Goal: Task Accomplishment & Management: Manage account settings

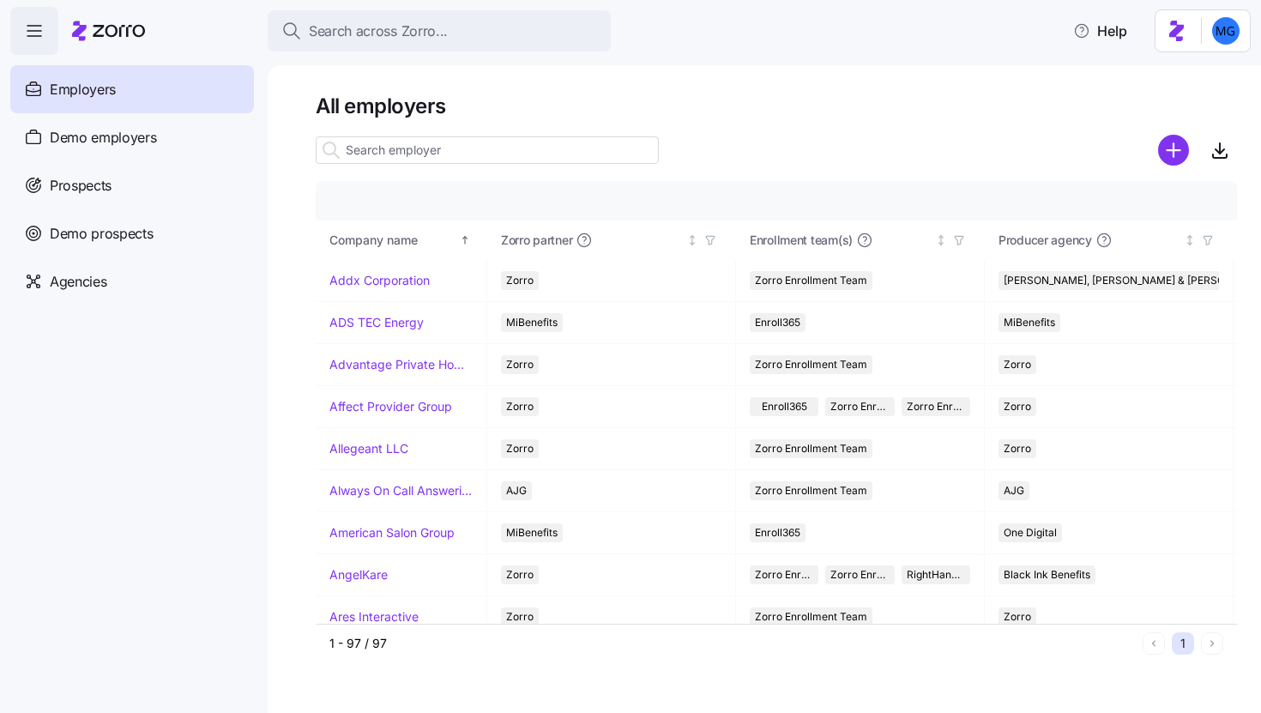
click at [427, 148] on input at bounding box center [487, 149] width 343 height 27
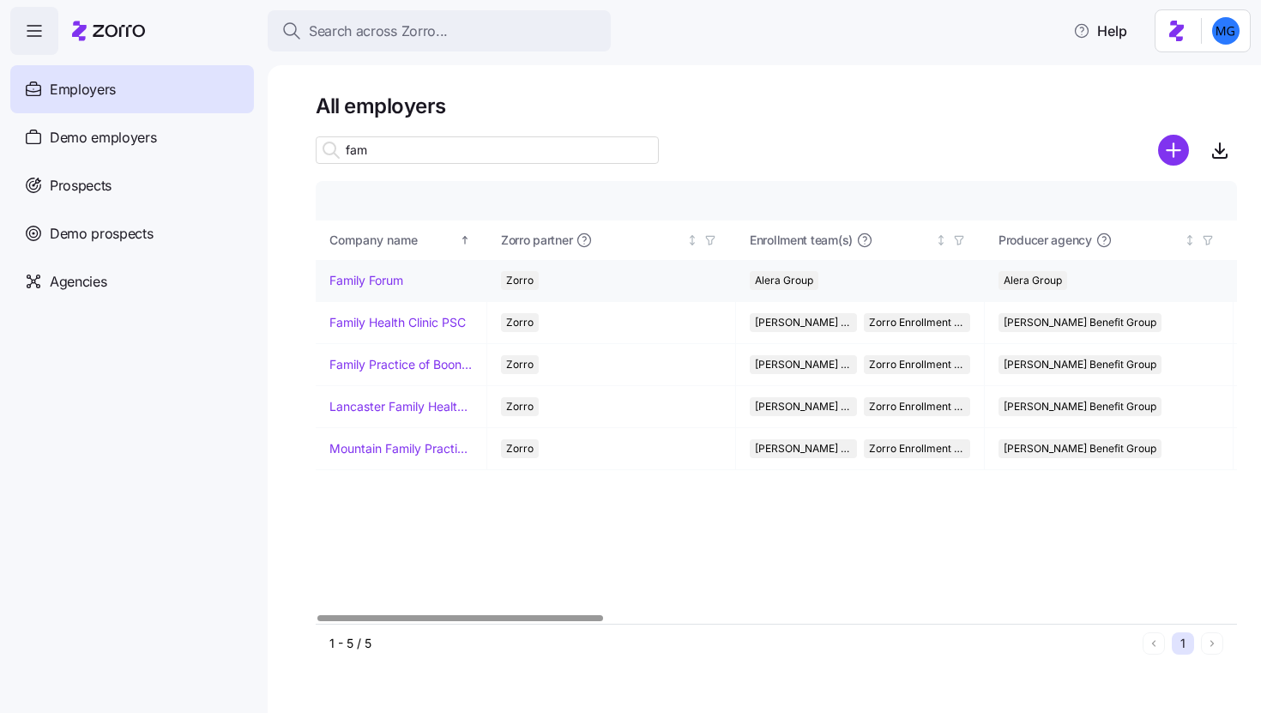
type input "fam"
click at [360, 276] on link "Family Forum" at bounding box center [367, 280] width 74 height 17
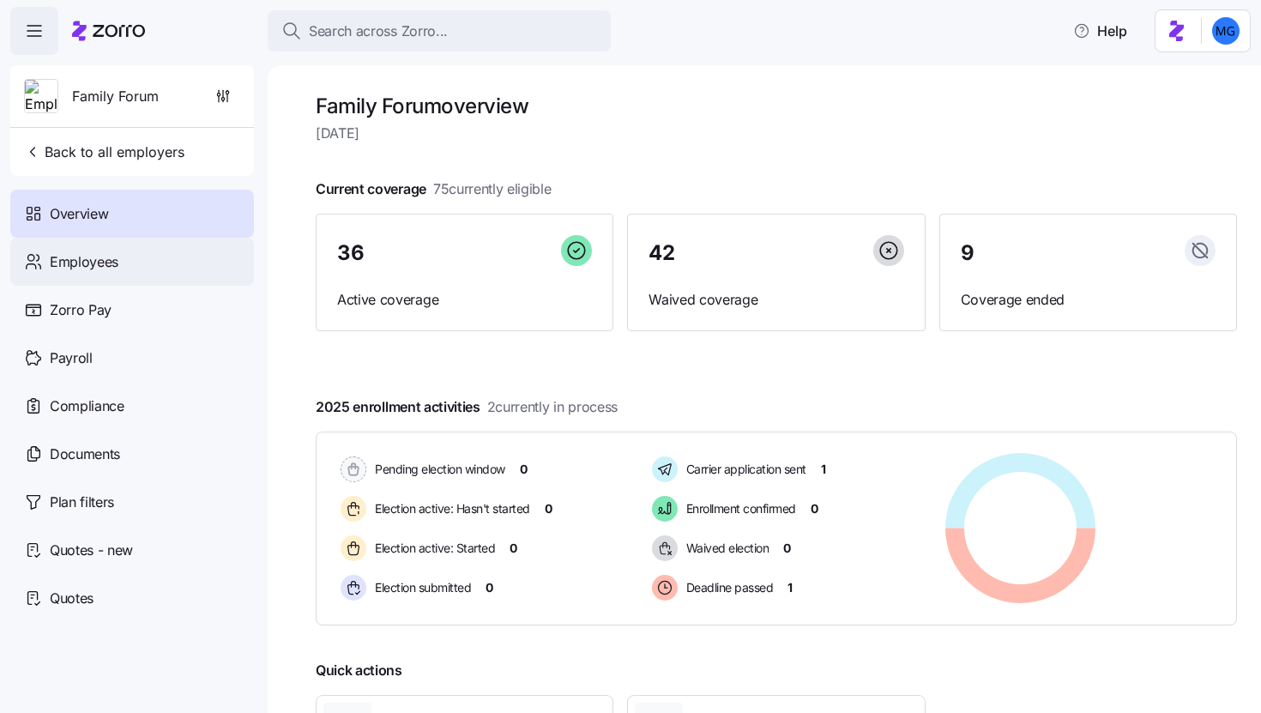
click at [141, 275] on div "Employees" at bounding box center [132, 262] width 244 height 48
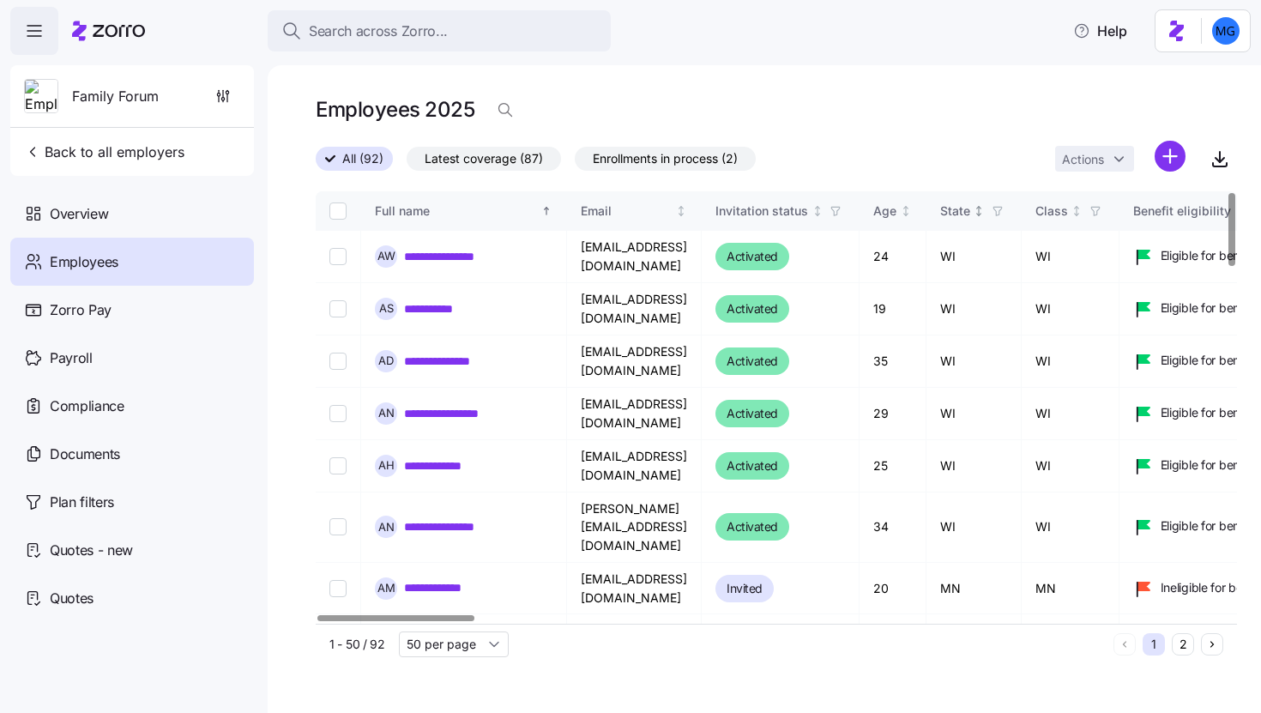
click at [1004, 213] on icon "button" at bounding box center [998, 211] width 12 height 12
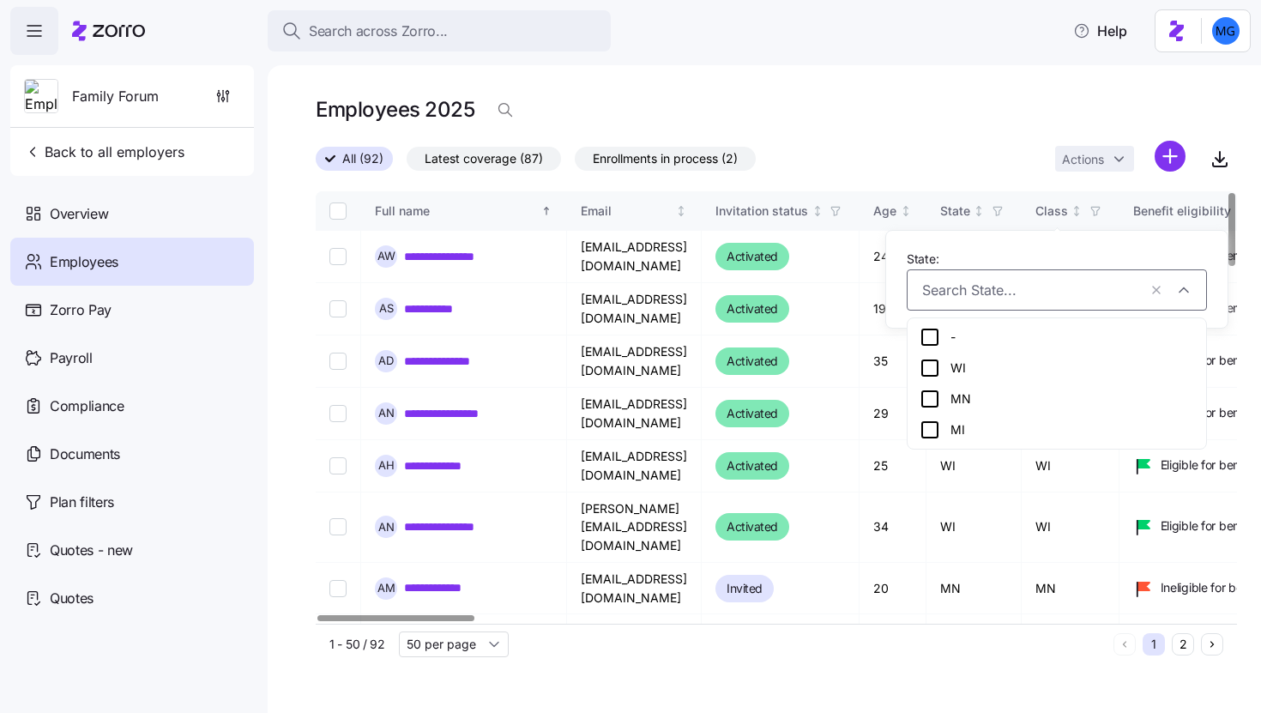
click at [1023, 398] on div "MN" at bounding box center [1057, 399] width 275 height 21
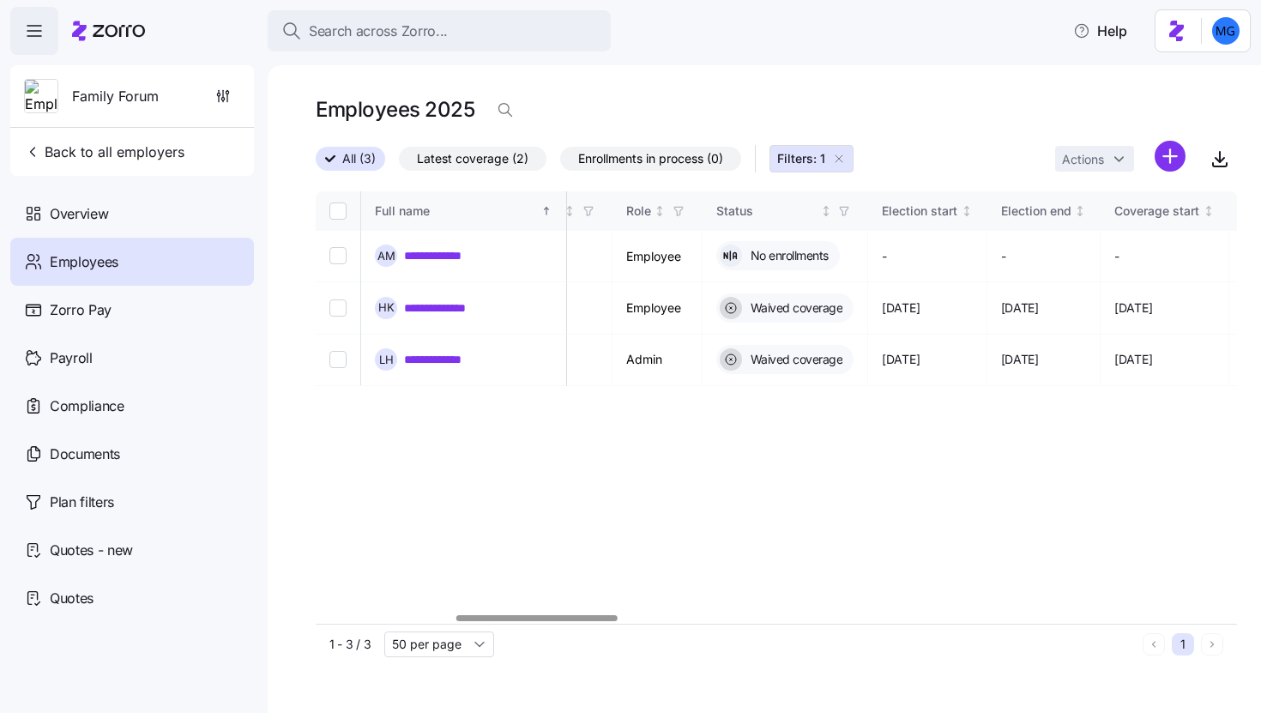
scroll to position [0, 795]
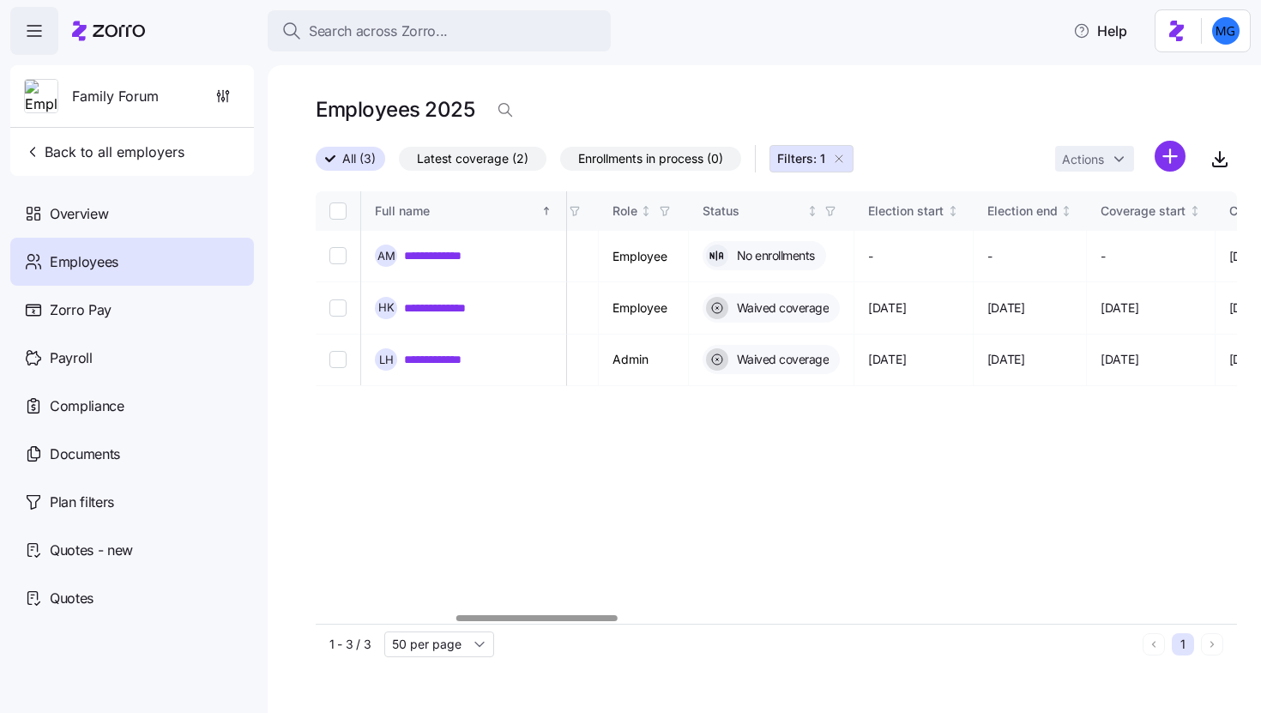
click at [590, 620] on div at bounding box center [537, 618] width 160 height 6
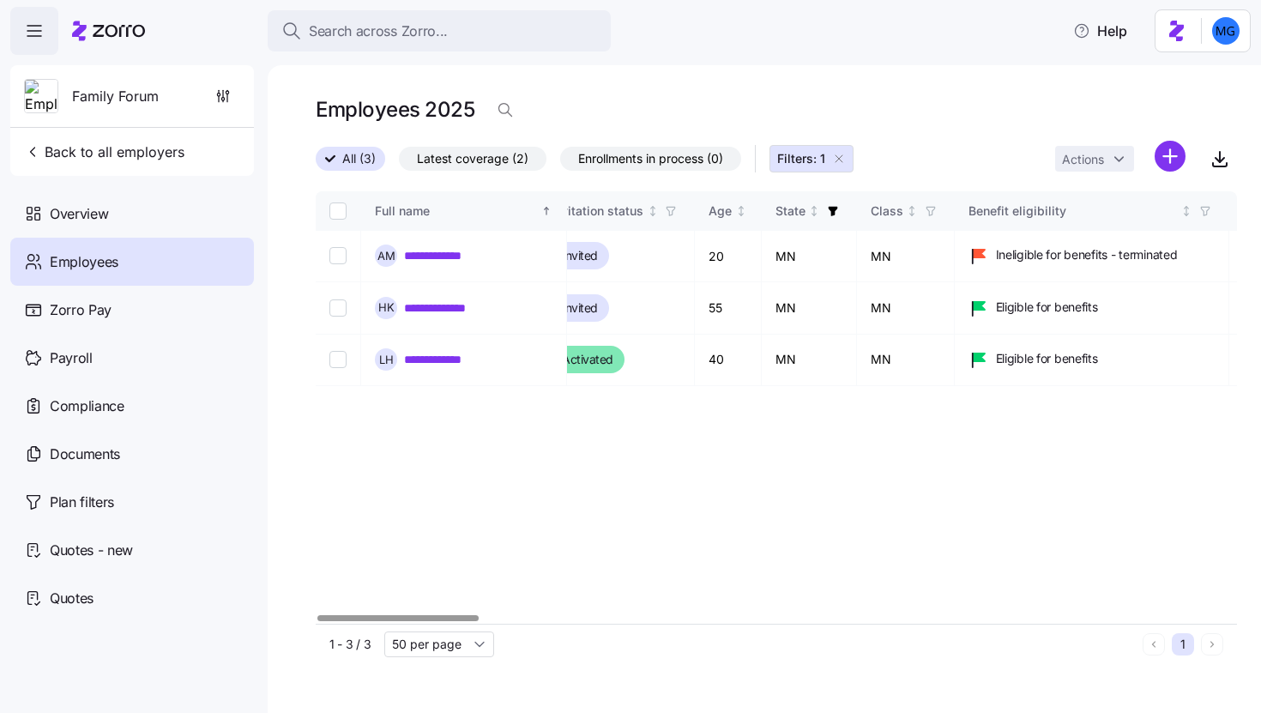
scroll to position [0, 0]
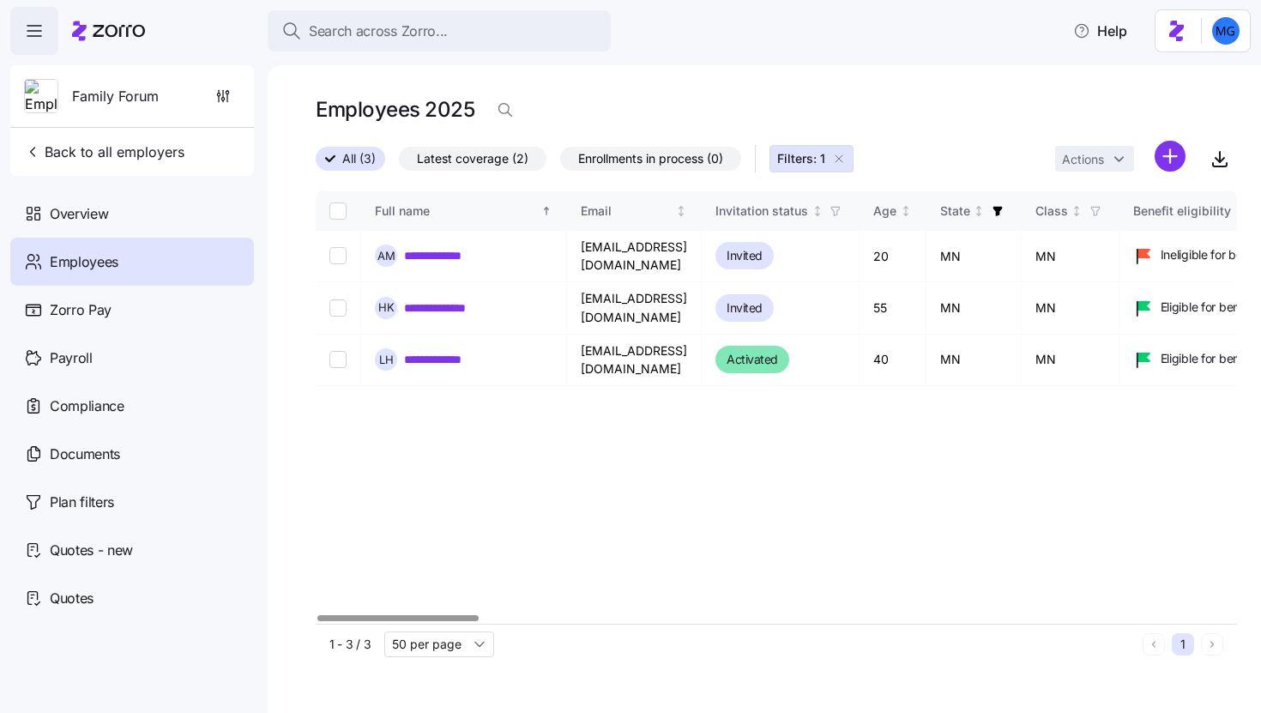
click at [318, 615] on div at bounding box center [398, 618] width 160 height 6
click at [443, 247] on link "**********" at bounding box center [440, 255] width 72 height 17
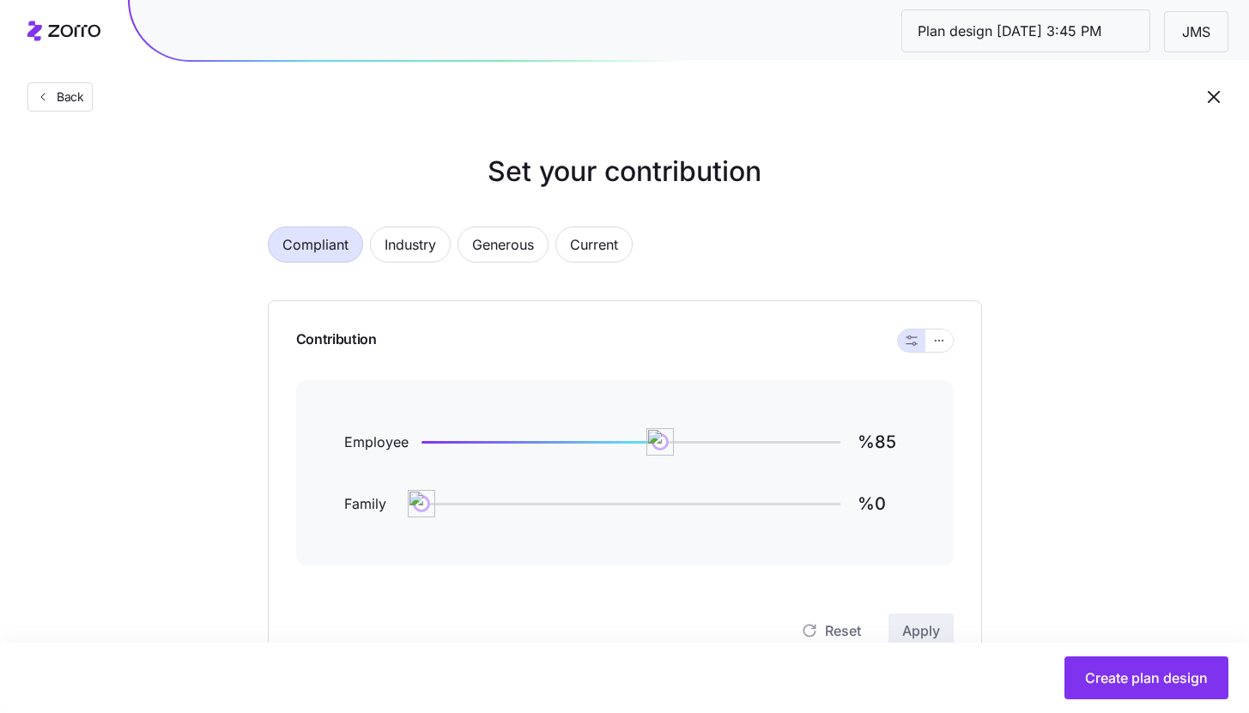
scroll to position [595, 0]
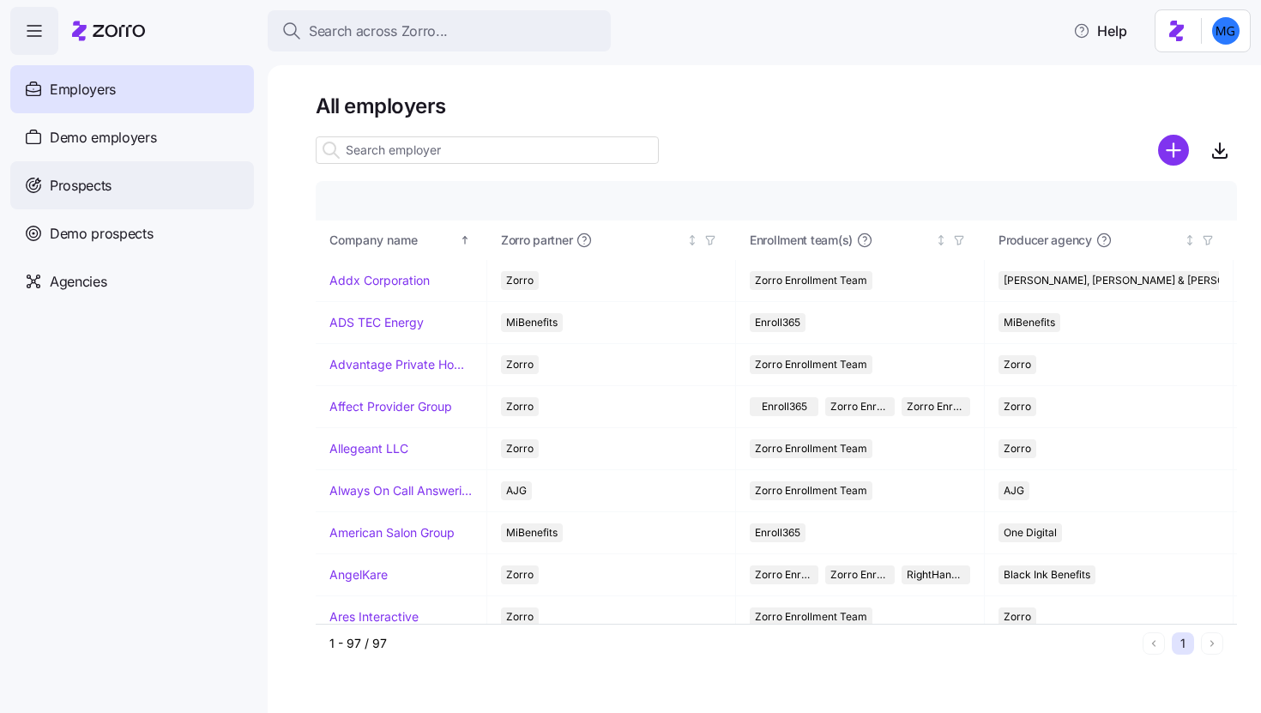
click at [102, 194] on span "Prospects" at bounding box center [81, 185] width 62 height 21
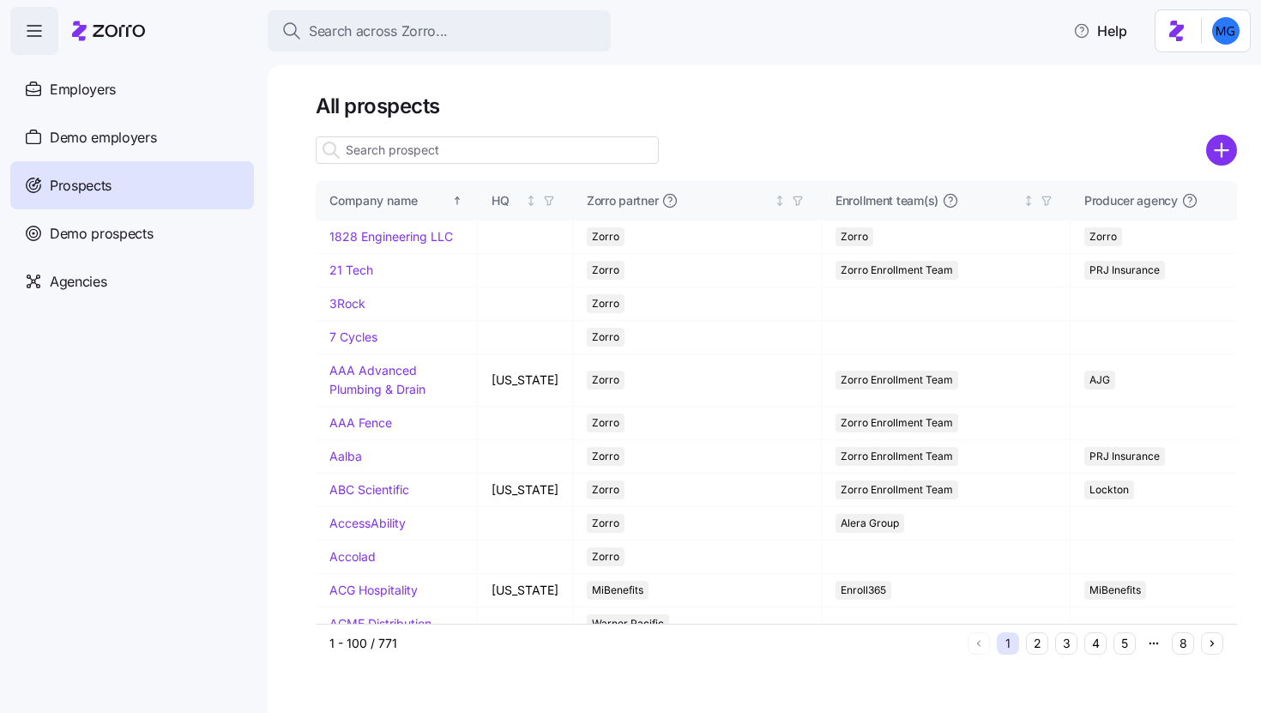
click at [490, 142] on input at bounding box center [487, 149] width 343 height 27
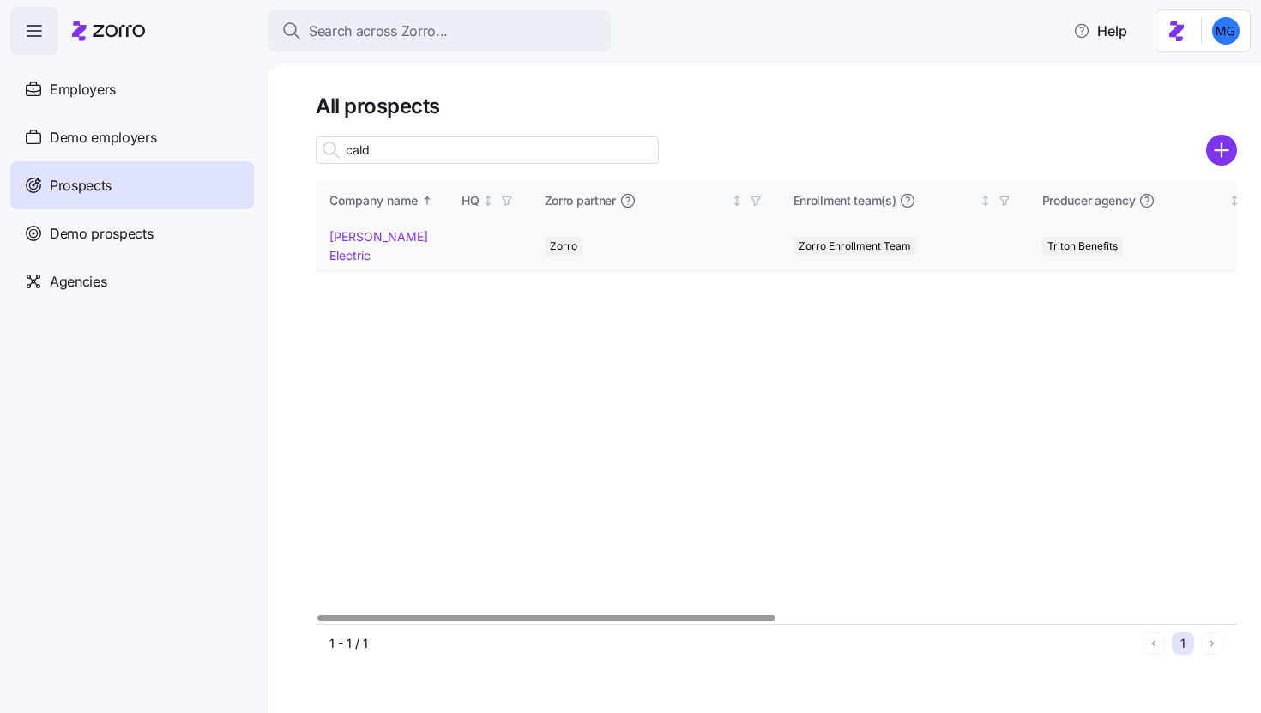
type input "cald"
click at [392, 237] on link "Caldwell Electric" at bounding box center [379, 245] width 99 height 33
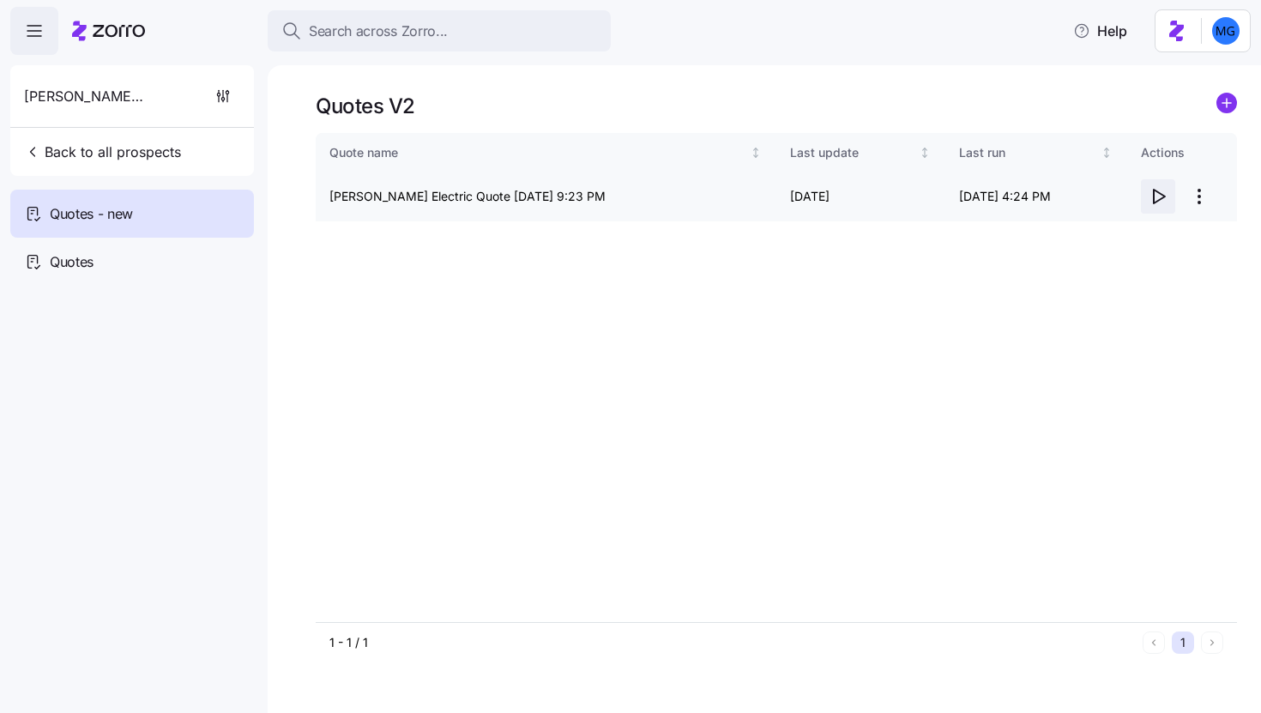
click at [1162, 200] on icon "button" at bounding box center [1158, 196] width 21 height 21
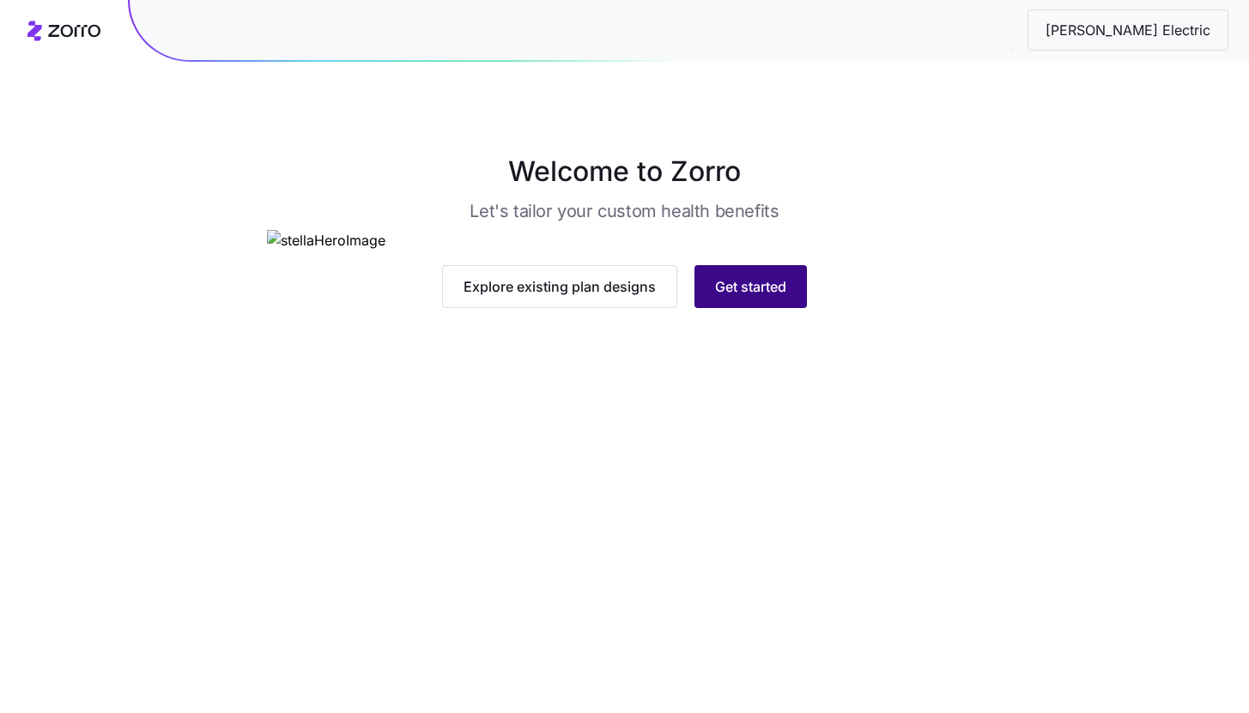
click at [739, 297] on span "Get started" at bounding box center [750, 286] width 71 height 21
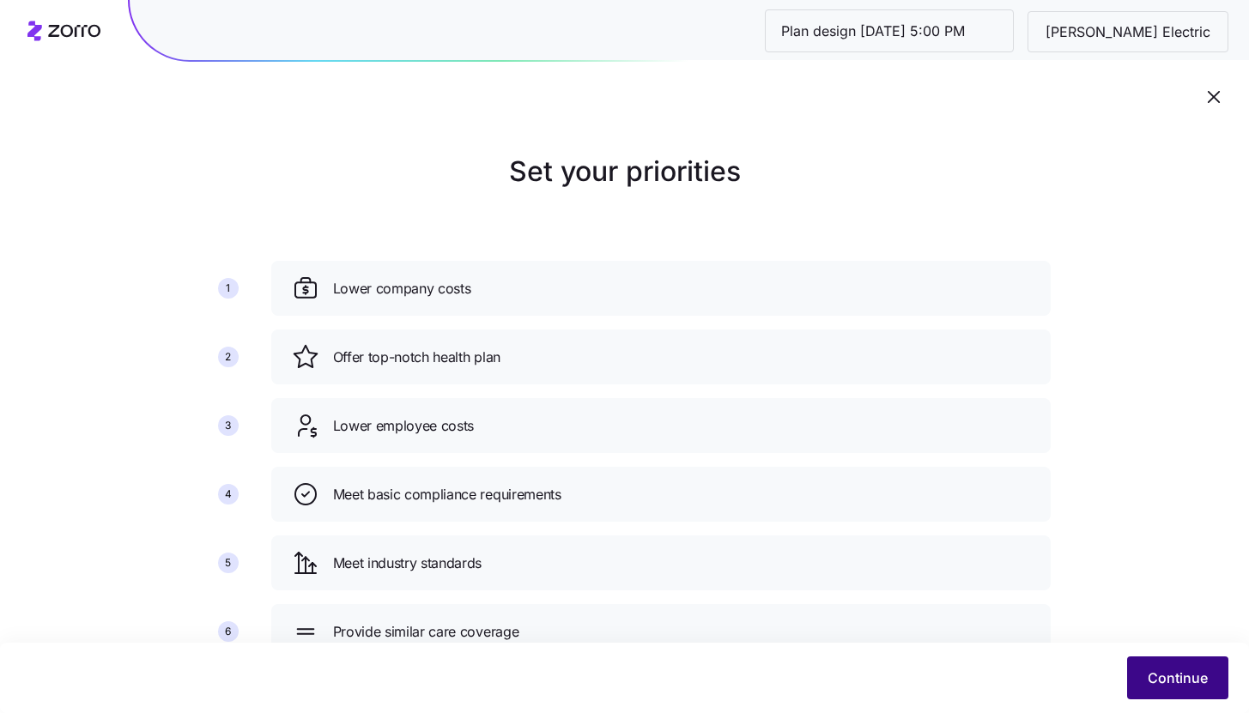
click at [1179, 691] on button "Continue" at bounding box center [1177, 677] width 101 height 43
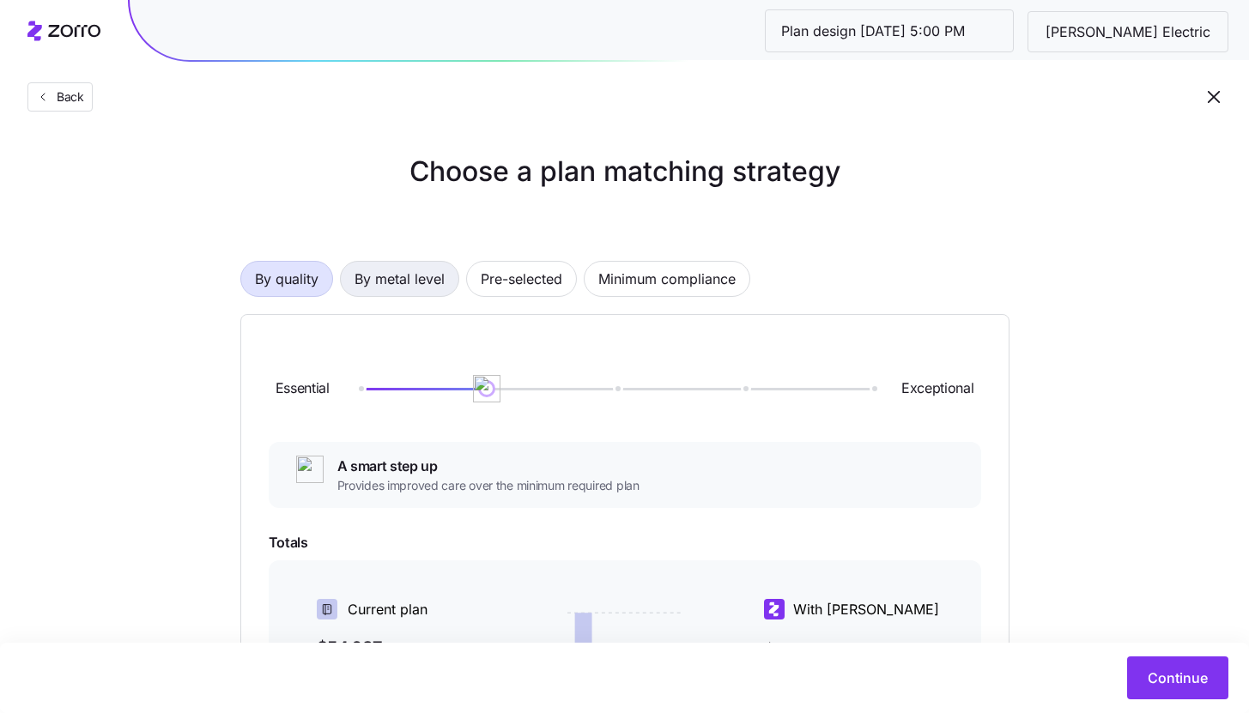
click at [381, 278] on span "By metal level" at bounding box center [399, 279] width 90 height 34
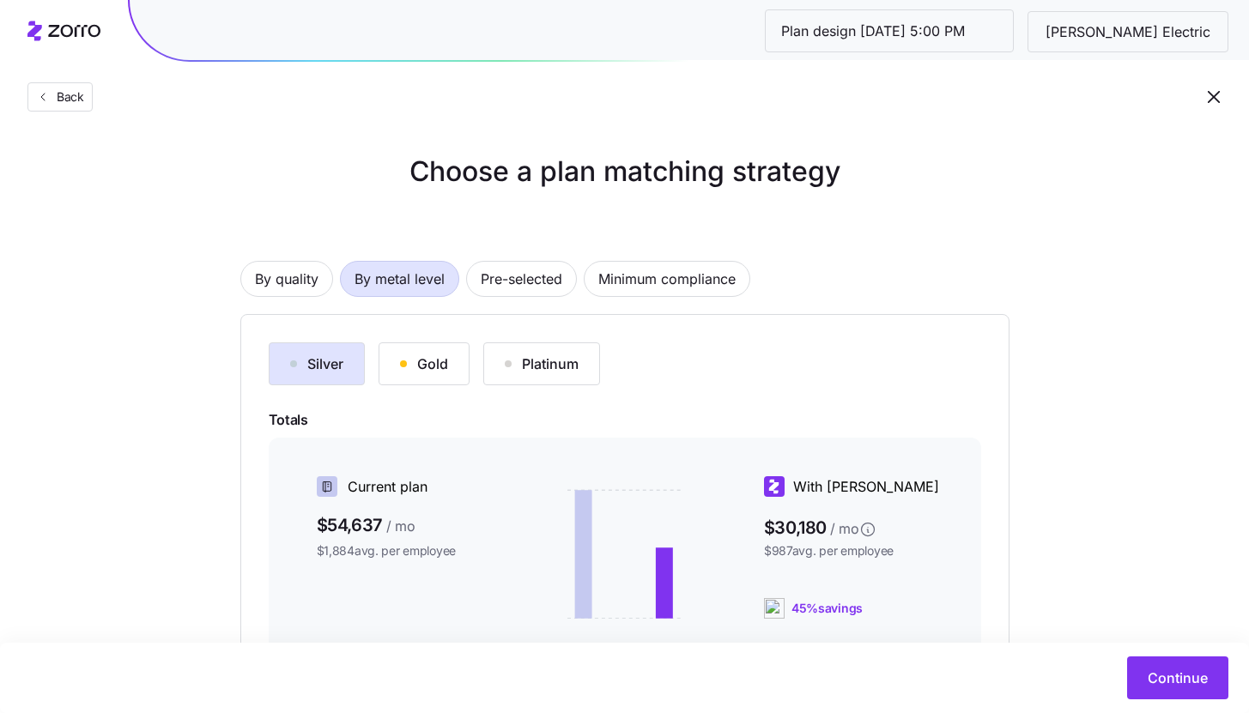
click at [401, 357] on div "Gold" at bounding box center [424, 364] width 48 height 21
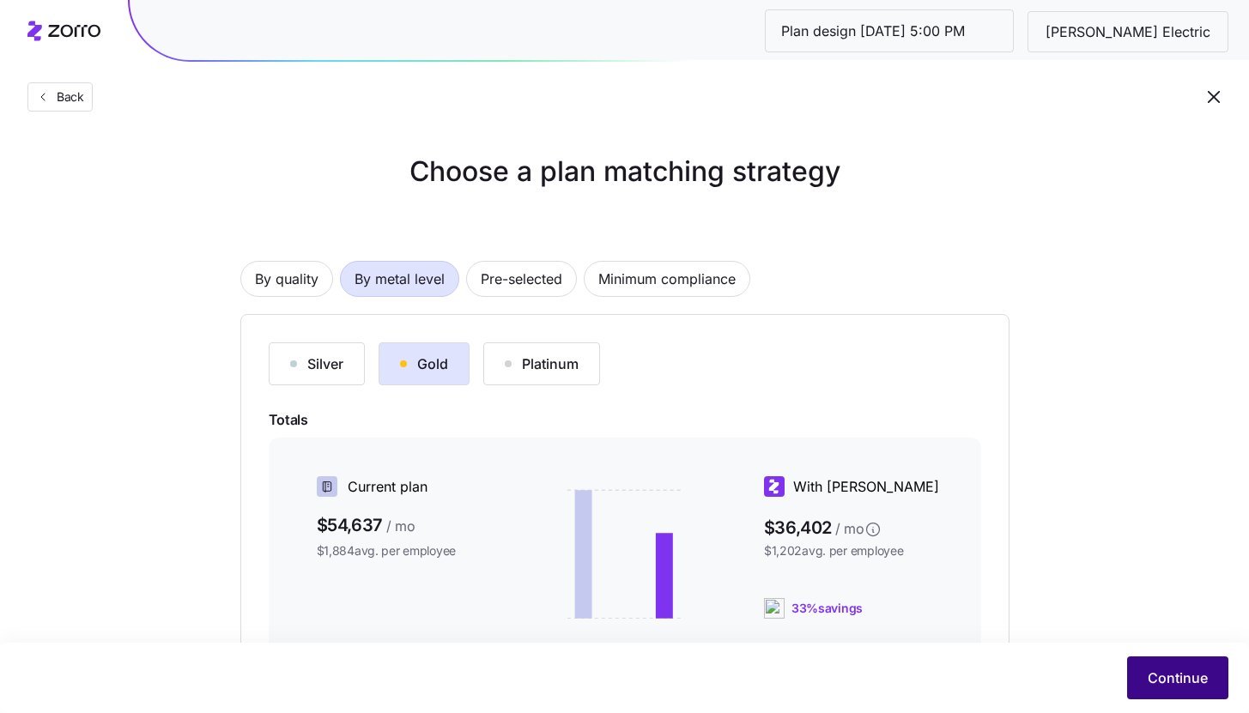
click at [1188, 689] on button "Continue" at bounding box center [1177, 677] width 101 height 43
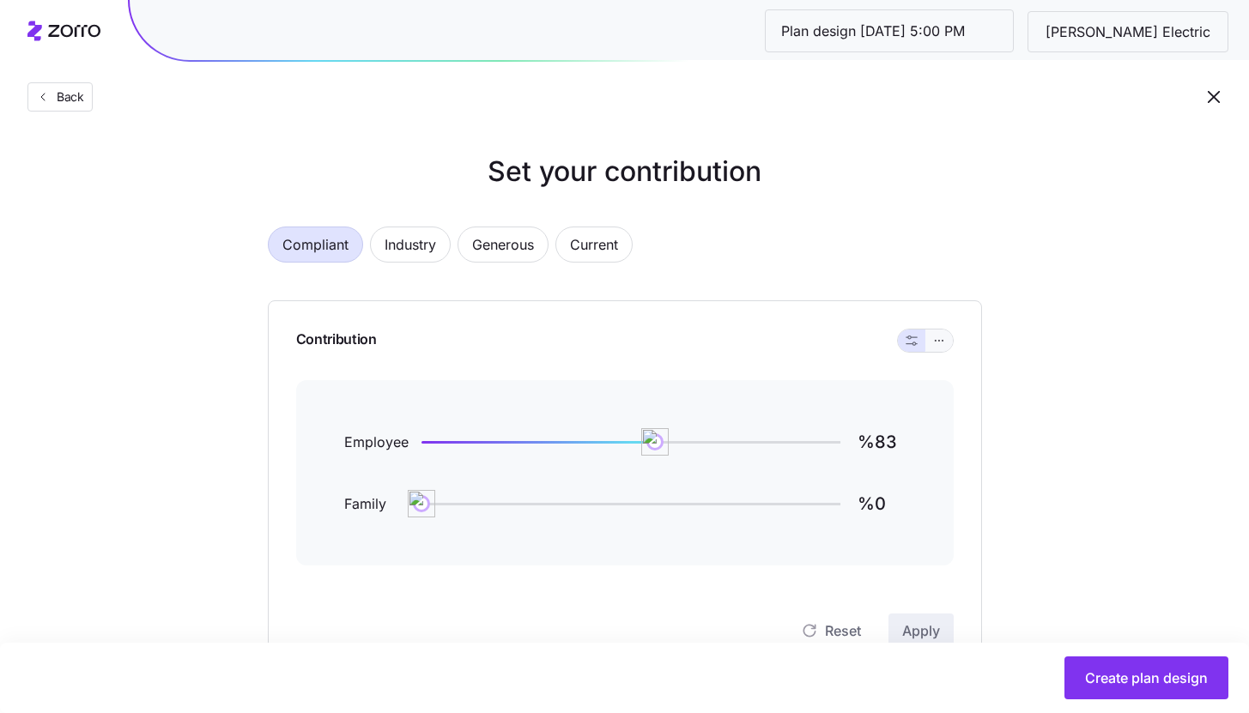
click at [933, 346] on icon "button" at bounding box center [939, 340] width 12 height 21
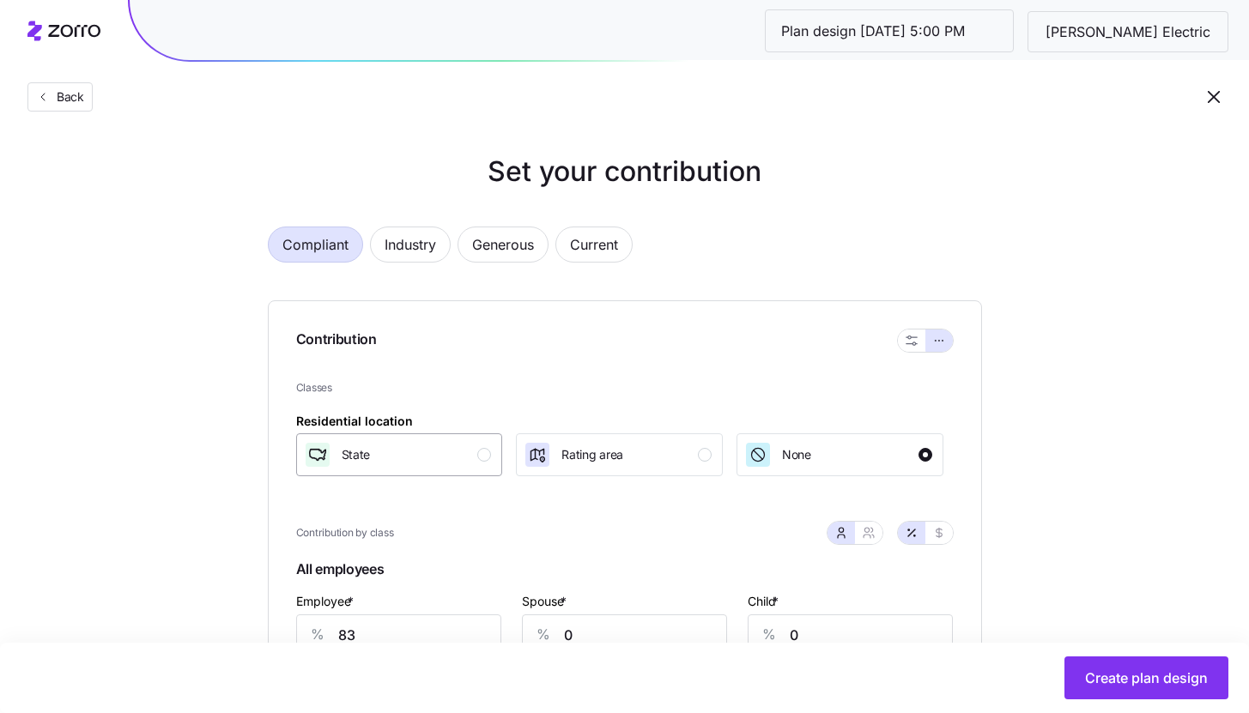
click at [445, 469] on button "State" at bounding box center [399, 454] width 207 height 43
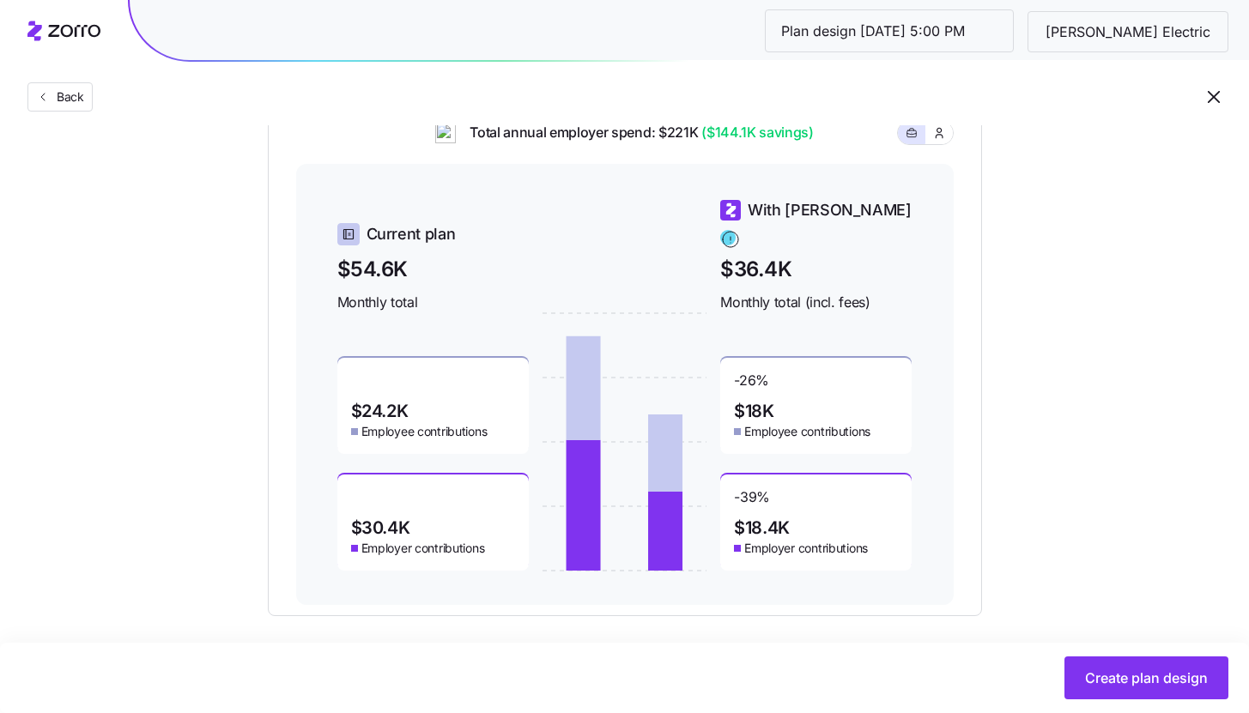
scroll to position [747, 0]
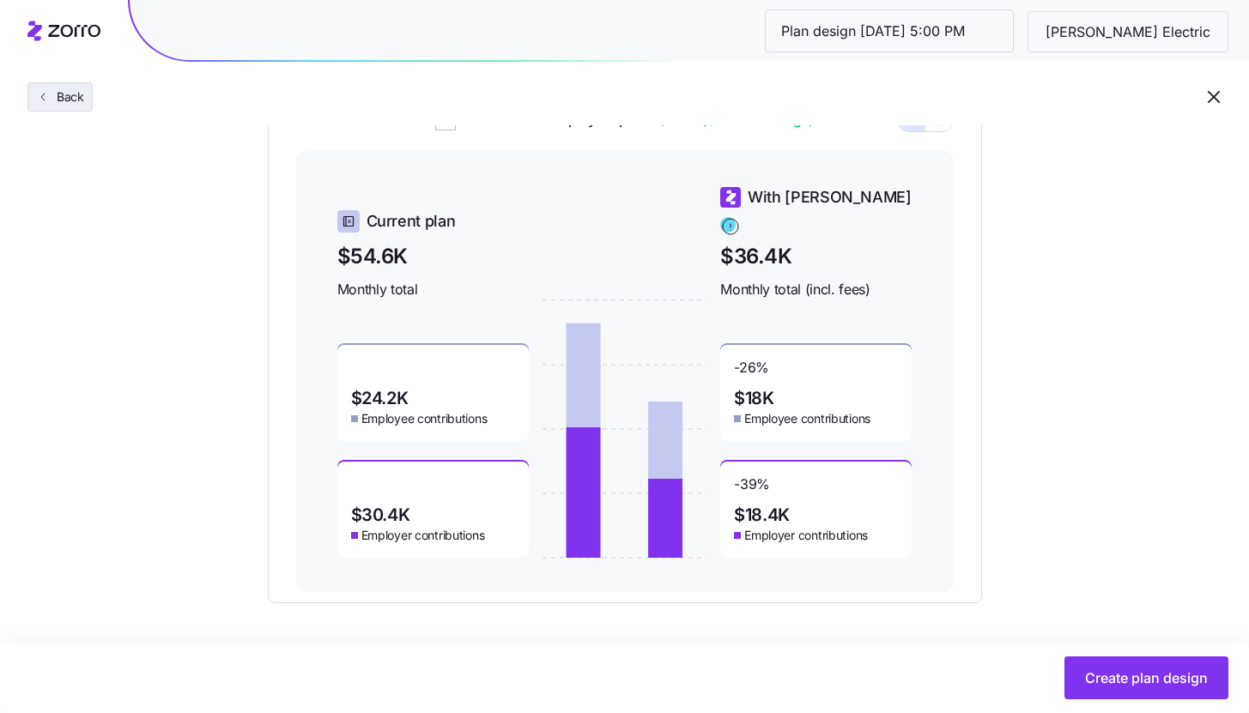
click at [61, 106] on button "Back" at bounding box center [59, 96] width 65 height 29
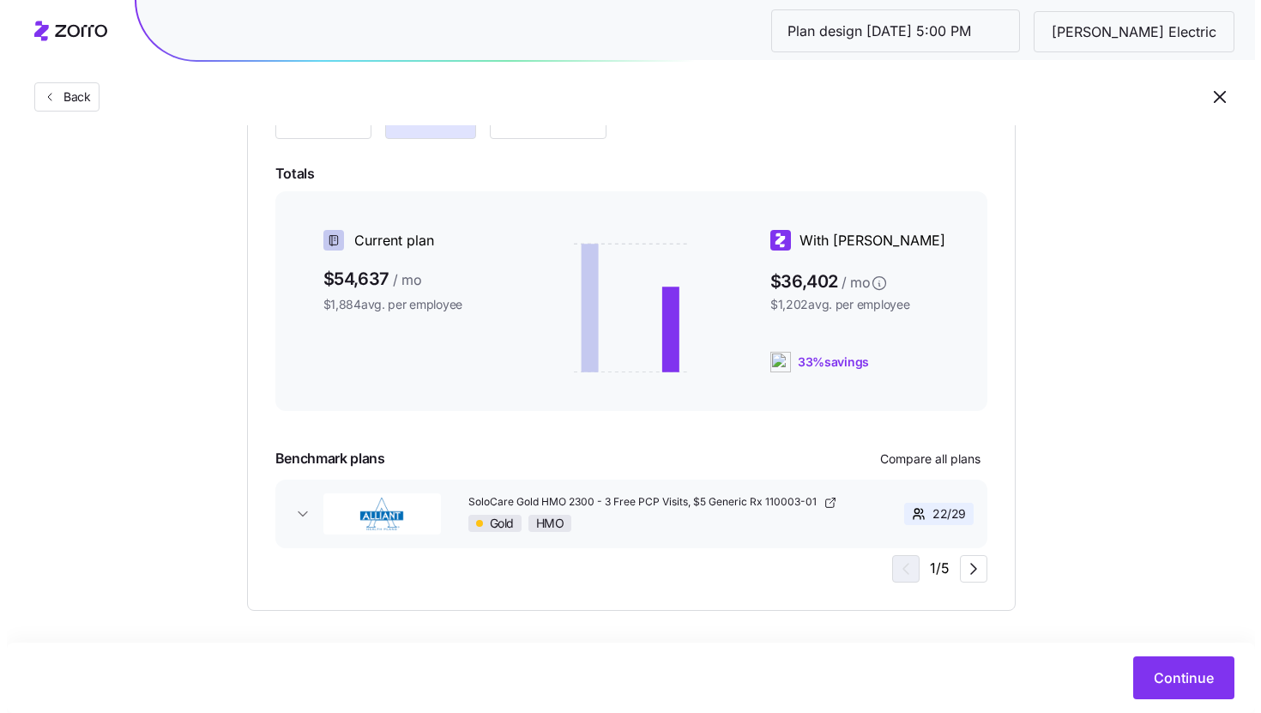
scroll to position [254, 0]
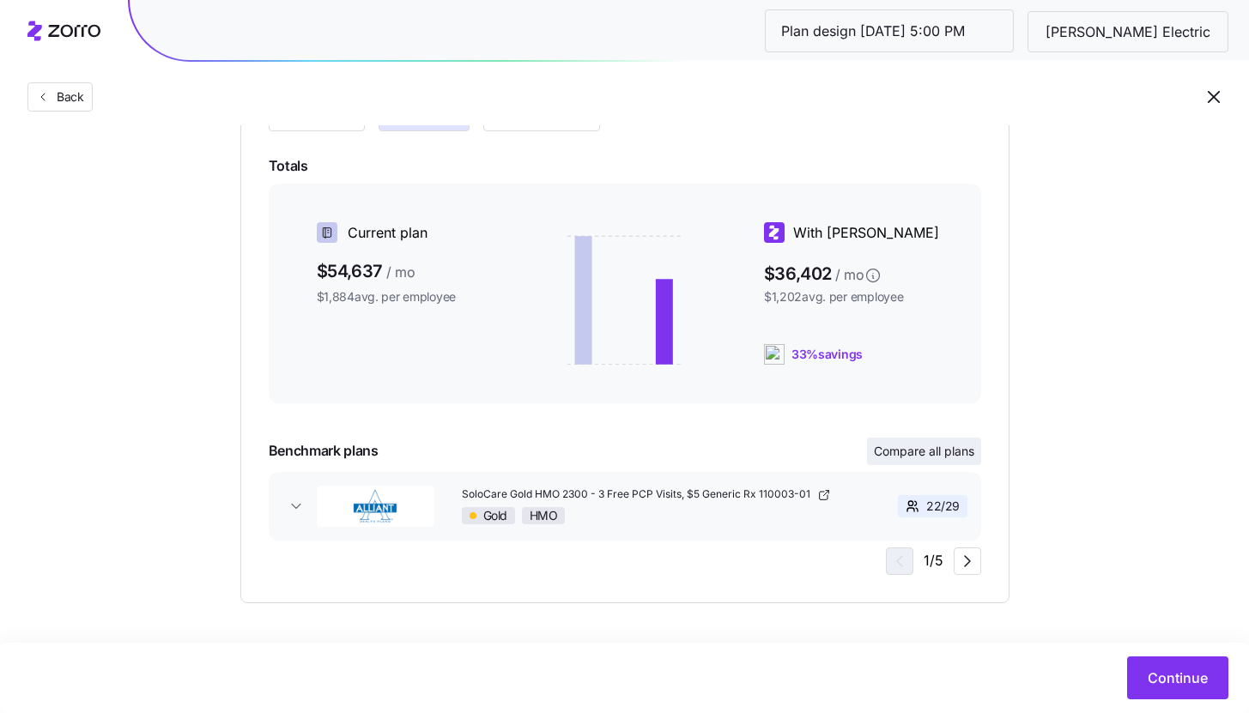
click at [951, 463] on button "Compare all plans" at bounding box center [924, 451] width 114 height 27
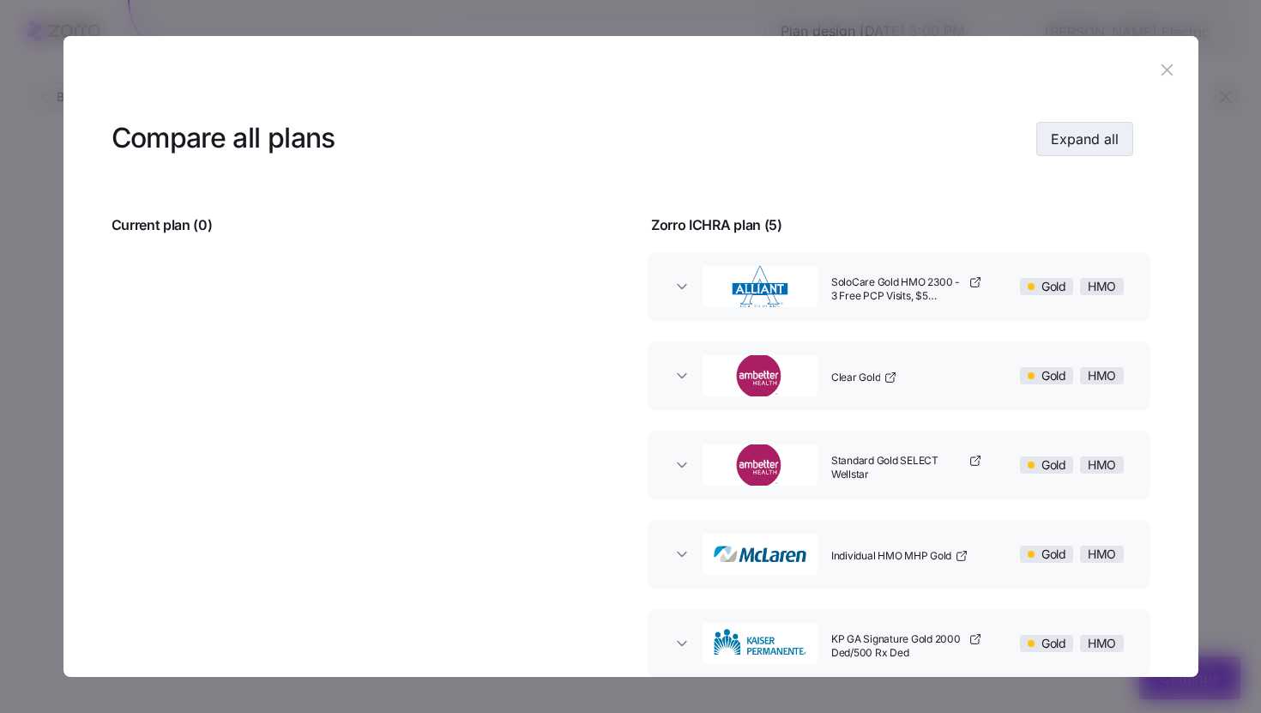
click at [1121, 150] on button "Expand all" at bounding box center [1085, 139] width 97 height 34
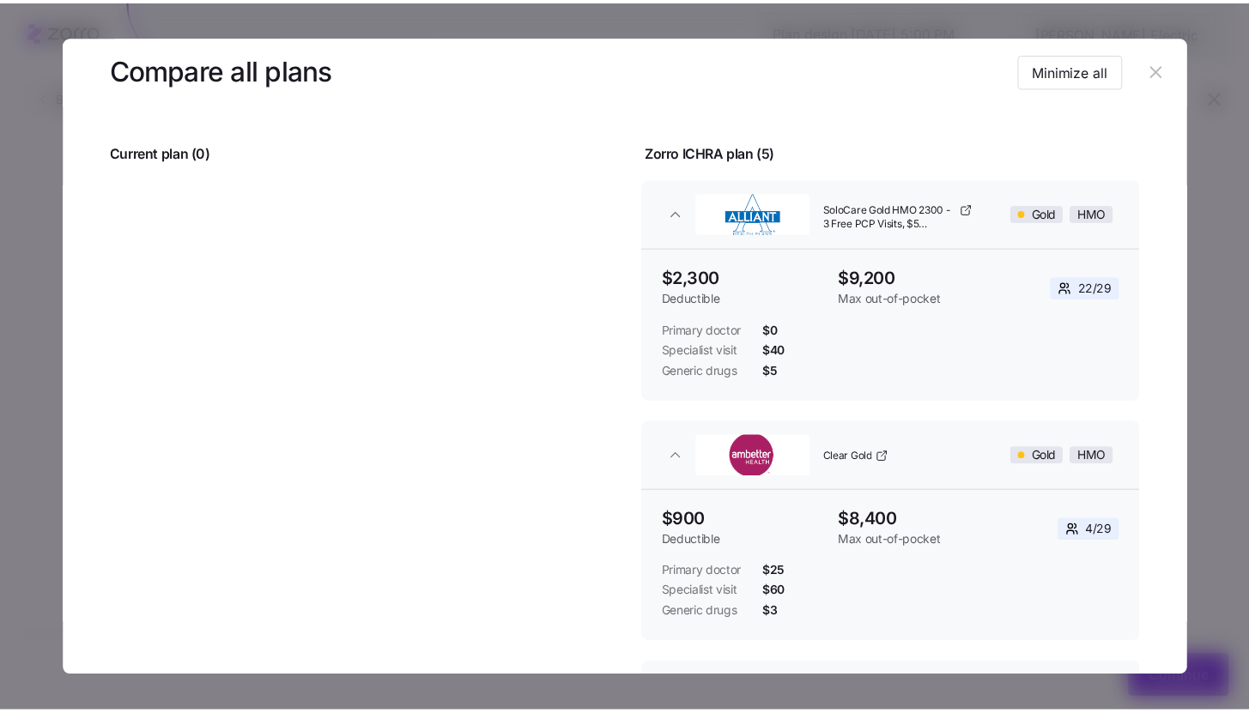
scroll to position [0, 0]
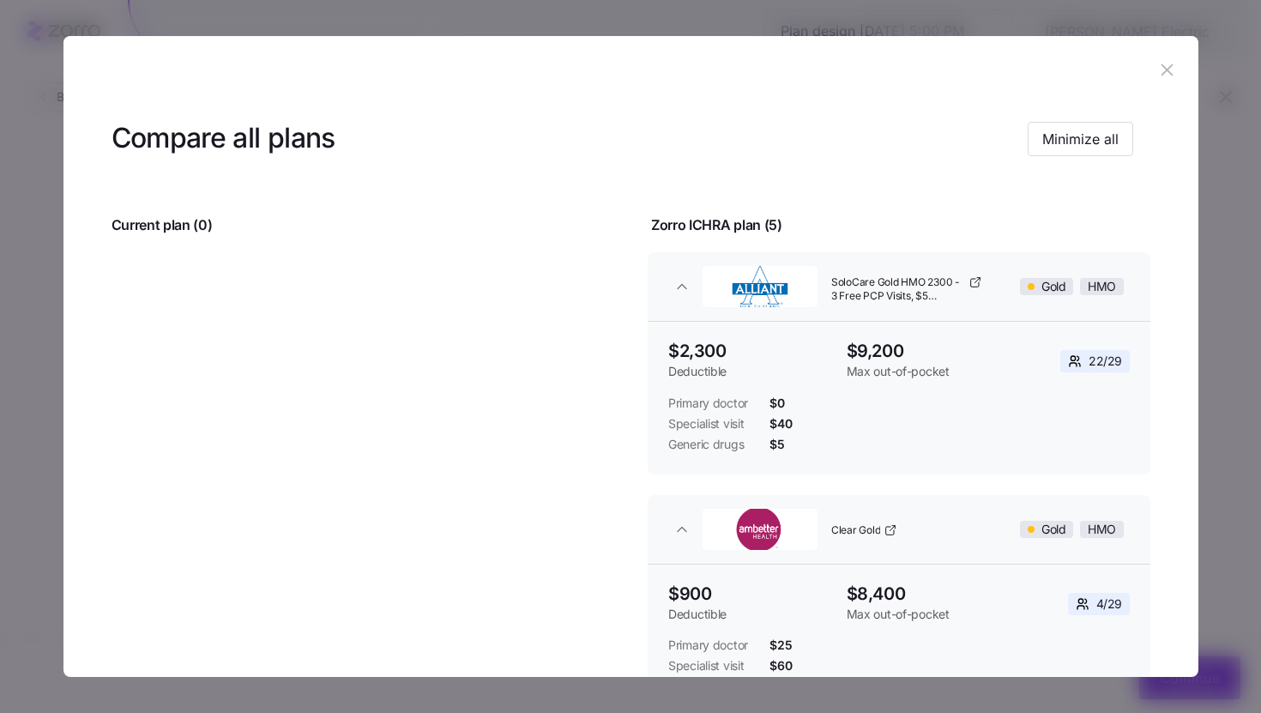
click at [1168, 75] on icon "button" at bounding box center [1167, 69] width 19 height 19
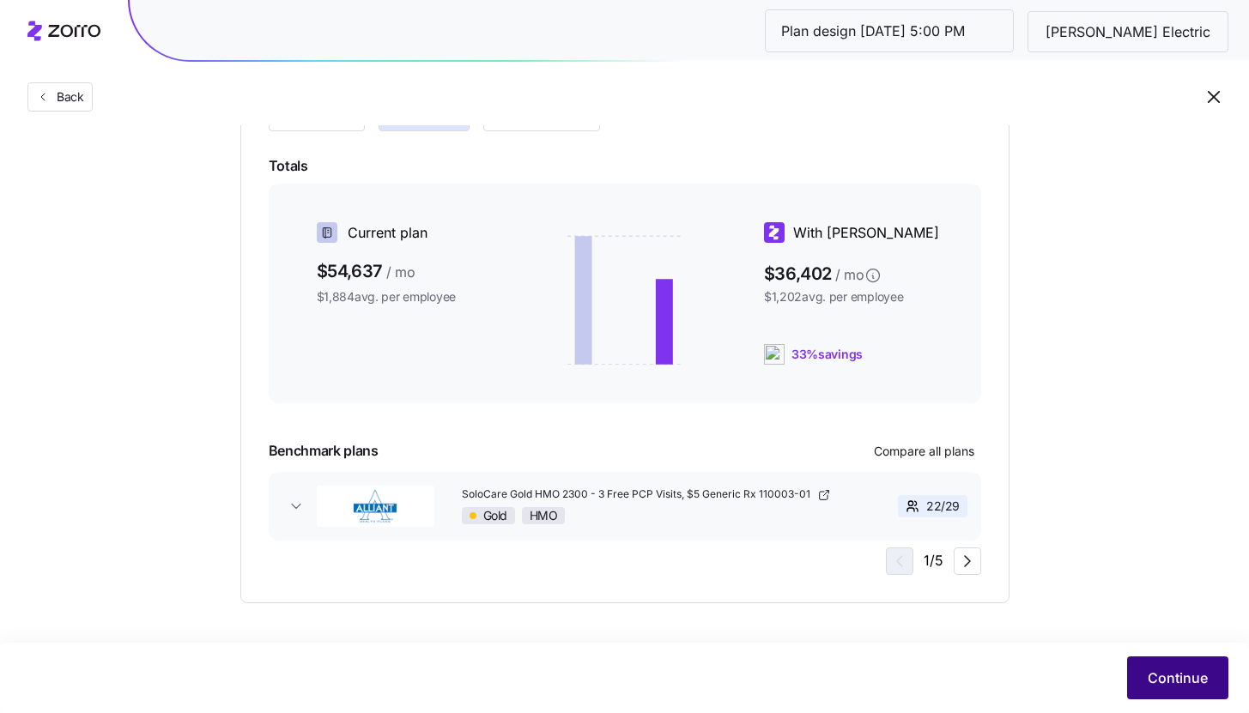
click at [1164, 691] on button "Continue" at bounding box center [1177, 677] width 101 height 43
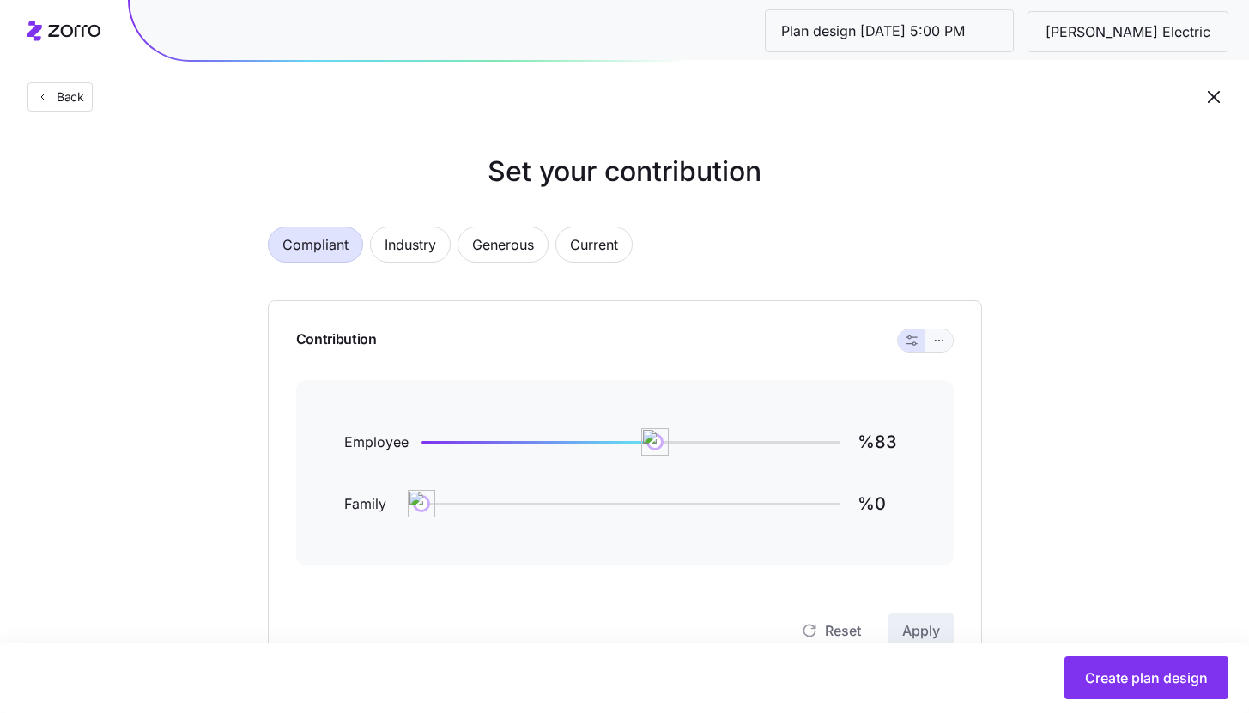
click at [944, 341] on button "button" at bounding box center [939, 341] width 14 height 14
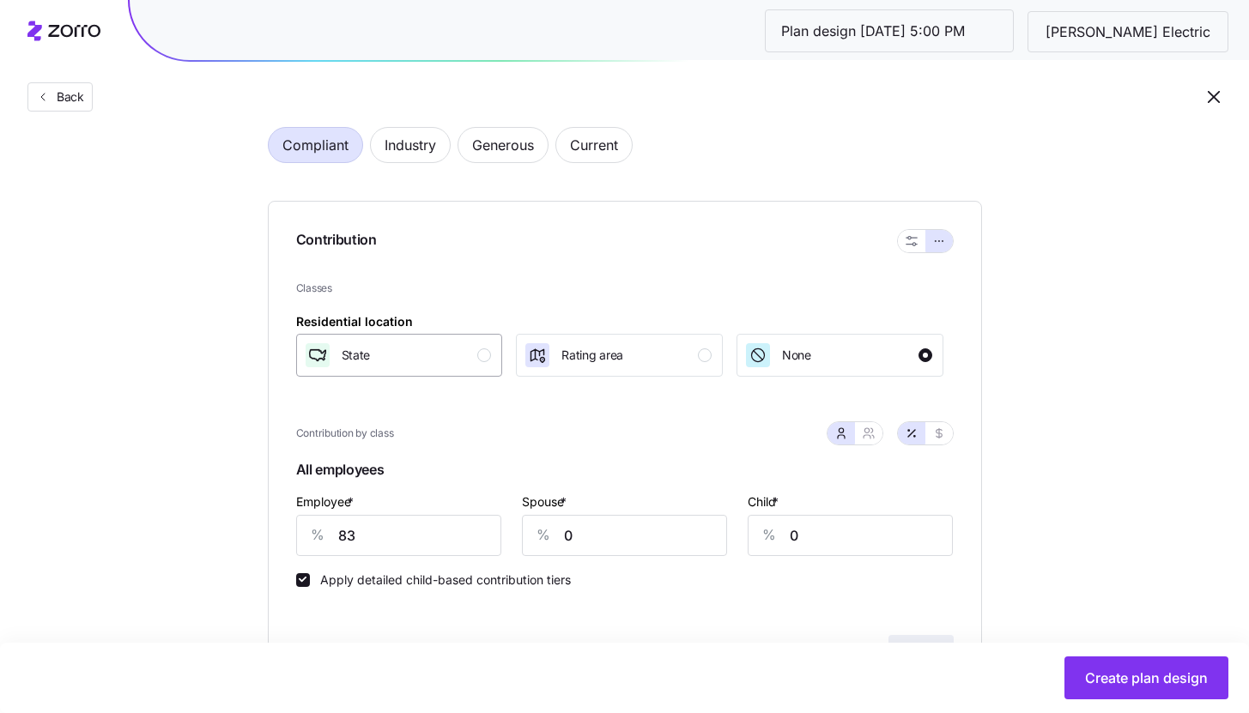
click at [497, 357] on button "State" at bounding box center [399, 355] width 207 height 43
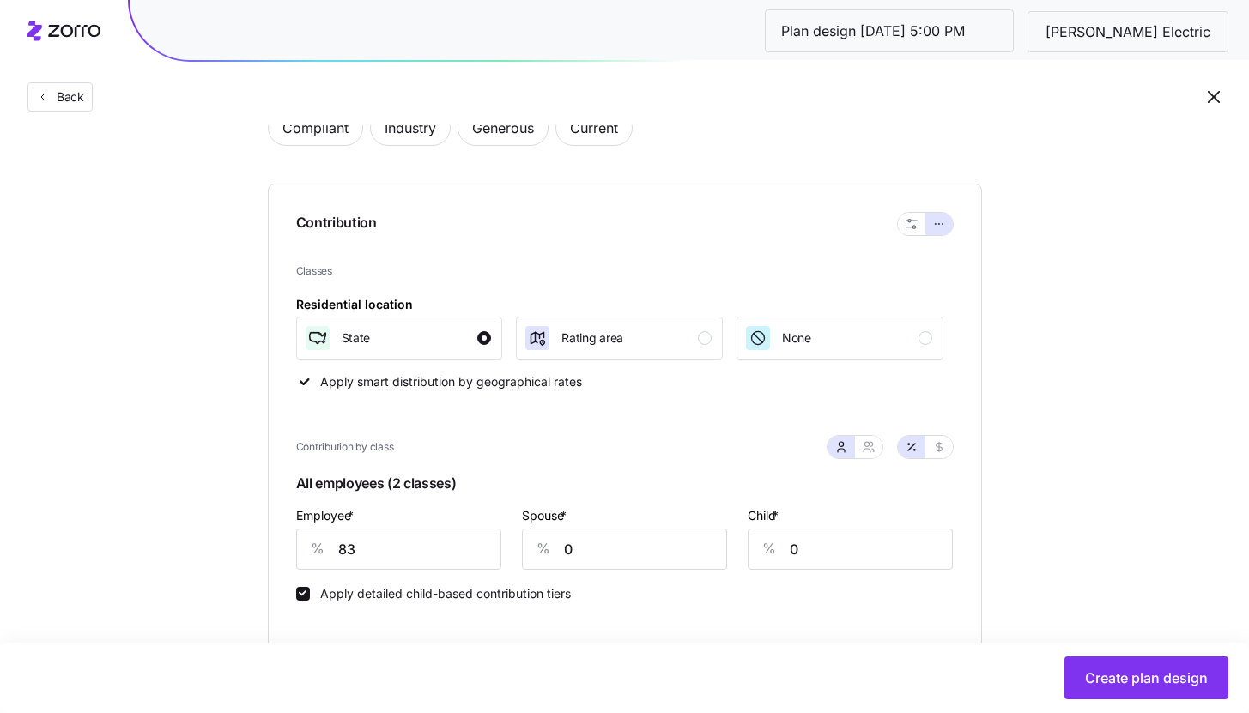
scroll to position [334, 0]
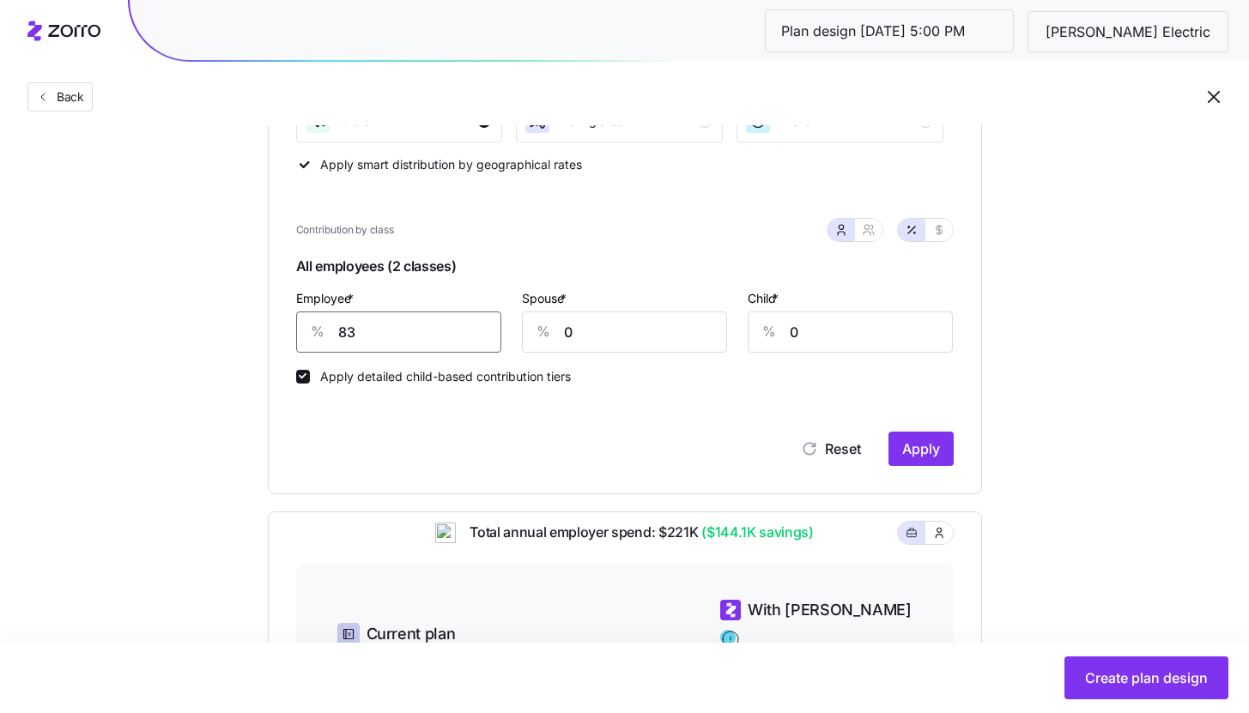
click at [384, 334] on input "83" at bounding box center [398, 331] width 205 height 41
type input "85"
type input "50"
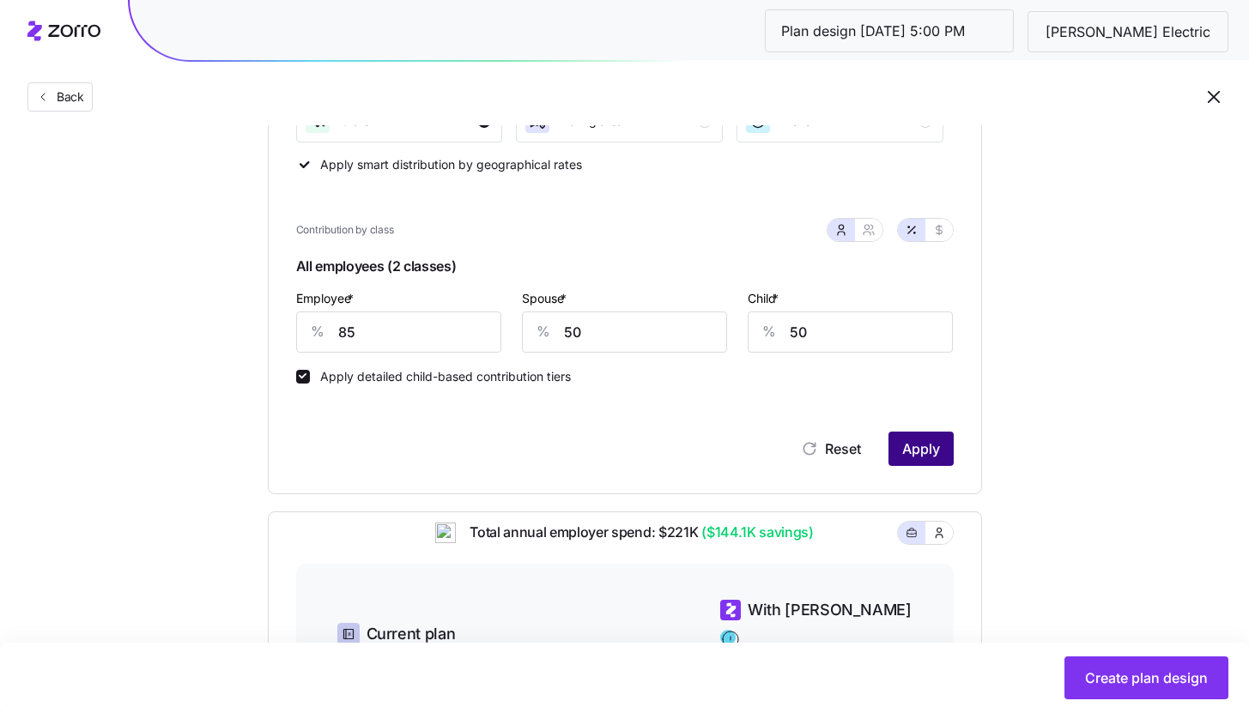
click at [903, 451] on span "Apply" at bounding box center [921, 448] width 38 height 21
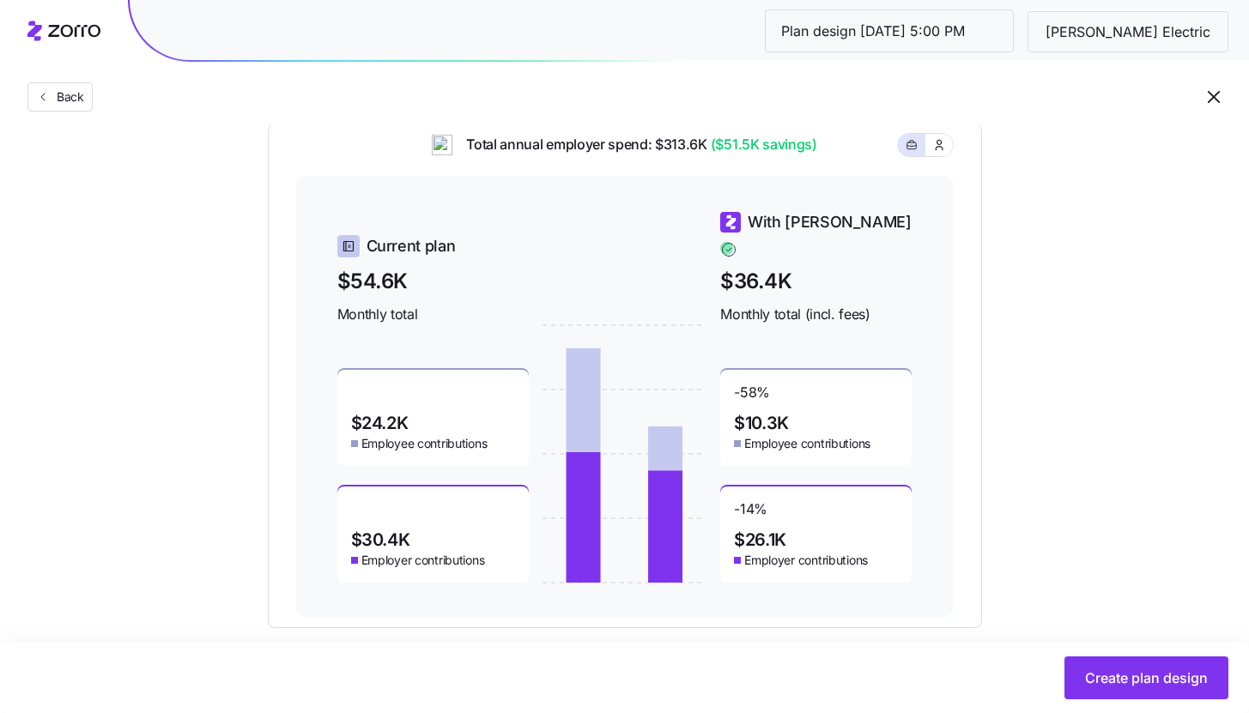
scroll to position [747, 0]
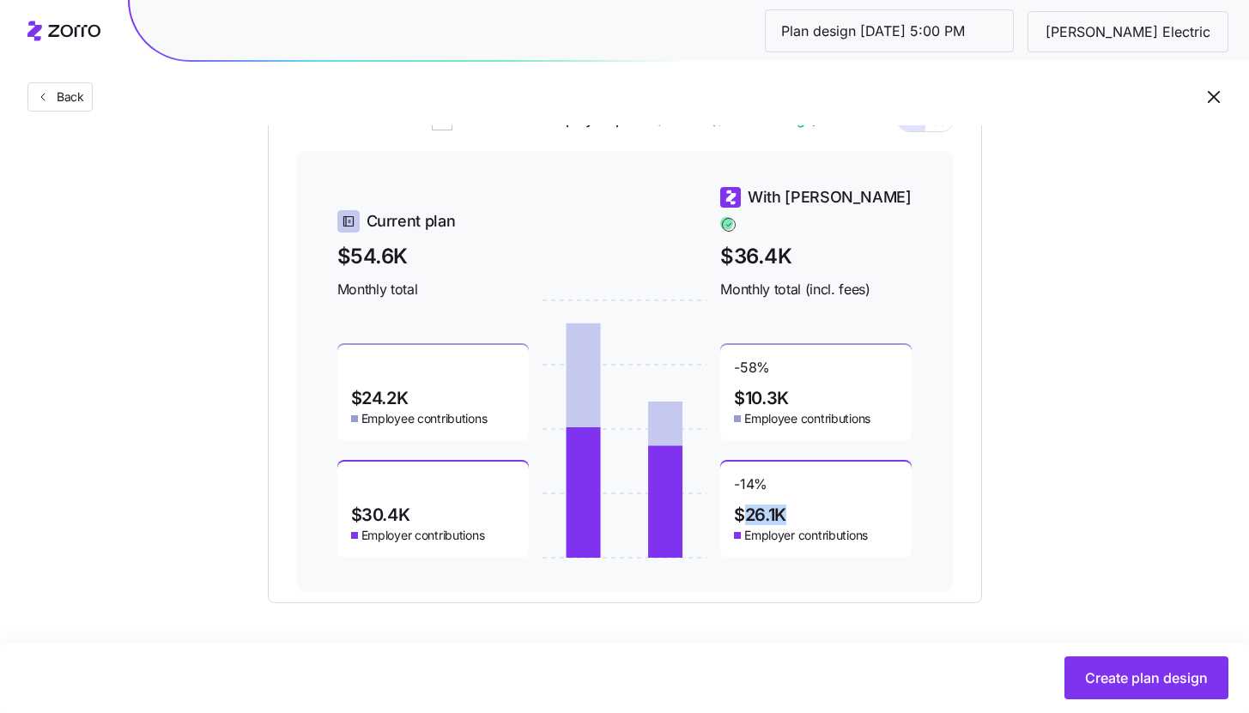
drag, startPoint x: 740, startPoint y: 505, endPoint x: 789, endPoint y: 505, distance: 49.8
click at [789, 505] on div "-14 % $26.1K Employer contributions" at bounding box center [815, 510] width 191 height 96
drag, startPoint x: 739, startPoint y: 387, endPoint x: 815, endPoint y: 385, distance: 76.4
click at [815, 385] on div "-58 % $10.3K Employee contributions" at bounding box center [815, 393] width 191 height 96
click at [959, 381] on div "Total annual employer spend: $313.6K ($51.5K savings) Current plan $54.6K Month…" at bounding box center [625, 351] width 714 height 505
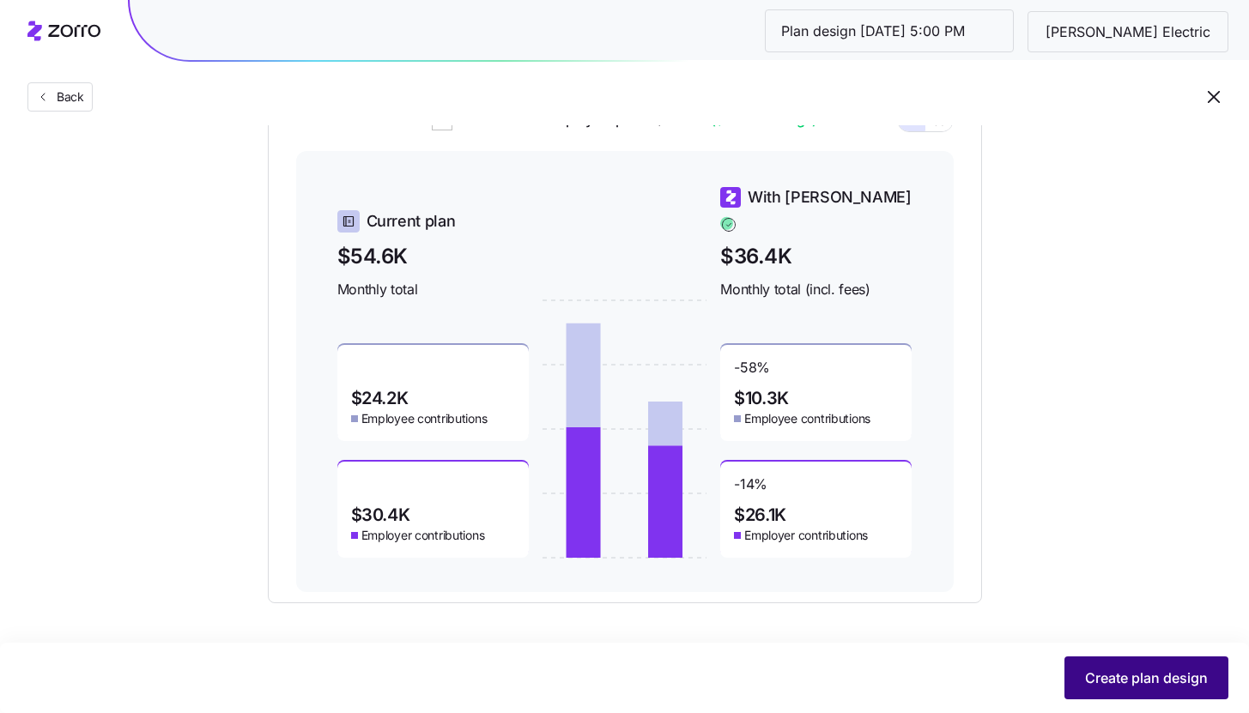
click at [1111, 676] on span "Create plan design" at bounding box center [1146, 678] width 123 height 21
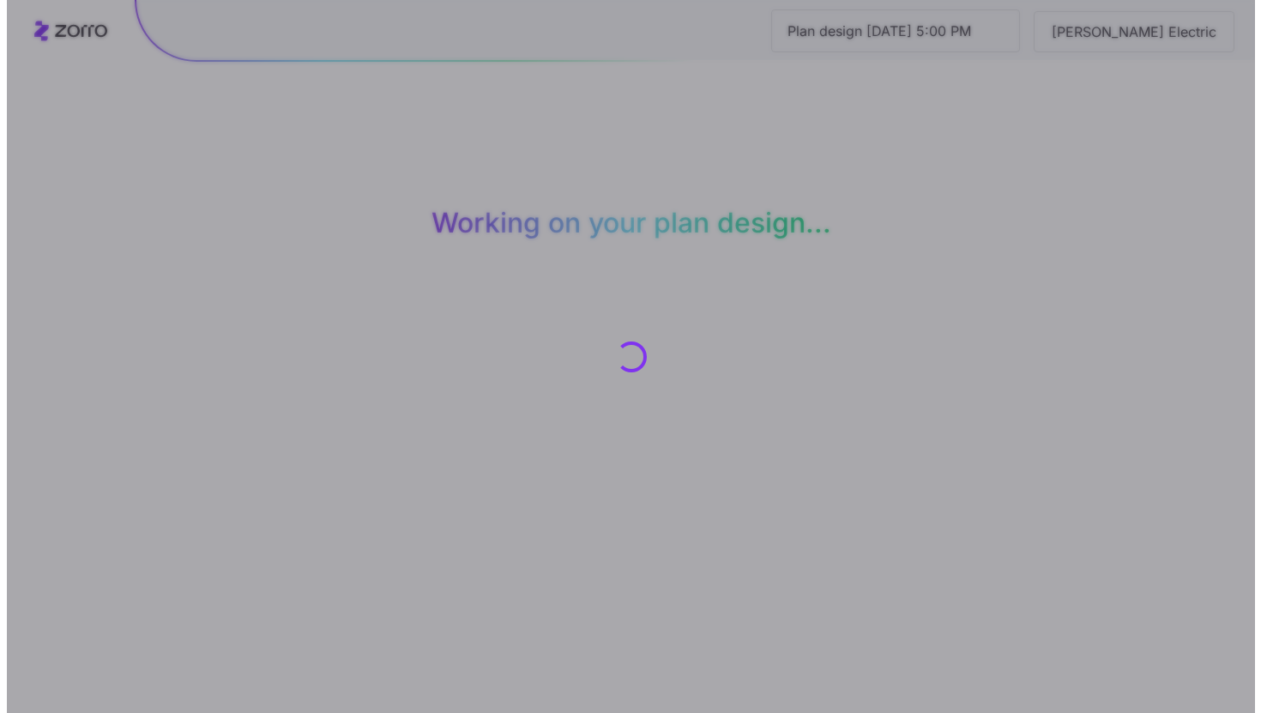
scroll to position [0, 0]
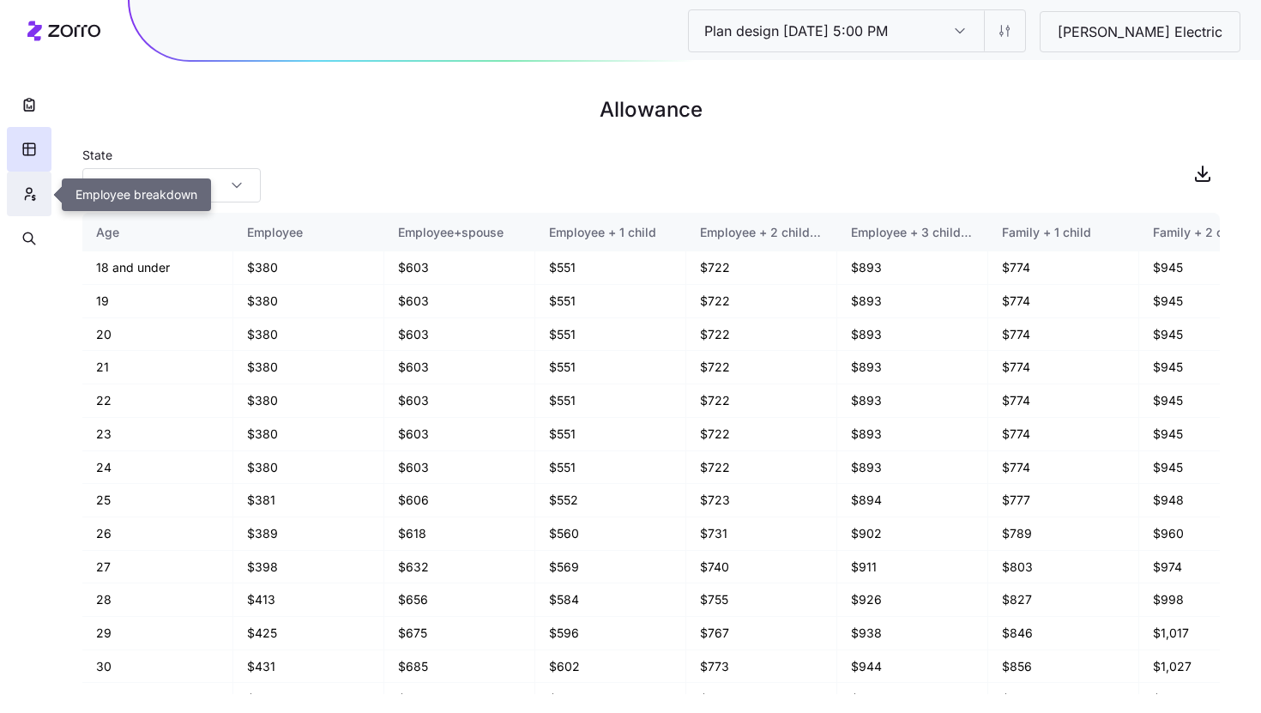
click at [28, 203] on button "button" at bounding box center [29, 194] width 45 height 45
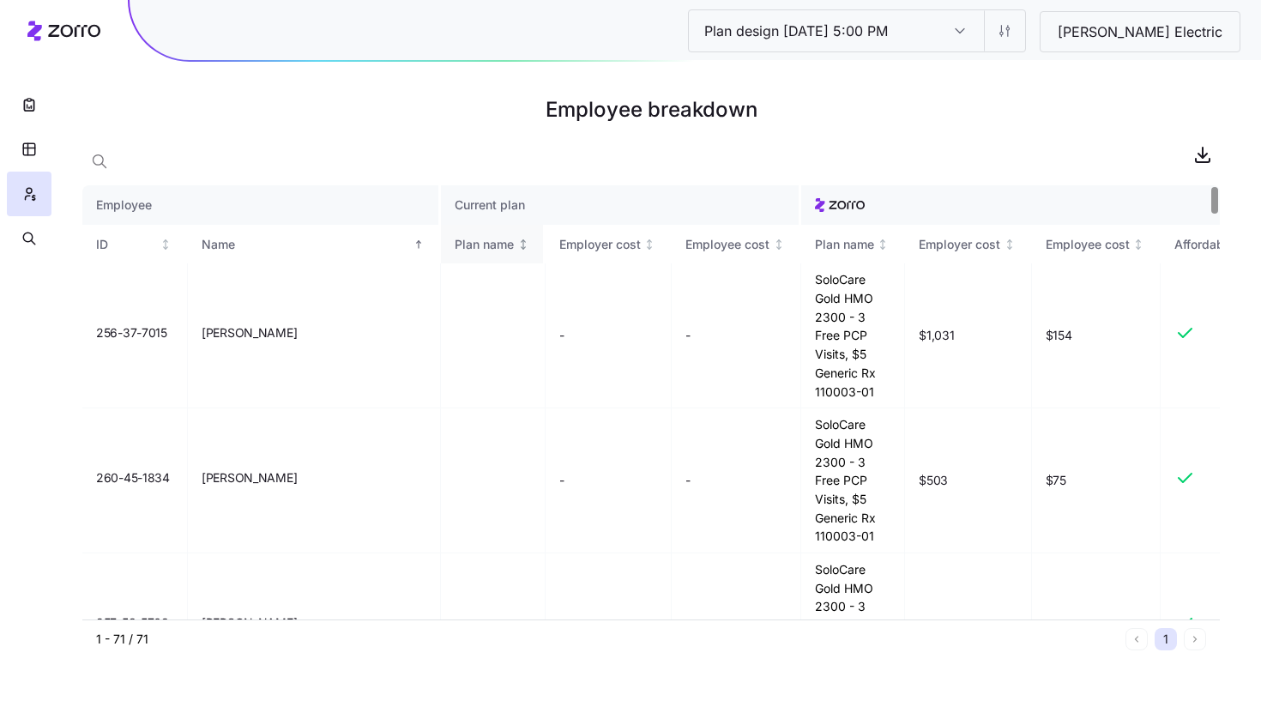
click at [455, 252] on div "Plan name" at bounding box center [492, 244] width 75 height 19
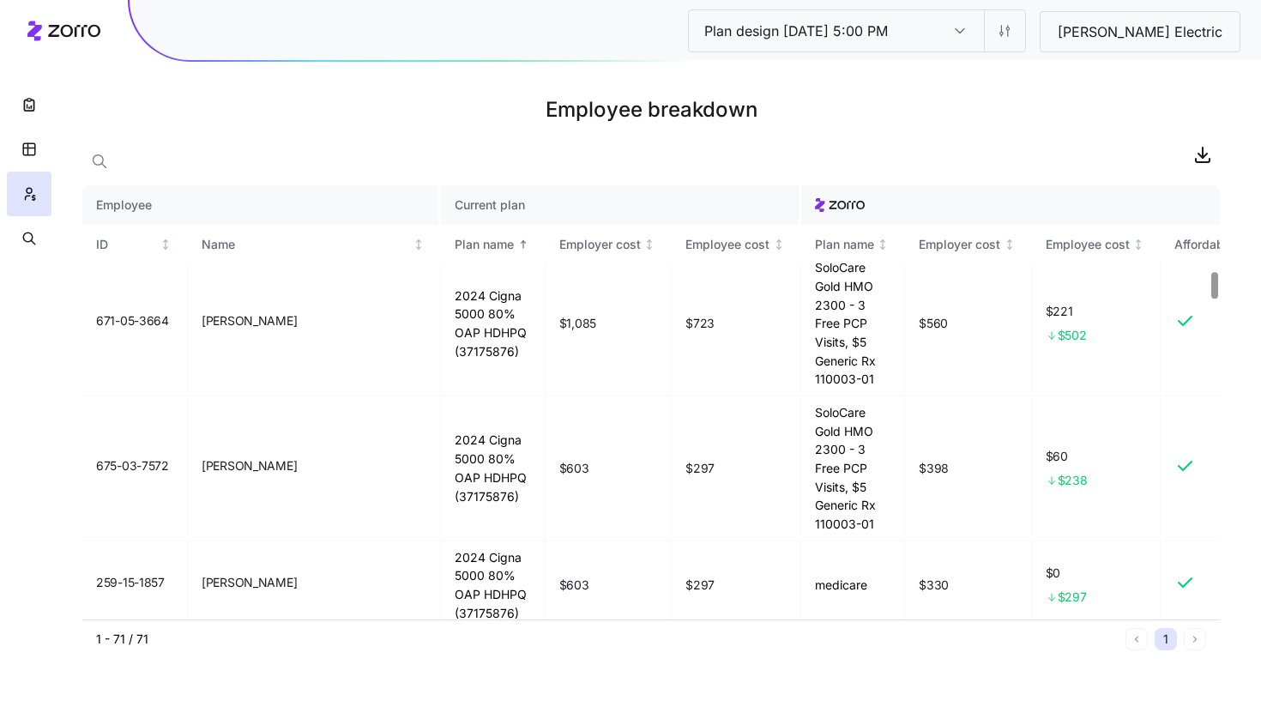
scroll to position [1440, 0]
drag, startPoint x: 372, startPoint y: 396, endPoint x: 406, endPoint y: 401, distance: 33.7
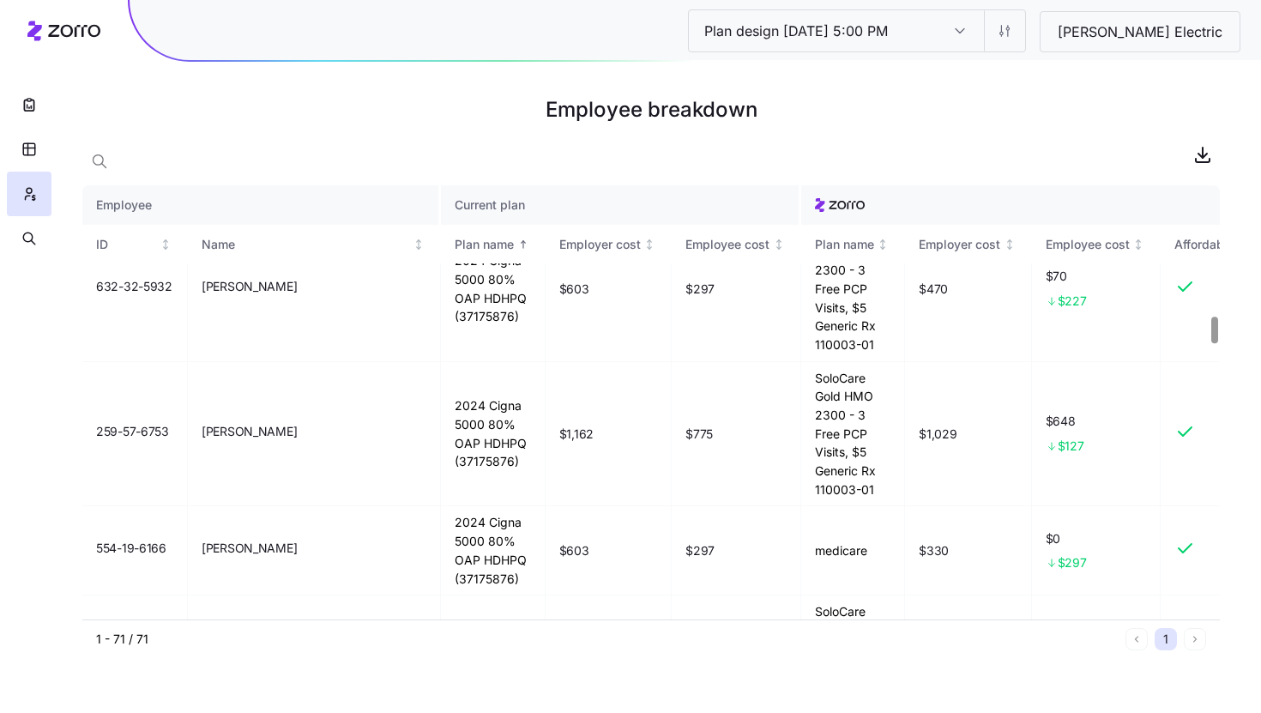
scroll to position [2175, 0]
drag, startPoint x: 374, startPoint y: 454, endPoint x: 413, endPoint y: 452, distance: 38.7
drag, startPoint x: 779, startPoint y: 462, endPoint x: 810, endPoint y: 463, distance: 30.9
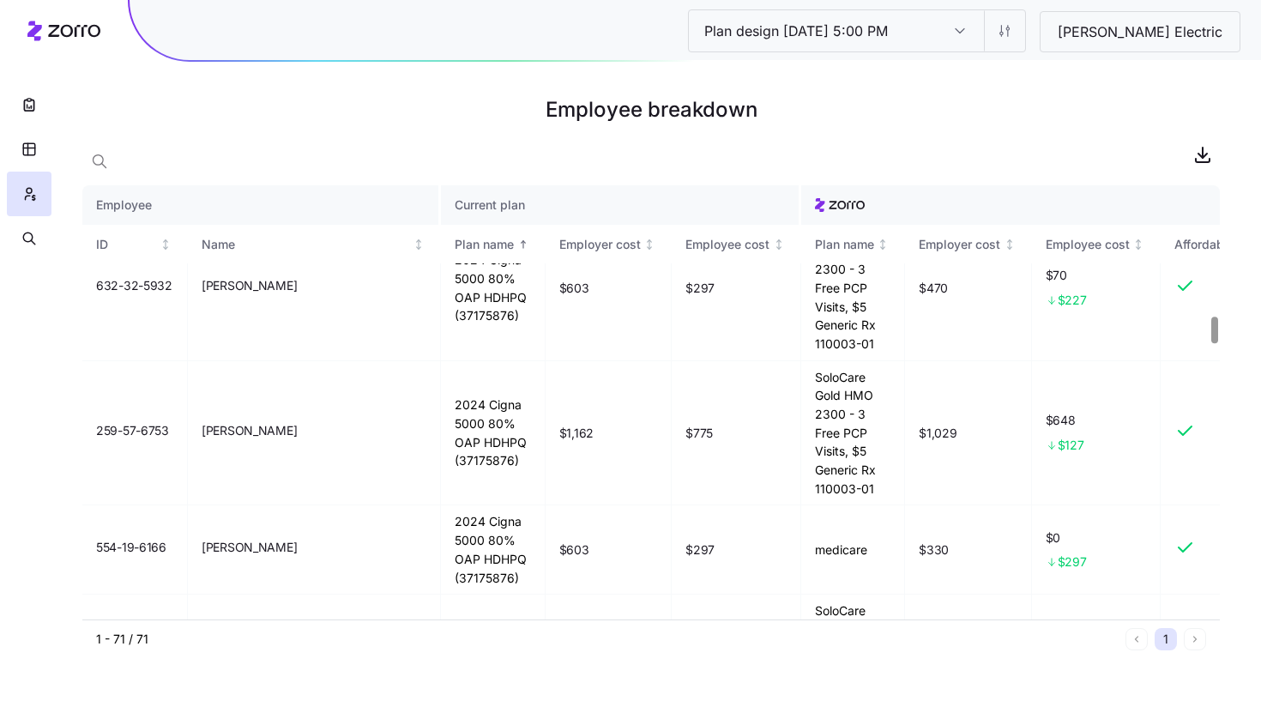
drag, startPoint x: 878, startPoint y: 464, endPoint x: 939, endPoint y: 464, distance: 60.9
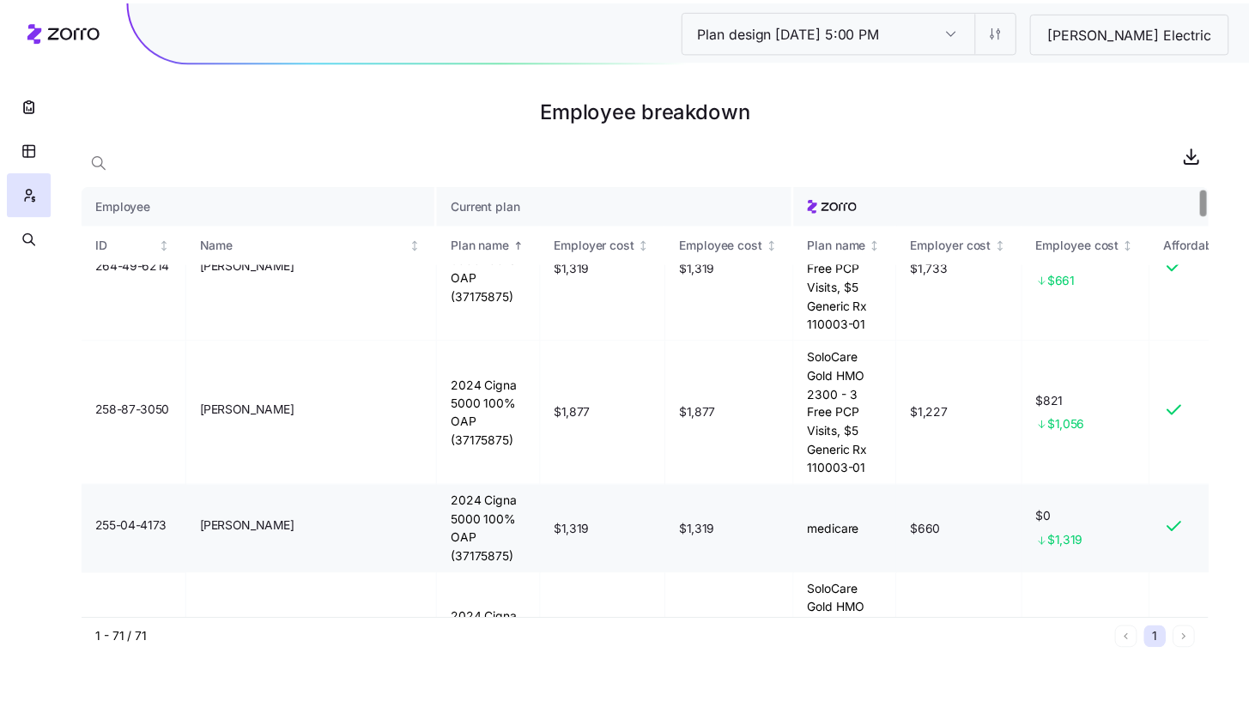
scroll to position [0, 0]
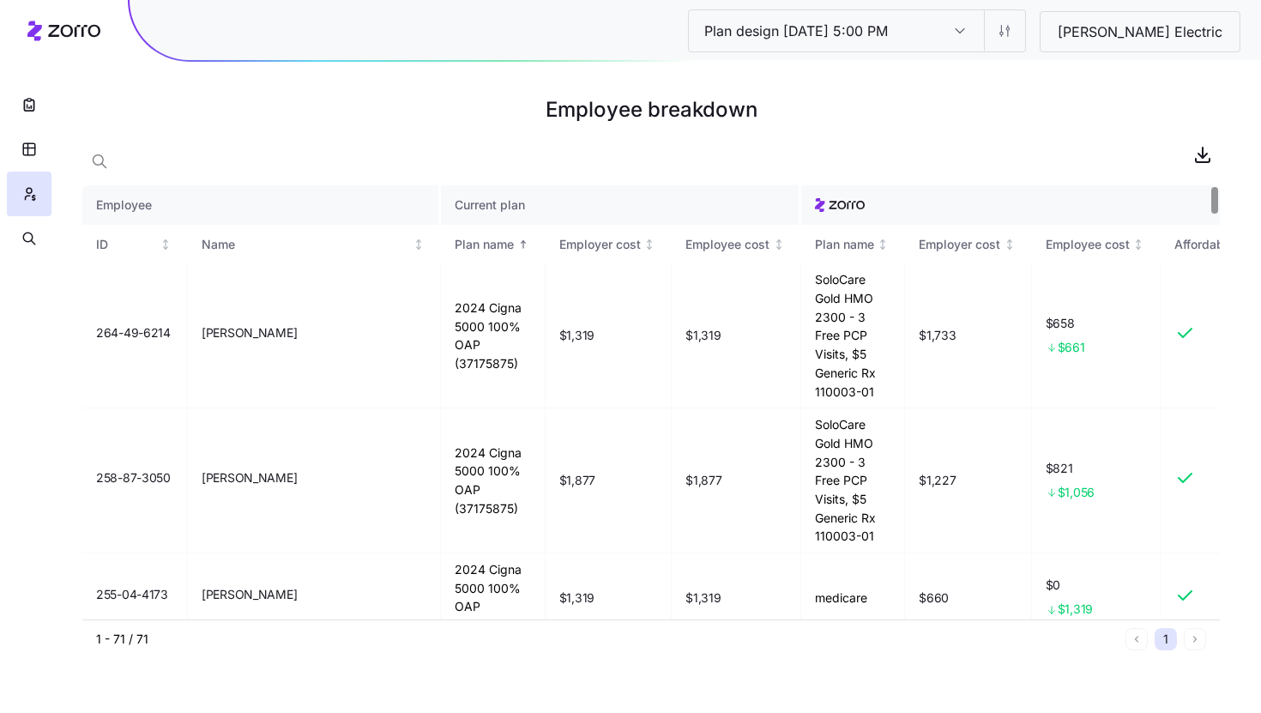
click at [879, 174] on div at bounding box center [651, 179] width 1138 height 14
click at [39, 111] on button "button" at bounding box center [29, 104] width 45 height 45
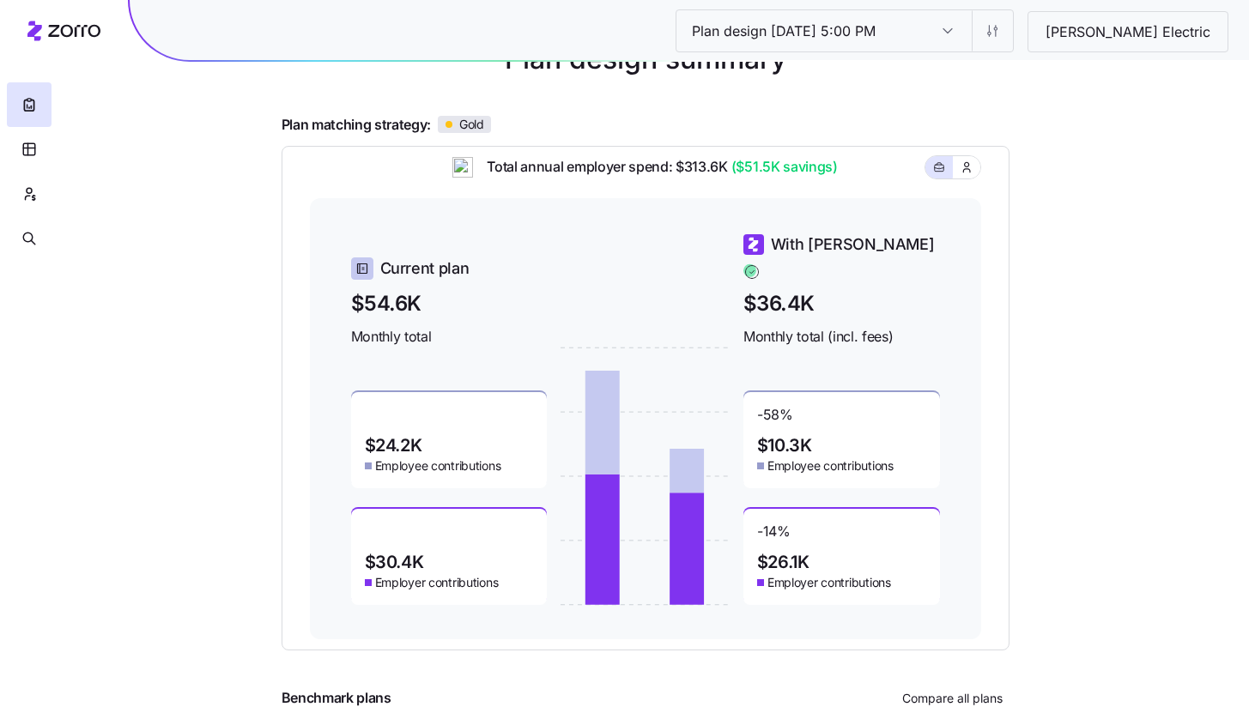
scroll to position [115, 0]
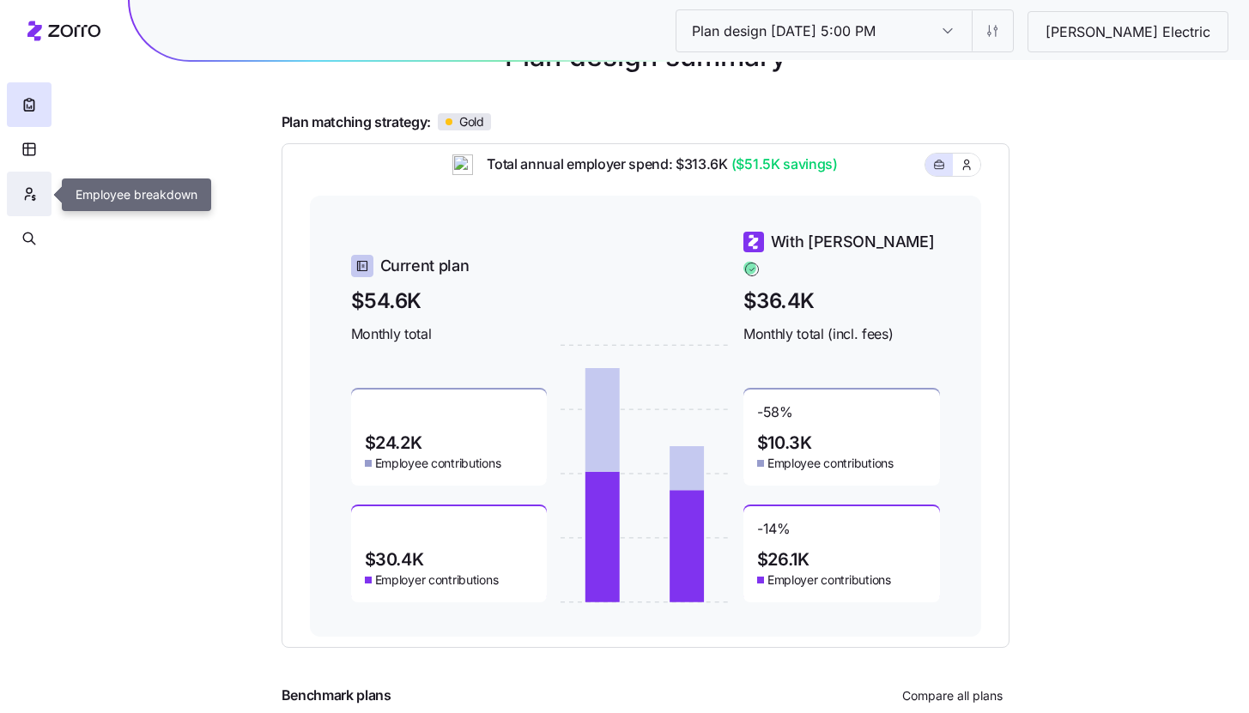
click at [33, 192] on icon "button" at bounding box center [28, 193] width 15 height 17
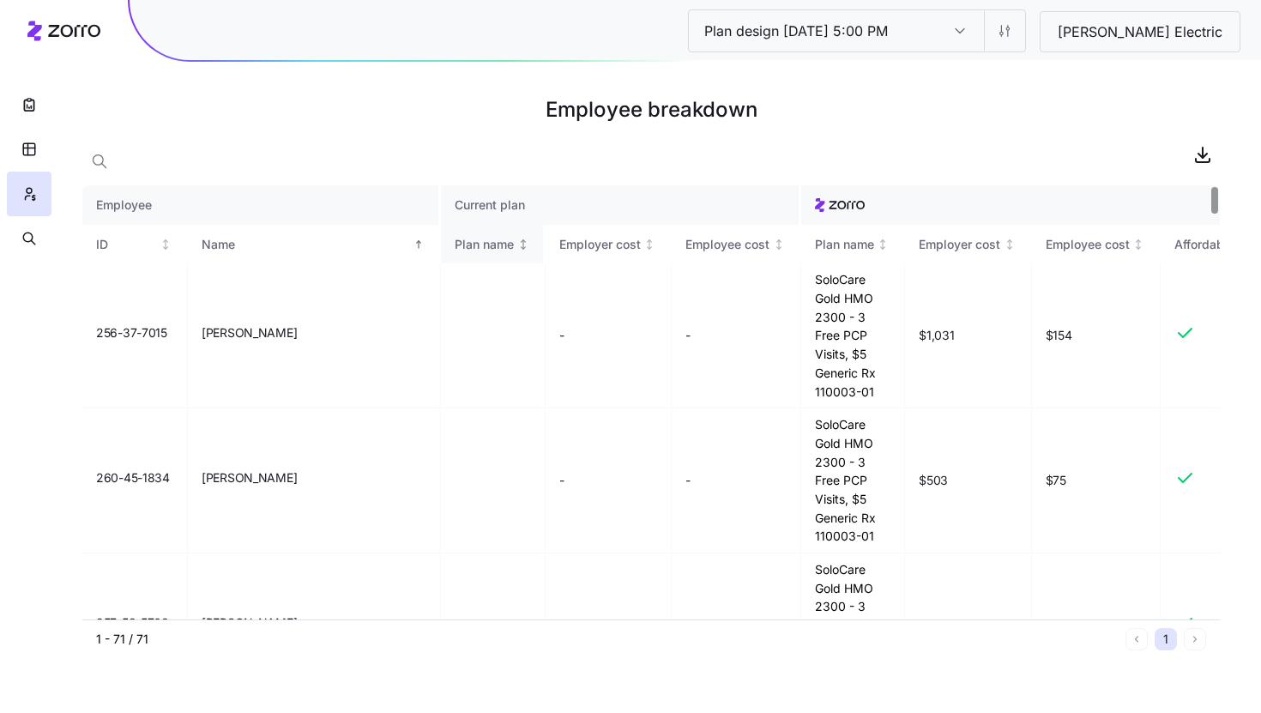
click at [460, 251] on div "Plan name" at bounding box center [492, 244] width 75 height 19
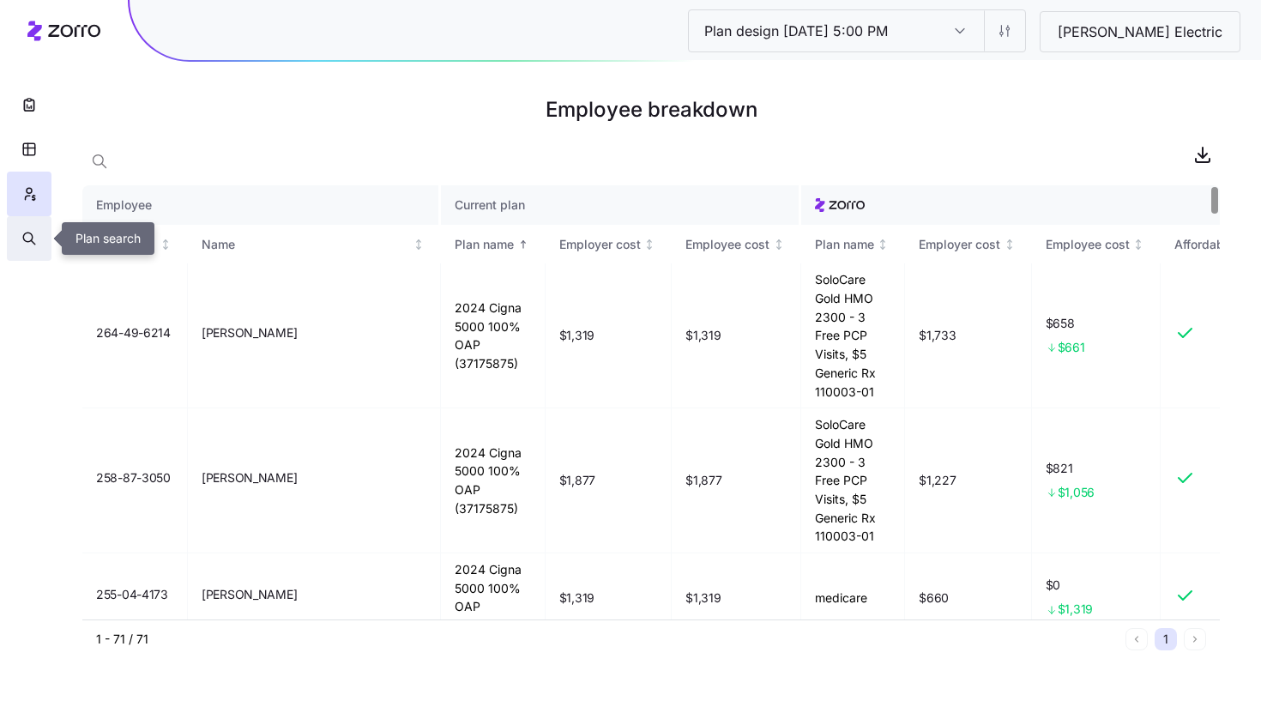
click at [19, 242] on button "button" at bounding box center [29, 238] width 45 height 45
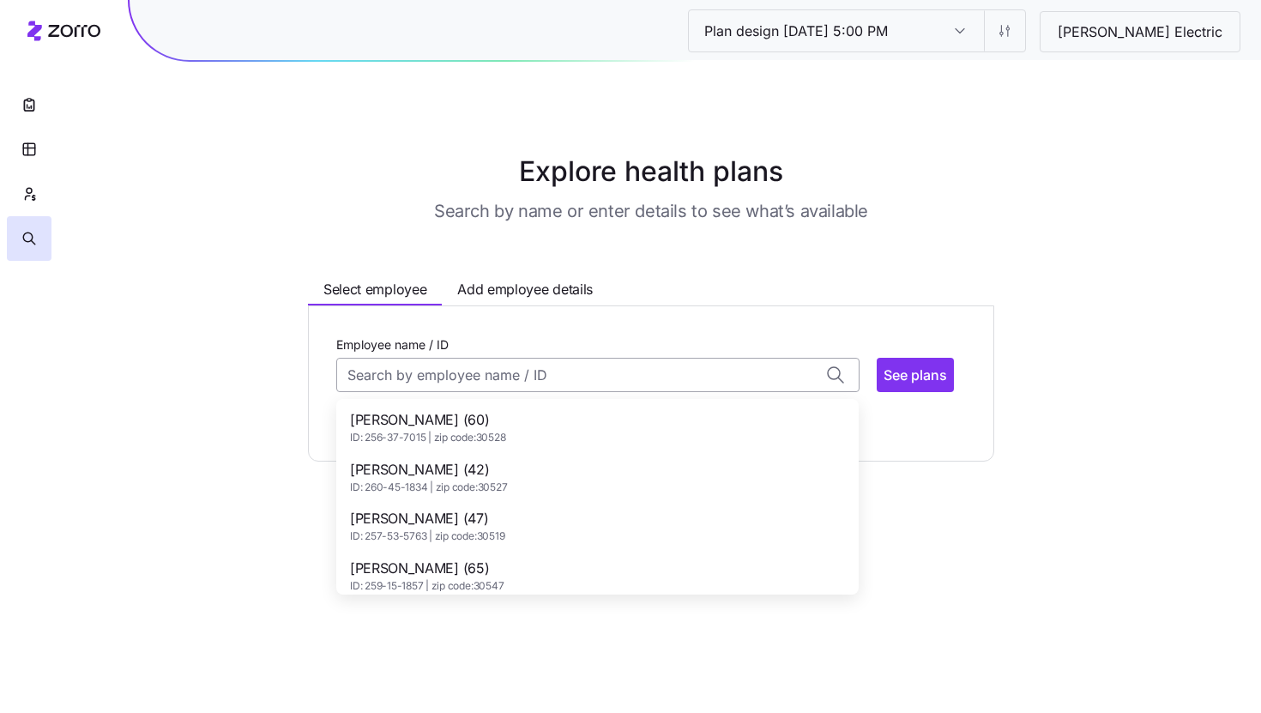
click at [408, 390] on input "Employee name / ID" at bounding box center [597, 375] width 523 height 34
click at [567, 431] on div "ALLEN PARTIN (60) ID: 256-37-7015 | zip code: 30528" at bounding box center [598, 427] width 516 height 50
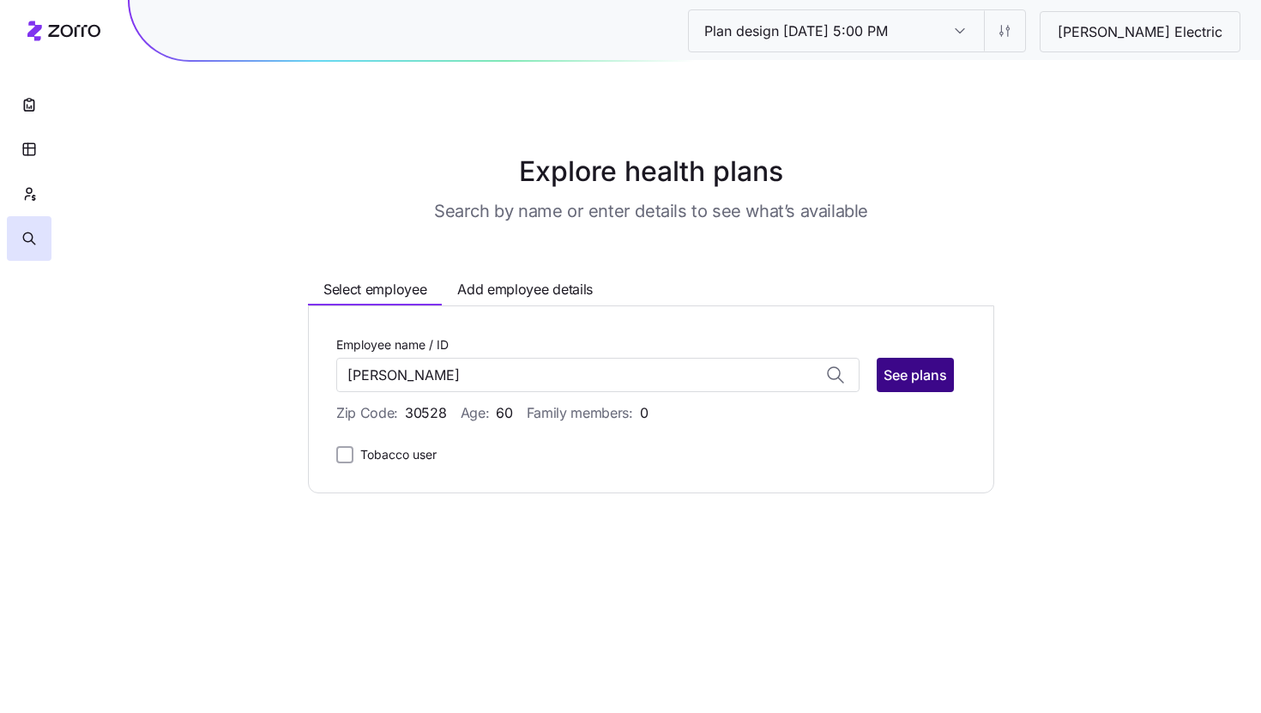
click at [910, 378] on span "See plans" at bounding box center [916, 375] width 64 height 21
type input "ALLEN PARTIN (ID: 256-37-7015)"
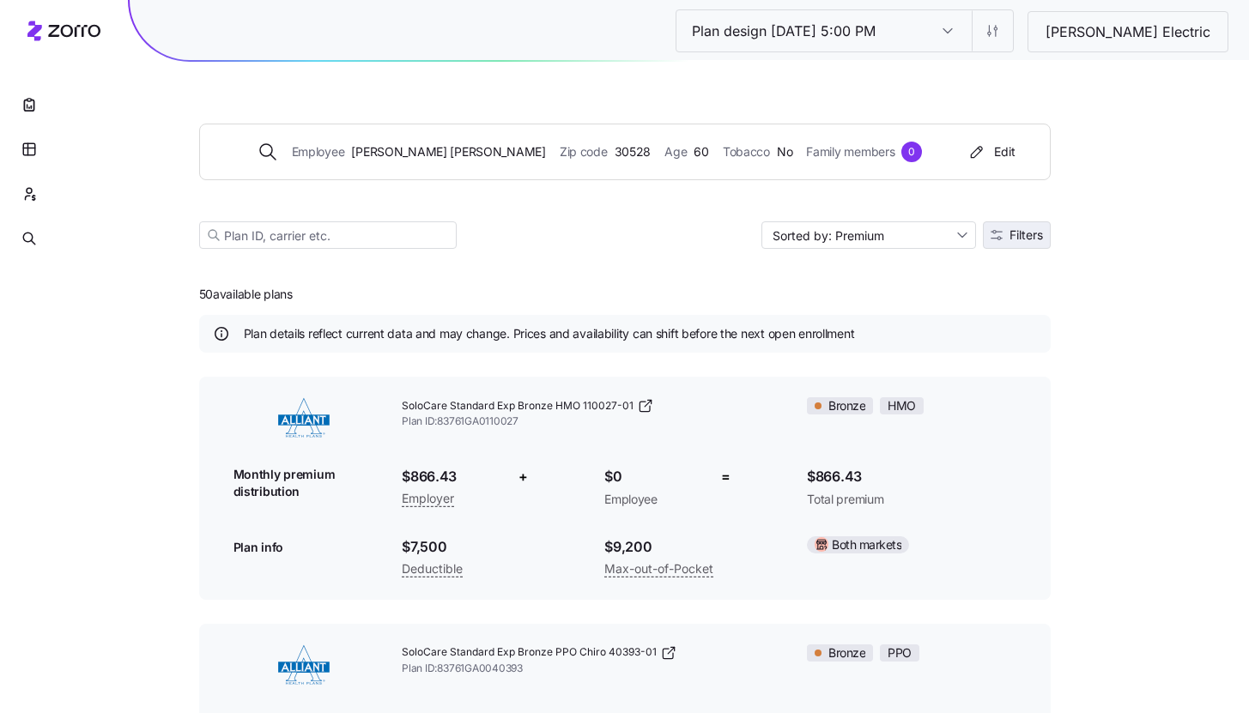
click at [1002, 245] on button "Filters" at bounding box center [1017, 234] width 68 height 27
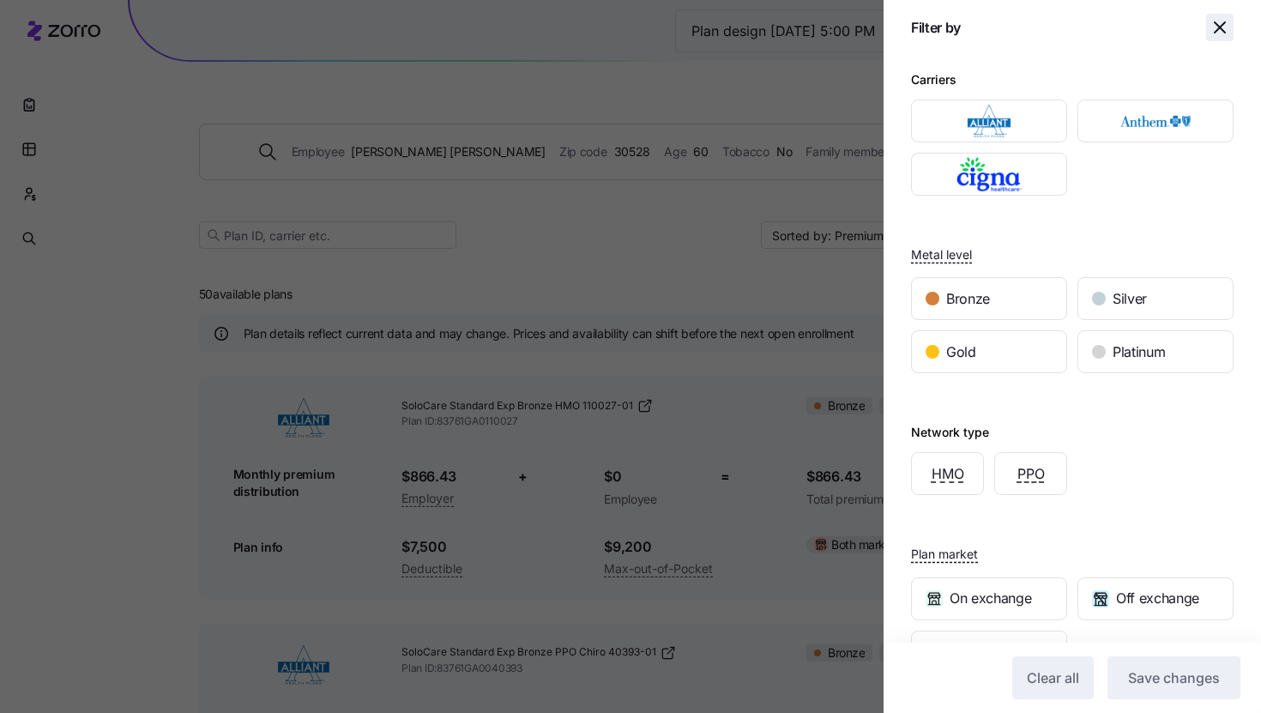
click at [1210, 36] on icon "button" at bounding box center [1220, 27] width 21 height 21
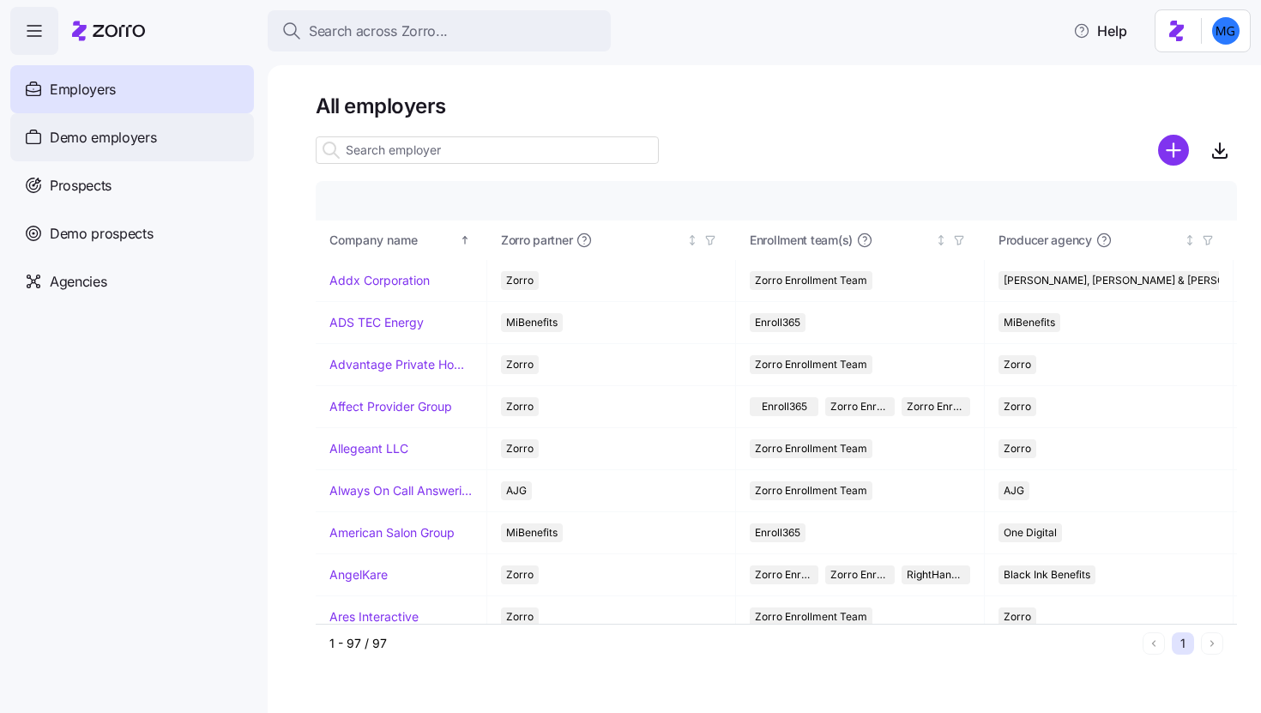
click at [157, 143] on div "Demo employers" at bounding box center [132, 137] width 244 height 48
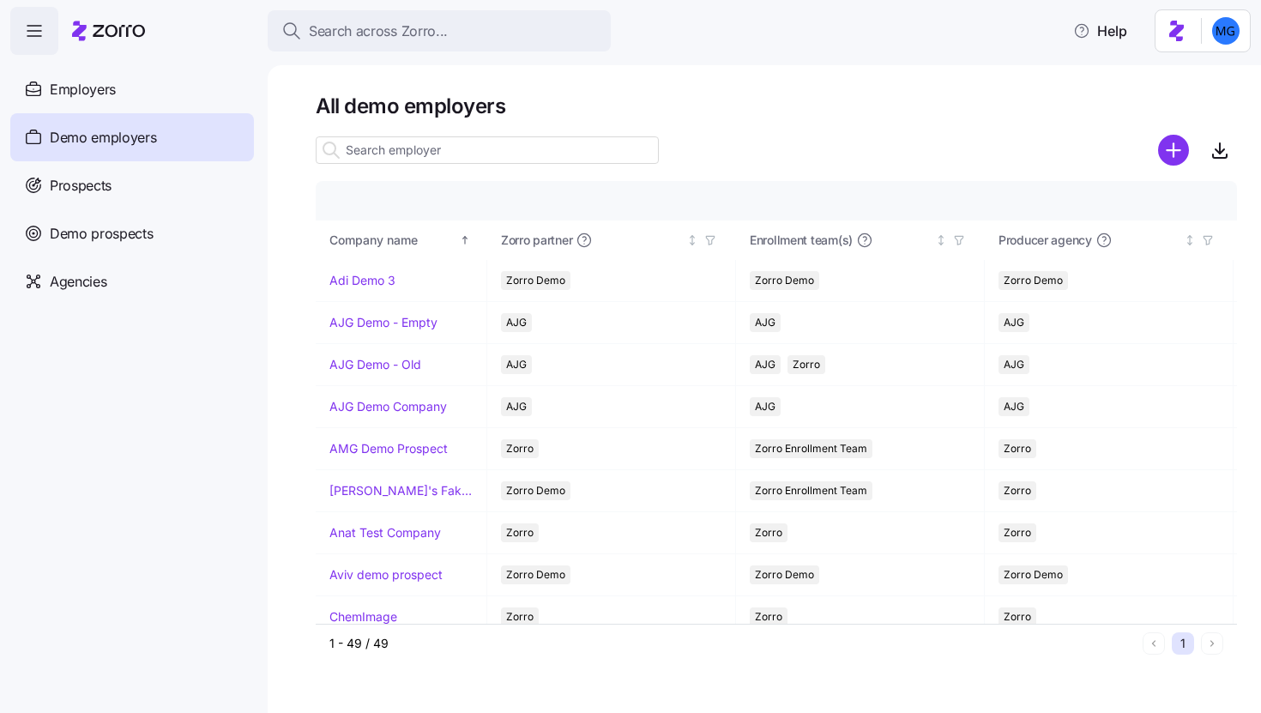
click at [507, 150] on input at bounding box center [487, 149] width 343 height 27
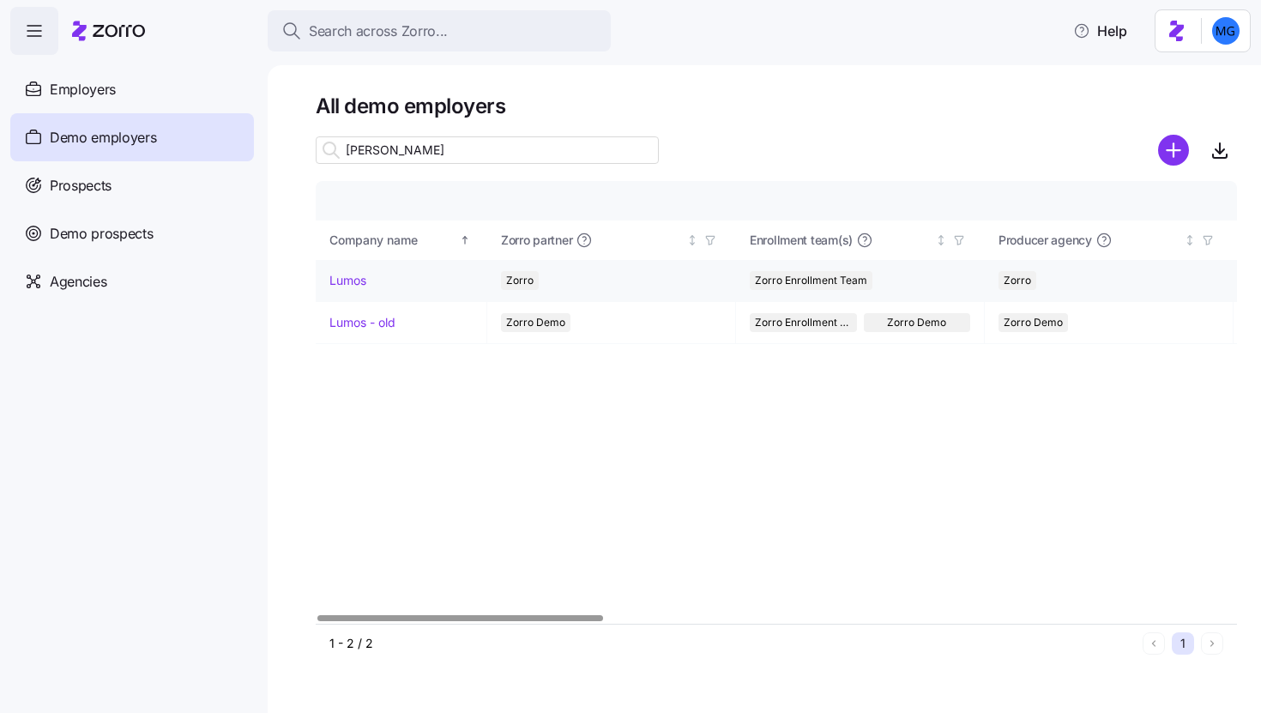
type input "[PERSON_NAME]"
click at [348, 284] on link "Lumos" at bounding box center [348, 280] width 37 height 17
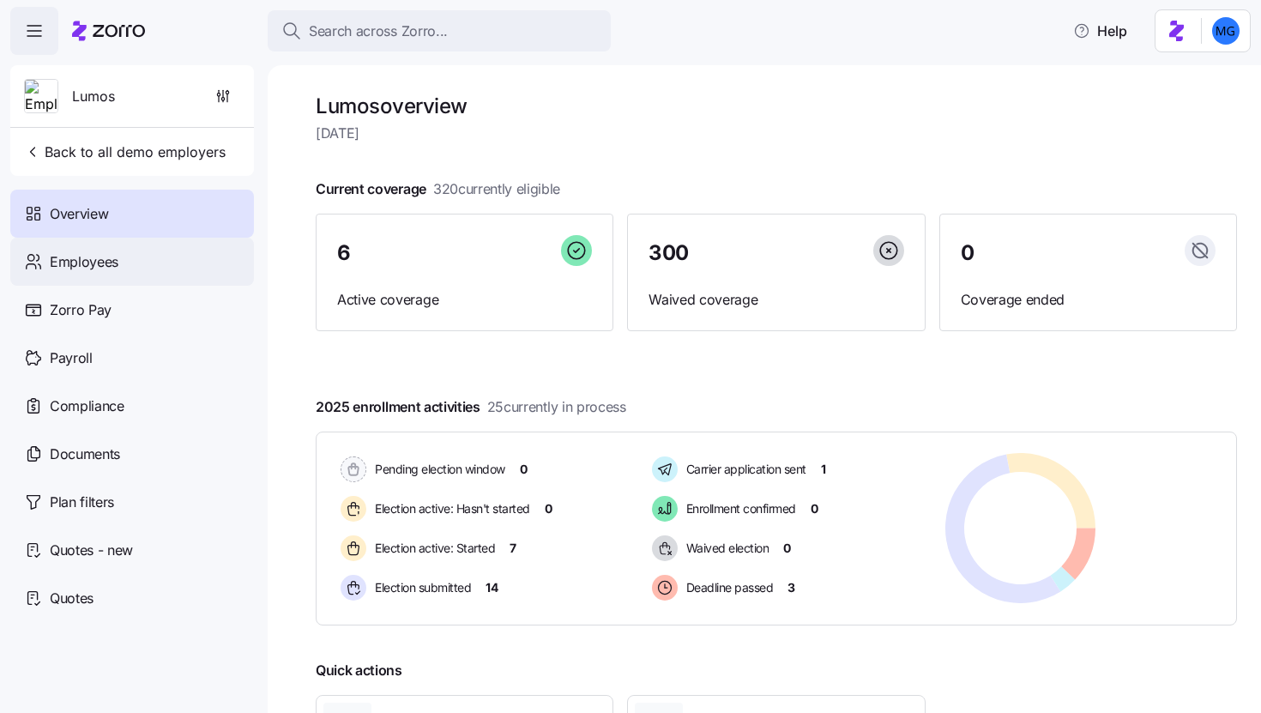
click at [123, 264] on div "Employees" at bounding box center [132, 262] width 244 height 48
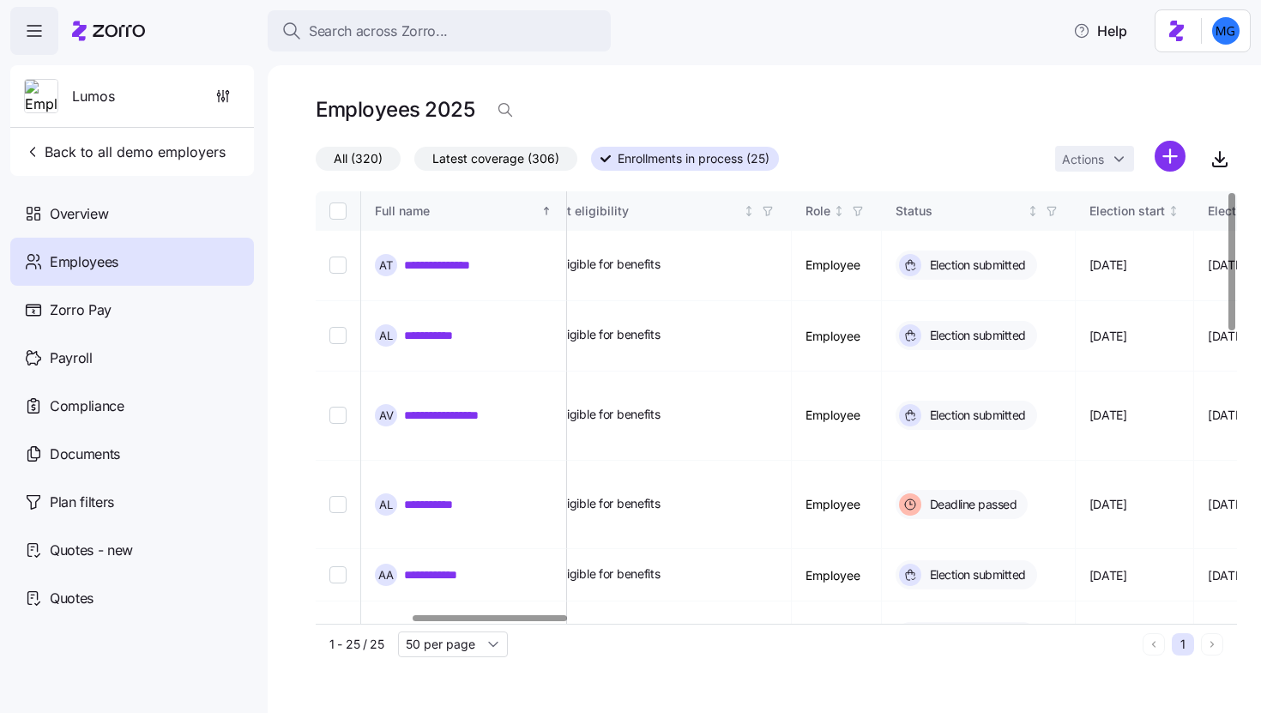
scroll to position [0, 657]
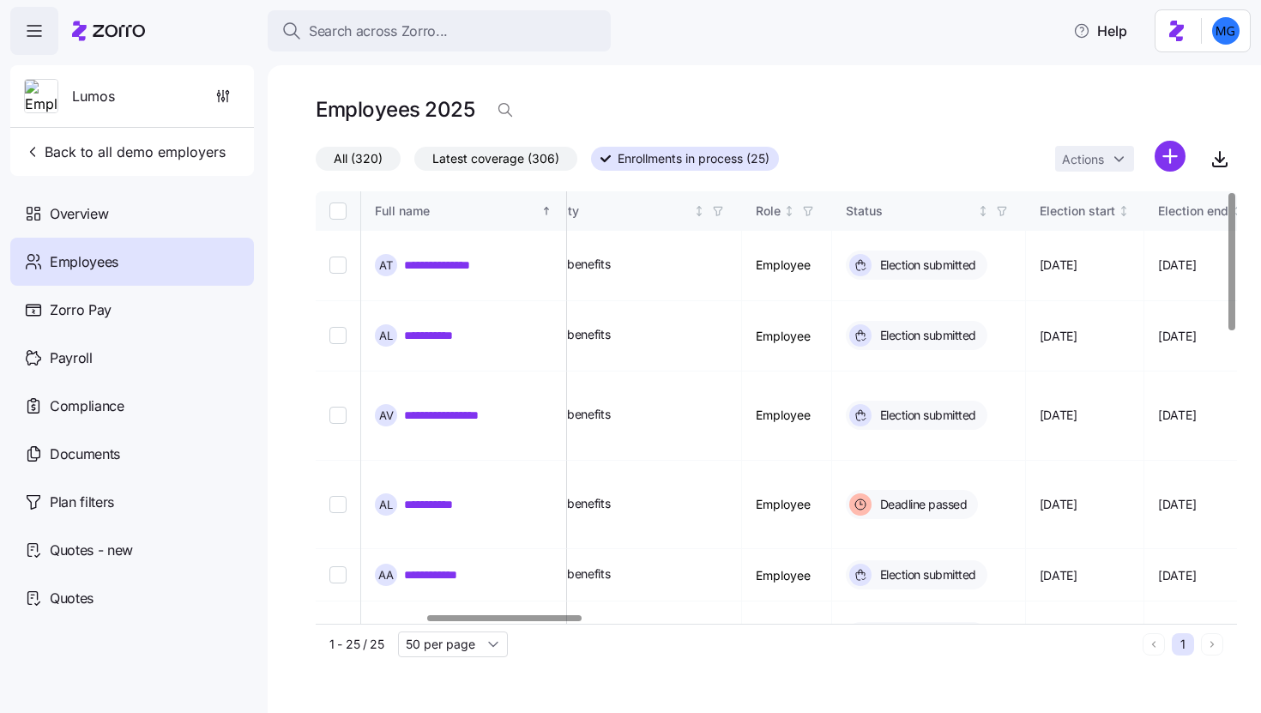
click at [562, 615] on div at bounding box center [504, 618] width 154 height 6
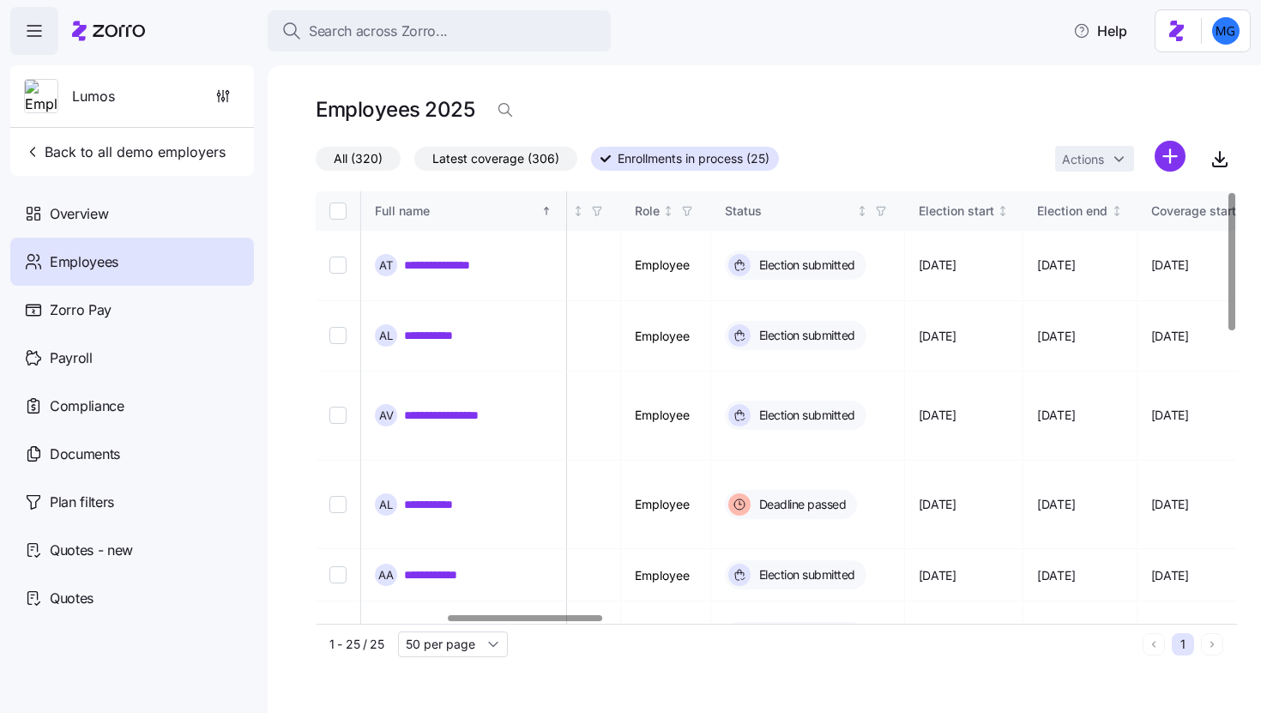
scroll to position [0, 781]
click at [585, 620] on div at bounding box center [525, 618] width 154 height 6
click at [885, 211] on icon "button" at bounding box center [879, 211] width 12 height 12
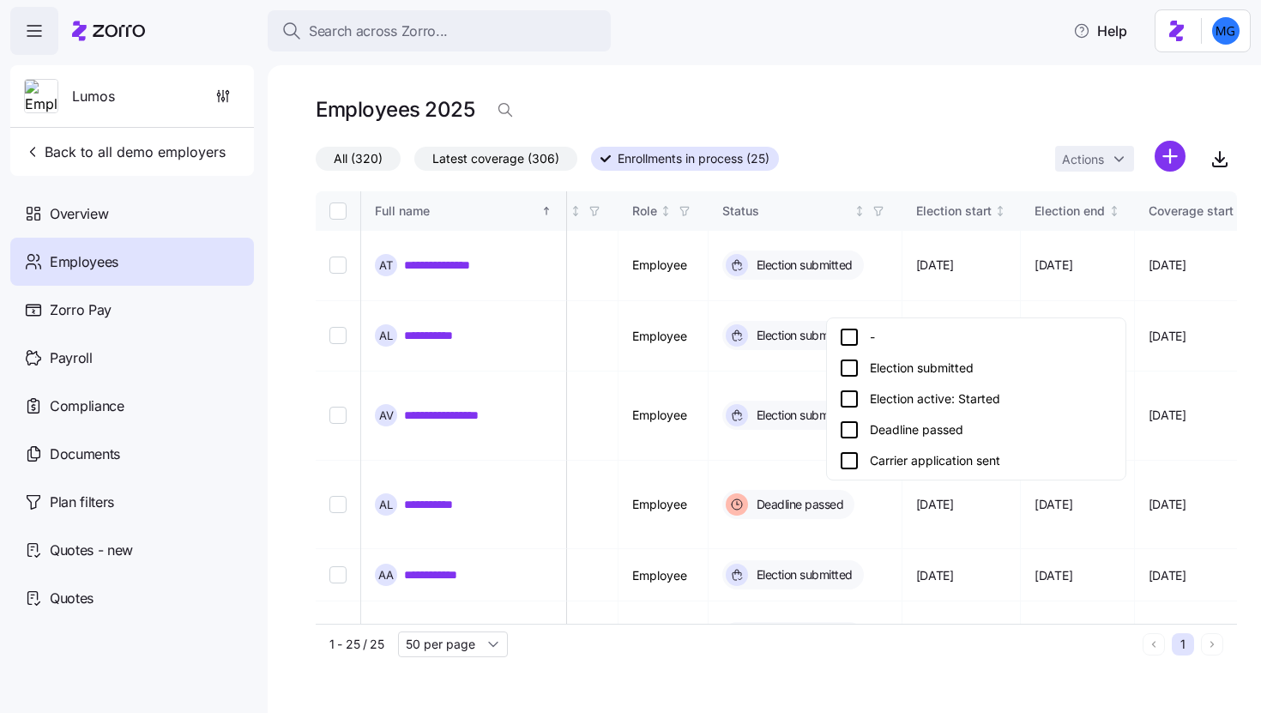
click at [976, 404] on div "Election active: Started" at bounding box center [976, 399] width 275 height 21
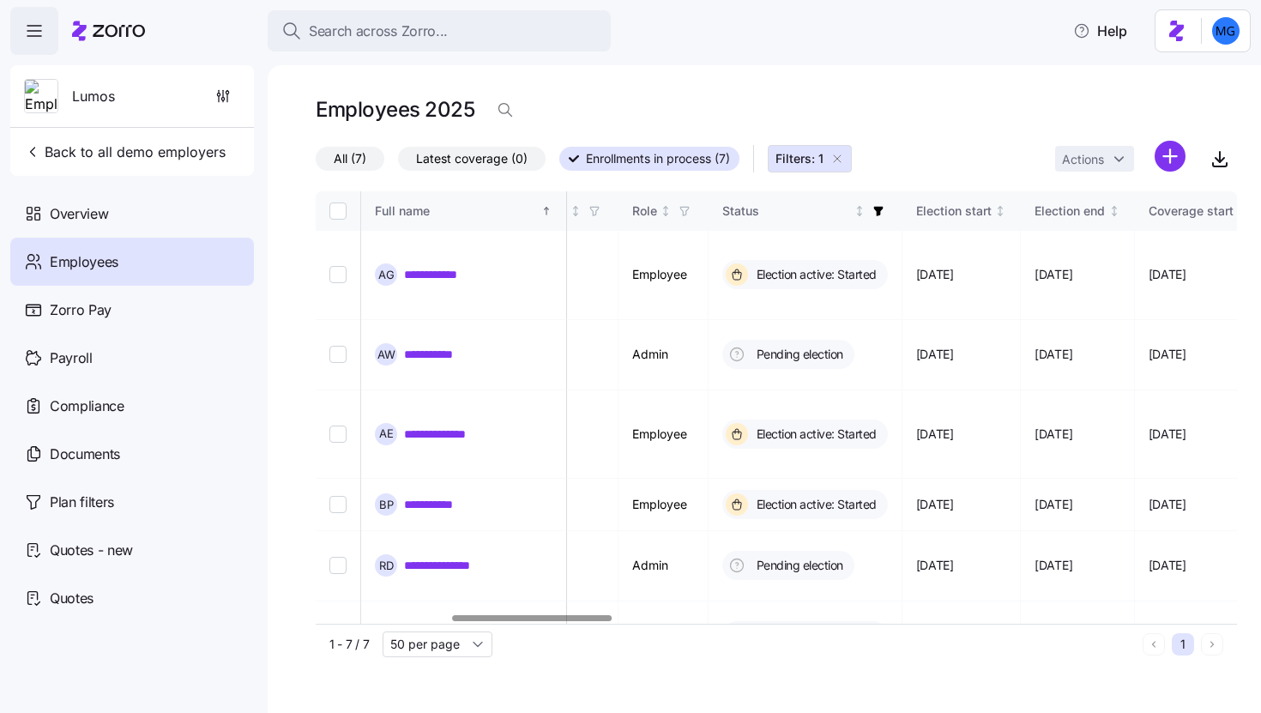
click at [345, 208] on input "Select all records" at bounding box center [338, 211] width 17 height 17
checkbox input "true"
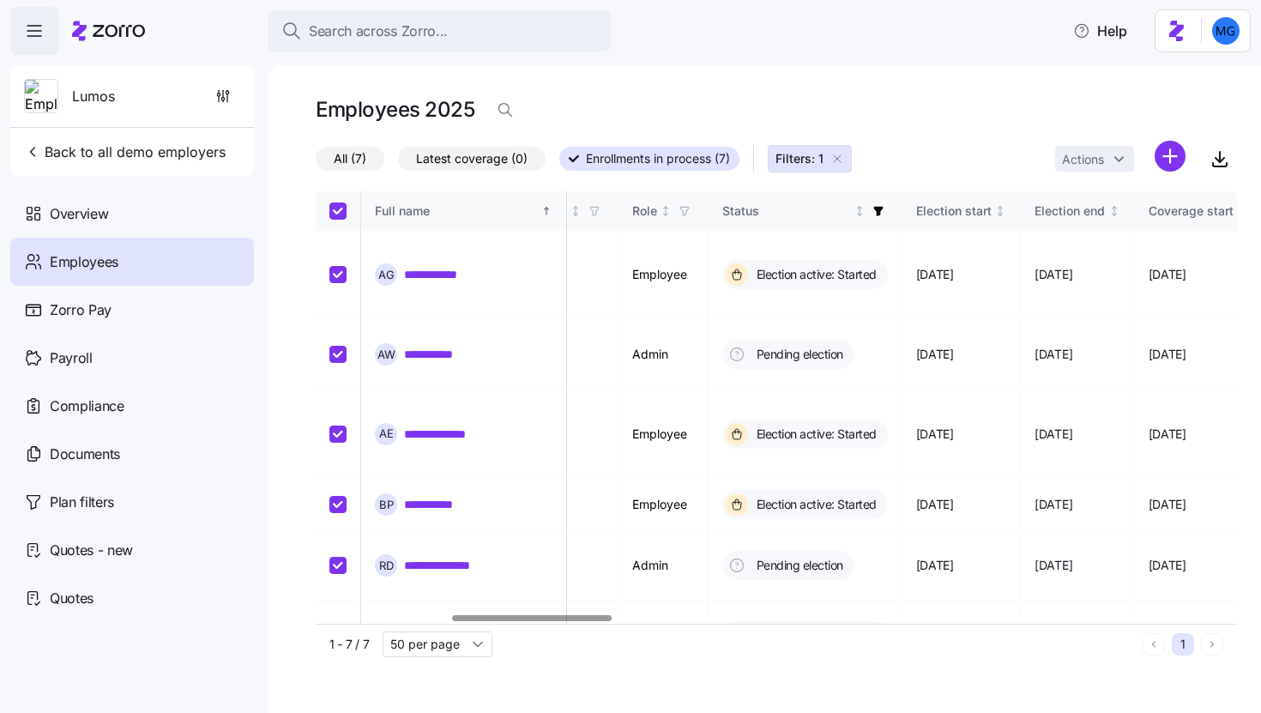
checkbox input "true"
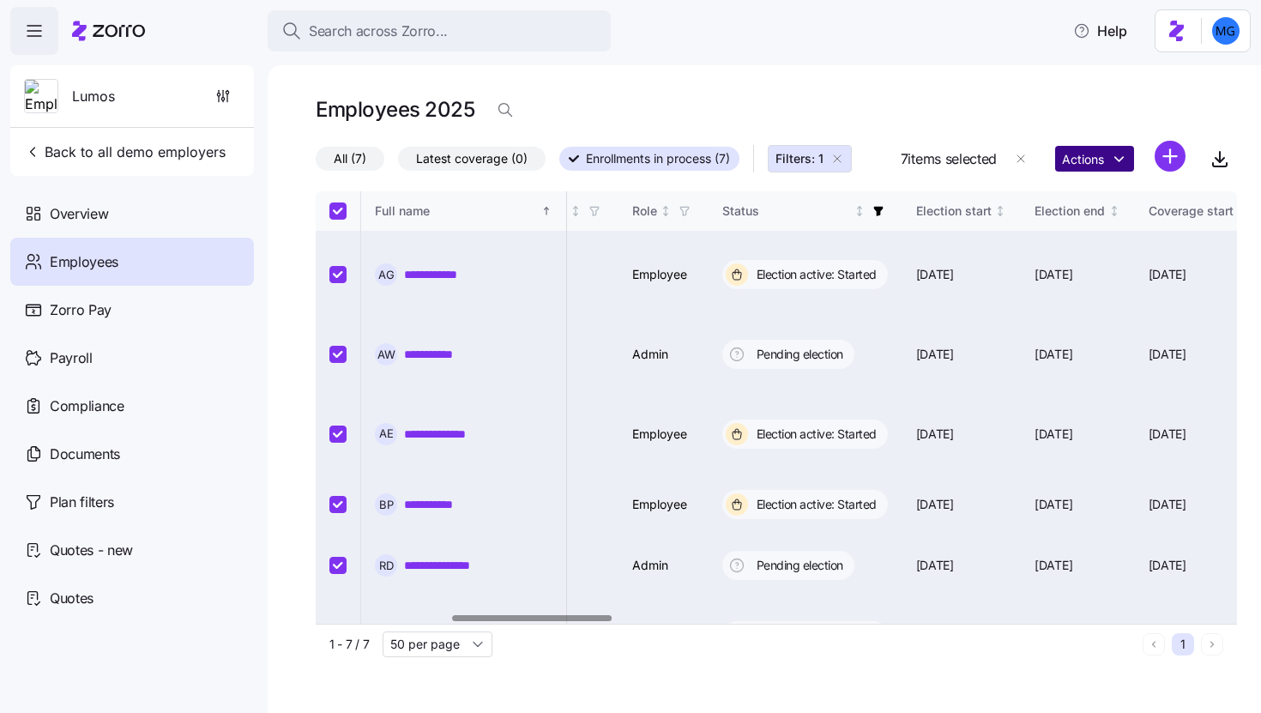
click at [1102, 156] on html "**********" at bounding box center [630, 351] width 1261 height 703
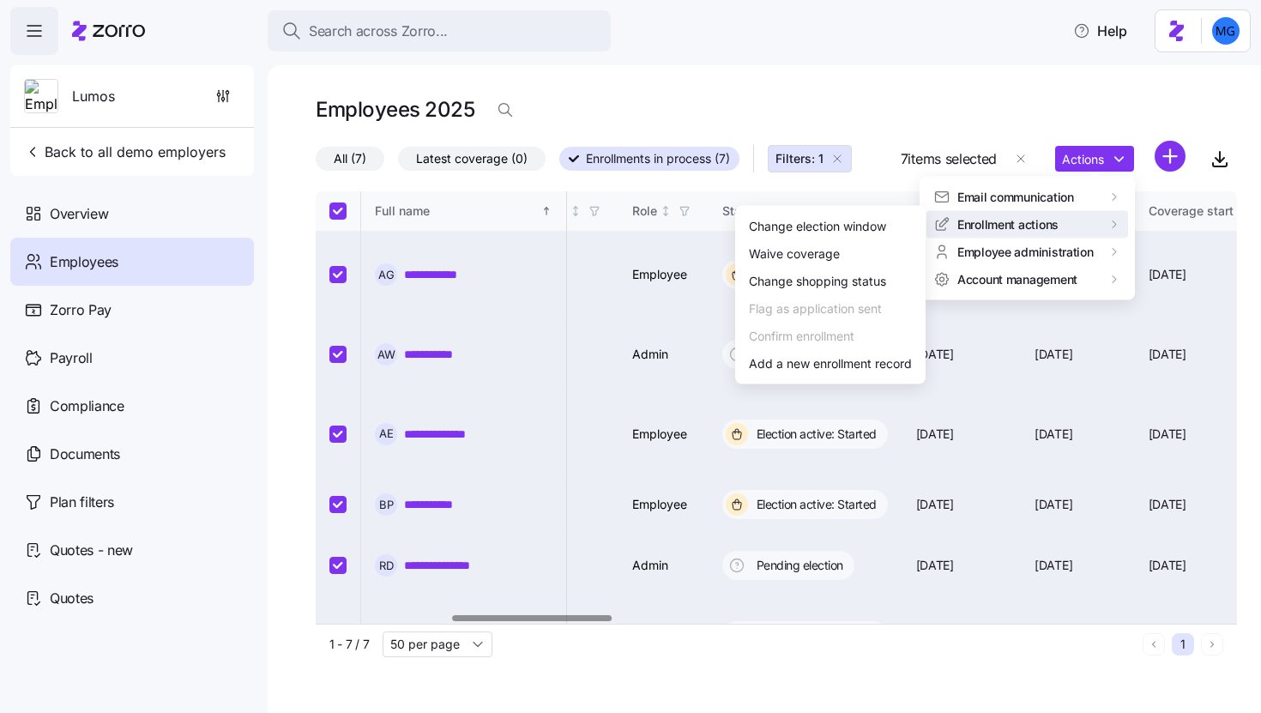
click at [848, 156] on html "**********" at bounding box center [630, 351] width 1261 height 703
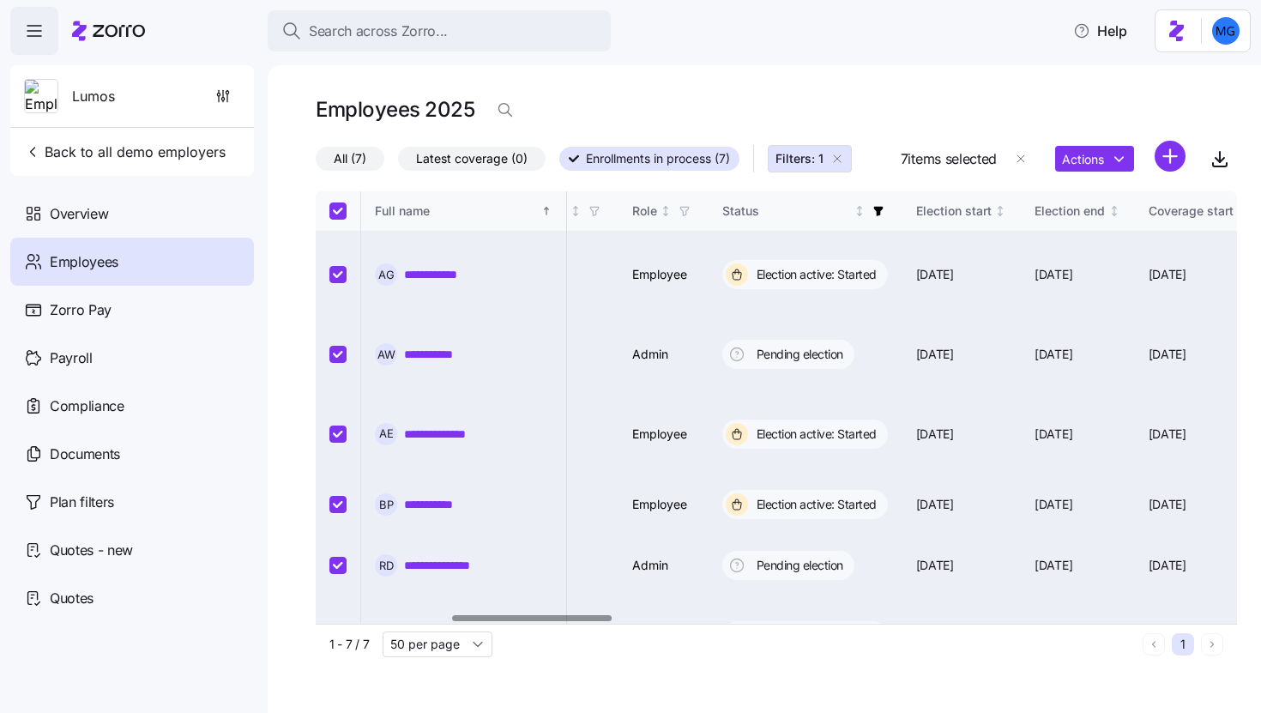
click at [843, 160] on icon "button" at bounding box center [838, 159] width 14 height 14
checkbox input "false"
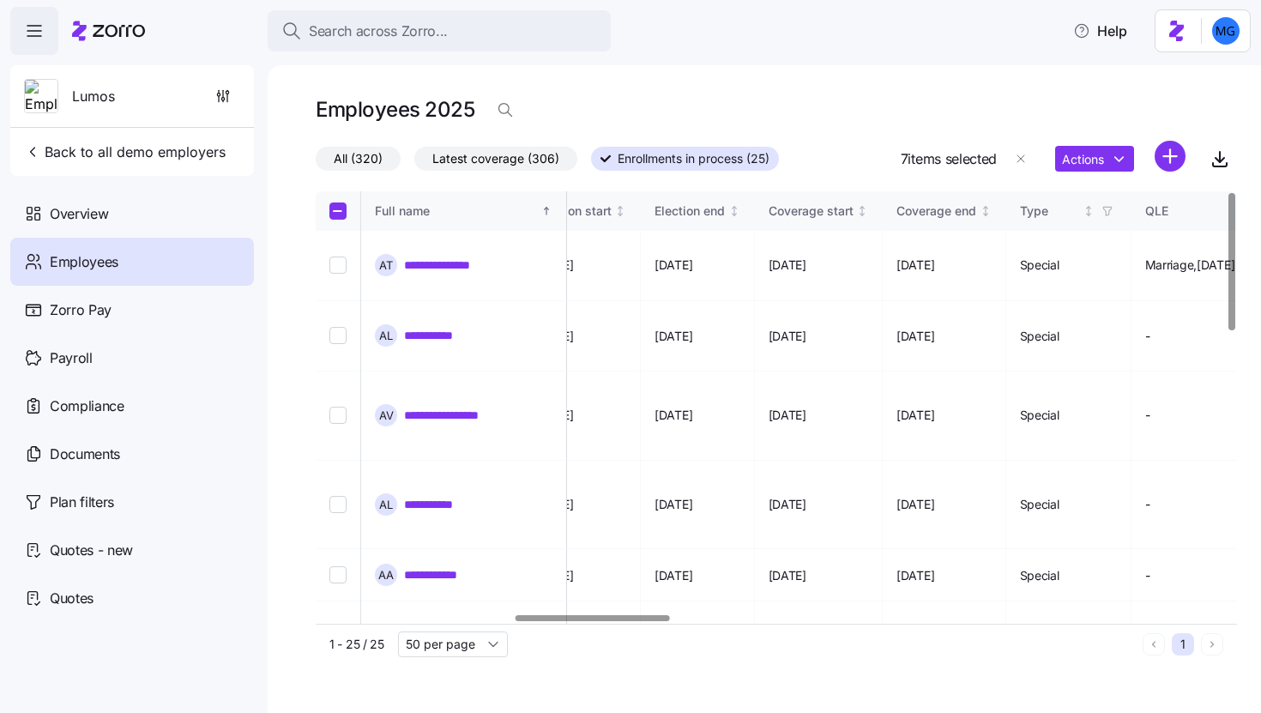
scroll to position [0, 1184]
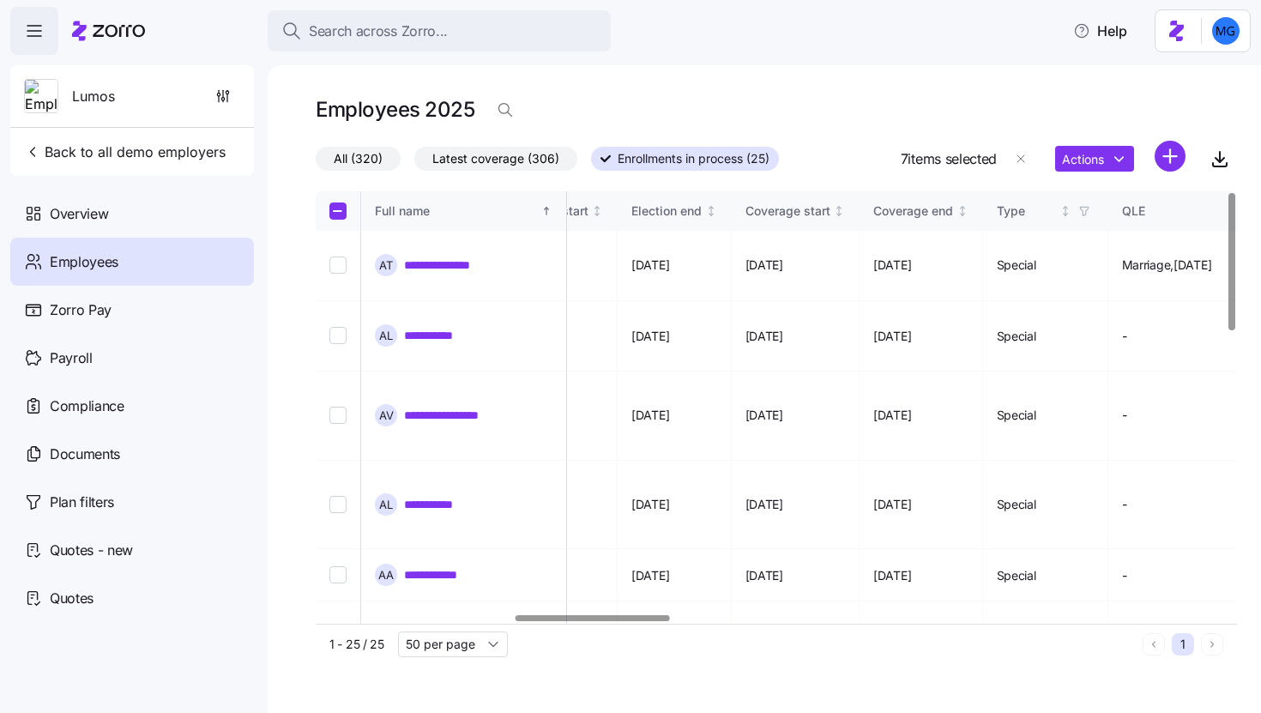
click at [651, 620] on div at bounding box center [593, 618] width 154 height 6
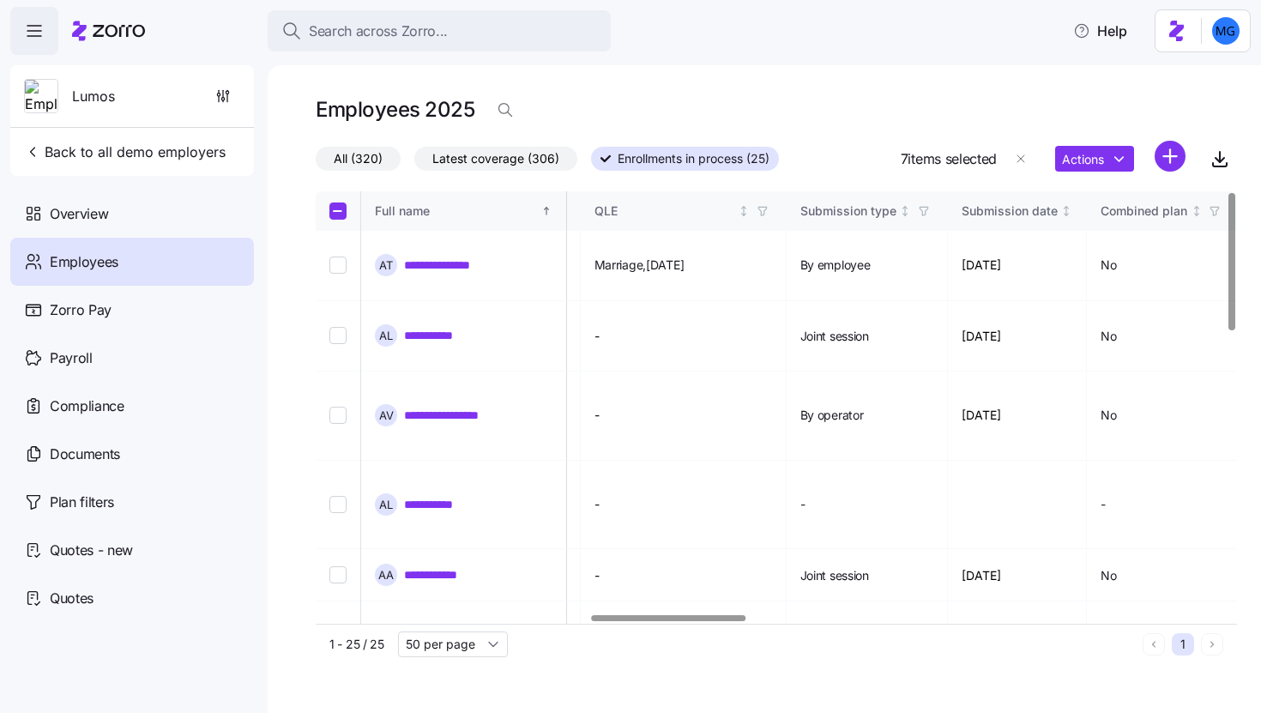
scroll to position [0, 1753]
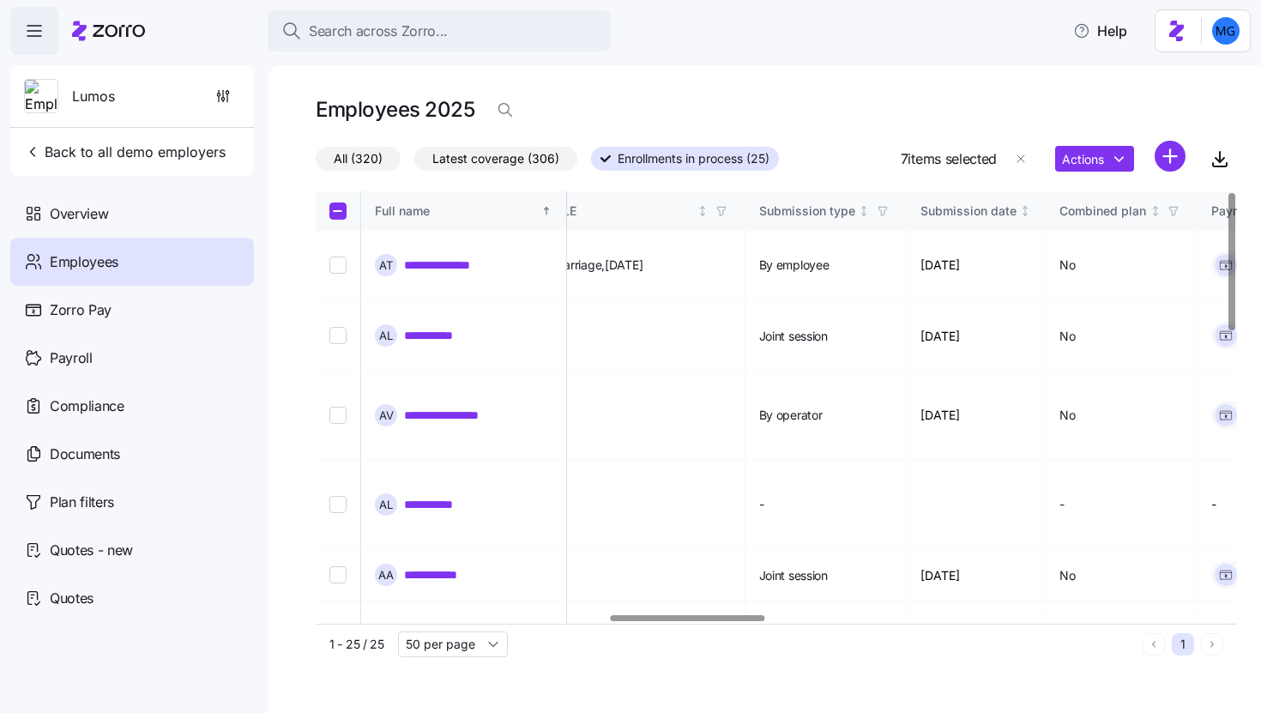
click at [740, 617] on div at bounding box center [688, 618] width 154 height 6
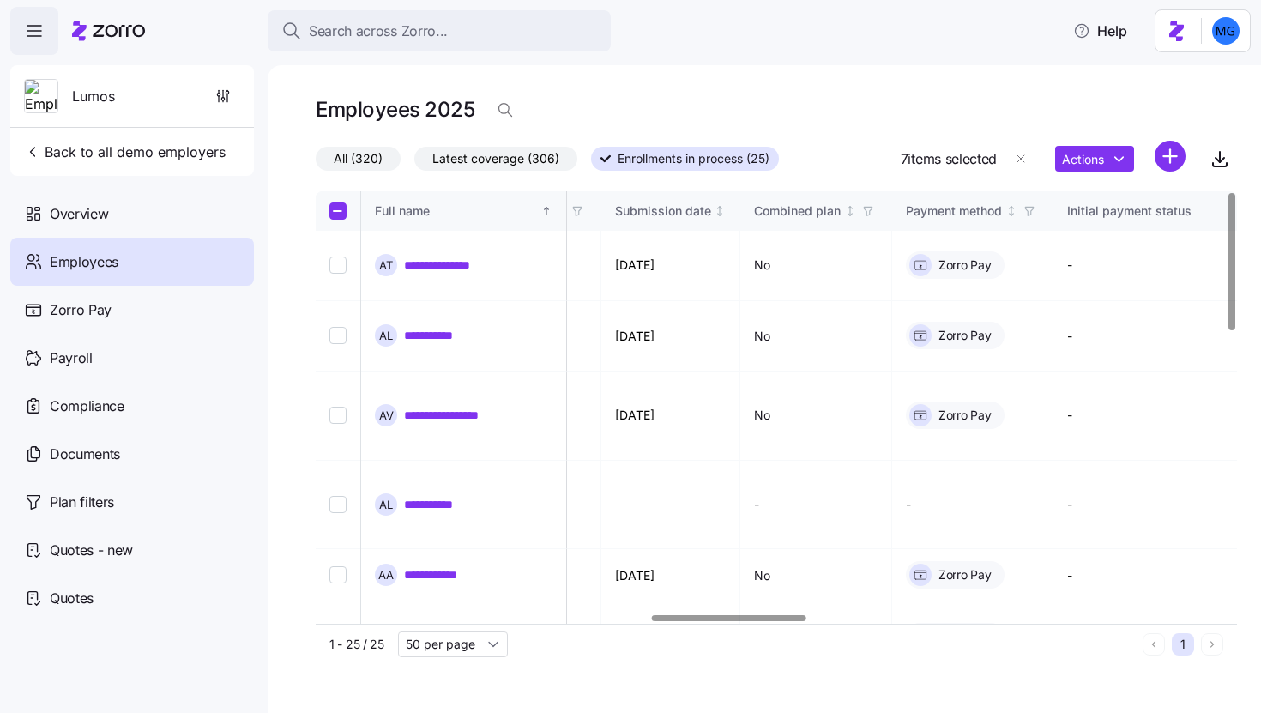
scroll to position [0, 2109]
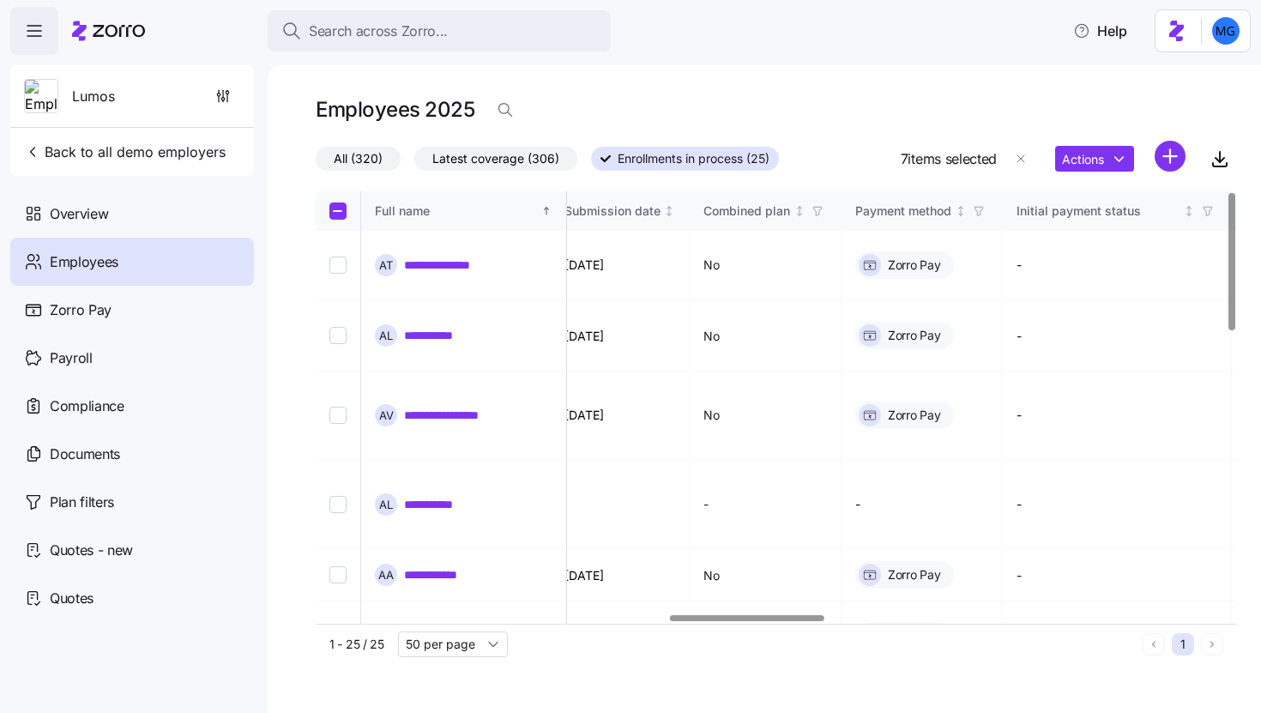
click at [804, 621] on div at bounding box center [747, 618] width 154 height 6
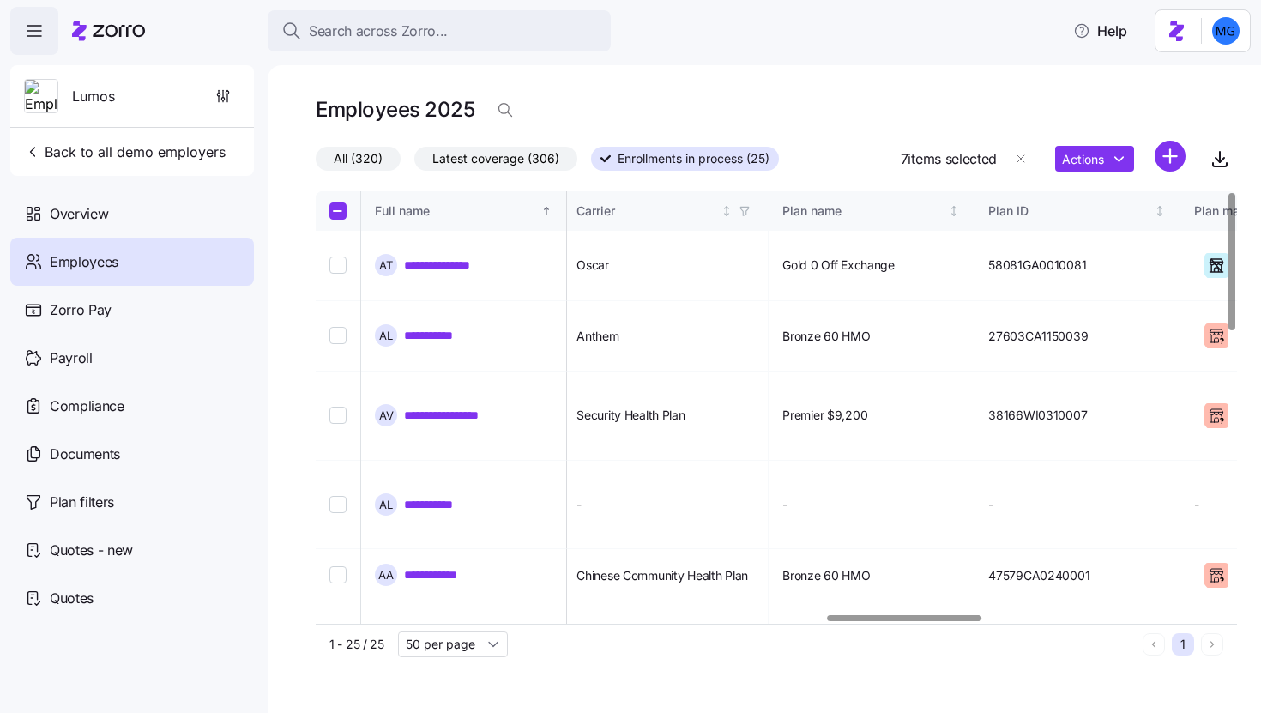
scroll to position [0, 3118]
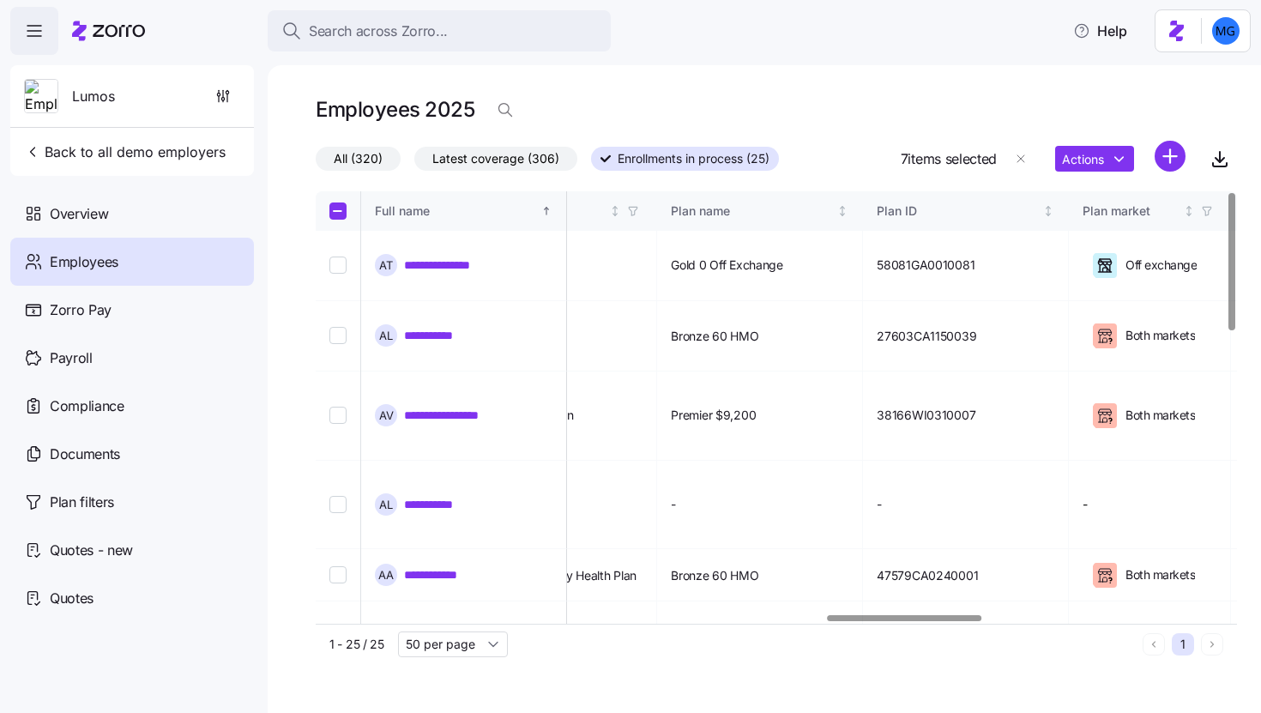
click at [981, 621] on div at bounding box center [905, 618] width 154 height 6
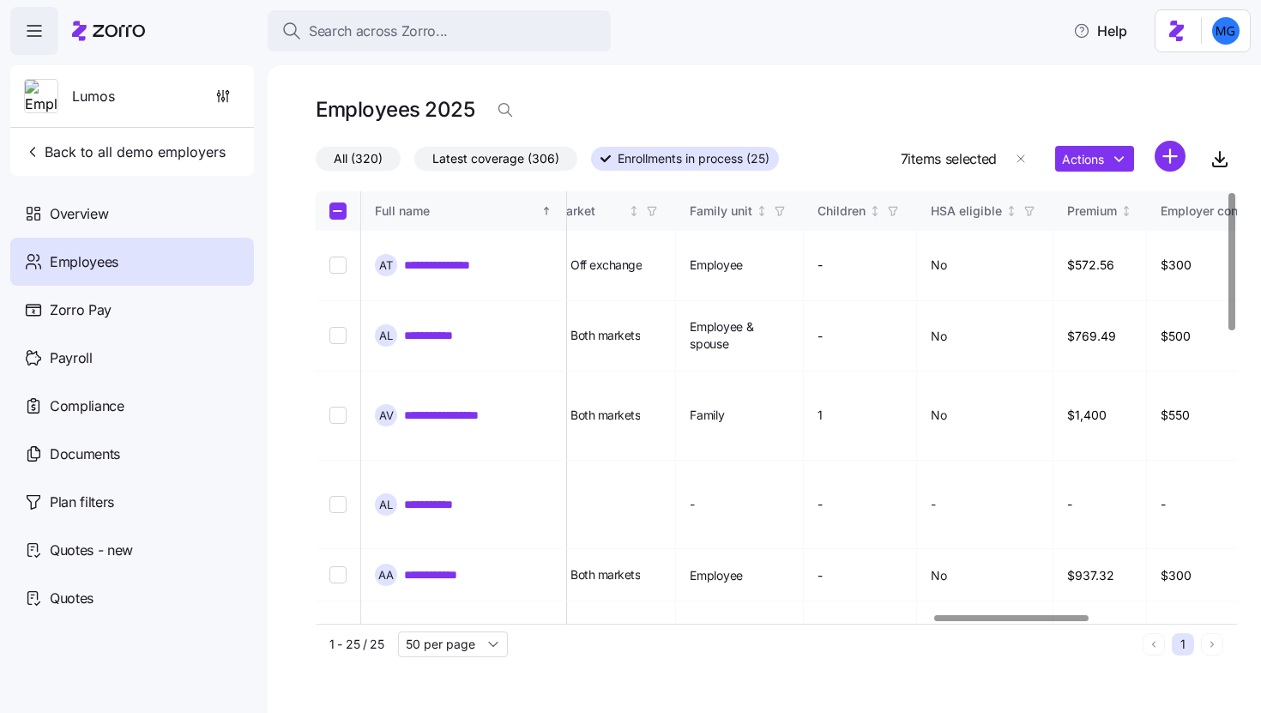
scroll to position [0, 3692]
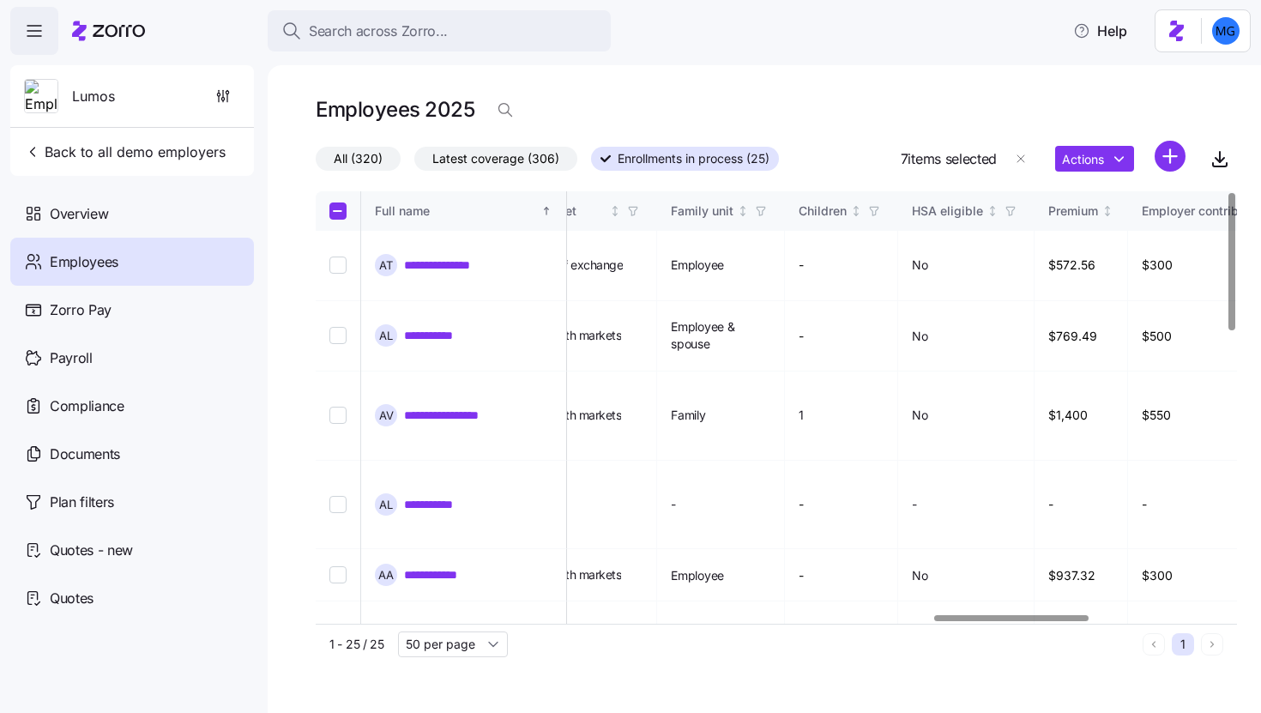
click at [1051, 618] on div at bounding box center [1011, 618] width 154 height 6
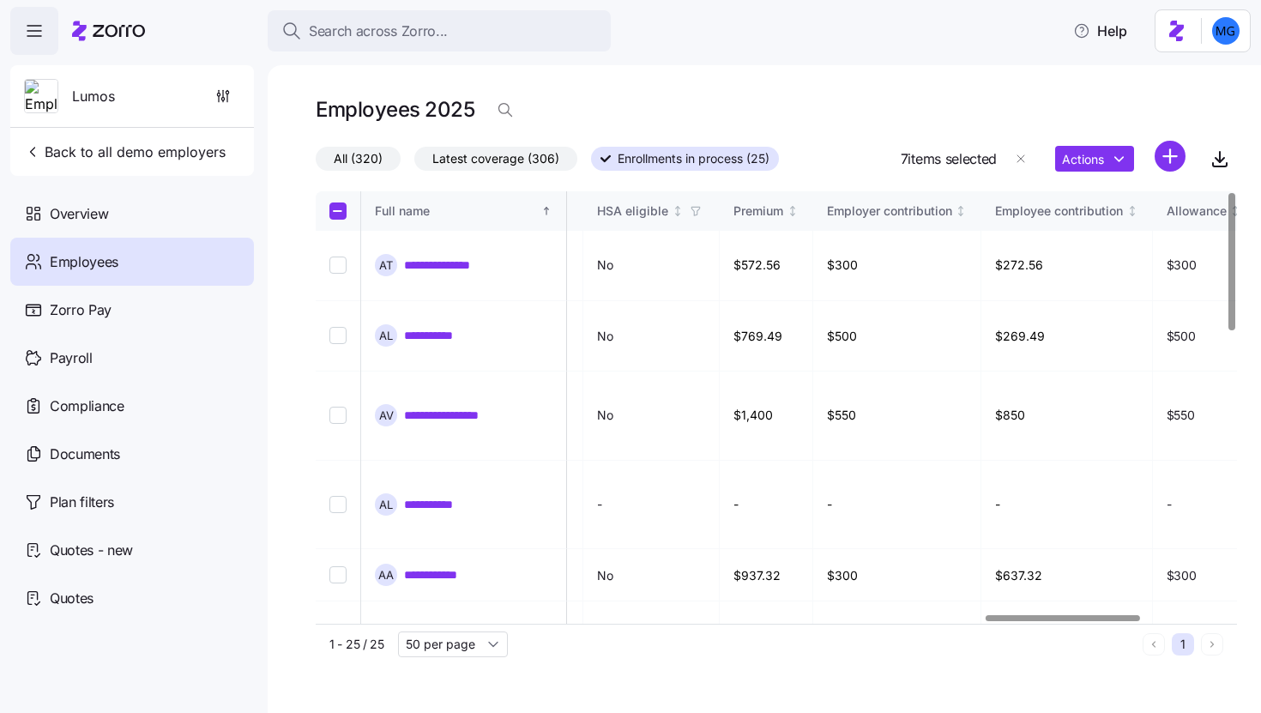
scroll to position [0, 4073]
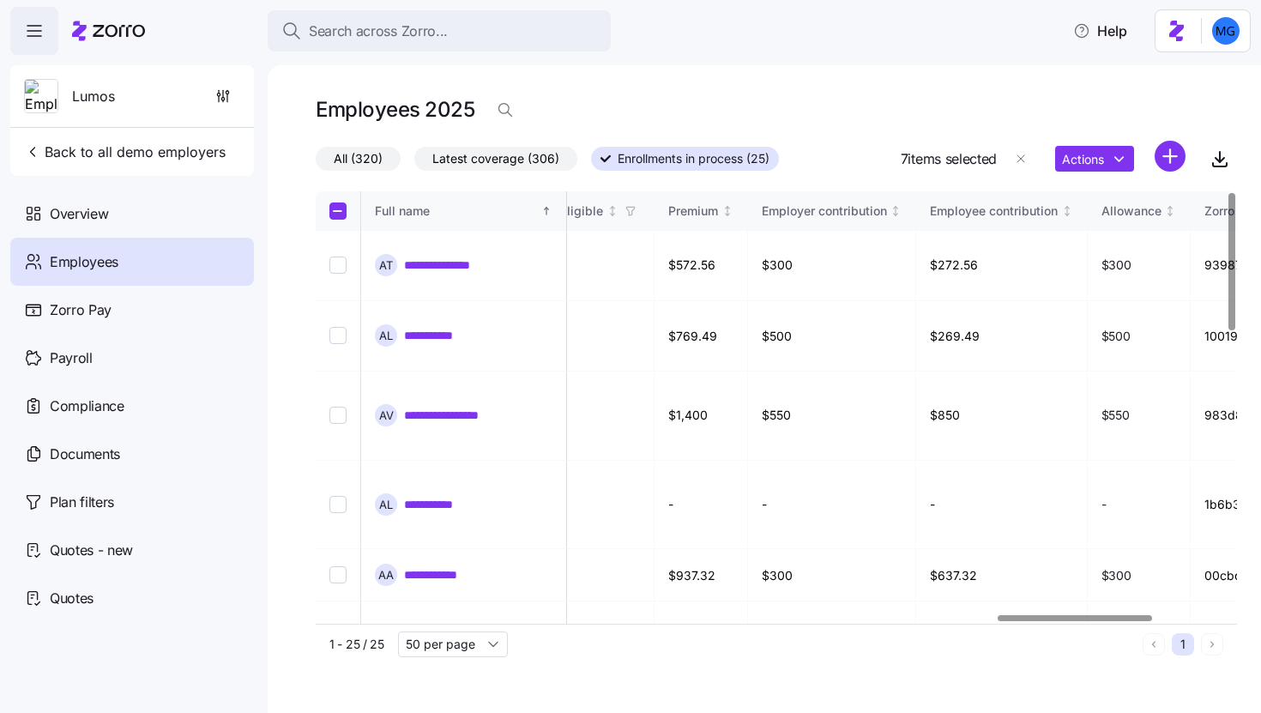
click at [1068, 619] on div at bounding box center [1075, 618] width 154 height 6
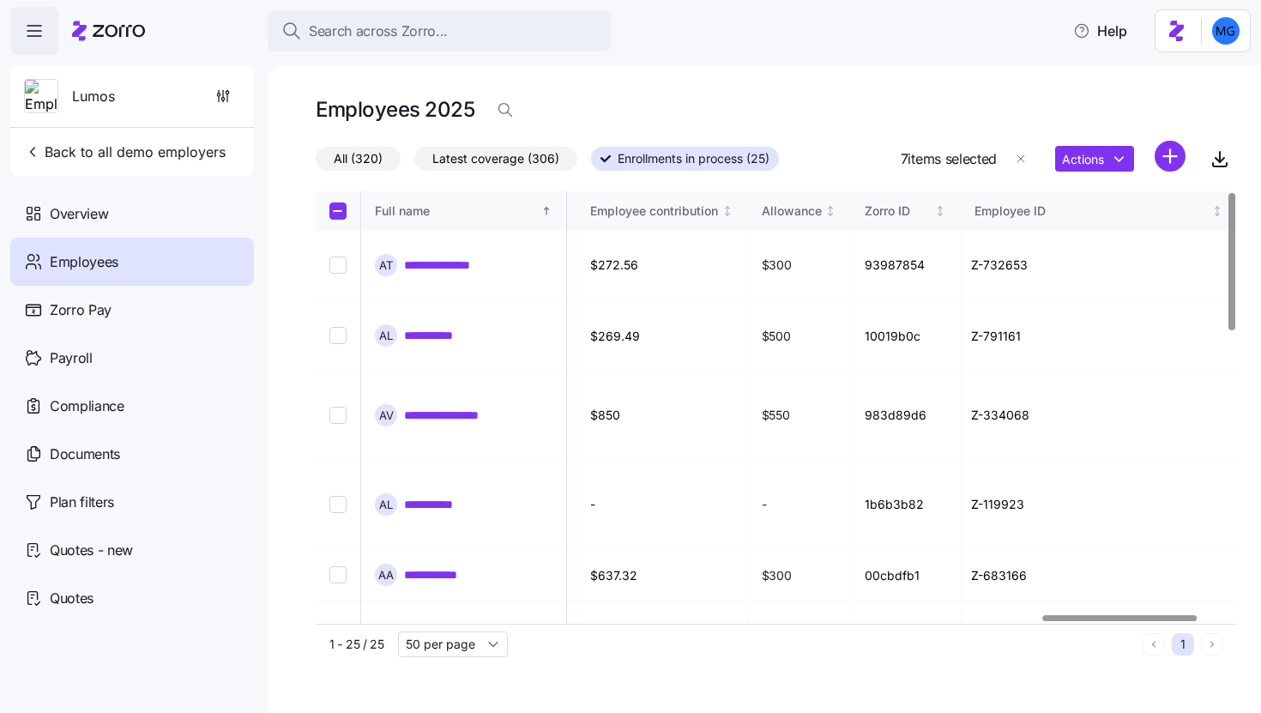
scroll to position [0, 4511]
click at [1158, 615] on div at bounding box center [1149, 618] width 154 height 6
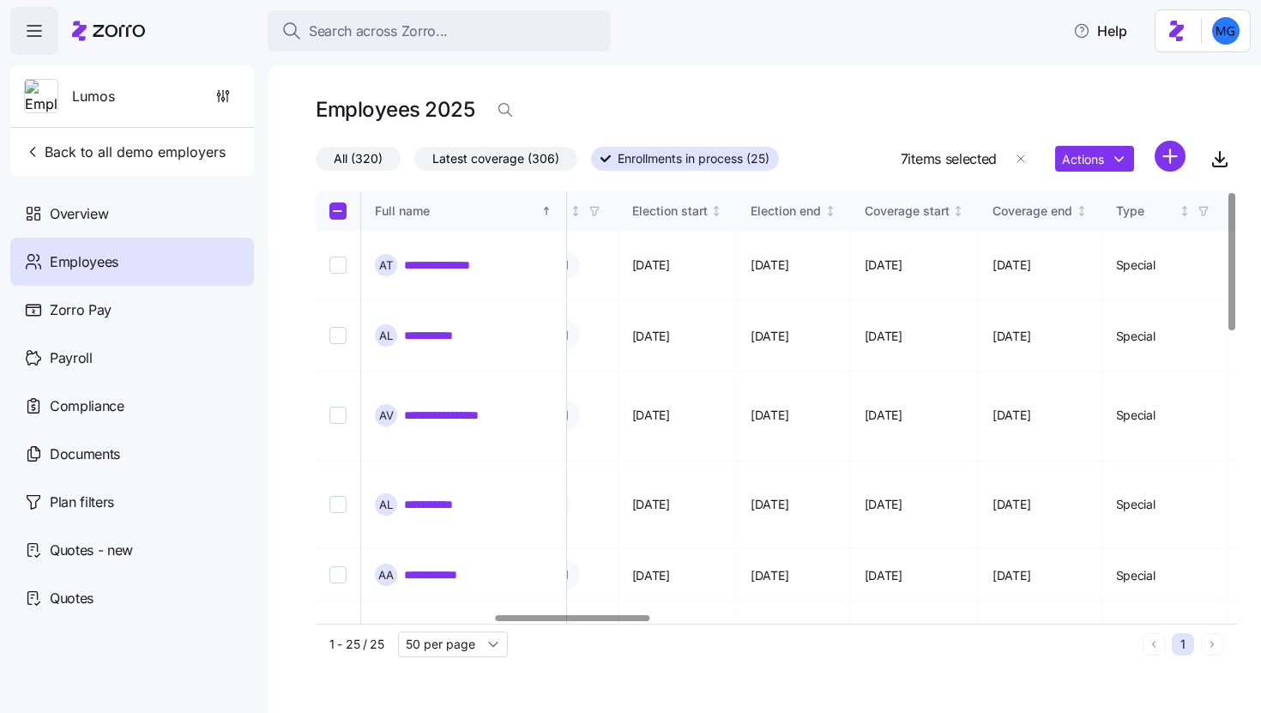
scroll to position [0, 1045]
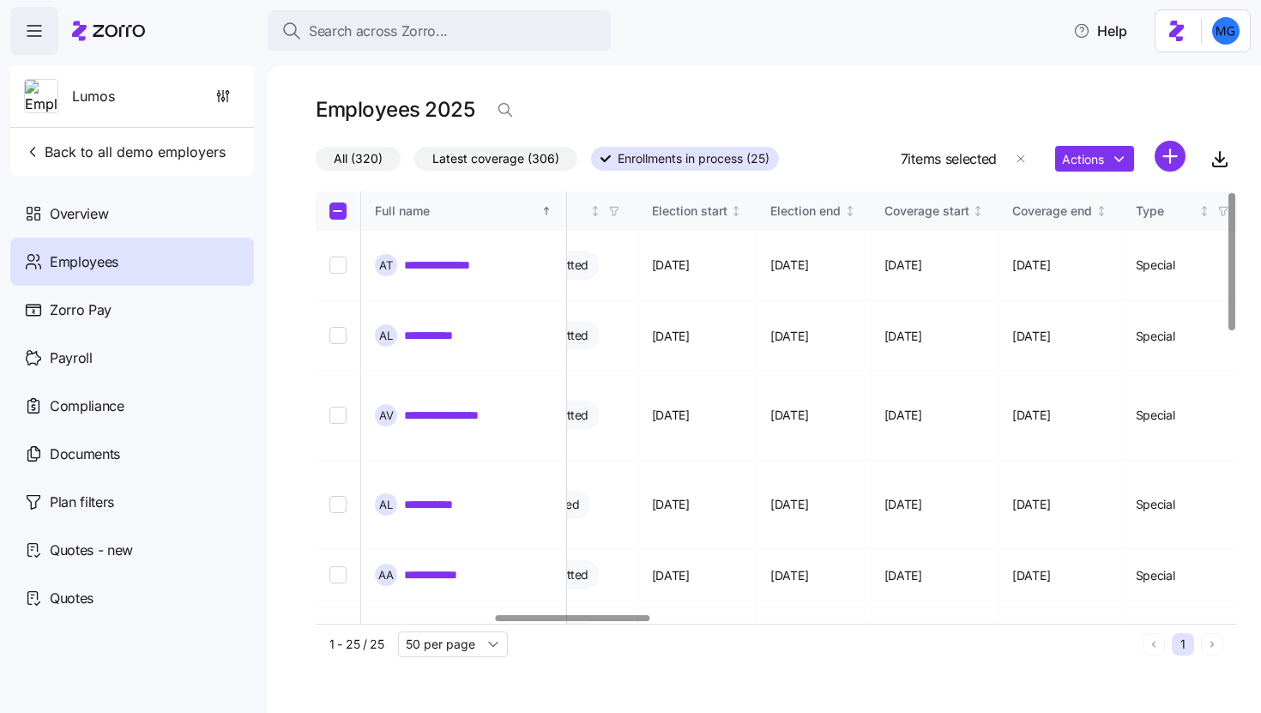
click at [552, 615] on div at bounding box center [573, 618] width 154 height 6
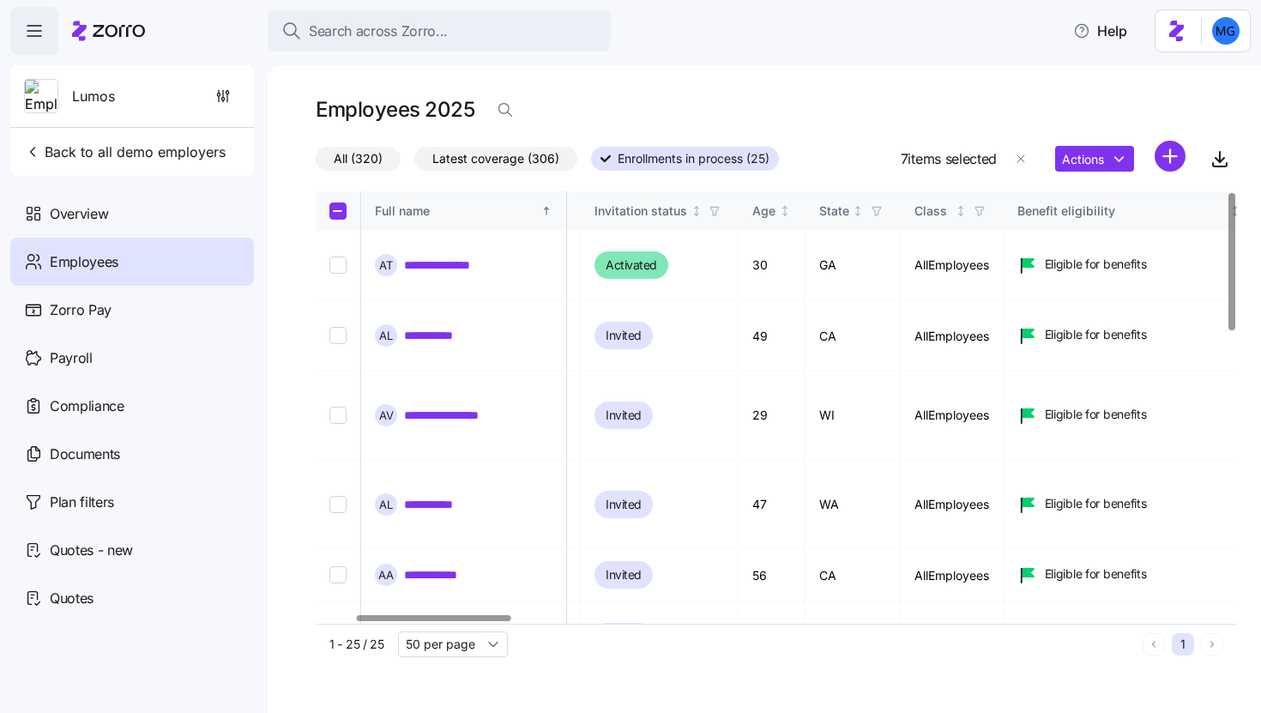
scroll to position [0, 100]
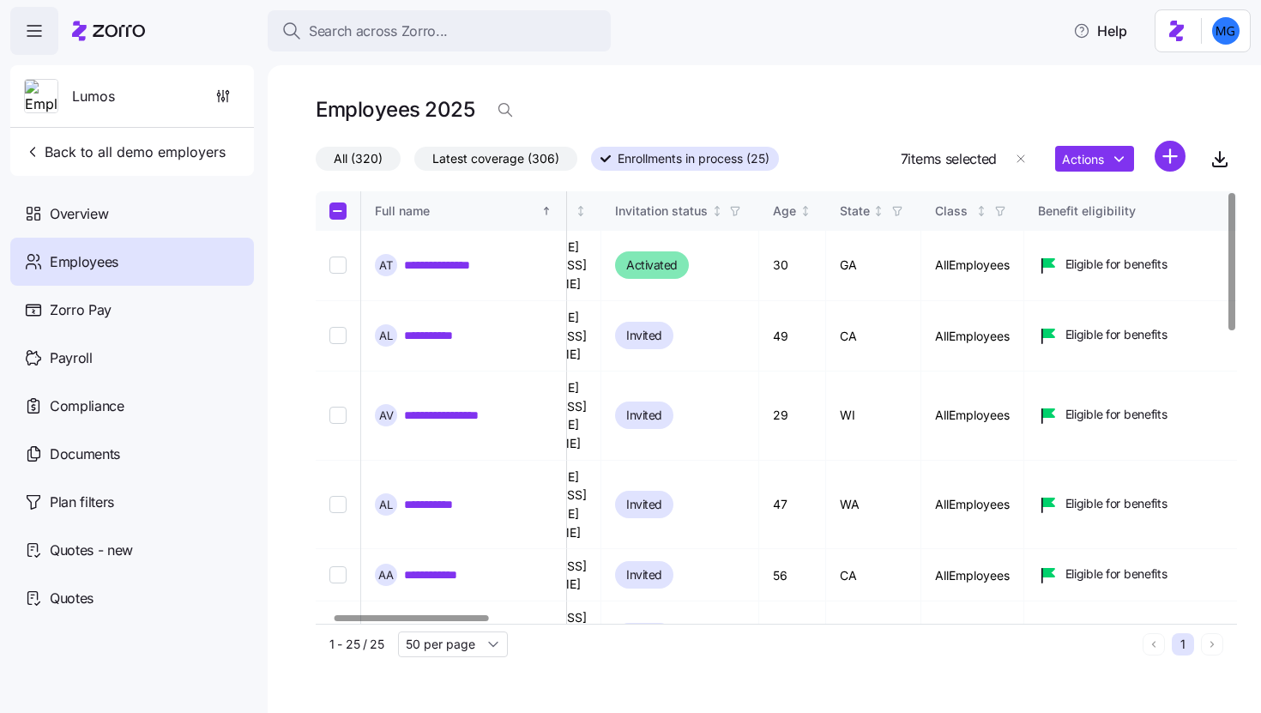
click at [430, 621] on div at bounding box center [412, 618] width 154 height 6
click at [423, 637] on input "50 per page" at bounding box center [453, 645] width 110 height 26
click at [573, 641] on div "1 - 25 / 25 50 per page" at bounding box center [733, 645] width 807 height 26
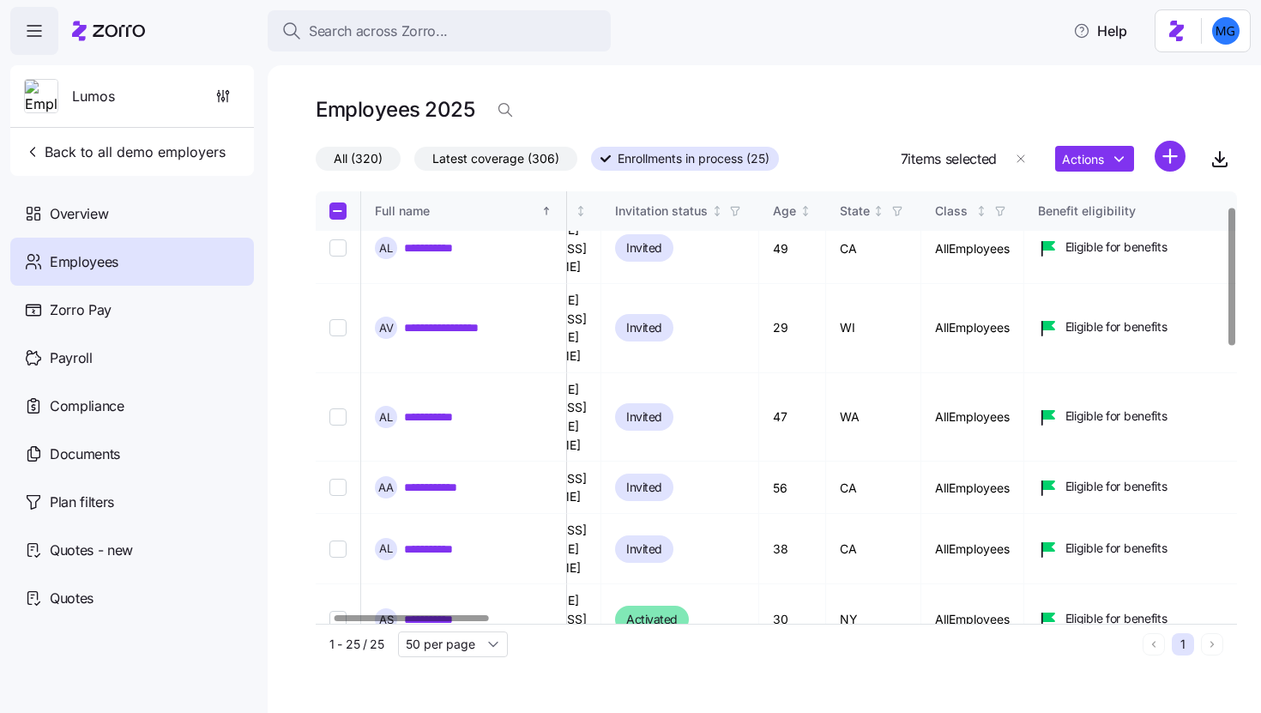
drag, startPoint x: 480, startPoint y: 622, endPoint x: 324, endPoint y: 620, distance: 156.2
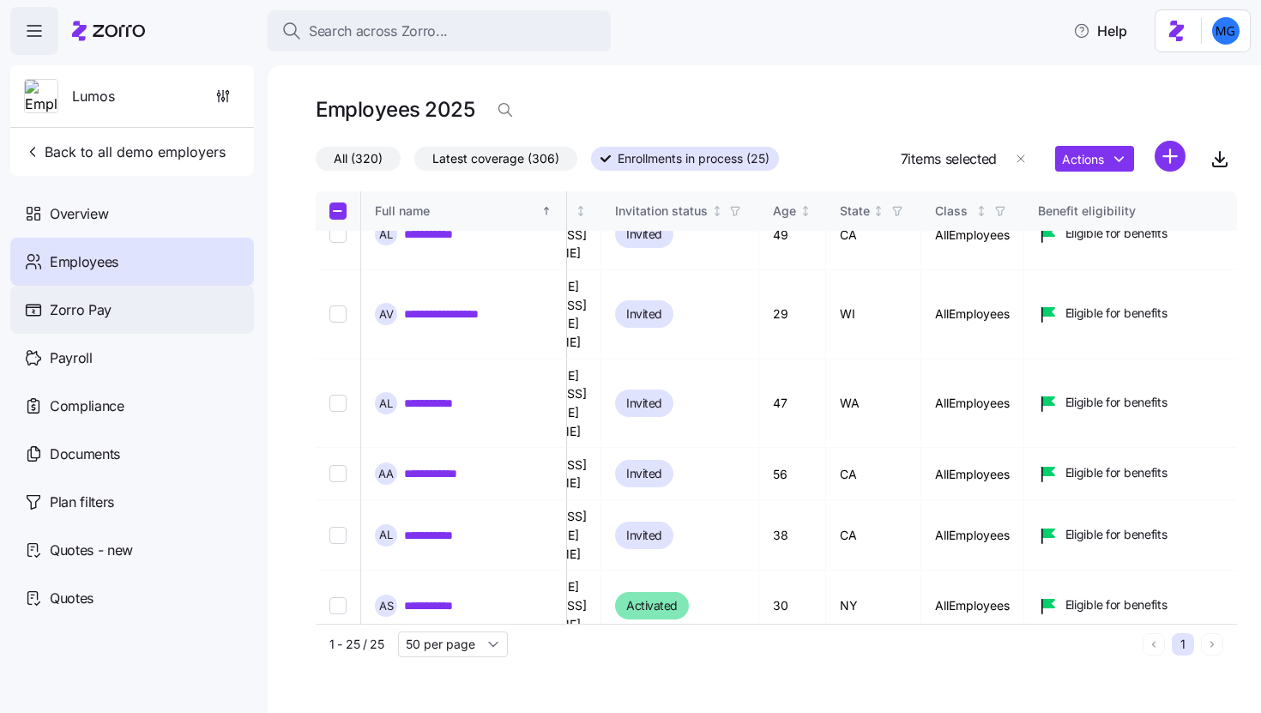
click at [137, 317] on div "Zorro Pay" at bounding box center [132, 310] width 244 height 48
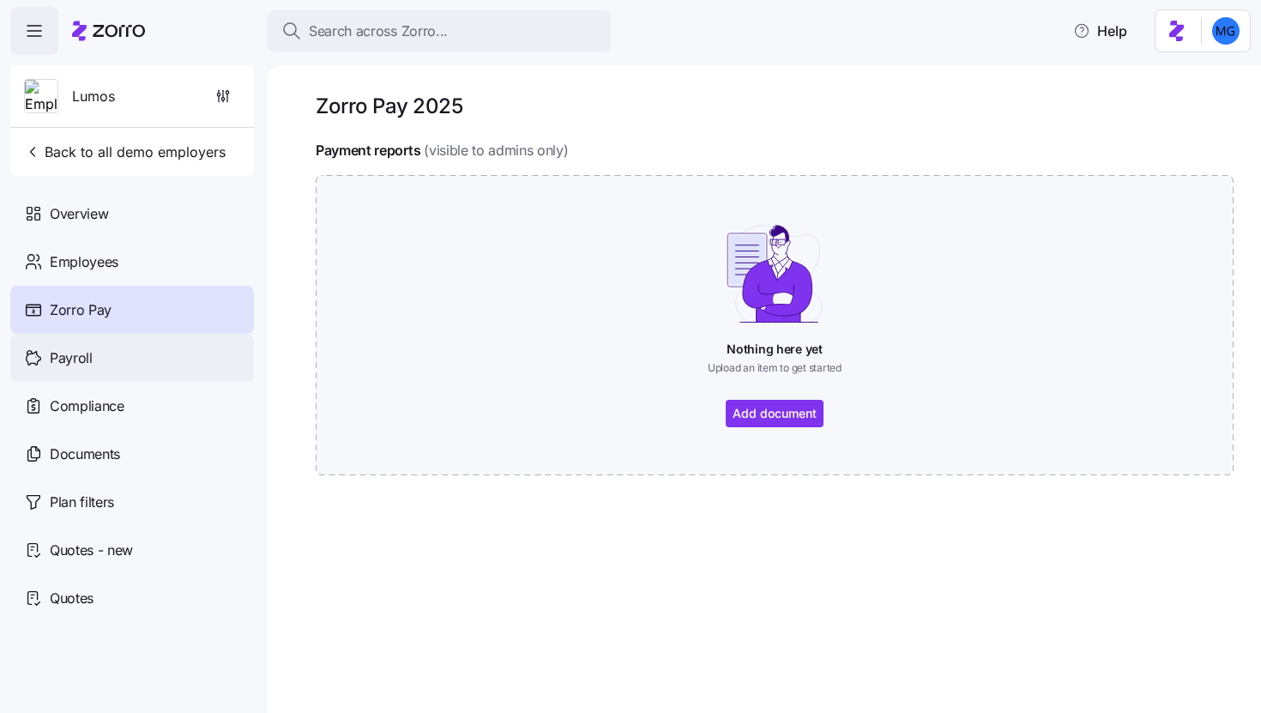
click at [81, 364] on span "Payroll" at bounding box center [71, 358] width 43 height 21
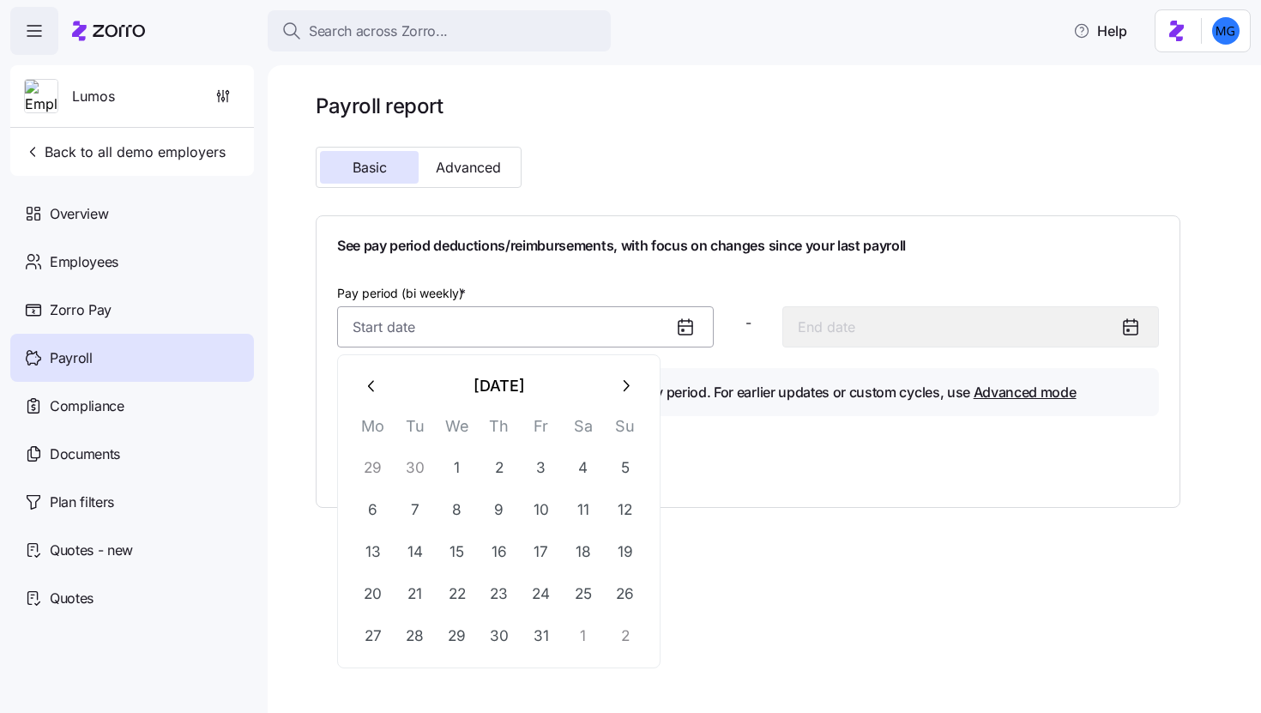
click at [574, 330] on input "Pay period (bi weekly) *" at bounding box center [525, 326] width 377 height 41
click at [369, 382] on icon "button" at bounding box center [372, 386] width 19 height 19
click at [384, 463] on button "1" at bounding box center [373, 468] width 41 height 41
type input "September 1, 2025"
type input "September 14, 2025"
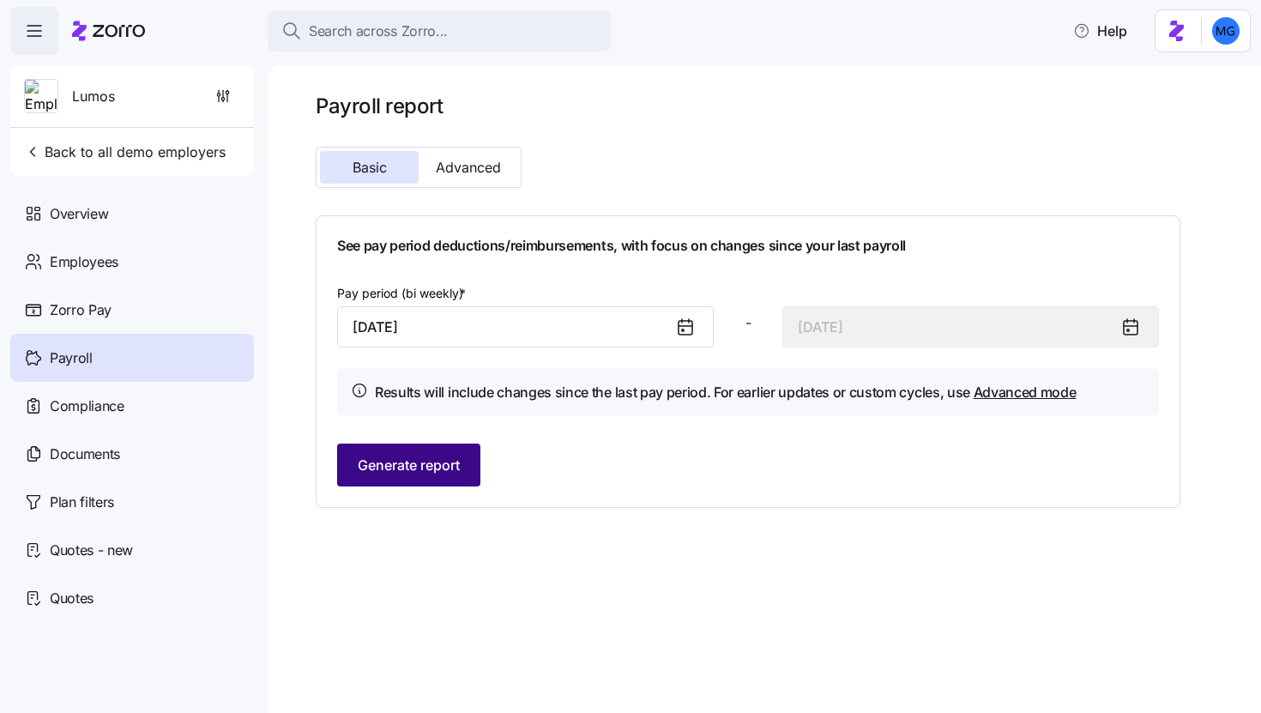
click at [422, 468] on span "Generate report" at bounding box center [409, 465] width 102 height 21
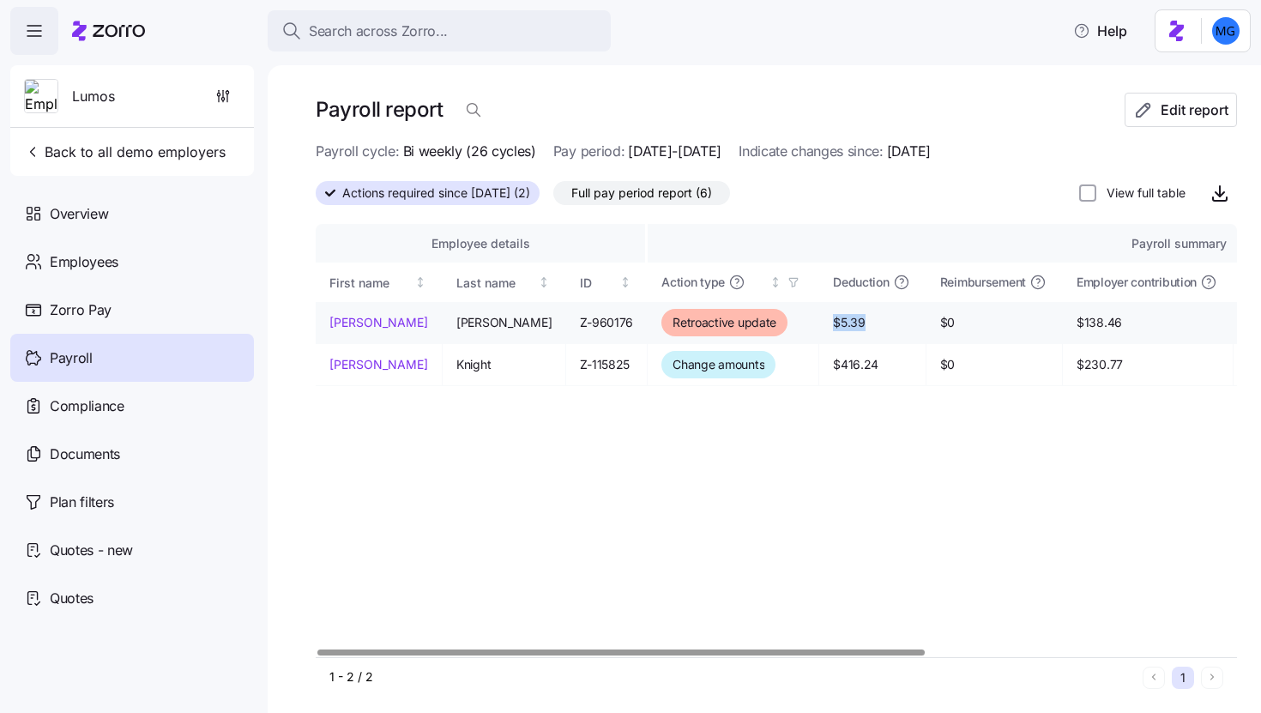
drag, startPoint x: 823, startPoint y: 323, endPoint x: 791, endPoint y: 322, distance: 31.8
click at [833, 322] on span "$5.39" at bounding box center [872, 322] width 78 height 17
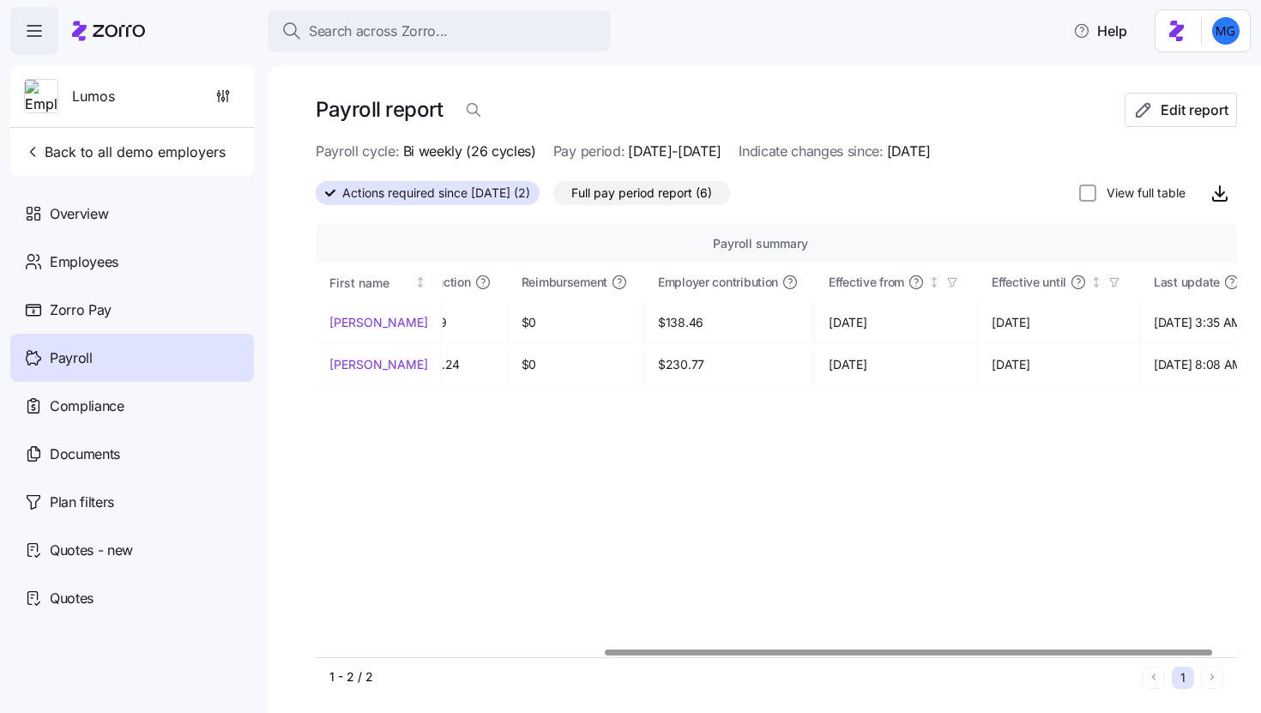
scroll to position [0, 446]
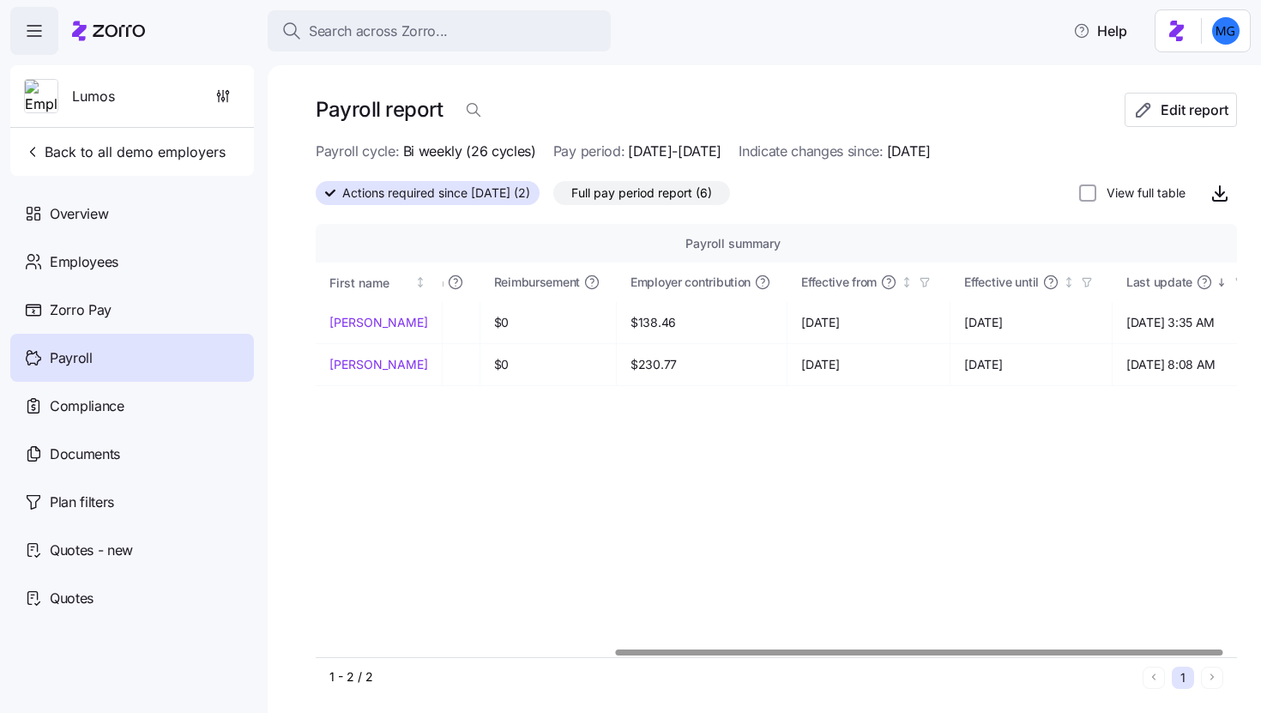
click at [1027, 653] on div at bounding box center [920, 653] width 608 height 6
click at [160, 355] on div "Payroll" at bounding box center [132, 358] width 244 height 48
click at [183, 289] on div "Zorro Pay" at bounding box center [132, 310] width 244 height 48
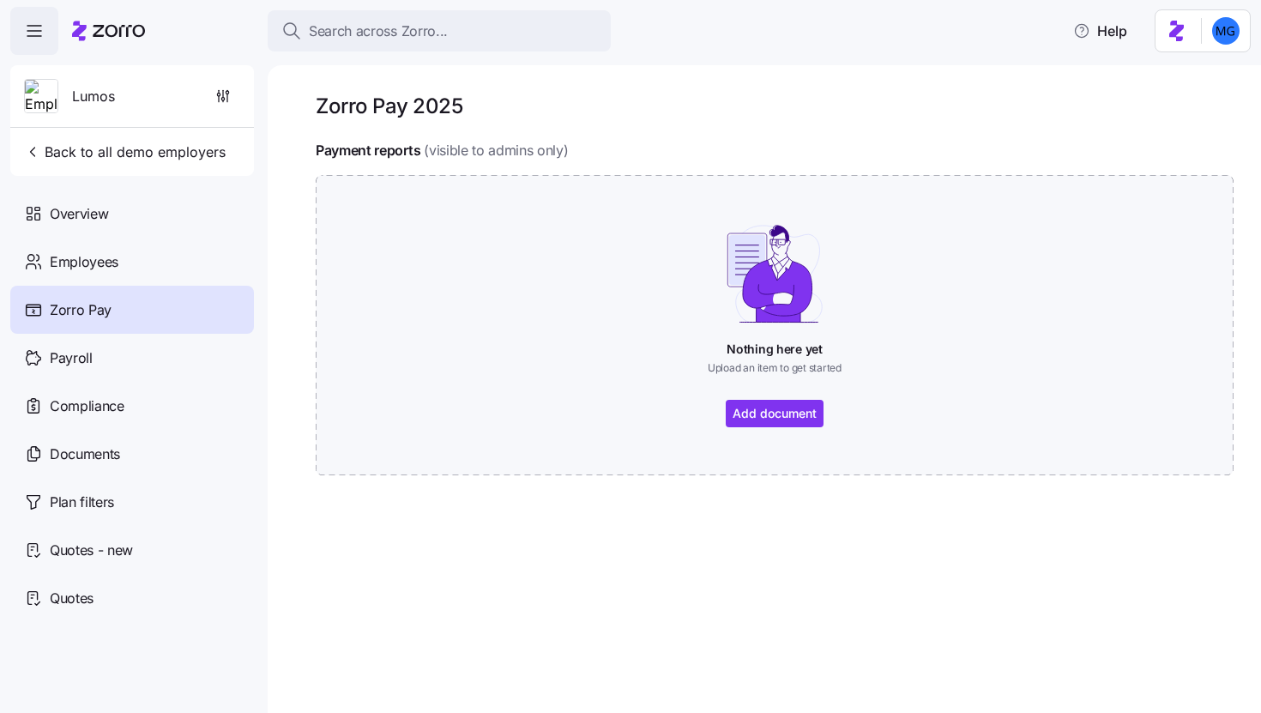
click at [176, 353] on div "Payroll" at bounding box center [132, 358] width 244 height 48
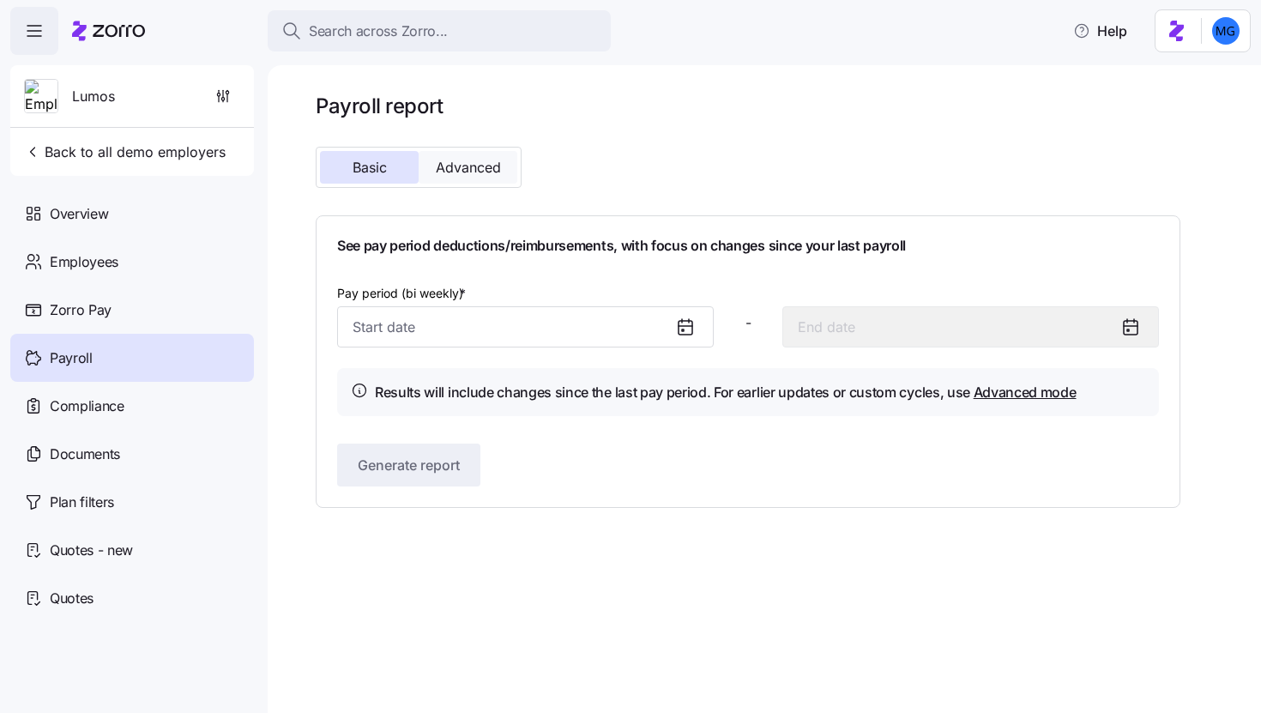
click at [479, 165] on span "Advanced" at bounding box center [468, 167] width 65 height 14
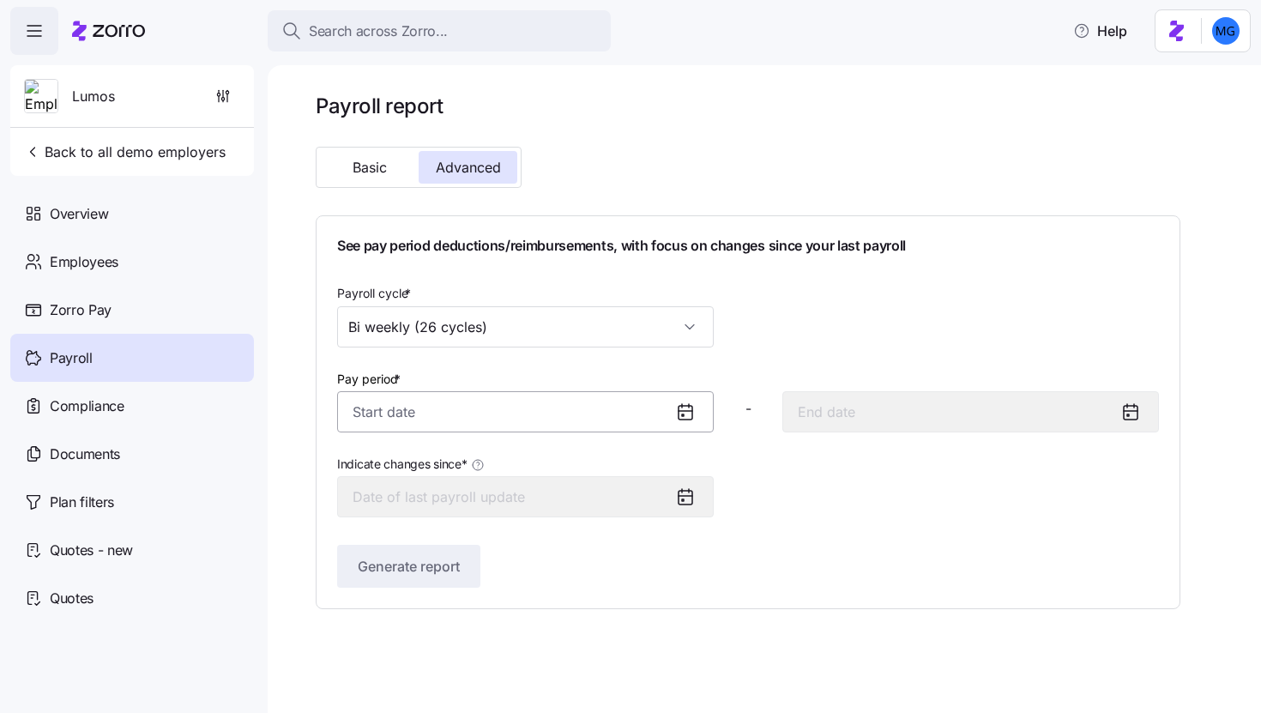
click at [542, 423] on input "Pay period *" at bounding box center [525, 411] width 377 height 41
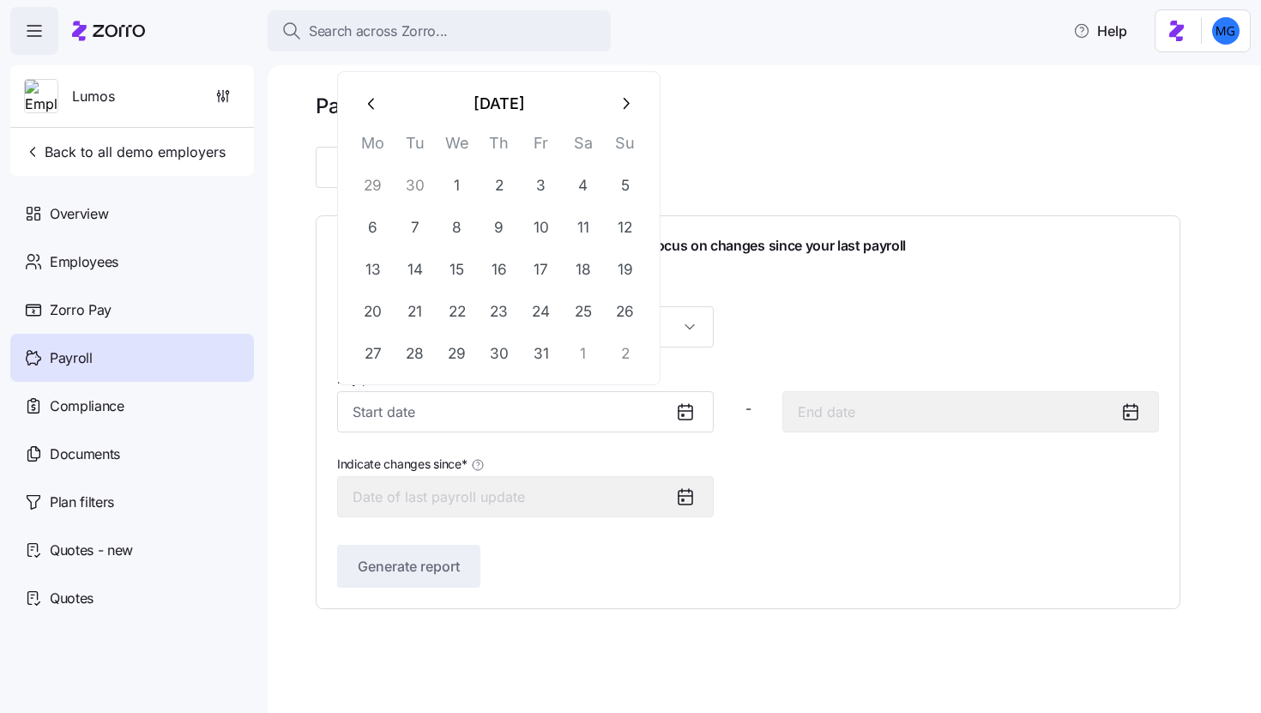
click at [371, 106] on icon "button" at bounding box center [372, 103] width 19 height 19
click at [379, 193] on button "1" at bounding box center [373, 185] width 41 height 41
type input "September 1, 2025"
type input "September 14, 2025"
type input "September 1, 2025"
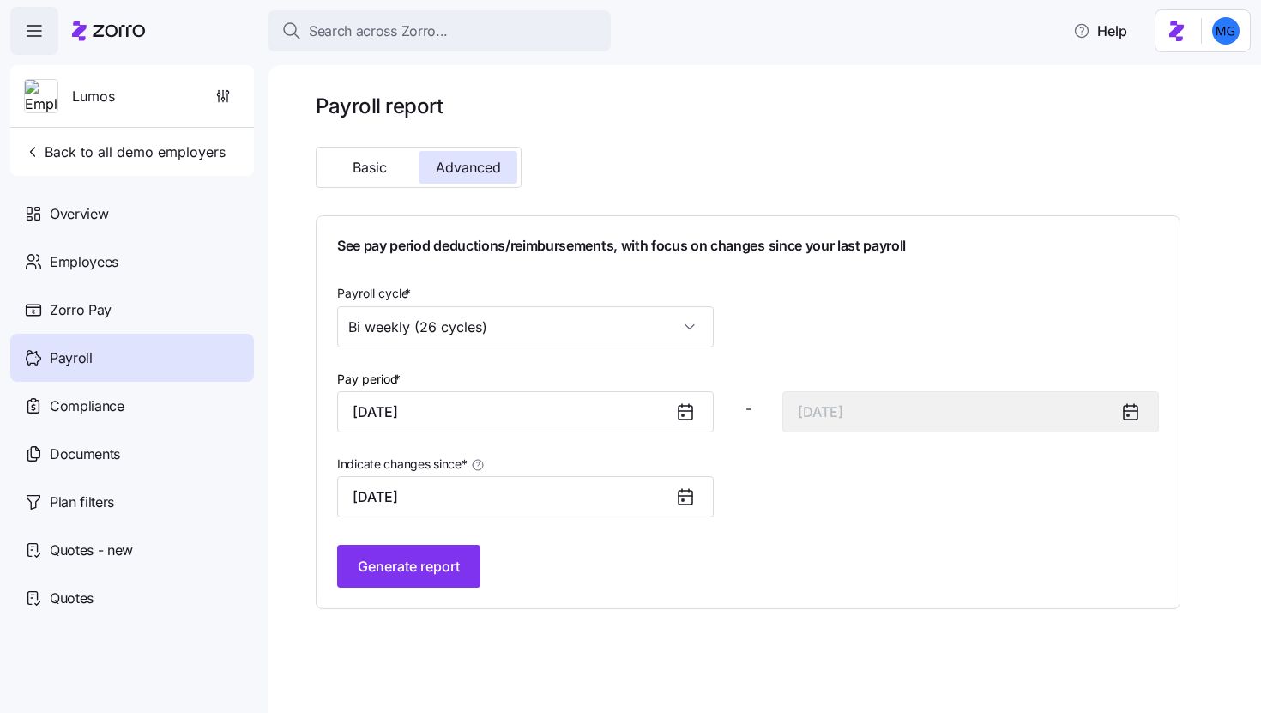
click at [682, 503] on icon at bounding box center [685, 497] width 21 height 21
click at [689, 493] on icon at bounding box center [689, 490] width 0 height 3
click at [658, 499] on input "September 1, 2025" at bounding box center [525, 496] width 377 height 41
click at [479, 565] on button "Generate report" at bounding box center [408, 566] width 143 height 43
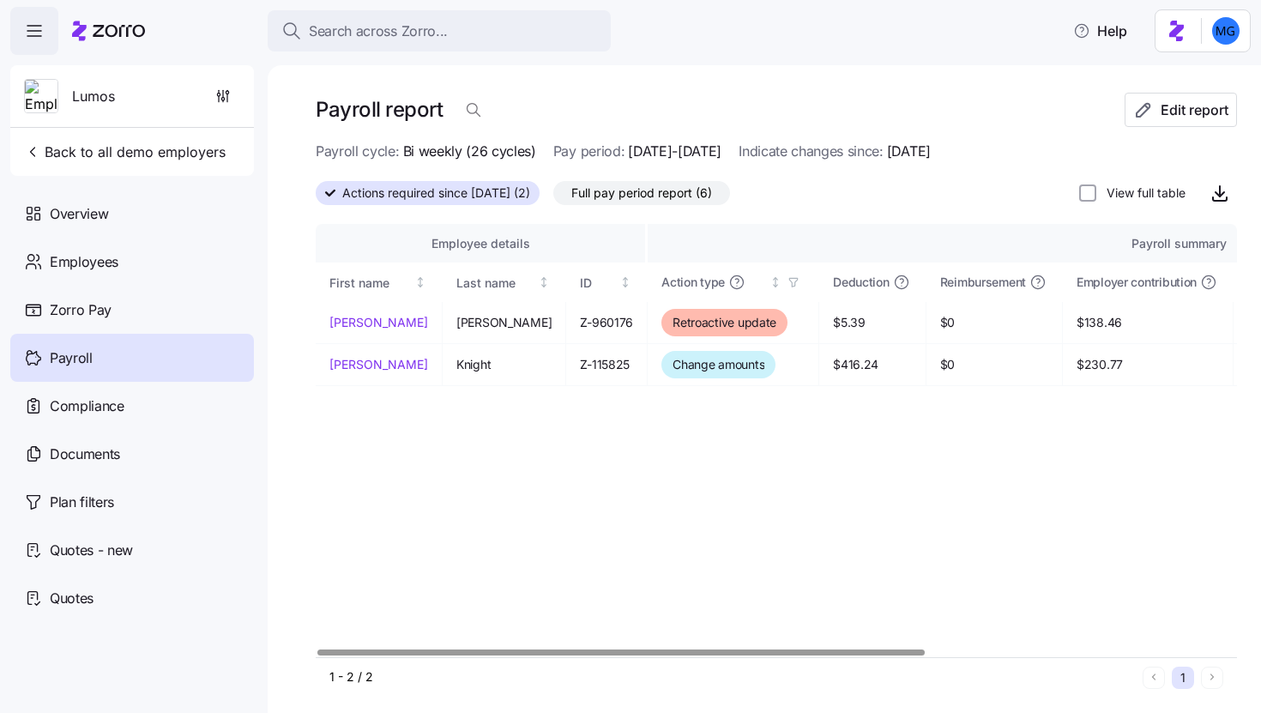
click at [425, 650] on div at bounding box center [622, 653] width 608 height 6
click at [874, 198] on div "Actions required since 09/01/2025 (2) Full pay period report (6) View full table" at bounding box center [777, 193] width 922 height 34
click at [136, 414] on div "Compliance" at bounding box center [132, 406] width 244 height 48
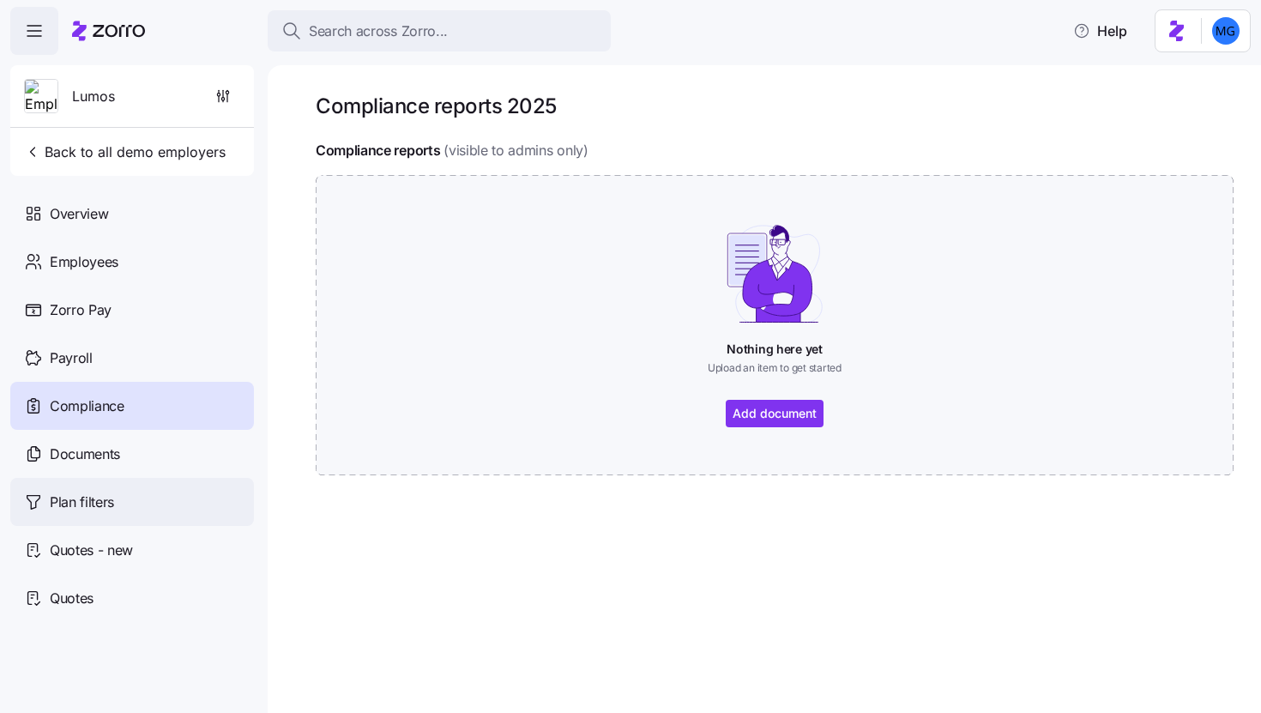
click at [130, 482] on div "Plan filters" at bounding box center [132, 502] width 244 height 48
click at [121, 462] on div "Documents" at bounding box center [132, 454] width 244 height 48
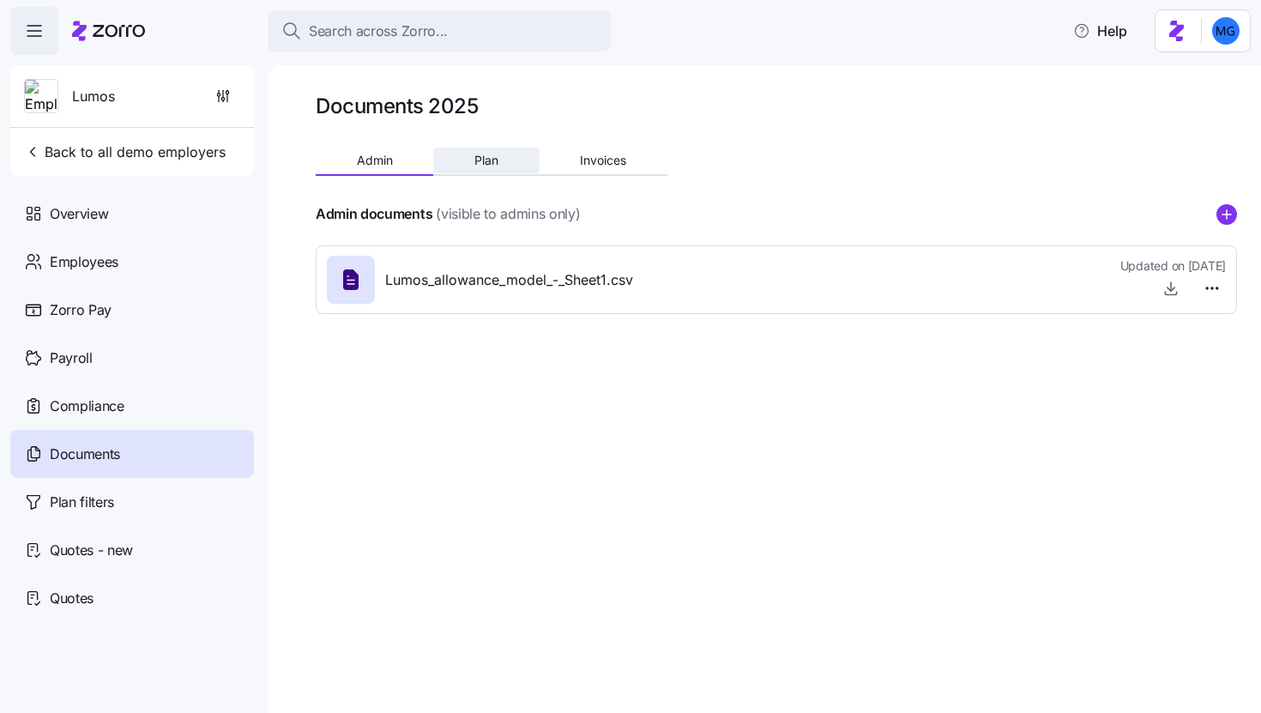
click at [489, 158] on span "Plan" at bounding box center [487, 160] width 24 height 12
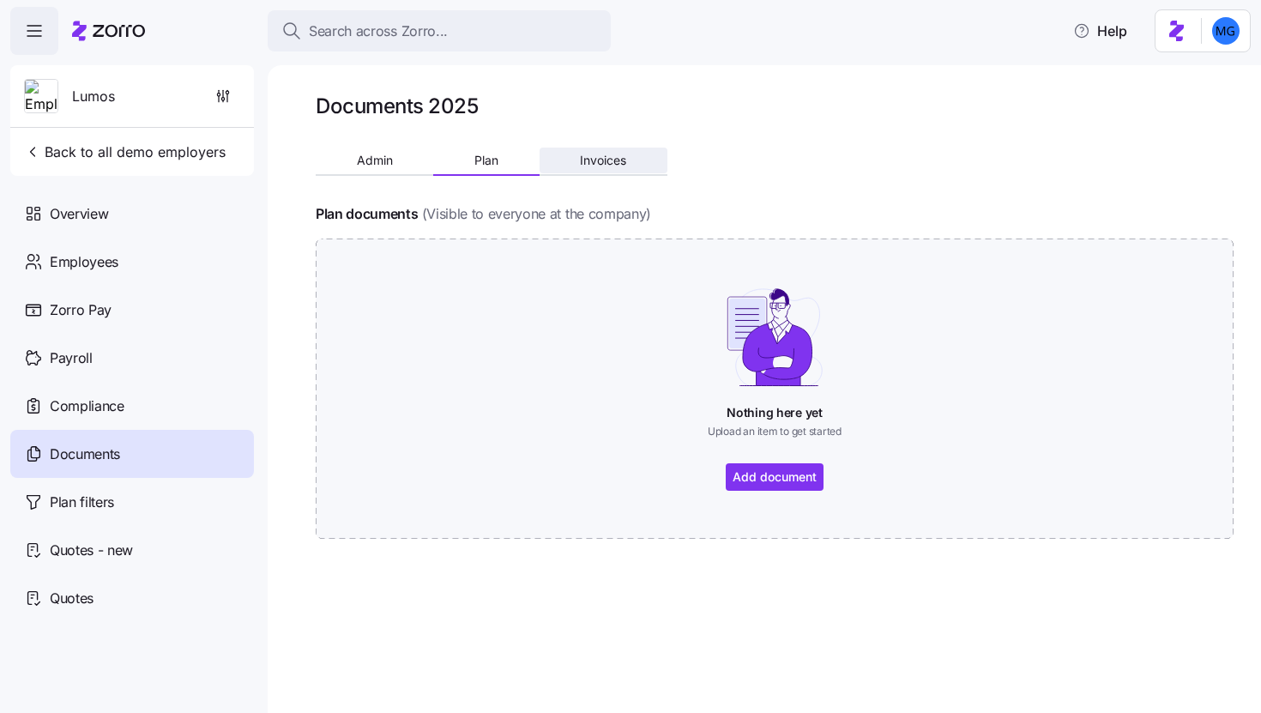
click at [619, 162] on span "Invoices" at bounding box center [603, 160] width 46 height 12
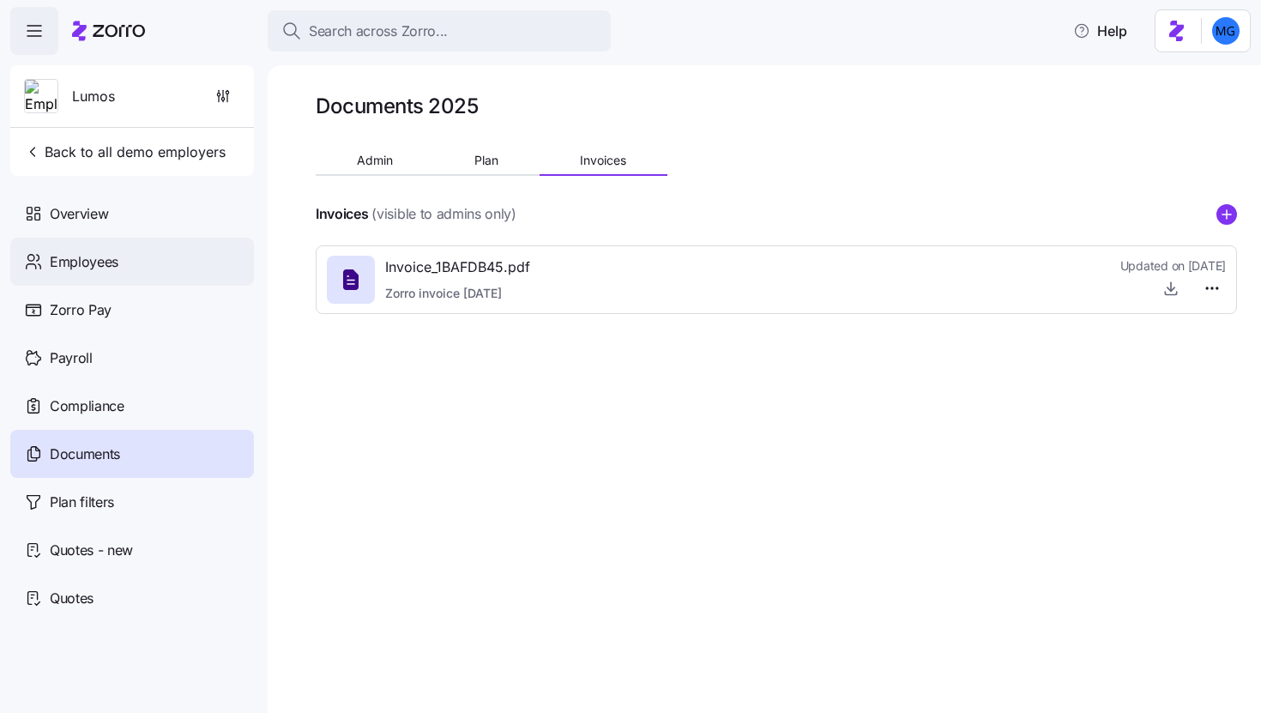
click at [149, 269] on div "Employees" at bounding box center [132, 262] width 244 height 48
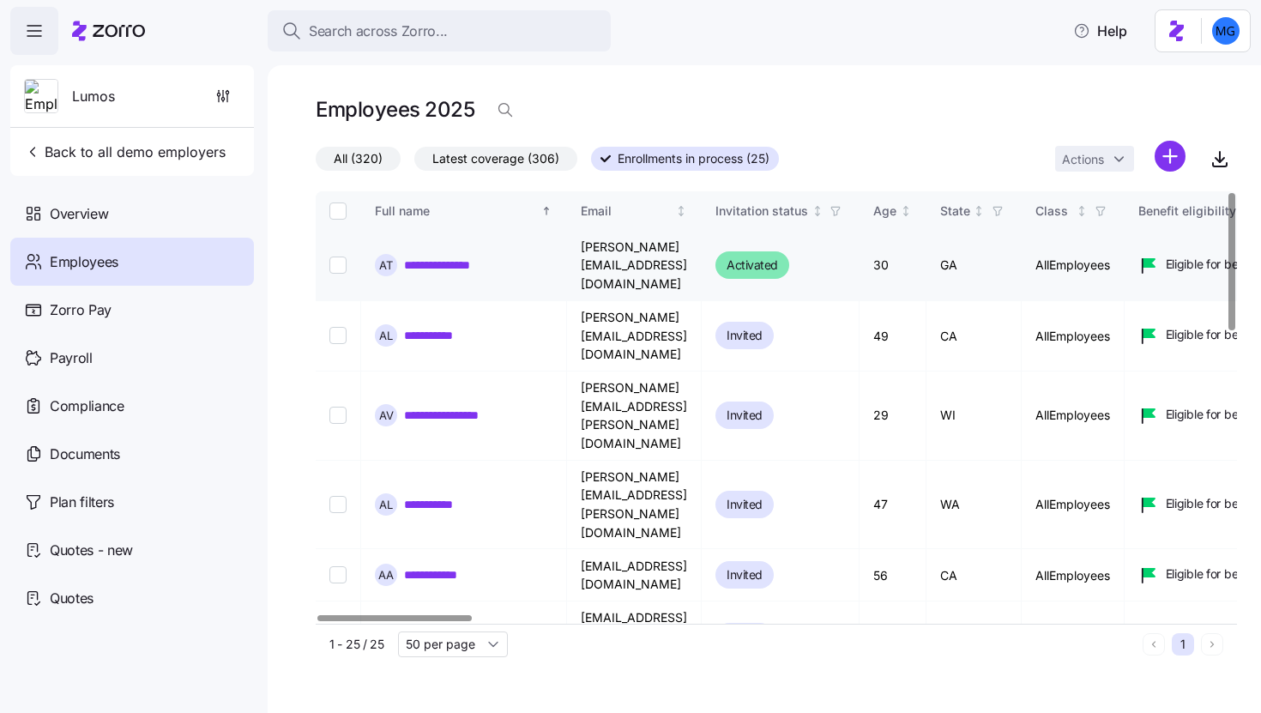
click at [431, 259] on link "**********" at bounding box center [441, 265] width 75 height 17
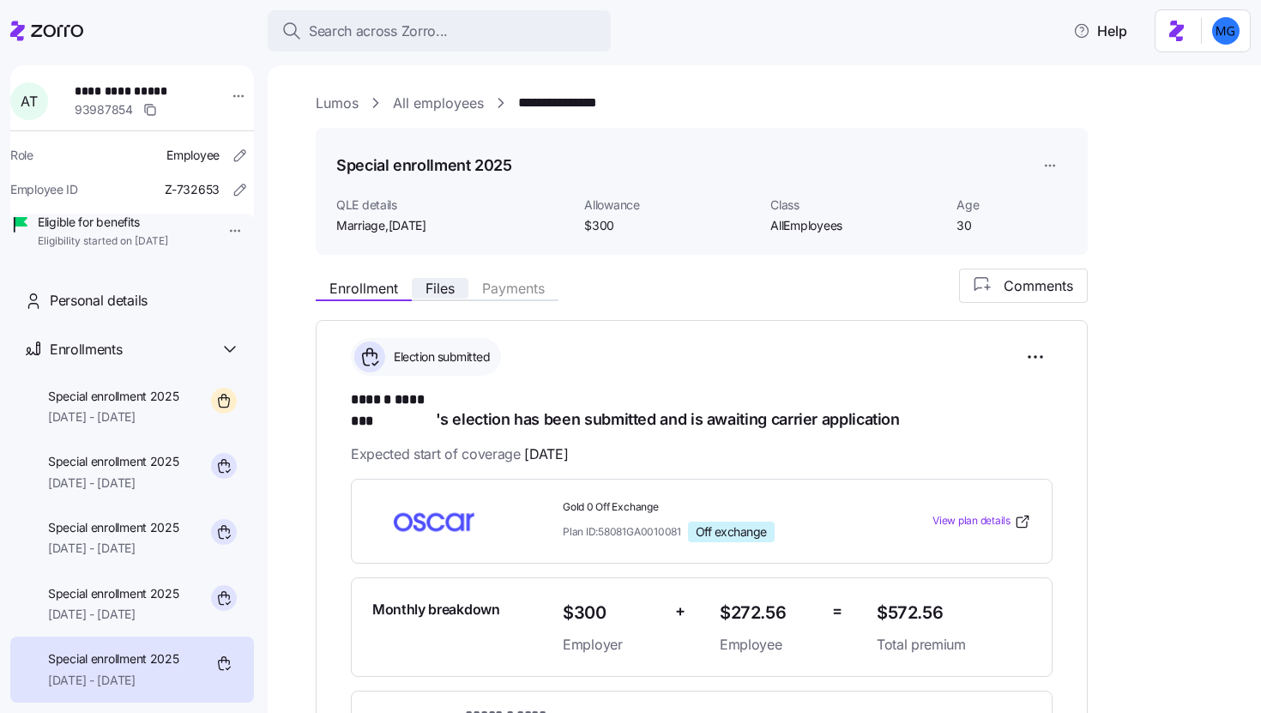
click at [450, 288] on span "Files" at bounding box center [440, 288] width 29 height 14
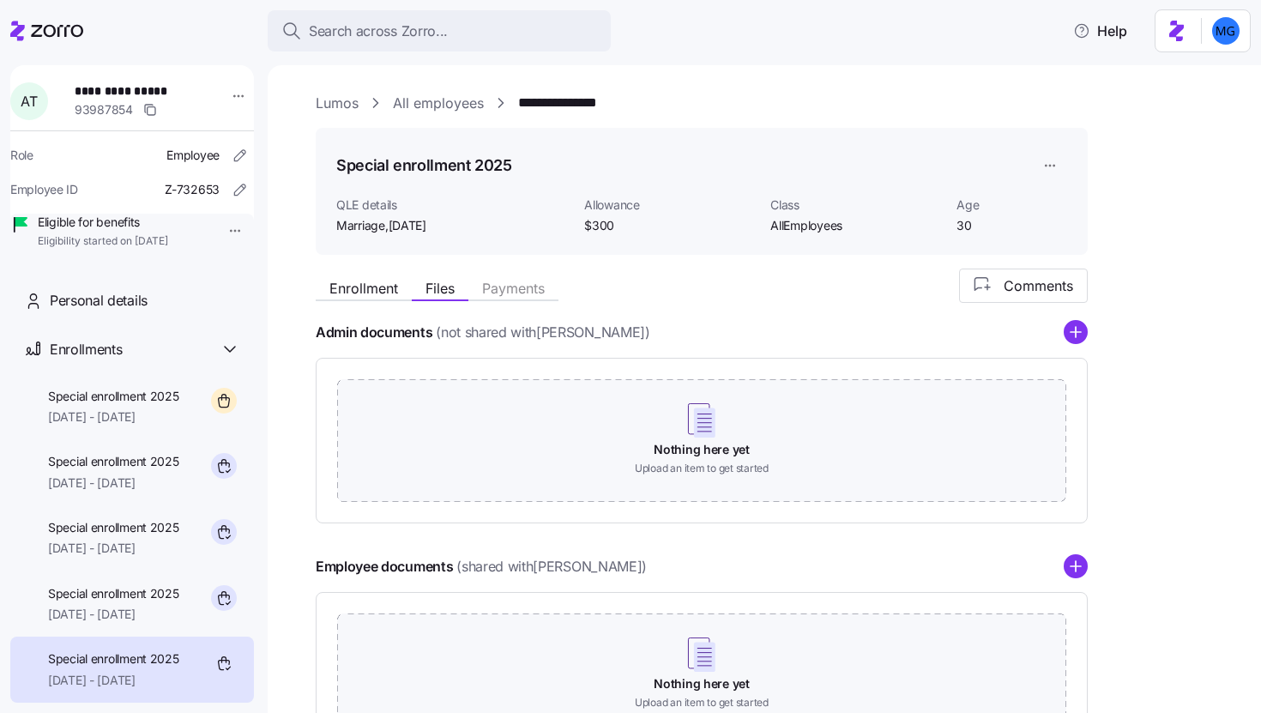
click at [349, 275] on div "Enrollment Files Payments Comments" at bounding box center [702, 286] width 772 height 34
click at [360, 304] on div "Enrollment Files Payments Comments Admin documents (not shared with Alexis Truj…" at bounding box center [777, 513] width 922 height 489
click at [354, 291] on span "Enrollment" at bounding box center [364, 288] width 69 height 14
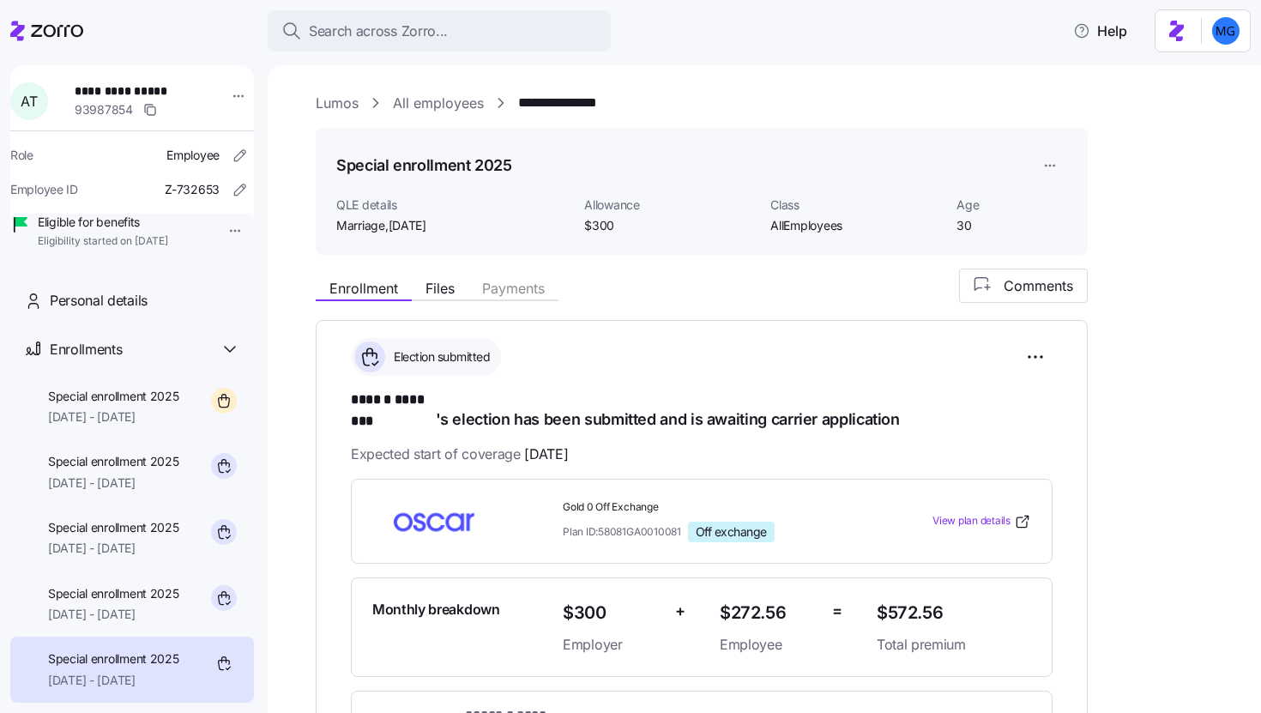
click at [341, 105] on link "Lumos" at bounding box center [337, 103] width 43 height 21
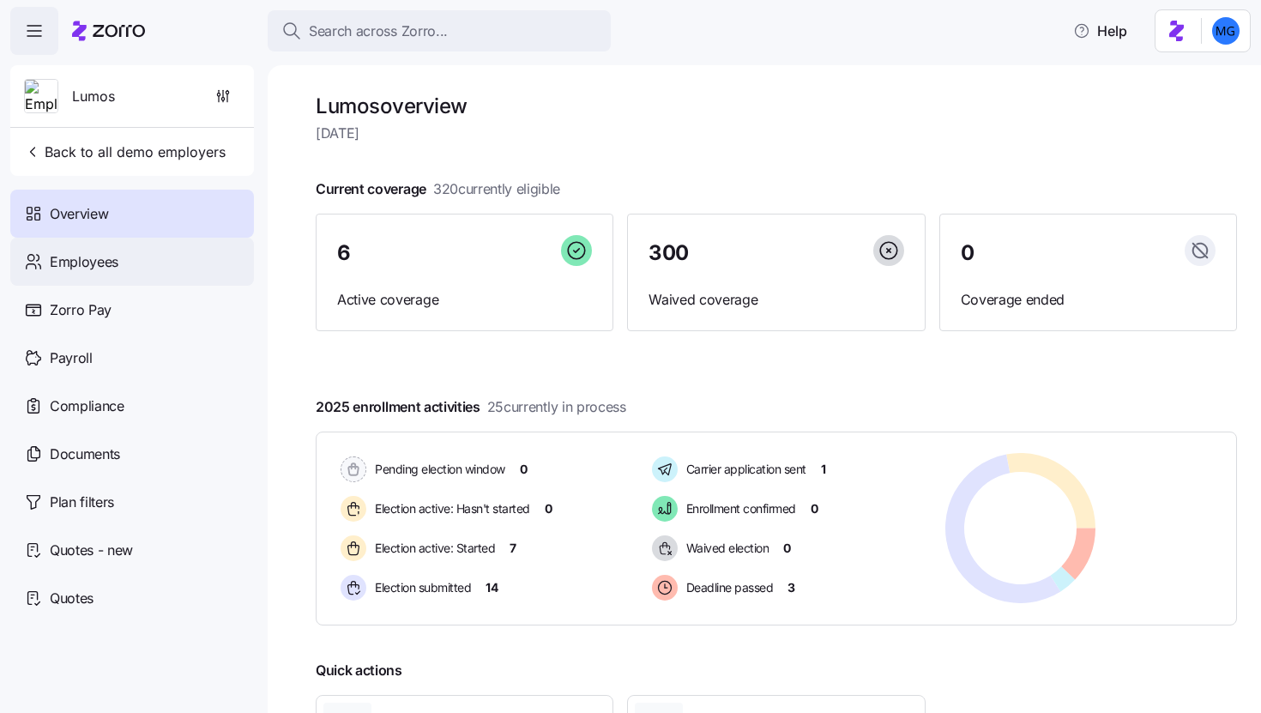
click at [165, 263] on div "Employees" at bounding box center [132, 262] width 244 height 48
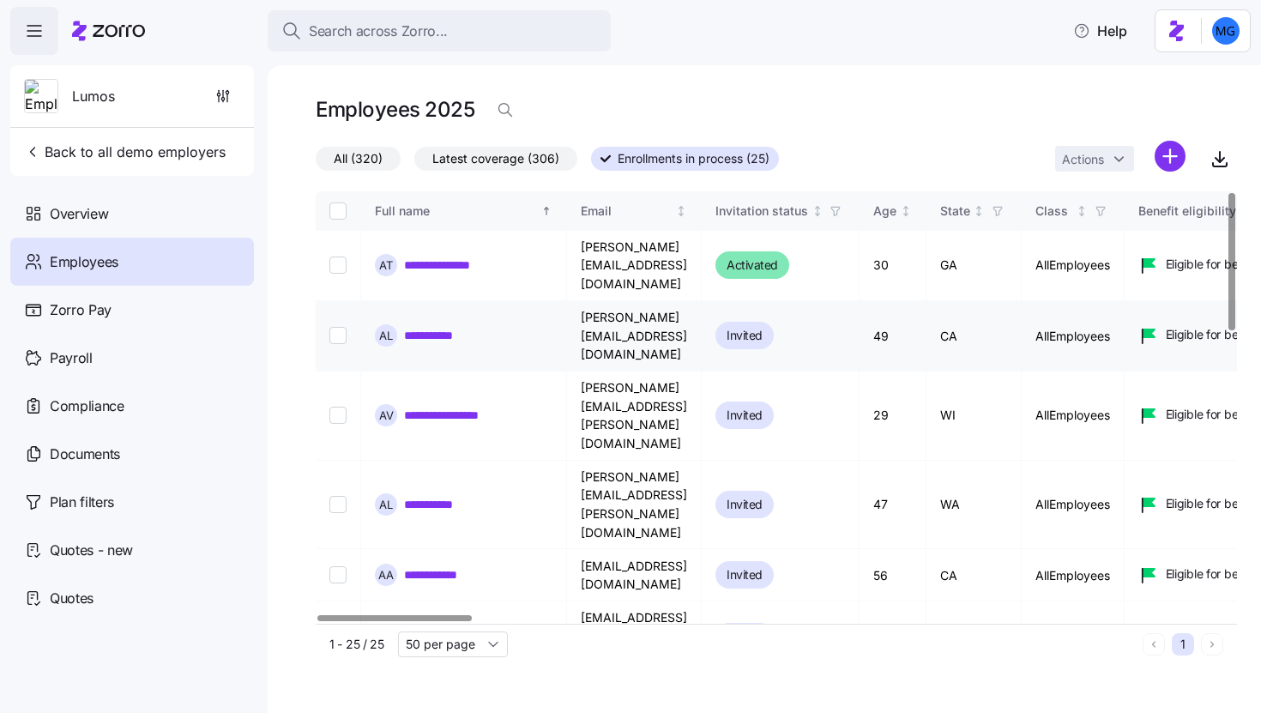
click at [451, 327] on link "**********" at bounding box center [435, 335] width 63 height 17
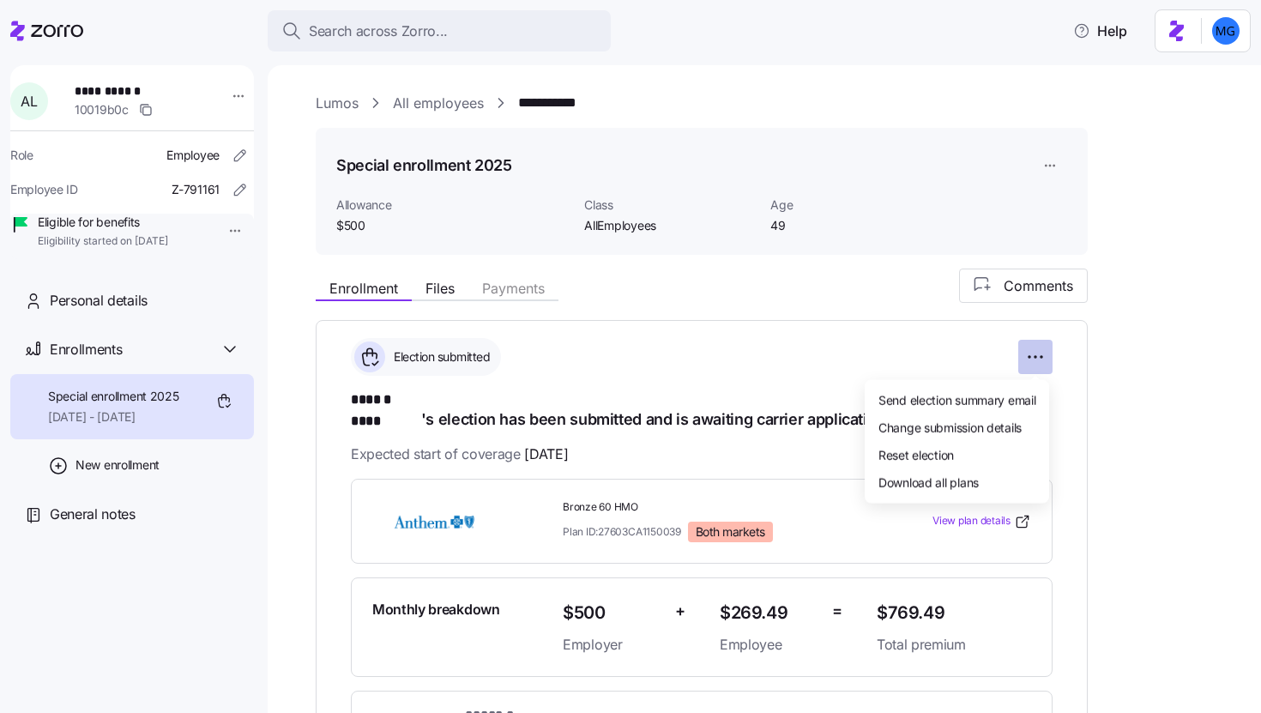
click at [1041, 359] on html "**********" at bounding box center [630, 351] width 1261 height 703
click at [922, 449] on span "Reset election" at bounding box center [917, 453] width 76 height 17
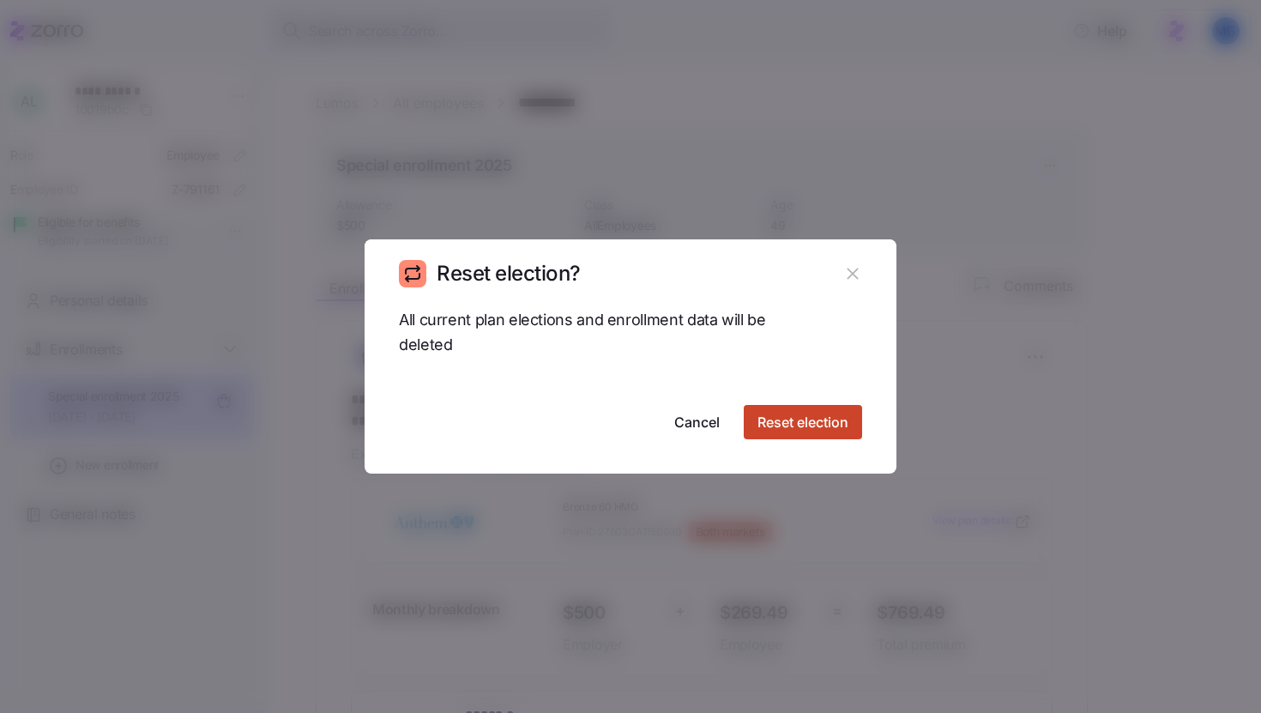
click at [788, 423] on span "Reset election" at bounding box center [803, 422] width 91 height 21
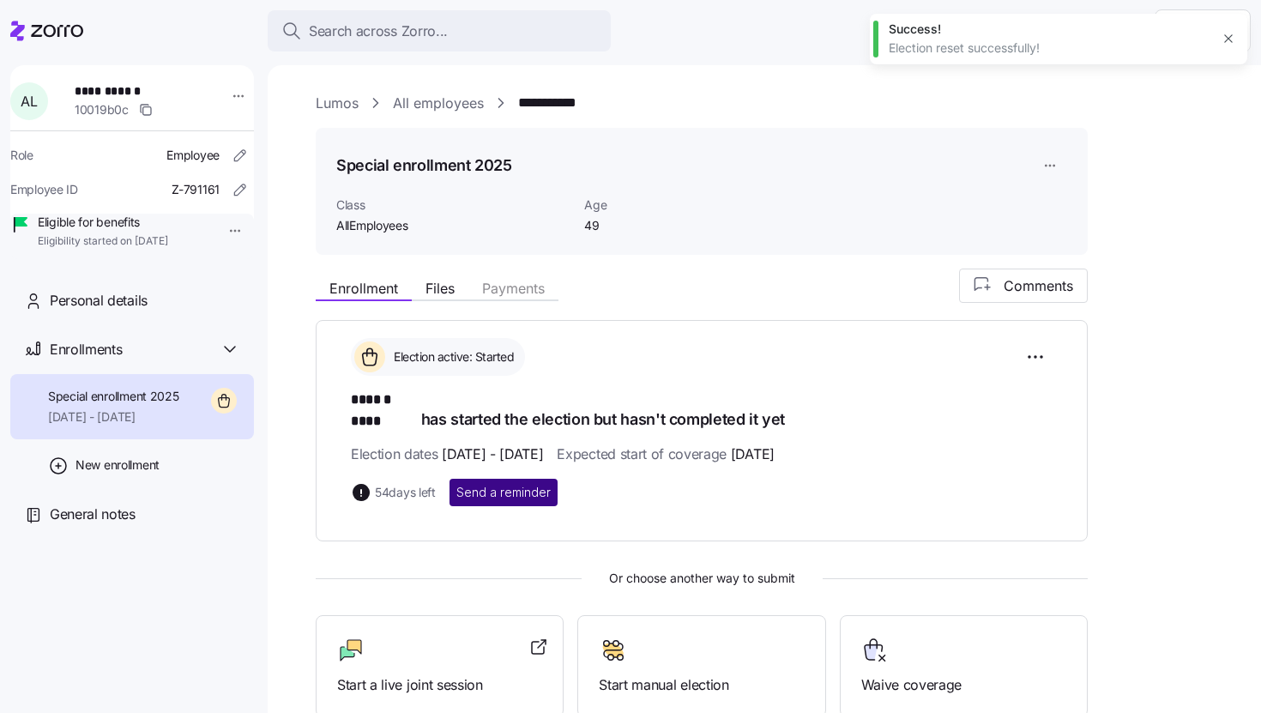
click at [516, 484] on span "Send a reminder" at bounding box center [504, 492] width 94 height 17
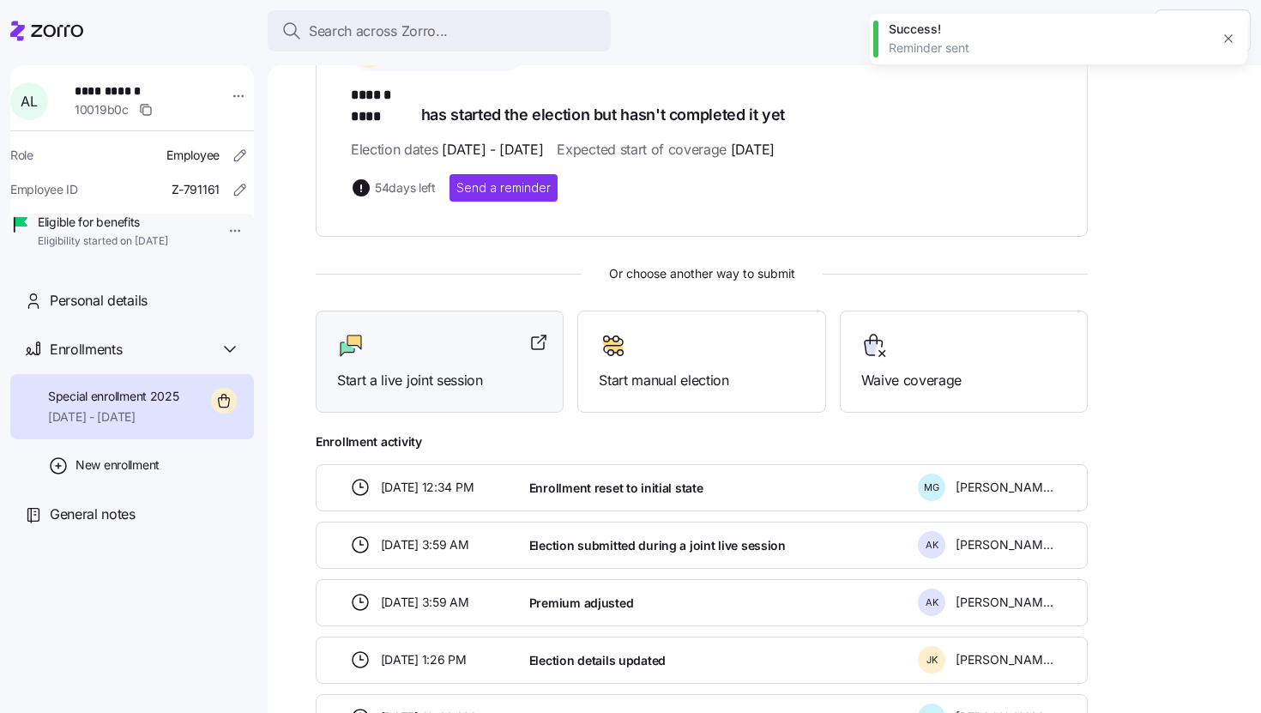
click at [441, 370] on span "Start a live joint session" at bounding box center [439, 380] width 205 height 21
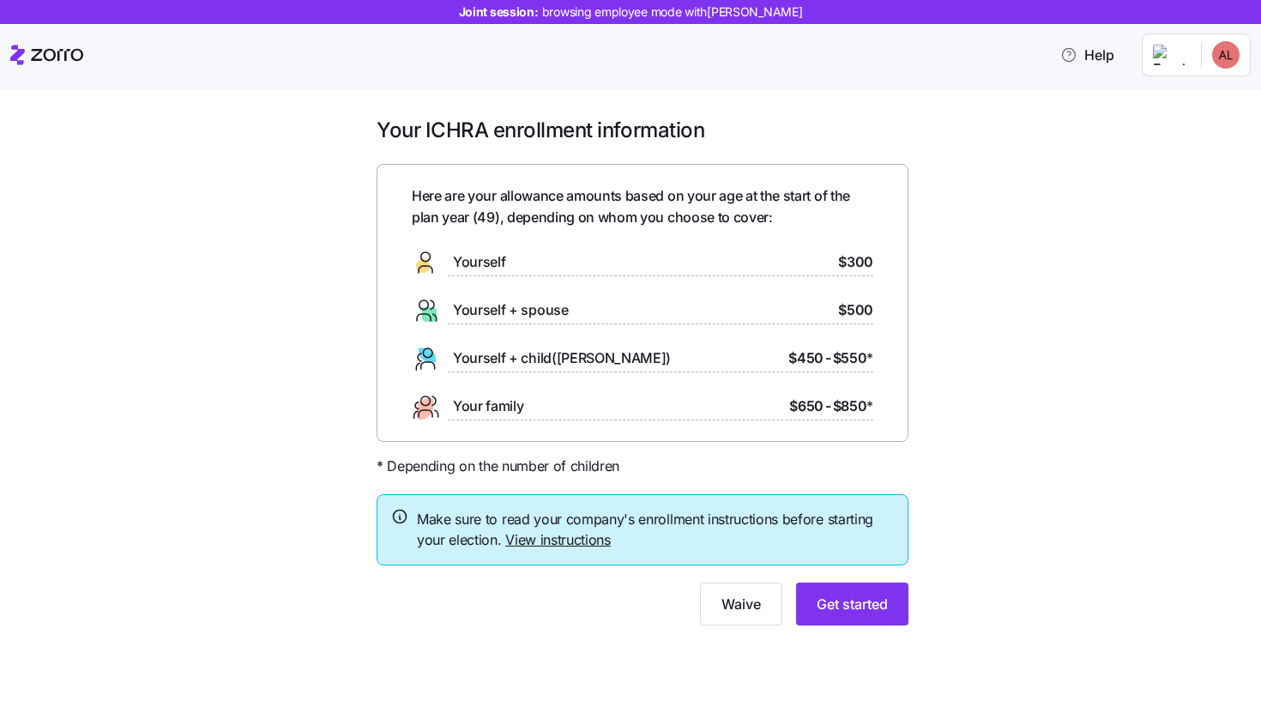
click at [566, 540] on link "View instructions" at bounding box center [558, 539] width 106 height 17
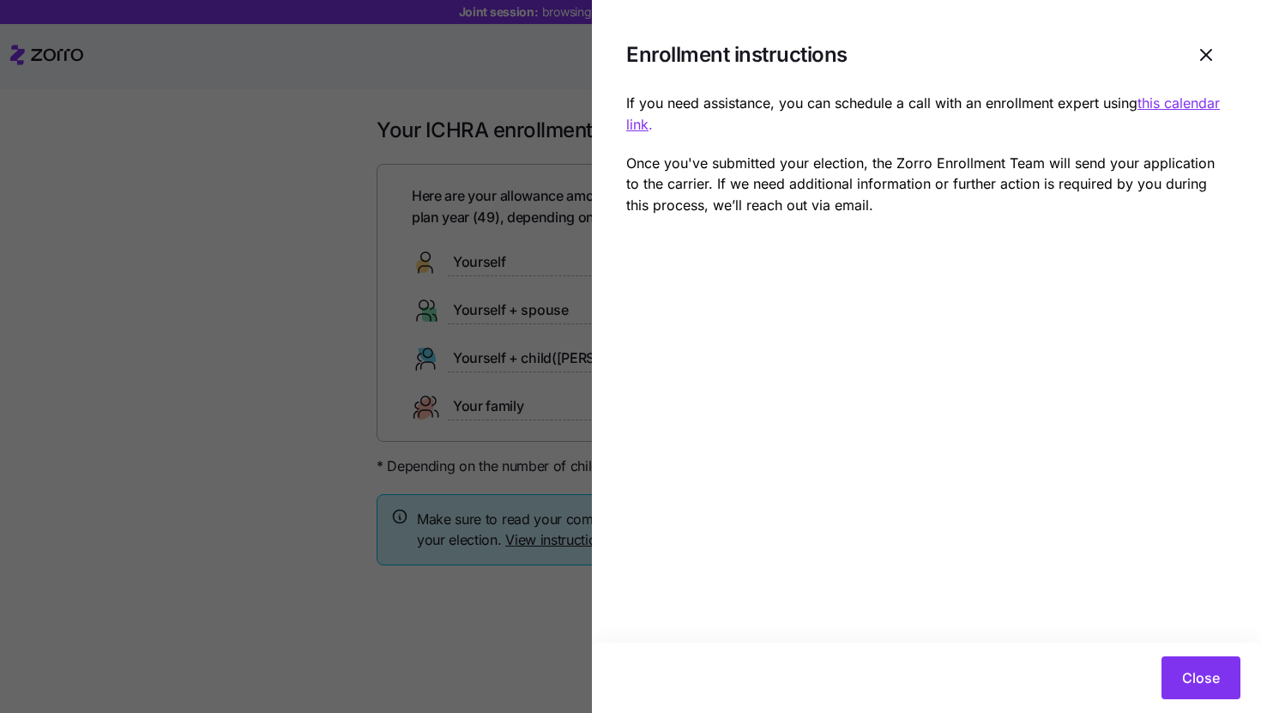
click at [284, 375] on div at bounding box center [630, 356] width 1261 height 713
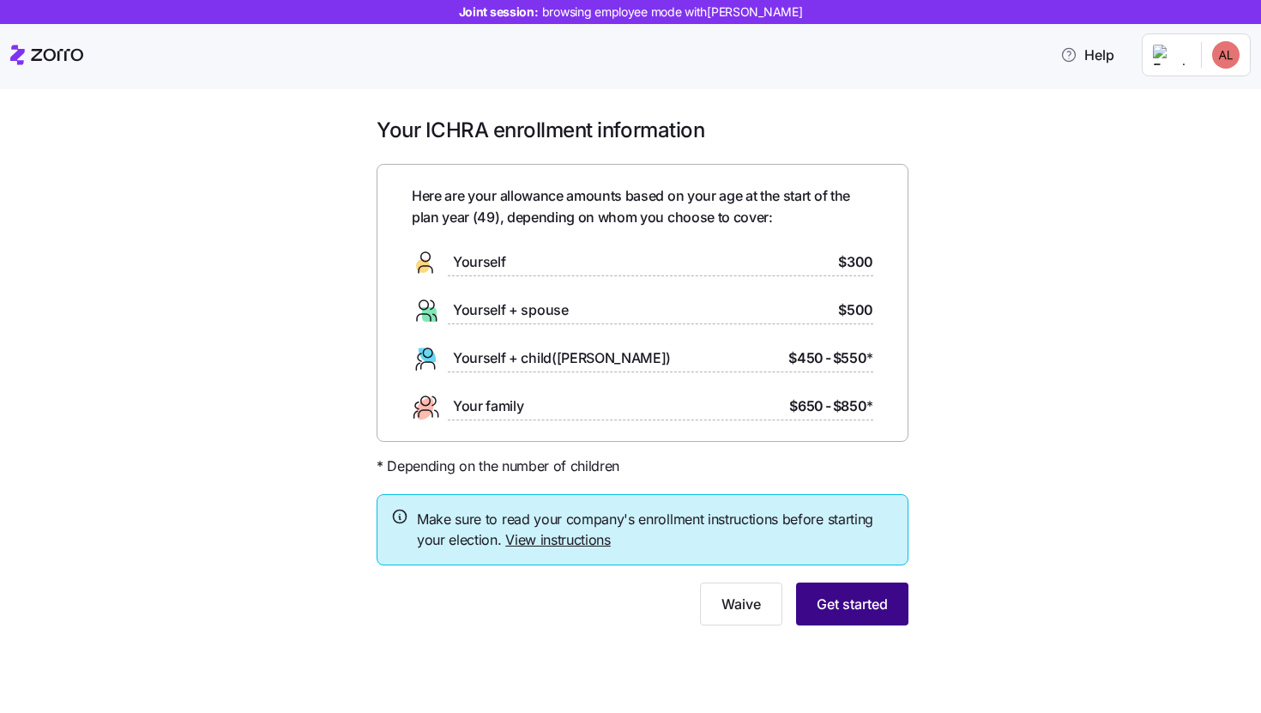
click at [869, 611] on span "Get started" at bounding box center [852, 604] width 71 height 21
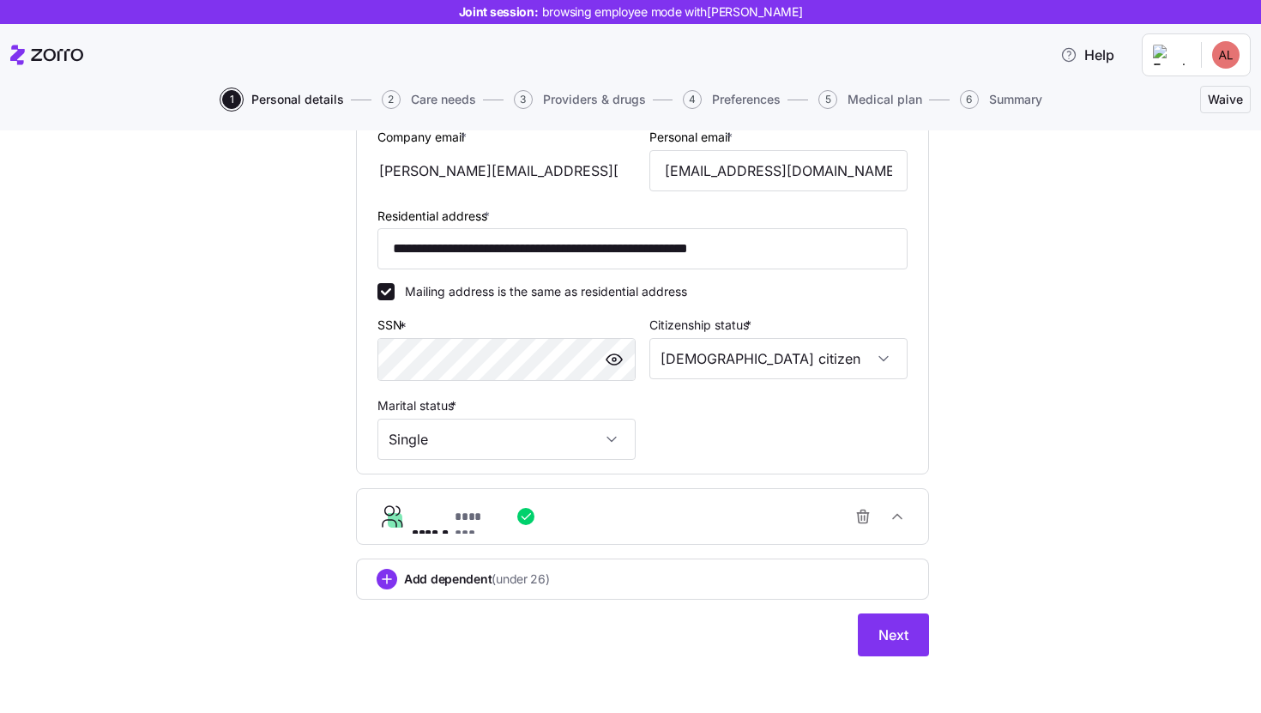
scroll to position [432, 0]
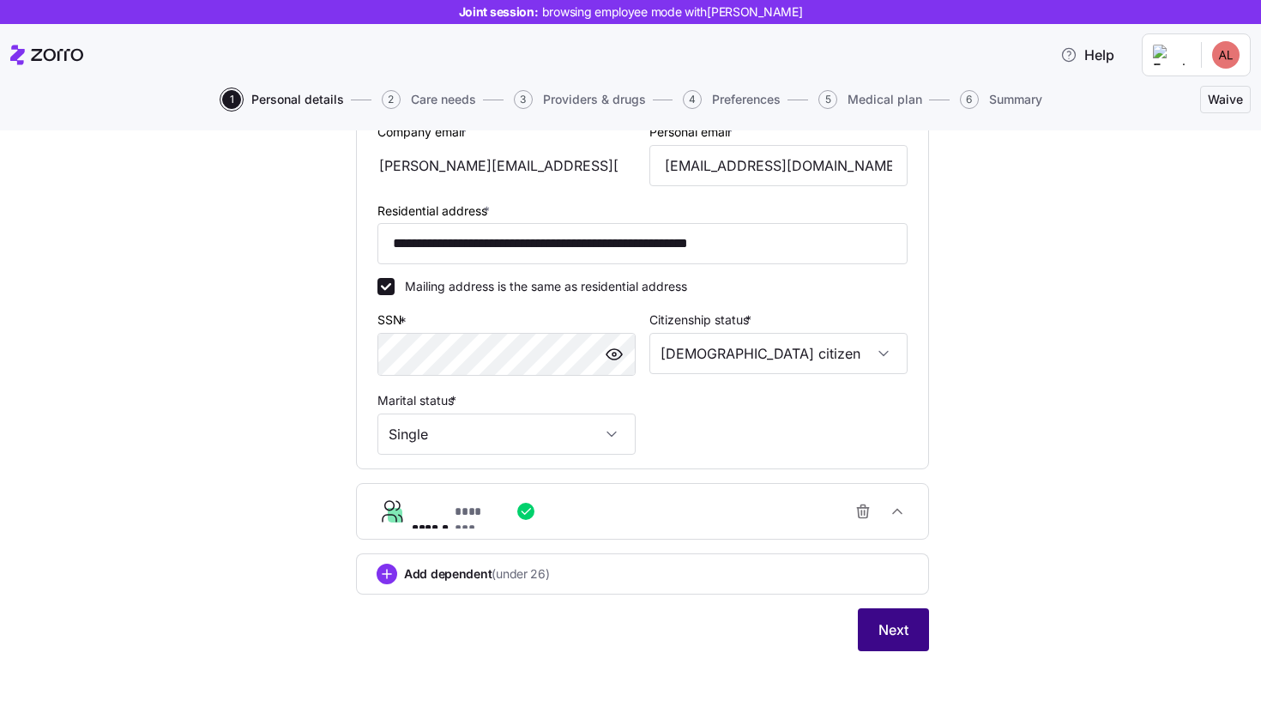
click at [880, 630] on span "Next" at bounding box center [894, 630] width 30 height 21
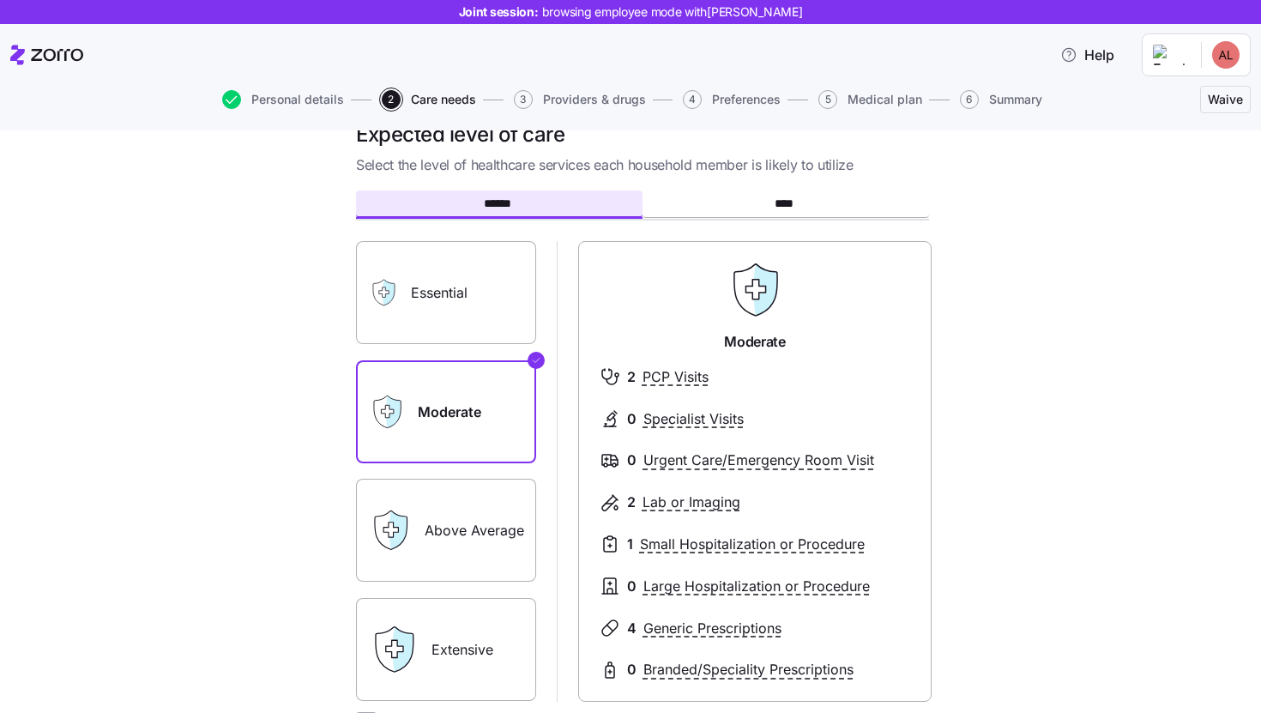
scroll to position [38, 0]
click at [414, 604] on div "Extensive" at bounding box center [446, 648] width 180 height 103
click at [421, 632] on div "Extensive" at bounding box center [446, 648] width 180 height 103
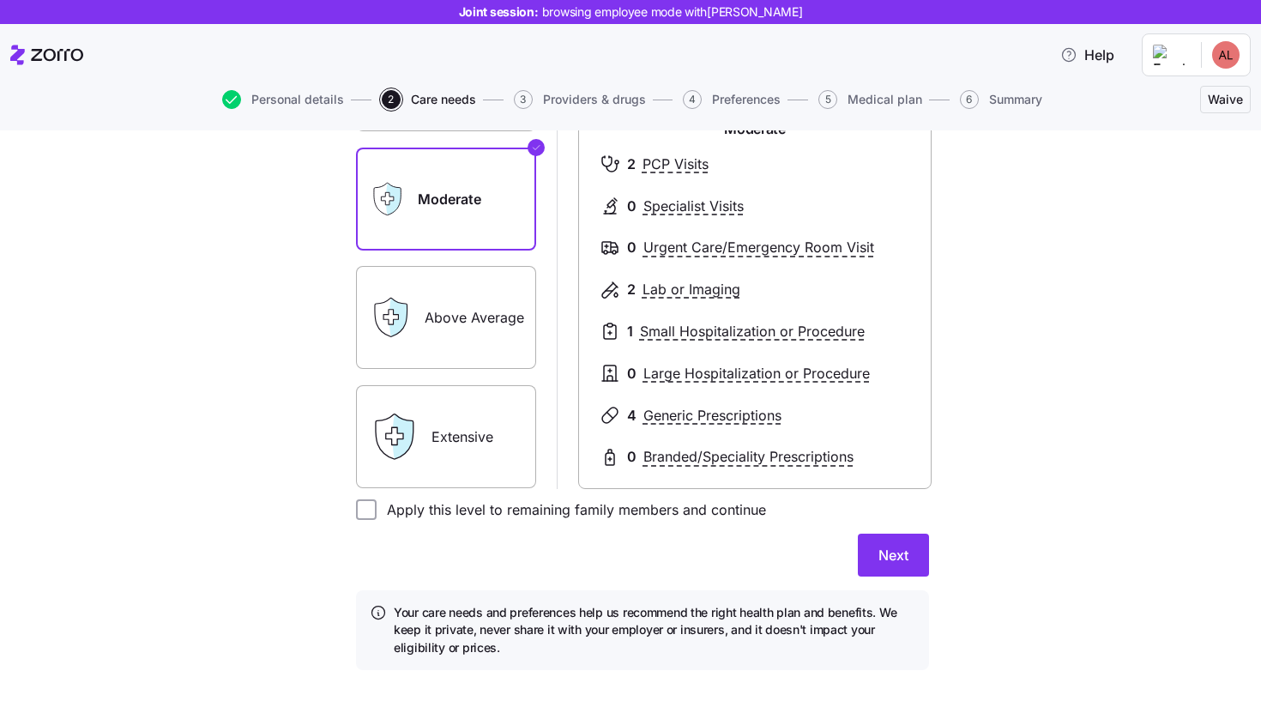
scroll to position [269, 0]
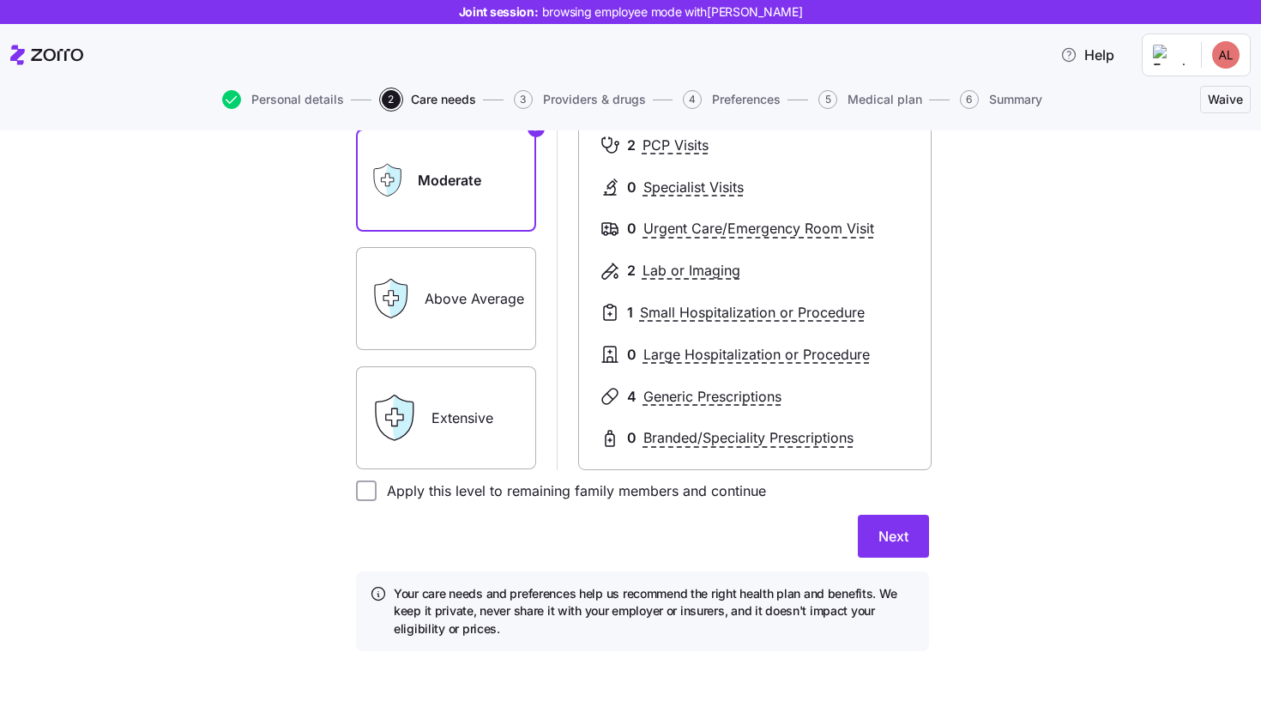
click at [445, 420] on label "Extensive" at bounding box center [446, 417] width 180 height 103
click at [0, 0] on input "Extensive" at bounding box center [0, 0] width 0 height 0
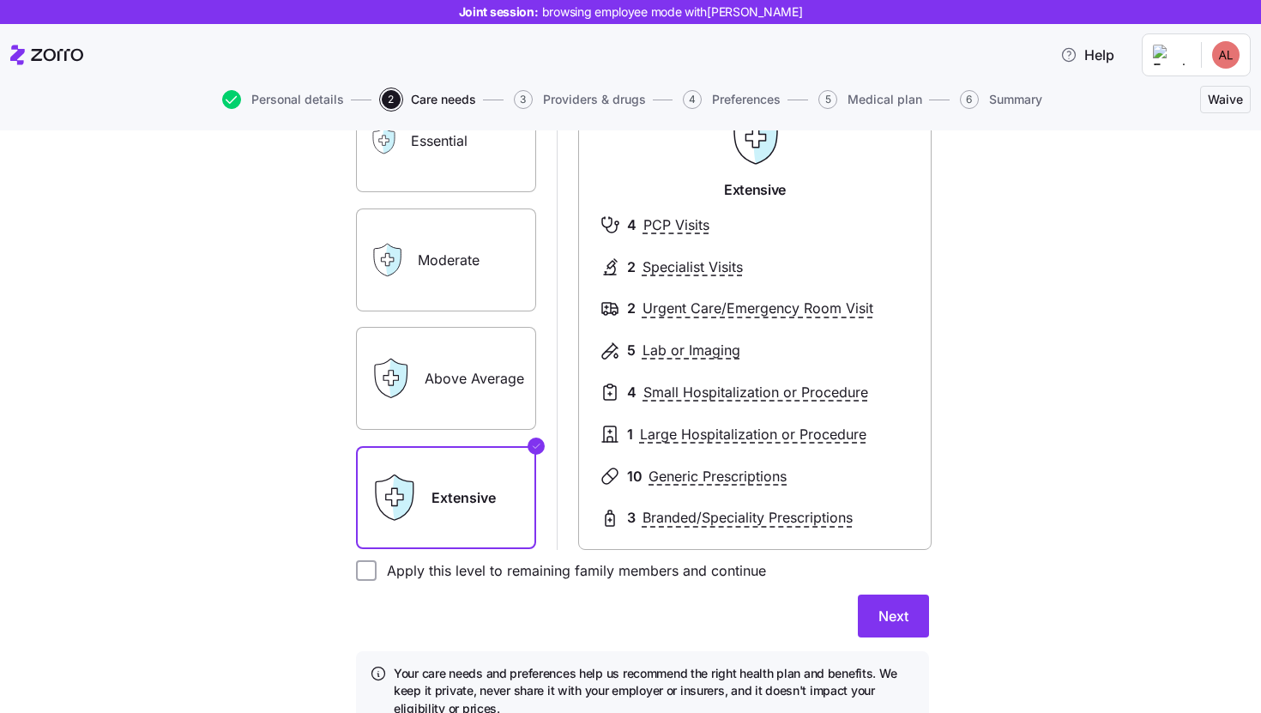
scroll to position [116, 0]
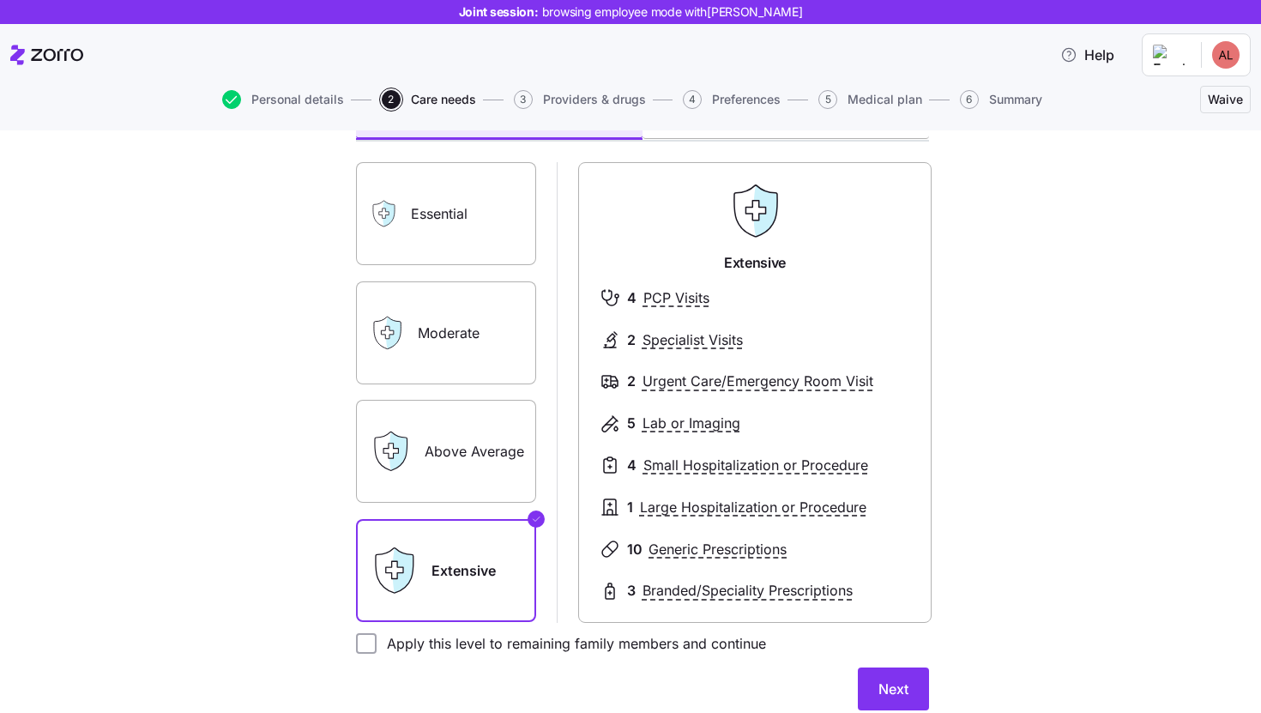
click at [458, 211] on label "Essential" at bounding box center [446, 213] width 180 height 103
click at [0, 0] on input "Essential" at bounding box center [0, 0] width 0 height 0
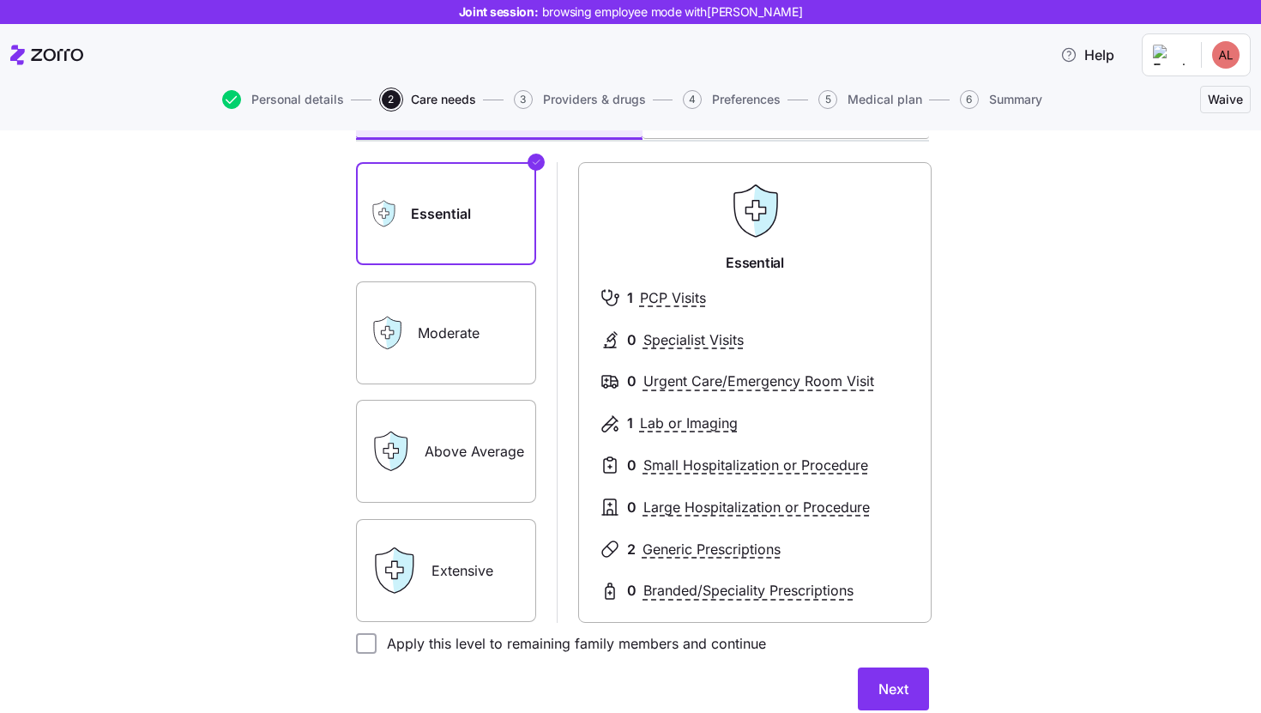
click at [409, 504] on div "Essential Moderate Above Average Extensive" at bounding box center [446, 392] width 180 height 460
click at [414, 487] on div "Above Average" at bounding box center [446, 451] width 180 height 103
click at [361, 644] on input "Apply this level to remaining family members and continue" at bounding box center [366, 643] width 21 height 21
checkbox input "true"
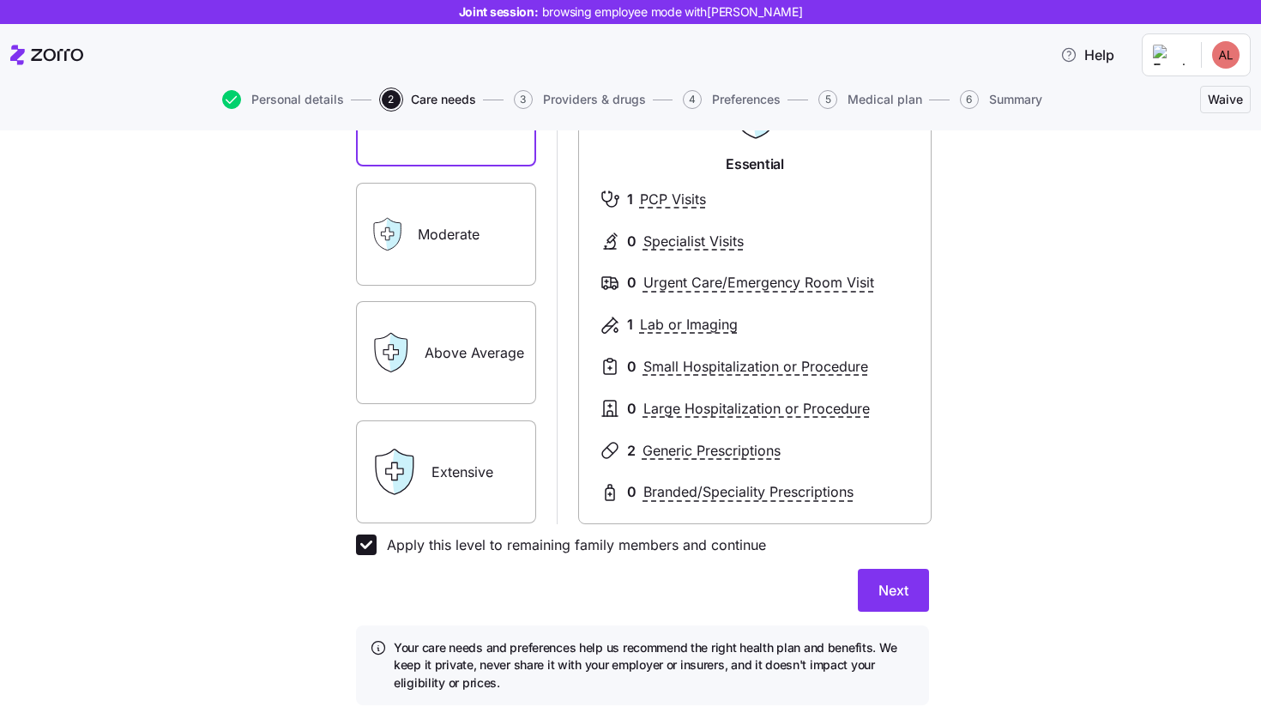
scroll to position [222, 0]
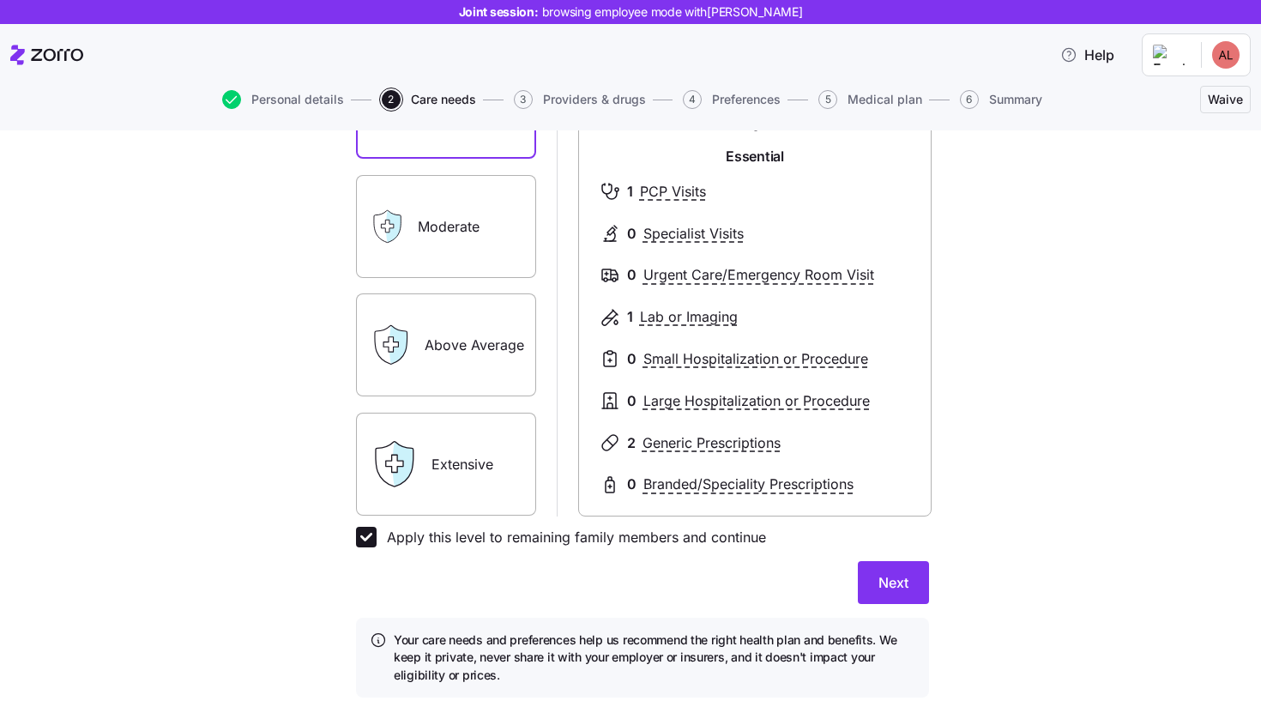
click at [449, 318] on label "Above Average" at bounding box center [446, 344] width 180 height 103
click at [0, 0] on input "Above Average" at bounding box center [0, 0] width 0 height 0
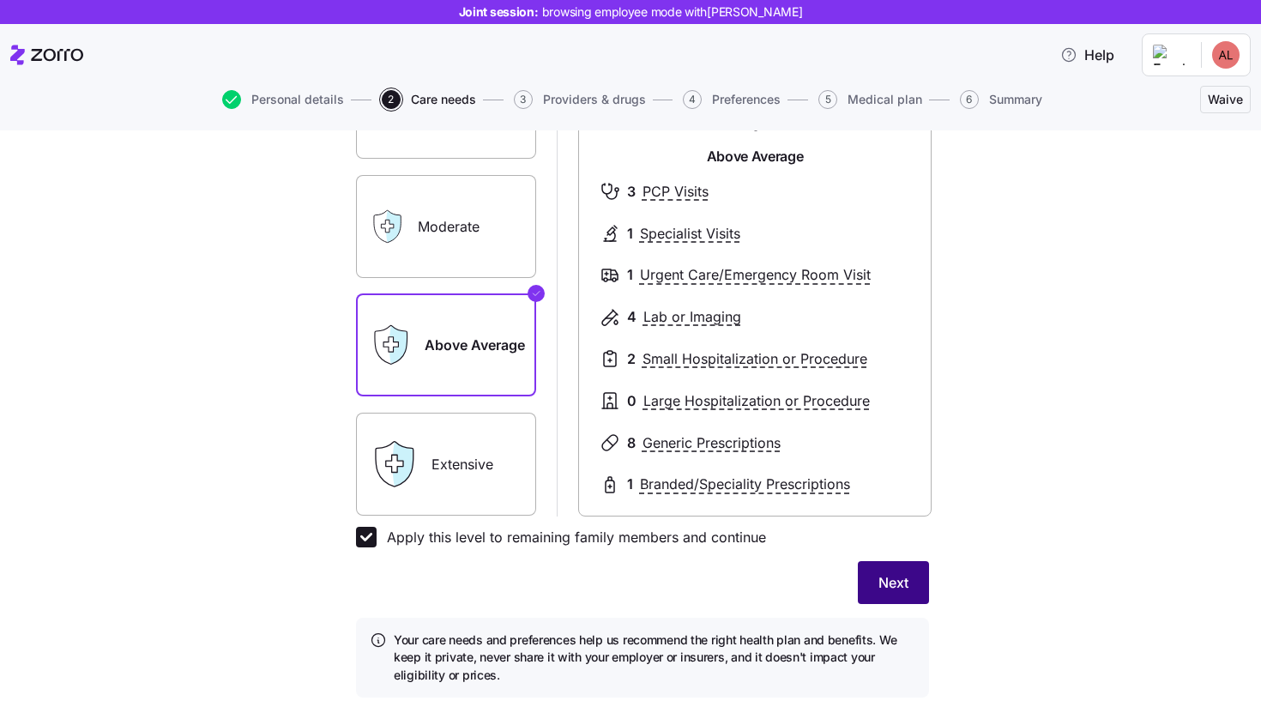
click at [879, 580] on span "Next" at bounding box center [894, 582] width 30 height 21
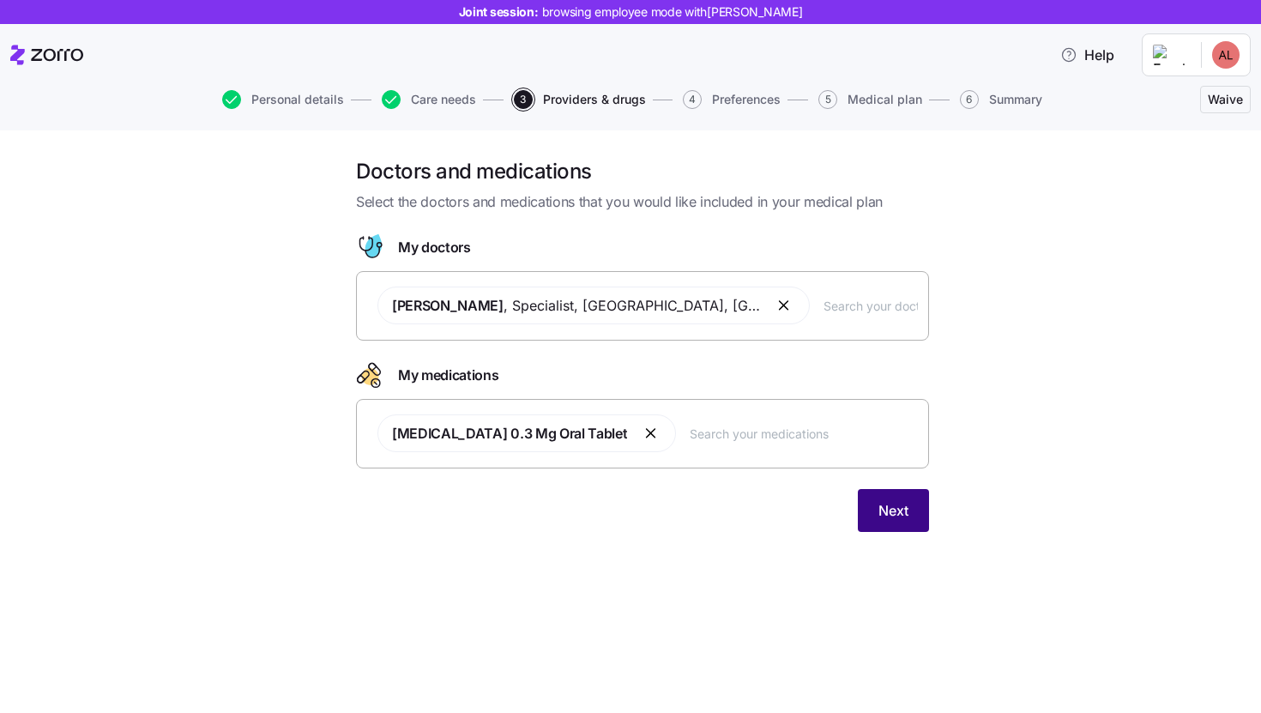
click at [909, 513] on button "Next" at bounding box center [893, 510] width 71 height 43
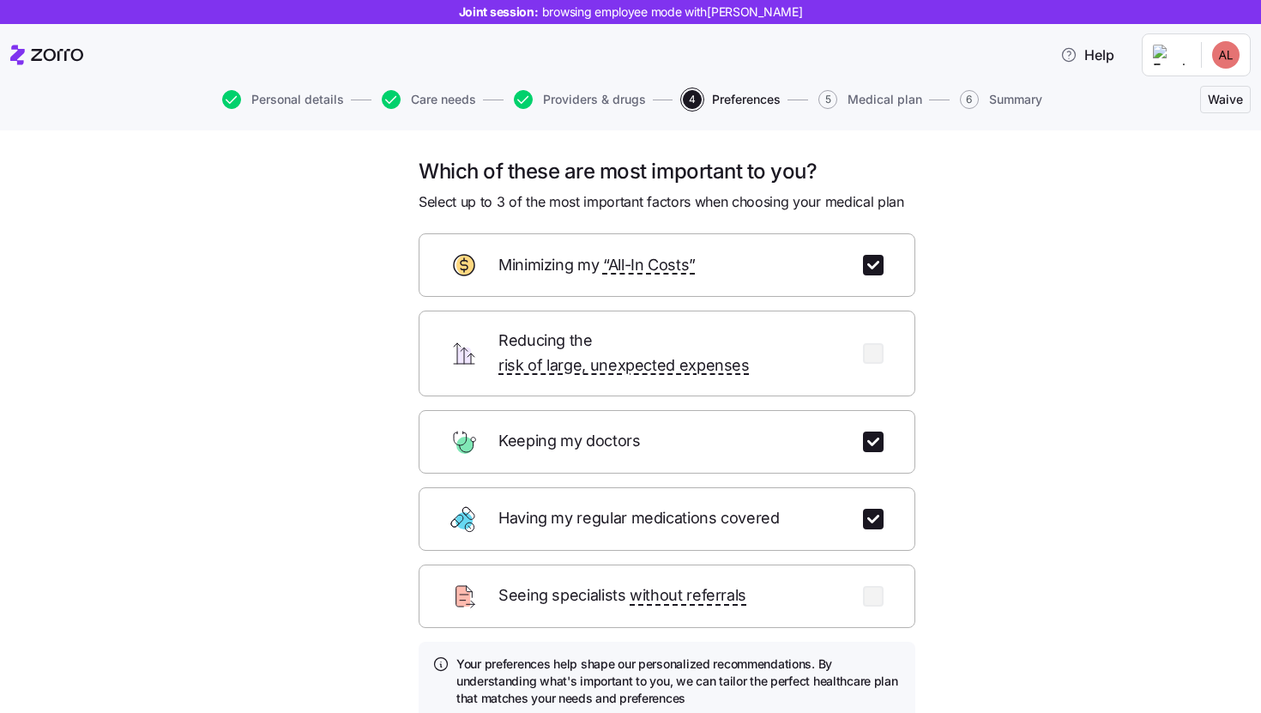
click at [753, 263] on div "Minimizing my “All-In Costs”" at bounding box center [667, 265] width 497 height 64
click at [854, 269] on div "Minimizing my “All-In Costs”" at bounding box center [667, 265] width 497 height 64
click at [863, 269] on input "checkbox" at bounding box center [873, 265] width 21 height 21
checkbox input "false"
click at [874, 586] on input "checkbox" at bounding box center [873, 596] width 21 height 21
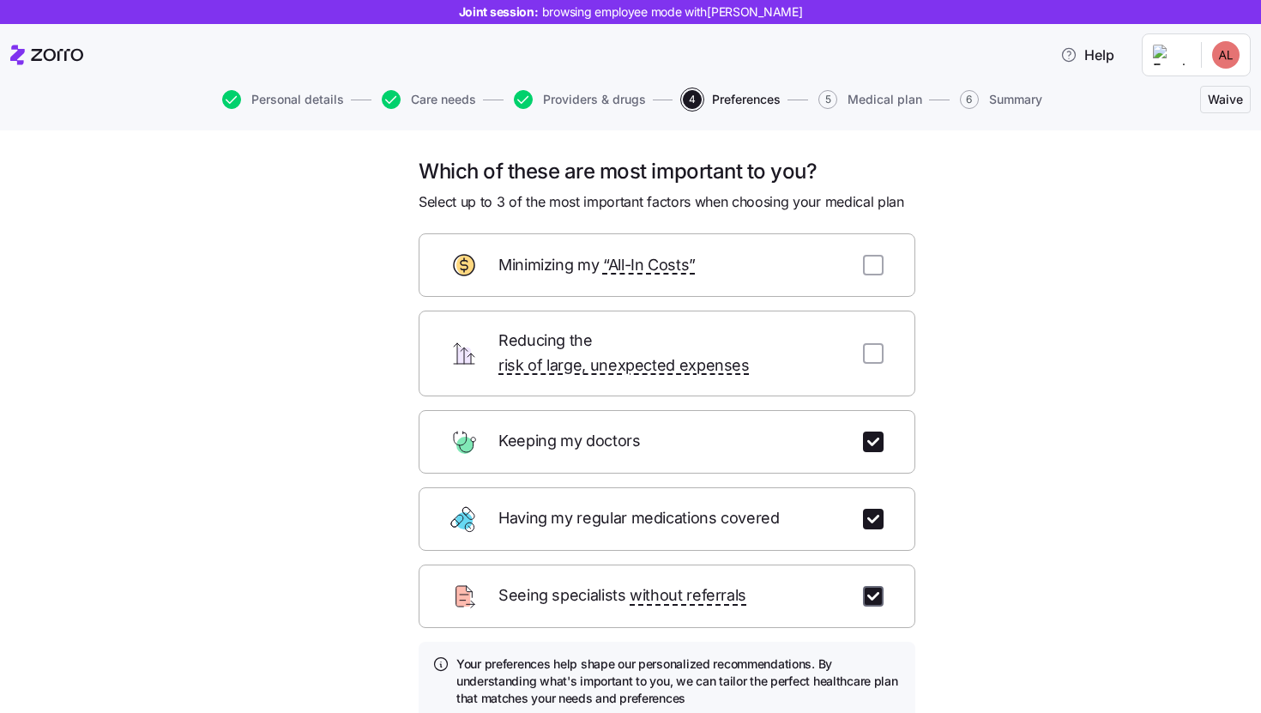
checkbox input "true"
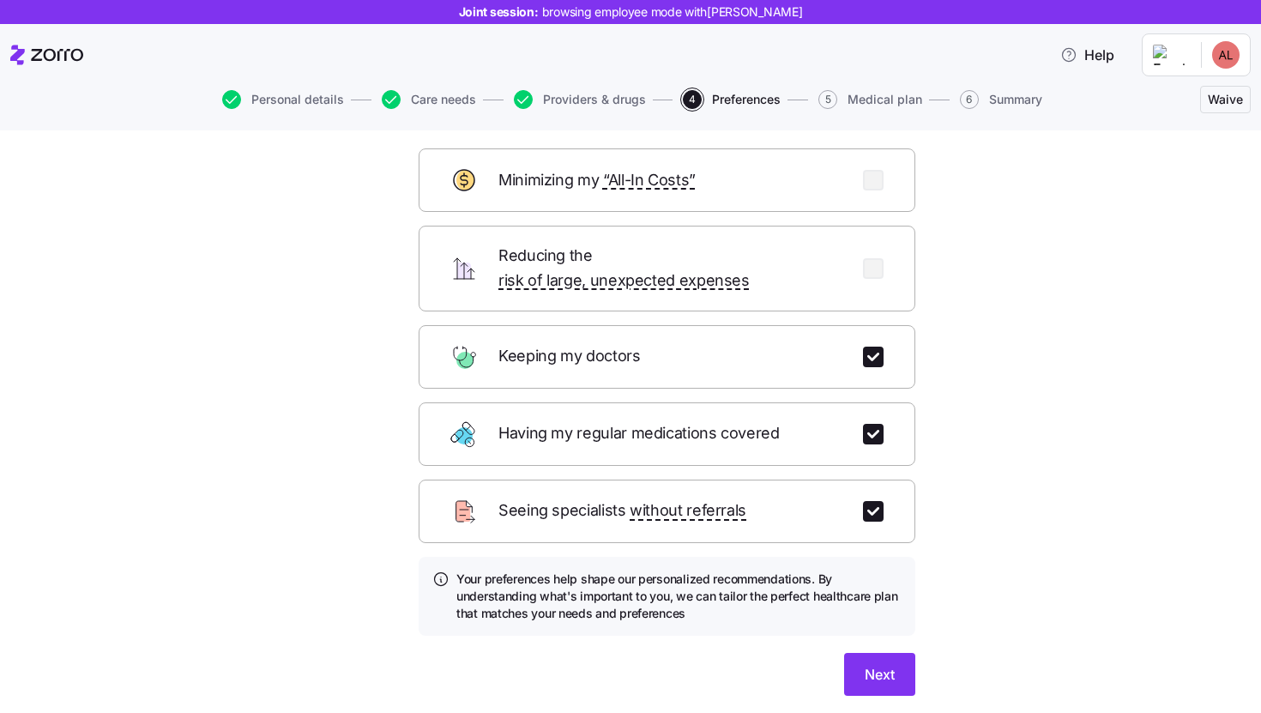
scroll to position [129, 0]
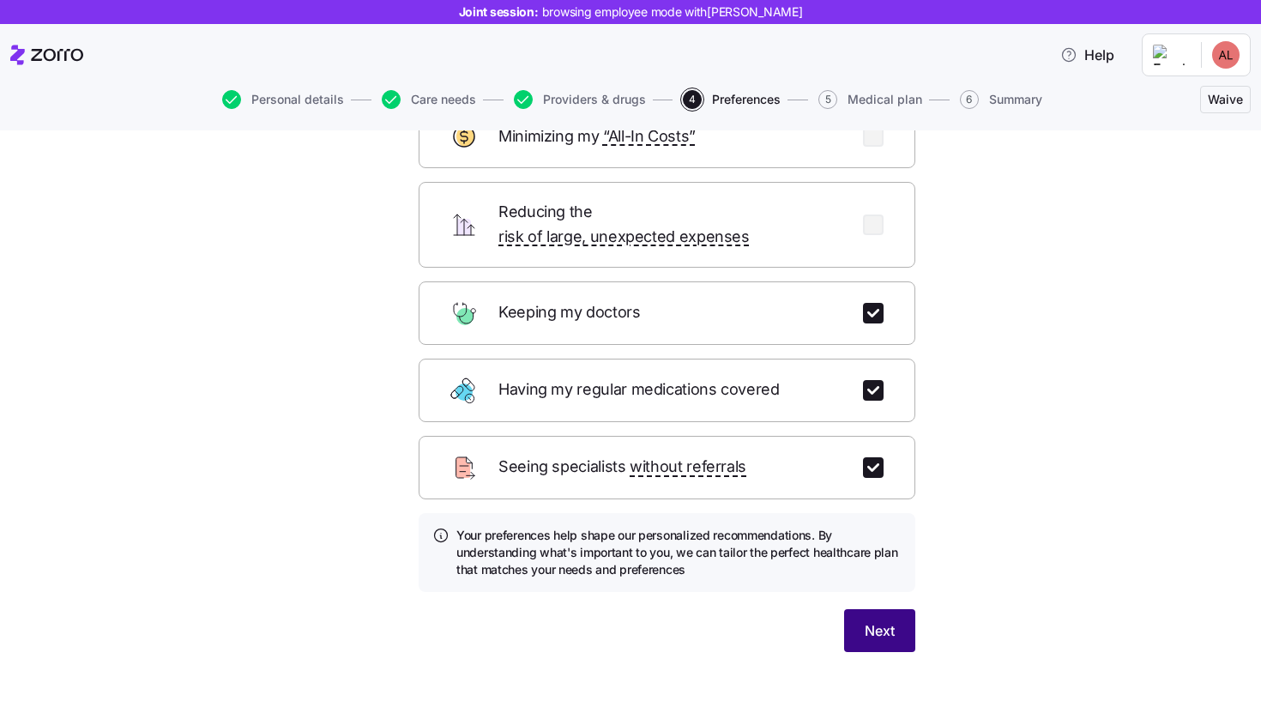
click at [878, 620] on span "Next" at bounding box center [880, 630] width 30 height 21
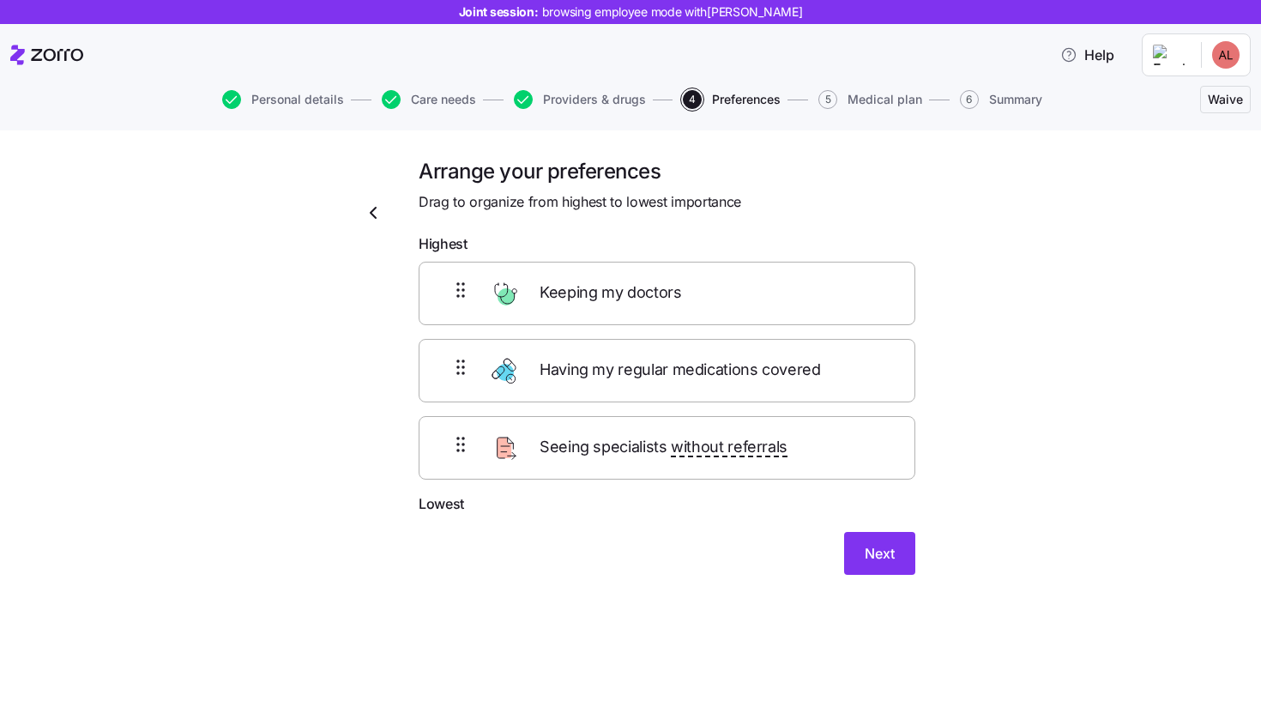
scroll to position [0, 0]
drag, startPoint x: 810, startPoint y: 437, endPoint x: 817, endPoint y: 333, distance: 104.1
click at [817, 341] on div "Keeping my doctors Having my regular medications covered Seeing specialists wit…" at bounding box center [667, 371] width 497 height 218
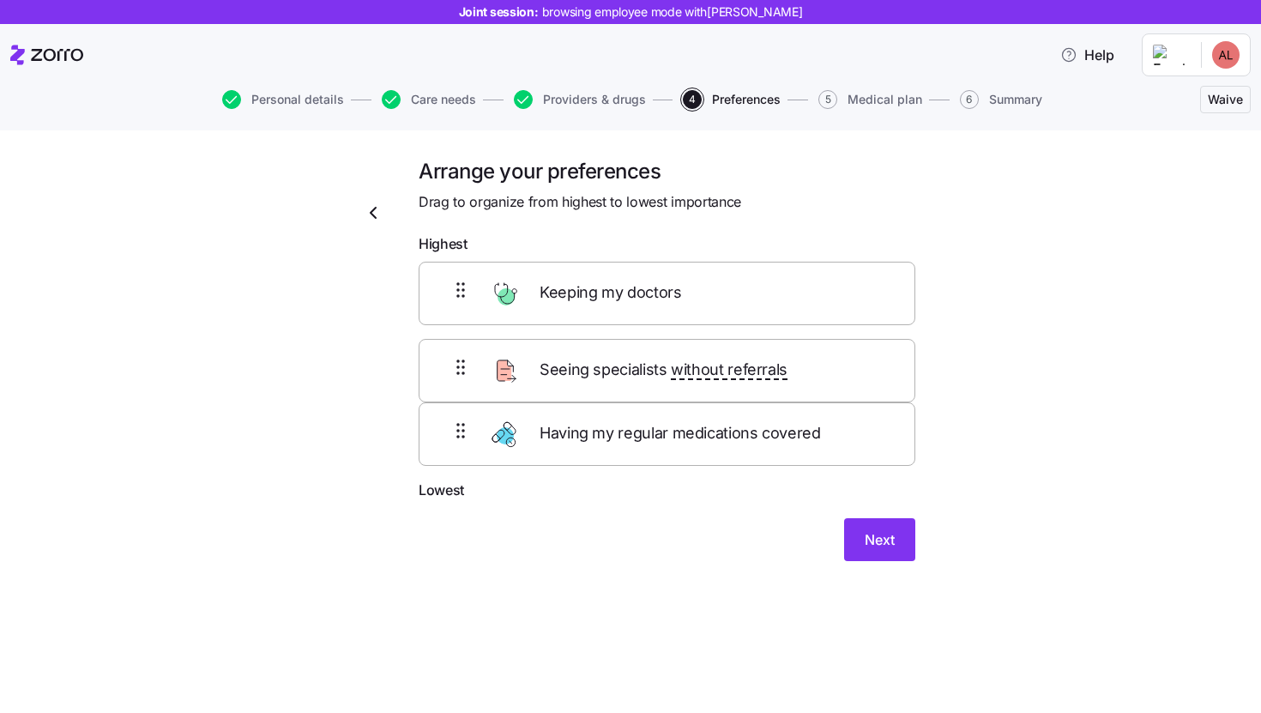
drag, startPoint x: 817, startPoint y: 284, endPoint x: 812, endPoint y: 369, distance: 85.1
click at [812, 367] on div "Keeping my doctors Having my regular medications covered Seeing specialists wit…" at bounding box center [667, 371] width 497 height 218
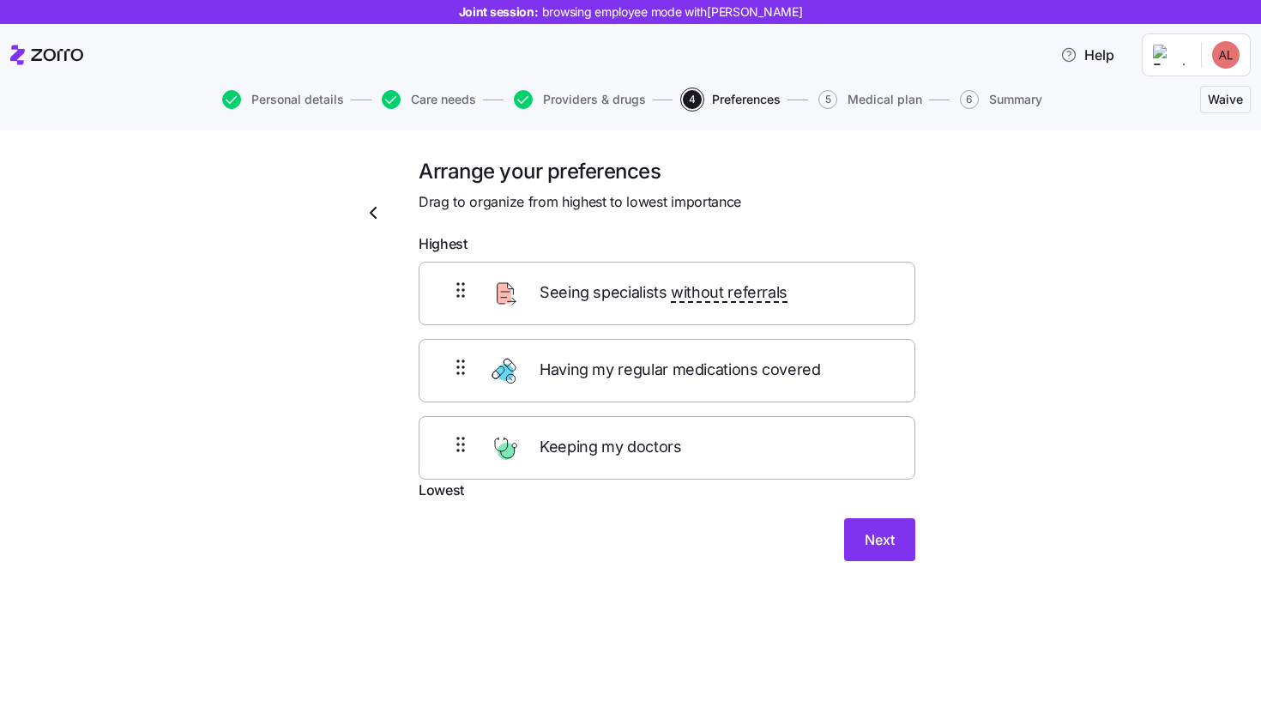
drag, startPoint x: 814, startPoint y: 416, endPoint x: 817, endPoint y: 372, distance: 43.8
click at [817, 381] on div "Keeping my doctors Seeing specialists without referrals Having my regular medic…" at bounding box center [667, 371] width 497 height 218
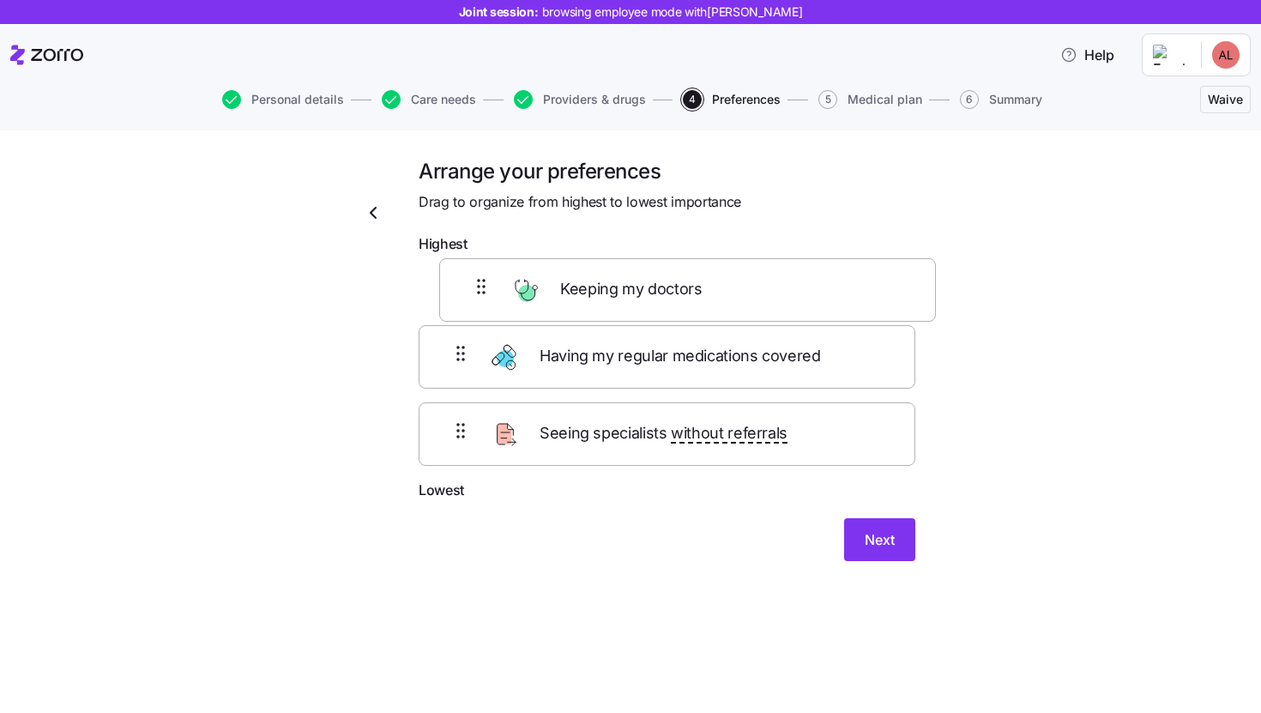
drag, startPoint x: 789, startPoint y: 454, endPoint x: 809, endPoint y: 286, distance: 169.3
click at [809, 286] on div "Having my regular medications covered Seeing specialists without referrals Keep…" at bounding box center [667, 371] width 497 height 218
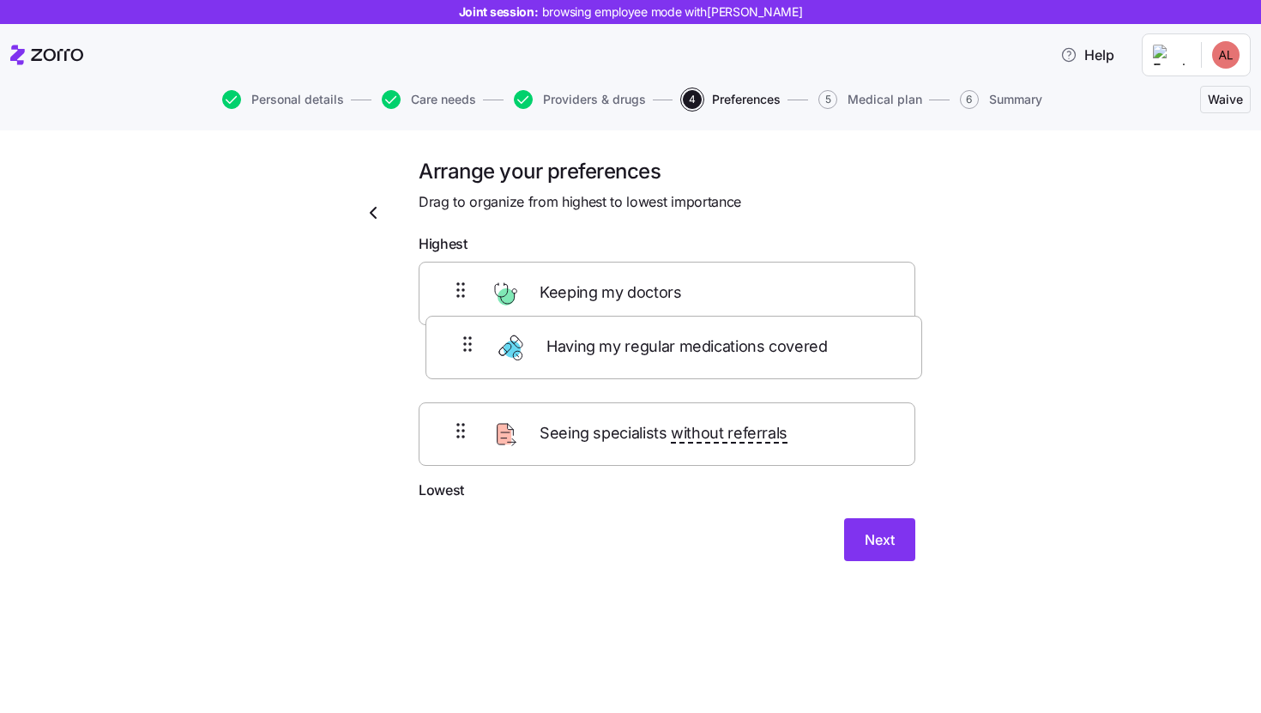
drag, startPoint x: 812, startPoint y: 451, endPoint x: 819, endPoint y: 370, distance: 81.0
click at [819, 325] on div "Keeping my doctors Seeing specialists without referrals Having my regular medic…" at bounding box center [667, 371] width 497 height 218
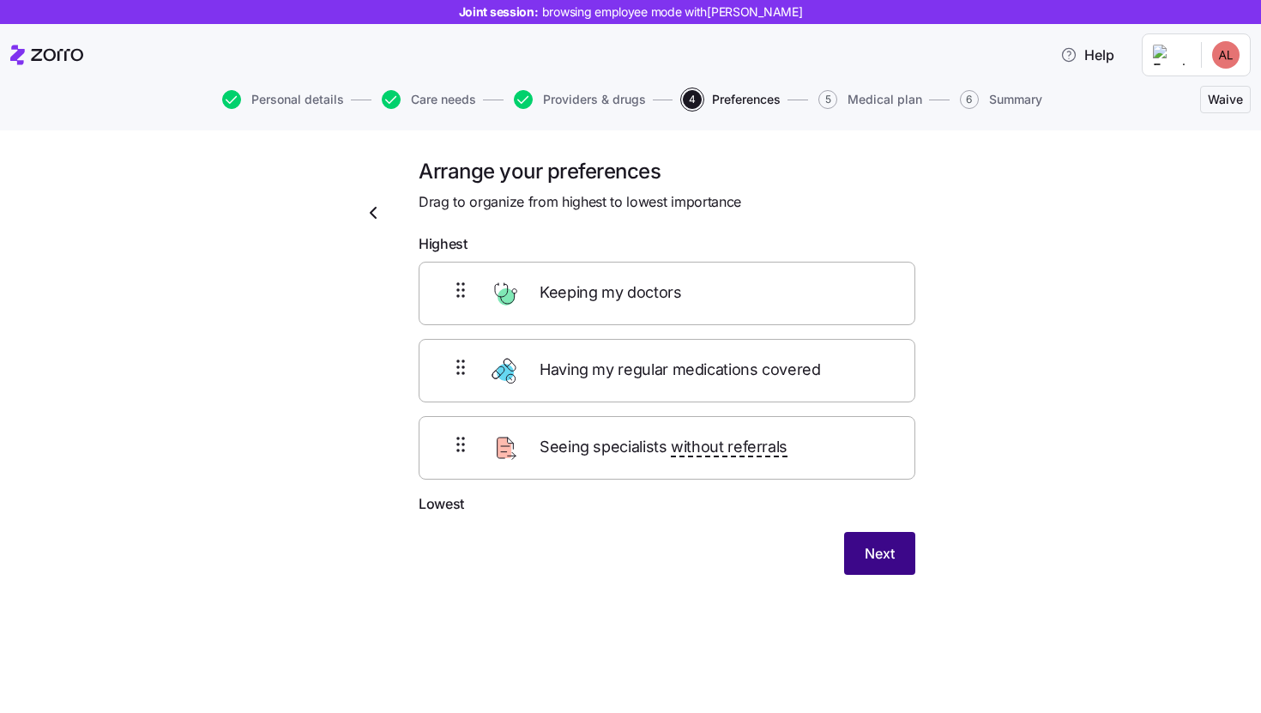
click at [883, 553] on span "Next" at bounding box center [880, 553] width 30 height 21
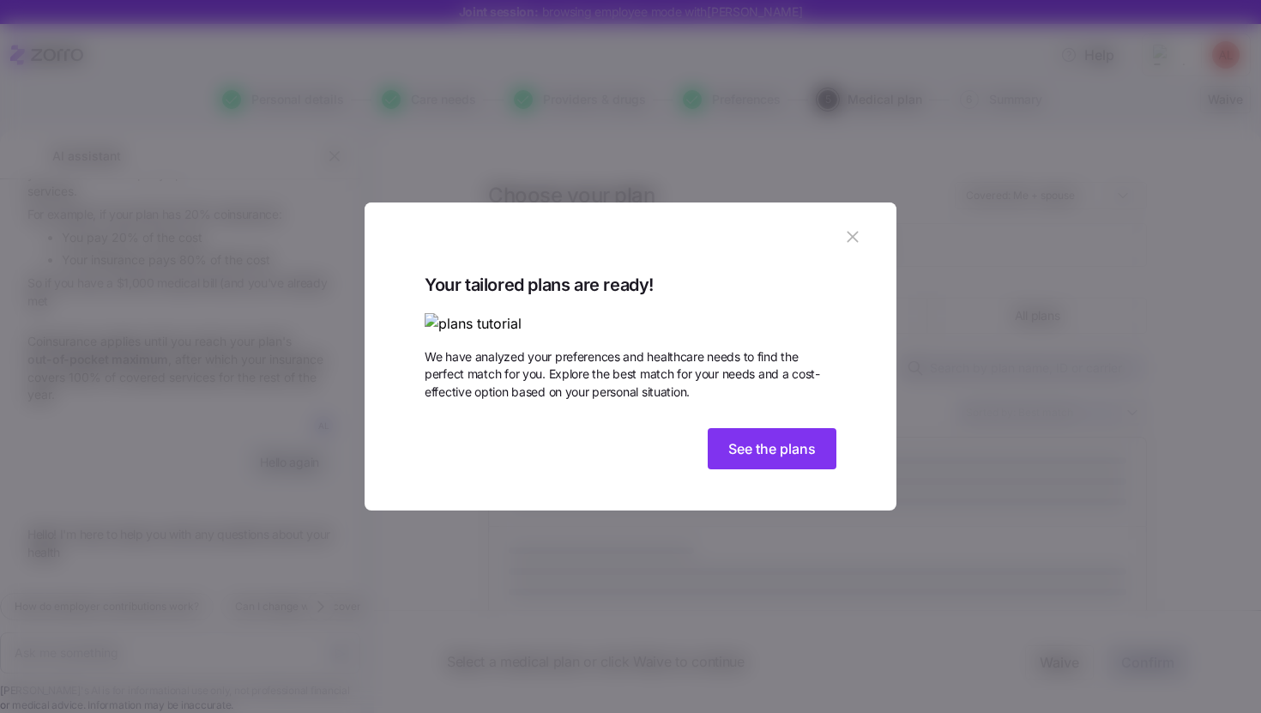
scroll to position [210, 0]
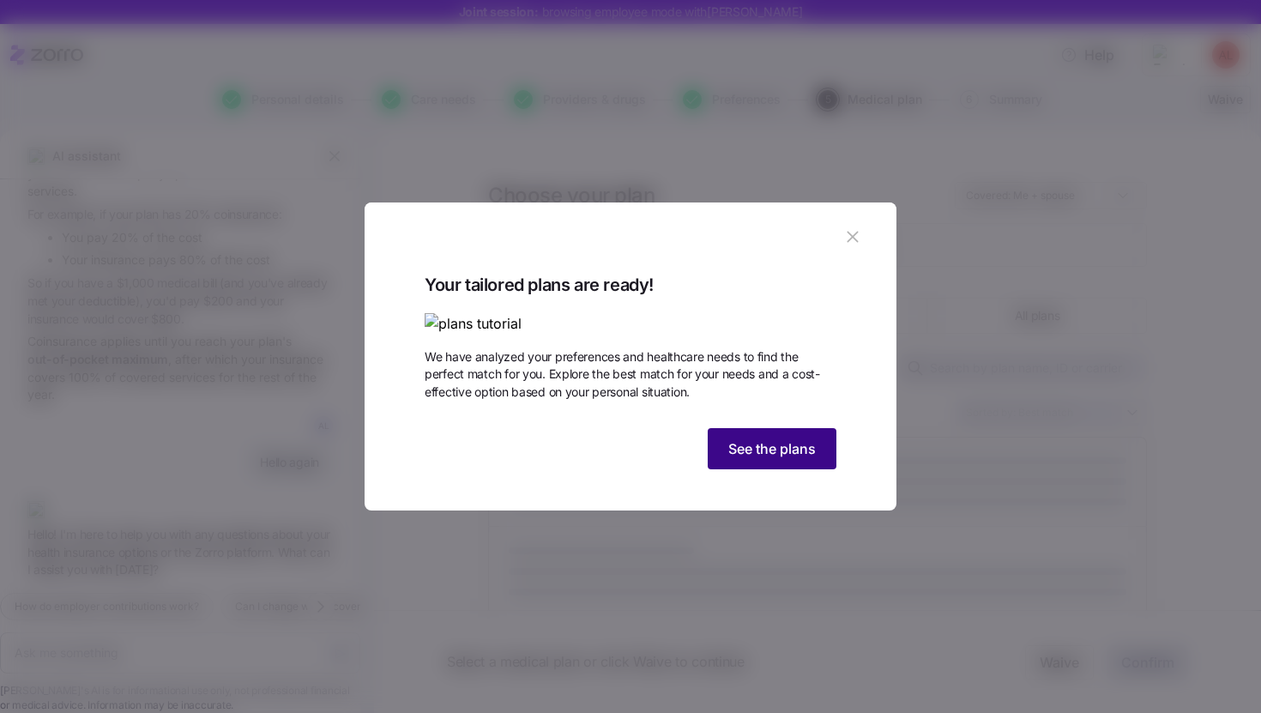
click at [791, 459] on span "See the plans" at bounding box center [773, 448] width 88 height 21
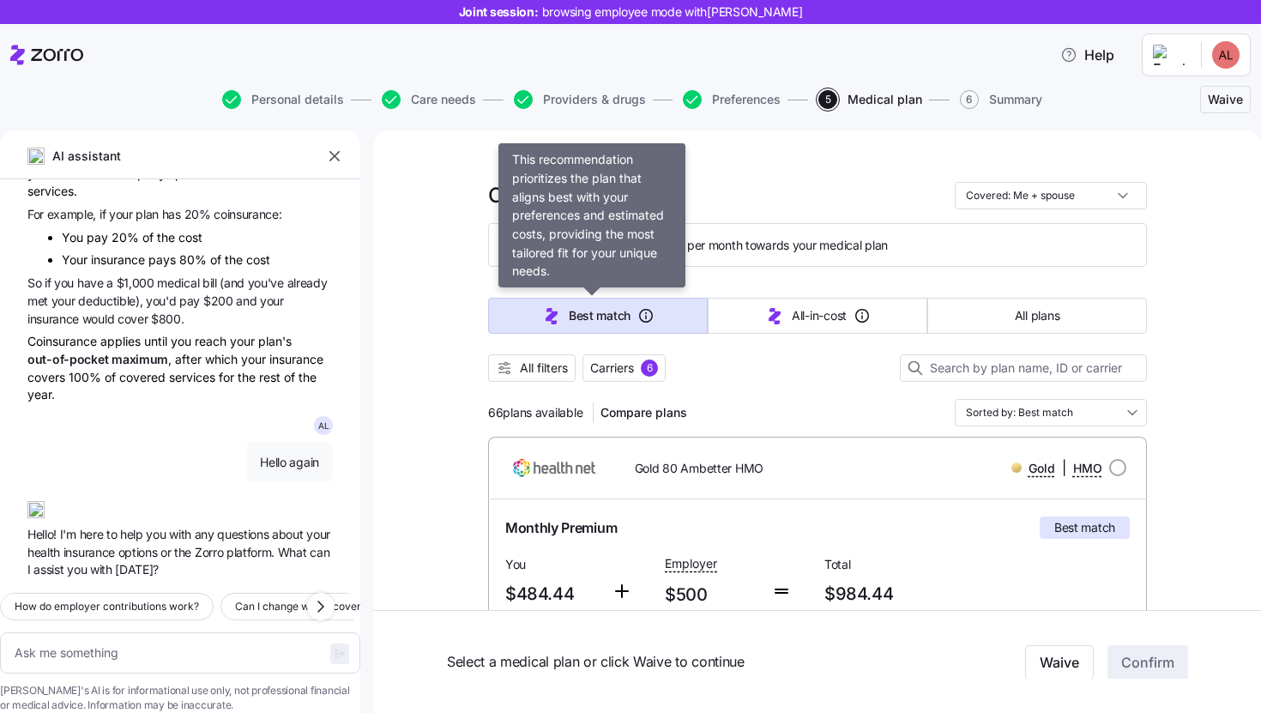
click at [604, 316] on span "Best match" at bounding box center [600, 315] width 62 height 17
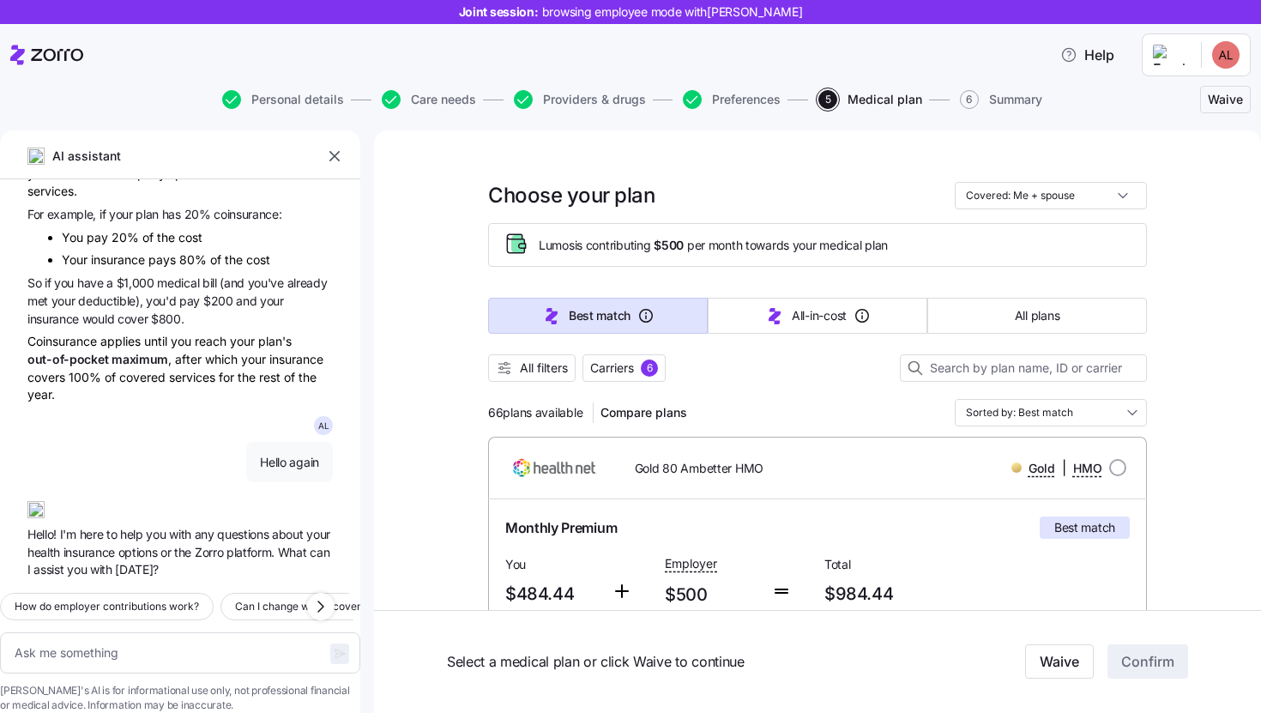
scroll to position [0, 0]
drag, startPoint x: 653, startPoint y: 245, endPoint x: 681, endPoint y: 244, distance: 28.3
click at [681, 244] on span "$500" at bounding box center [669, 245] width 30 height 17
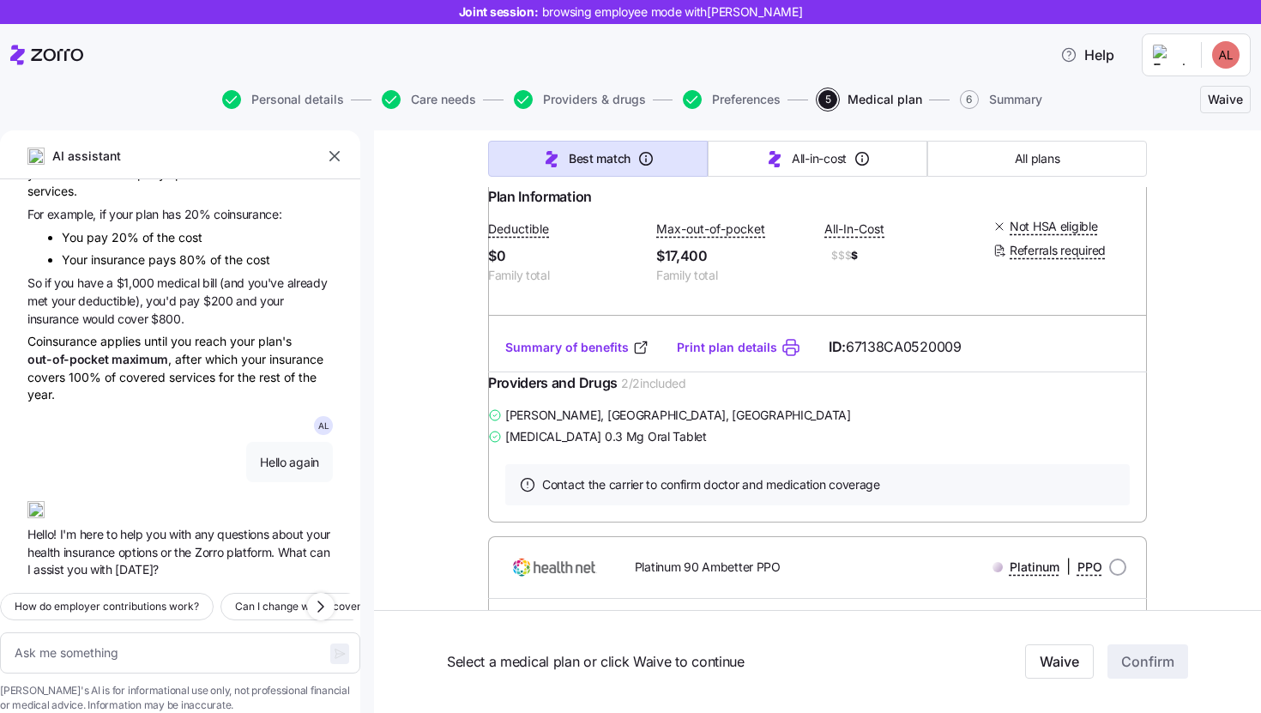
scroll to position [563, 0]
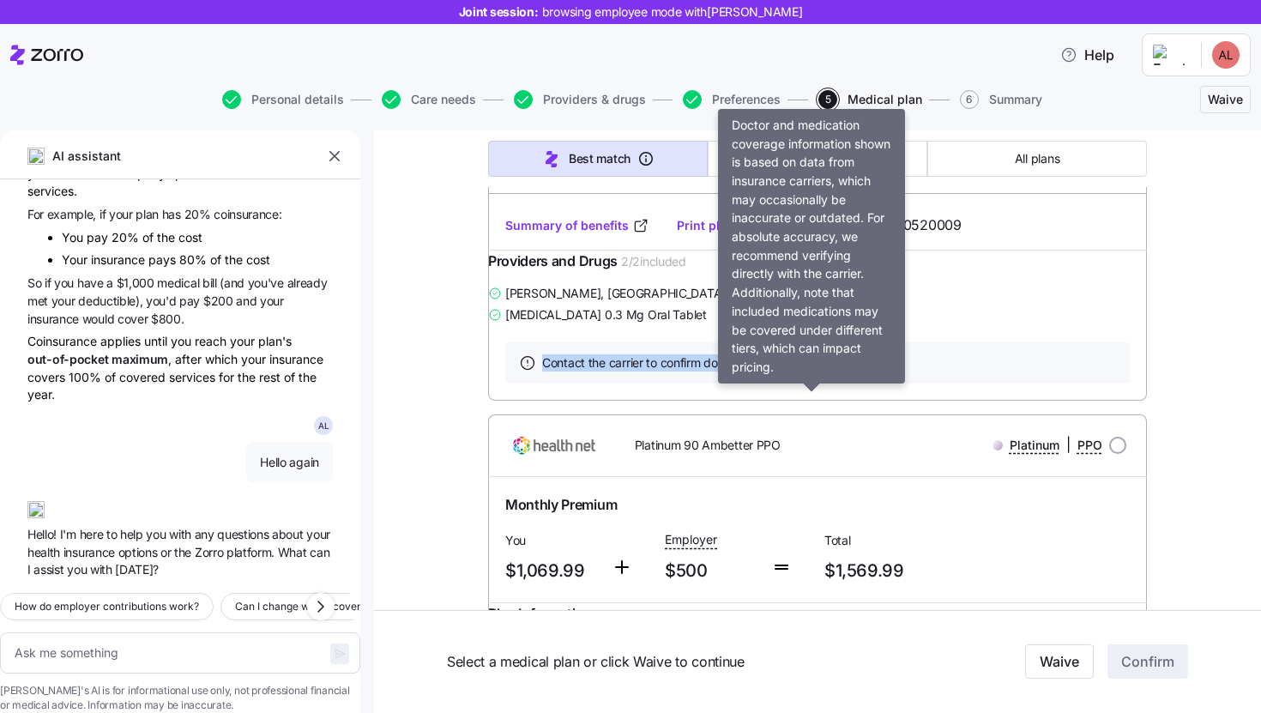
drag, startPoint x: 539, startPoint y: 413, endPoint x: 902, endPoint y: 415, distance: 363.0
click at [902, 384] on div "Contact the carrier to confirm doctor and medication coverage" at bounding box center [817, 362] width 625 height 41
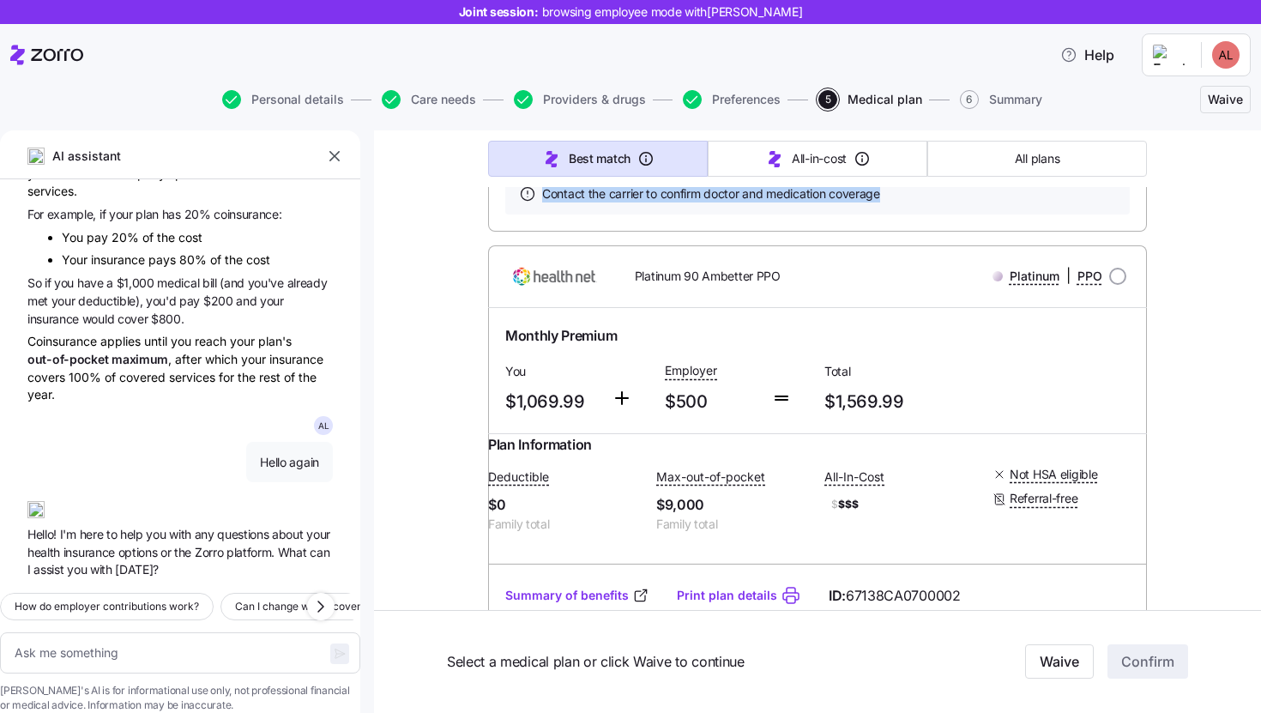
scroll to position [427, 0]
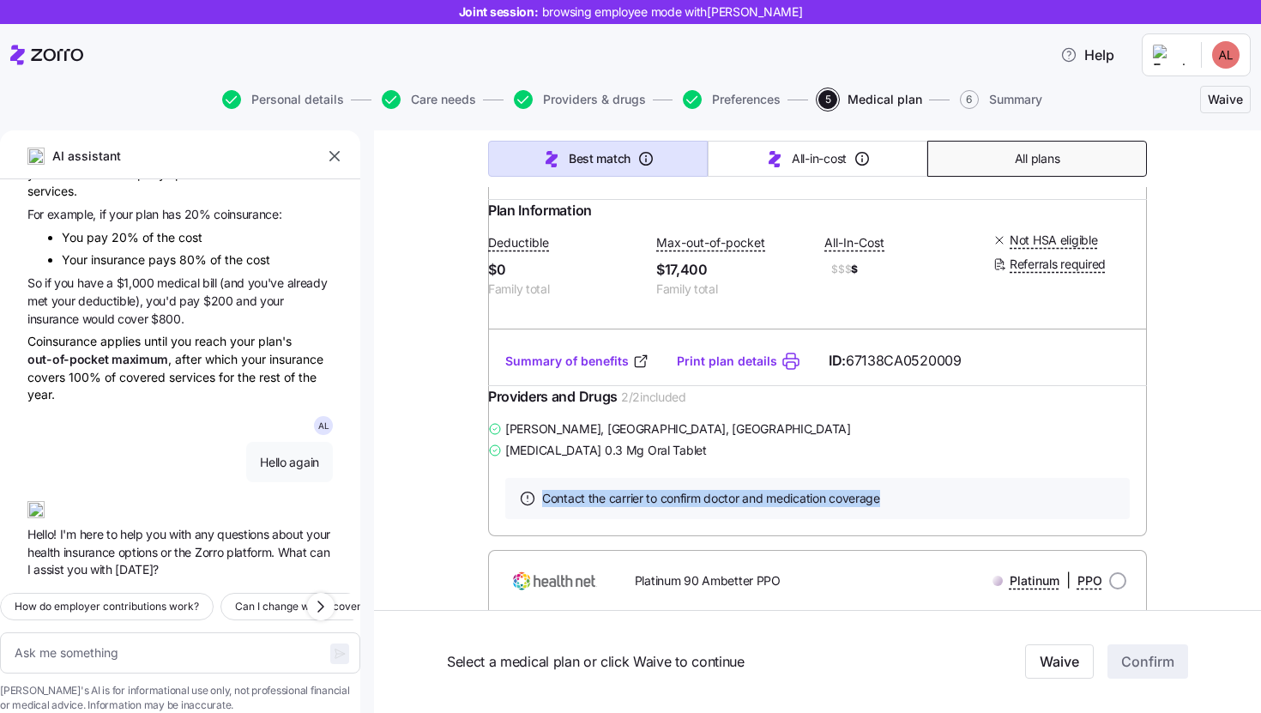
click at [1025, 168] on button "All plans" at bounding box center [1038, 159] width 220 height 36
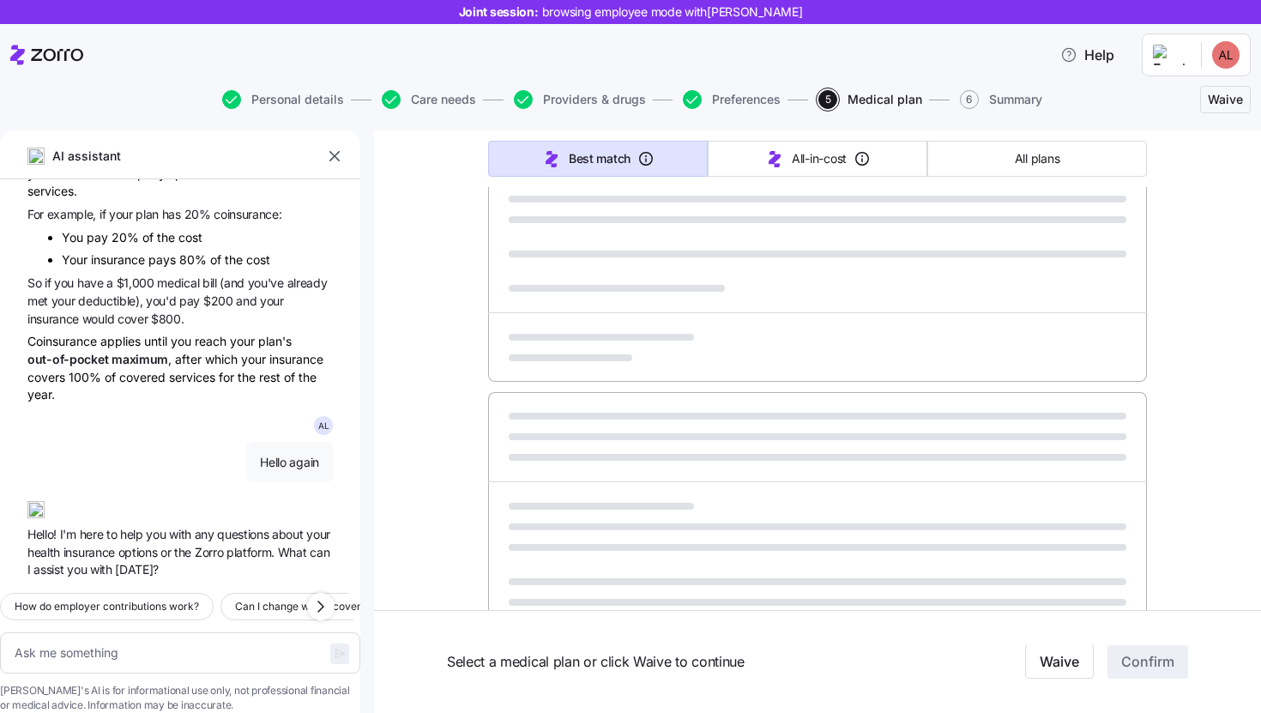
type textarea "x"
type input "Sorted by: Premium"
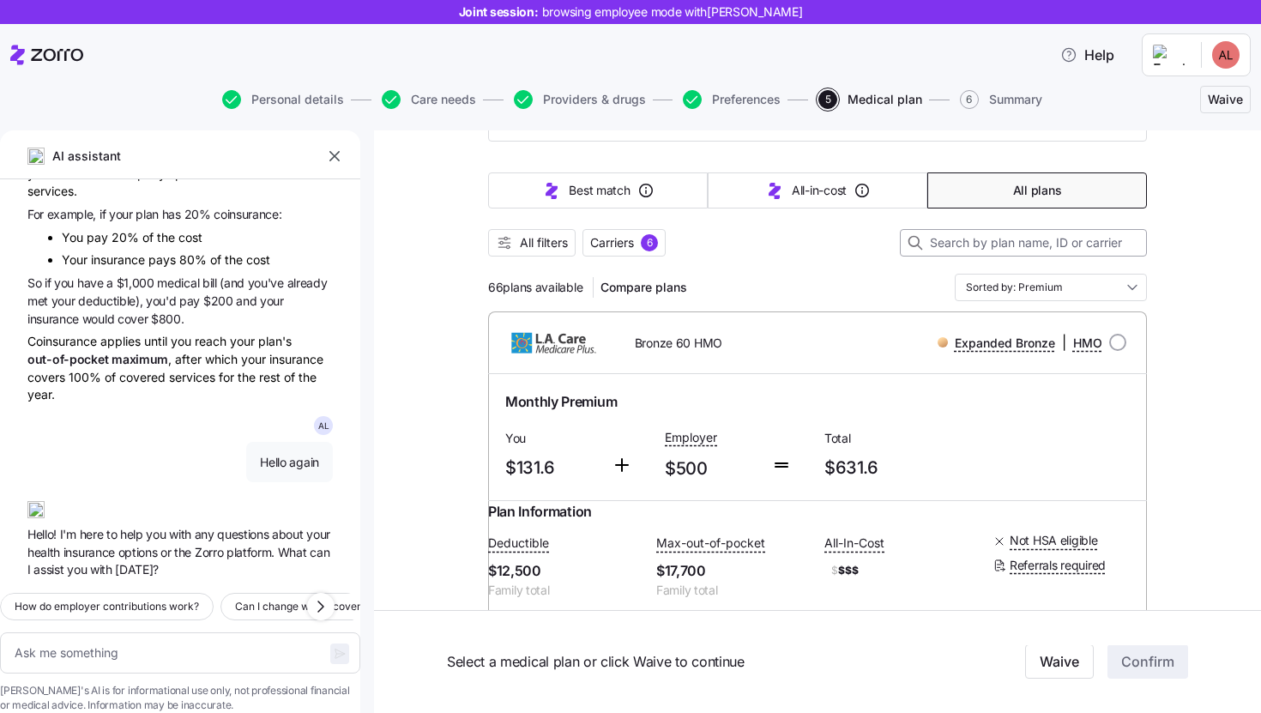
scroll to position [0, 0]
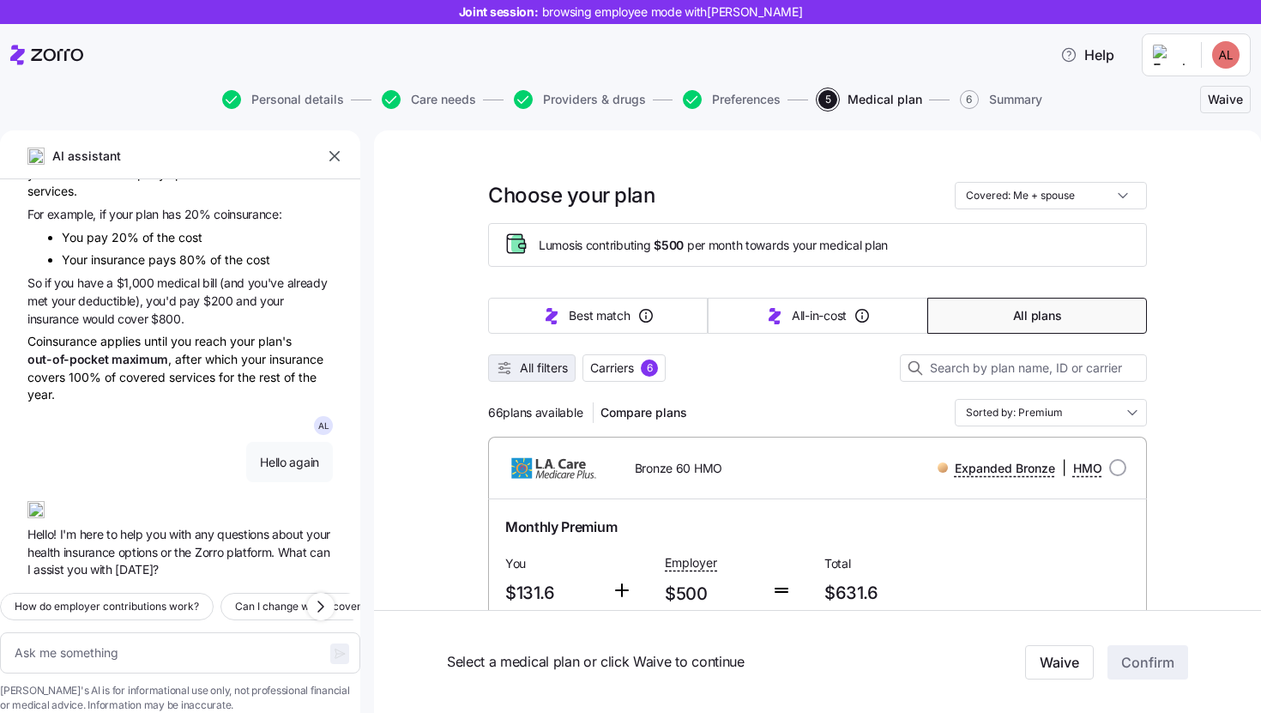
click at [554, 374] on span "All filters" at bounding box center [544, 368] width 48 height 17
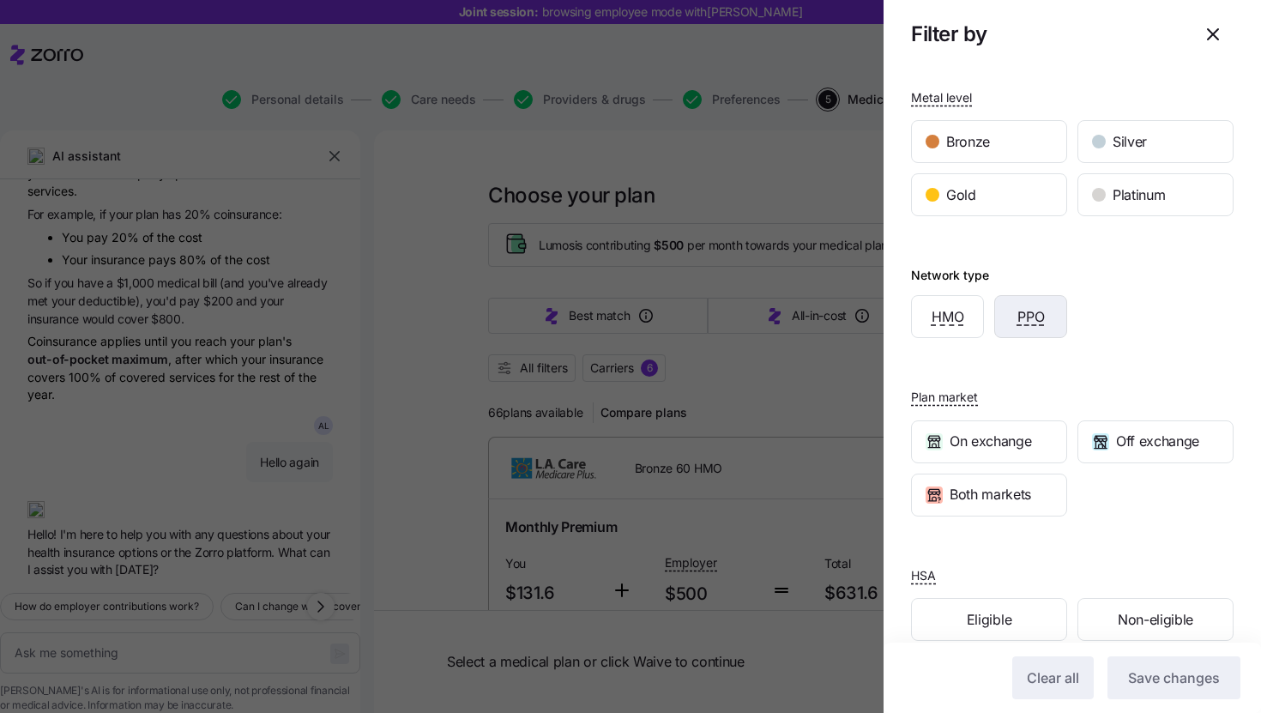
scroll to position [252, 0]
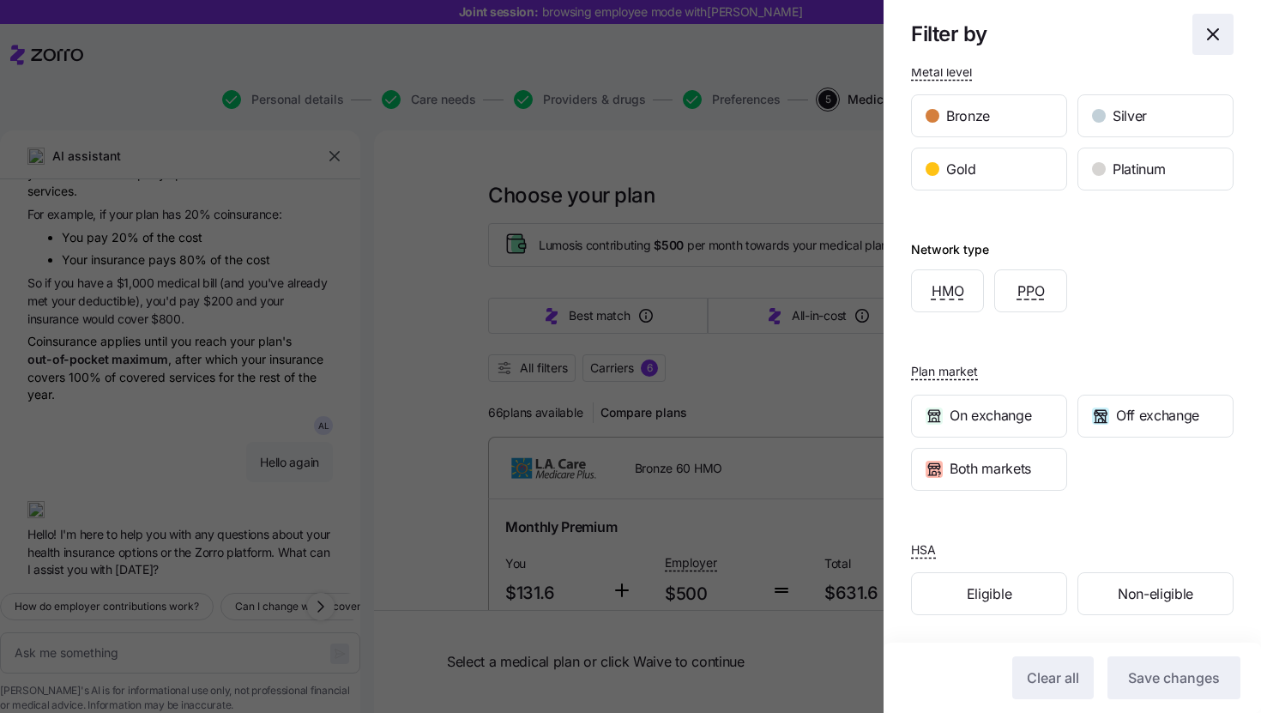
click at [1208, 38] on icon "button" at bounding box center [1213, 34] width 10 height 10
type textarea "x"
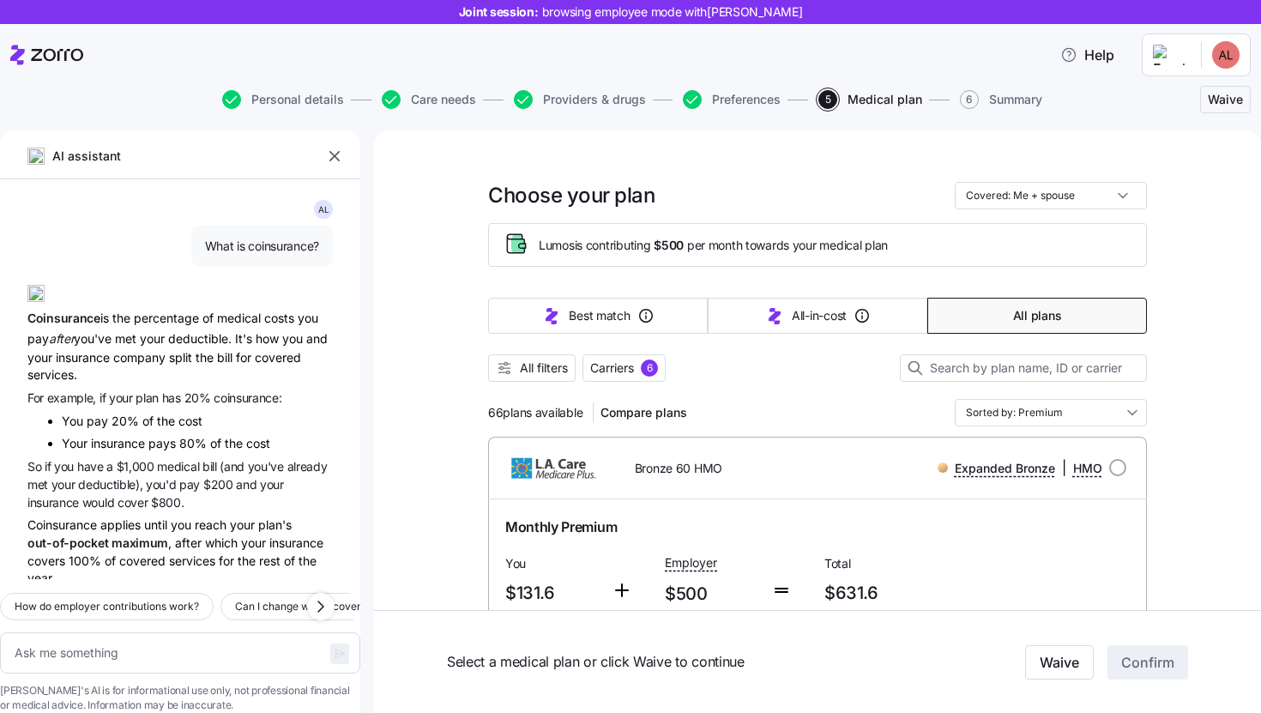
scroll to position [210, 0]
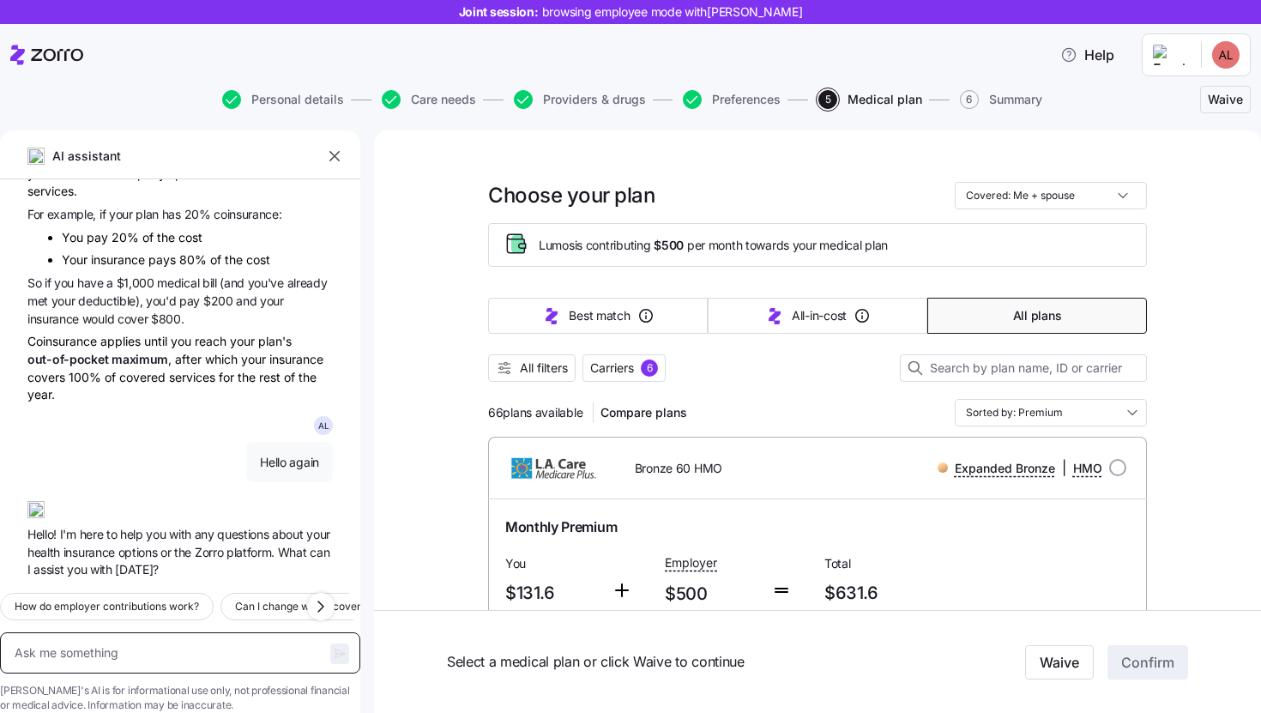
click at [174, 632] on textarea at bounding box center [180, 652] width 360 height 41
click at [339, 157] on icon "button" at bounding box center [334, 156] width 17 height 17
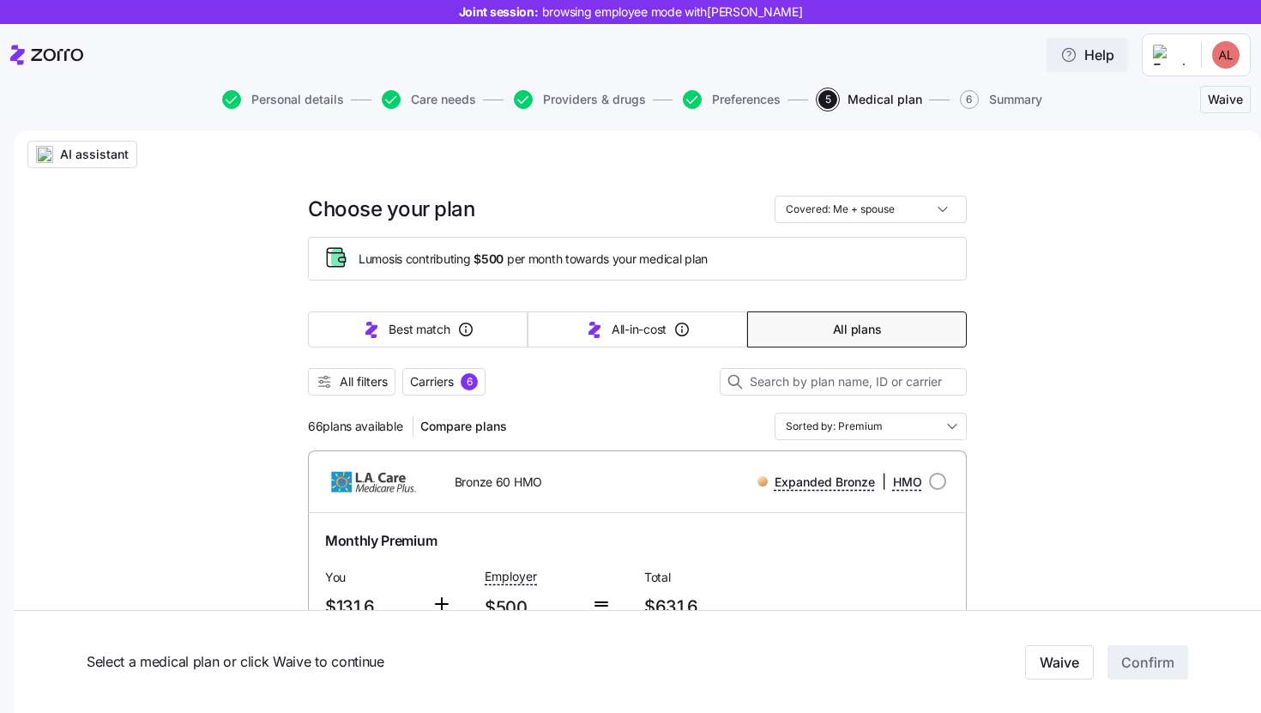
click at [1096, 51] on span "Help" at bounding box center [1088, 55] width 54 height 21
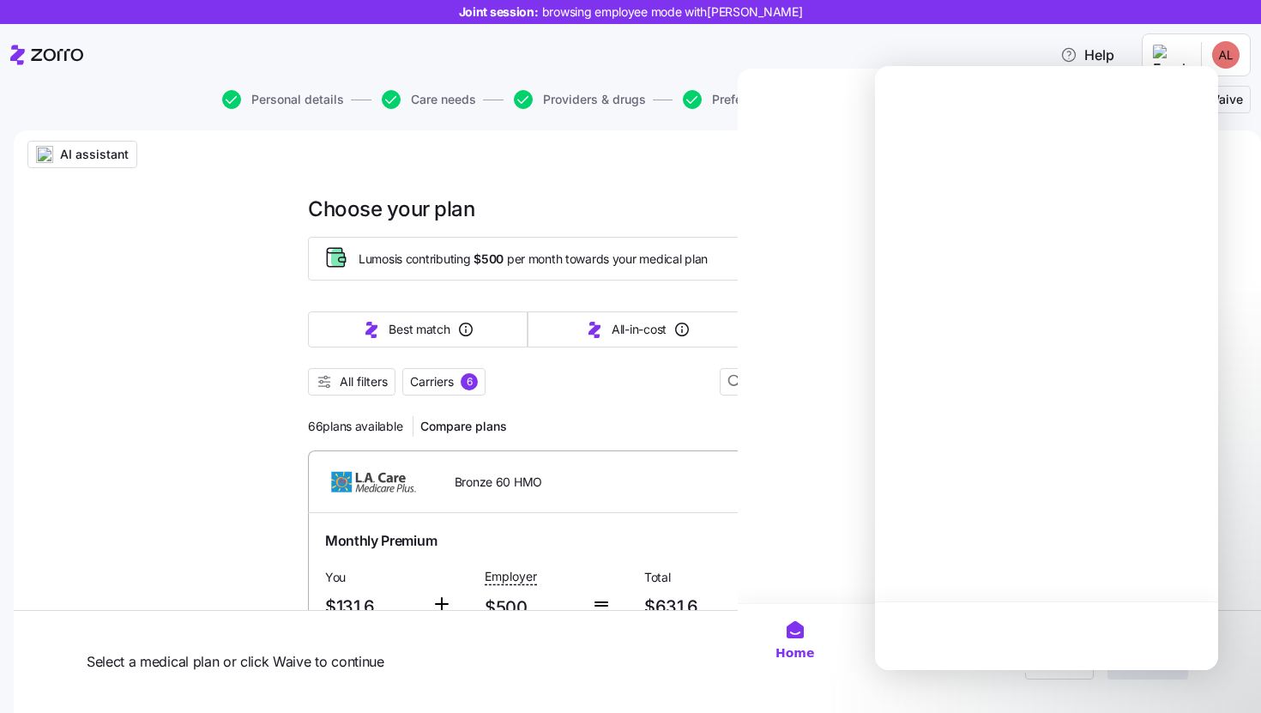
scroll to position [0, 0]
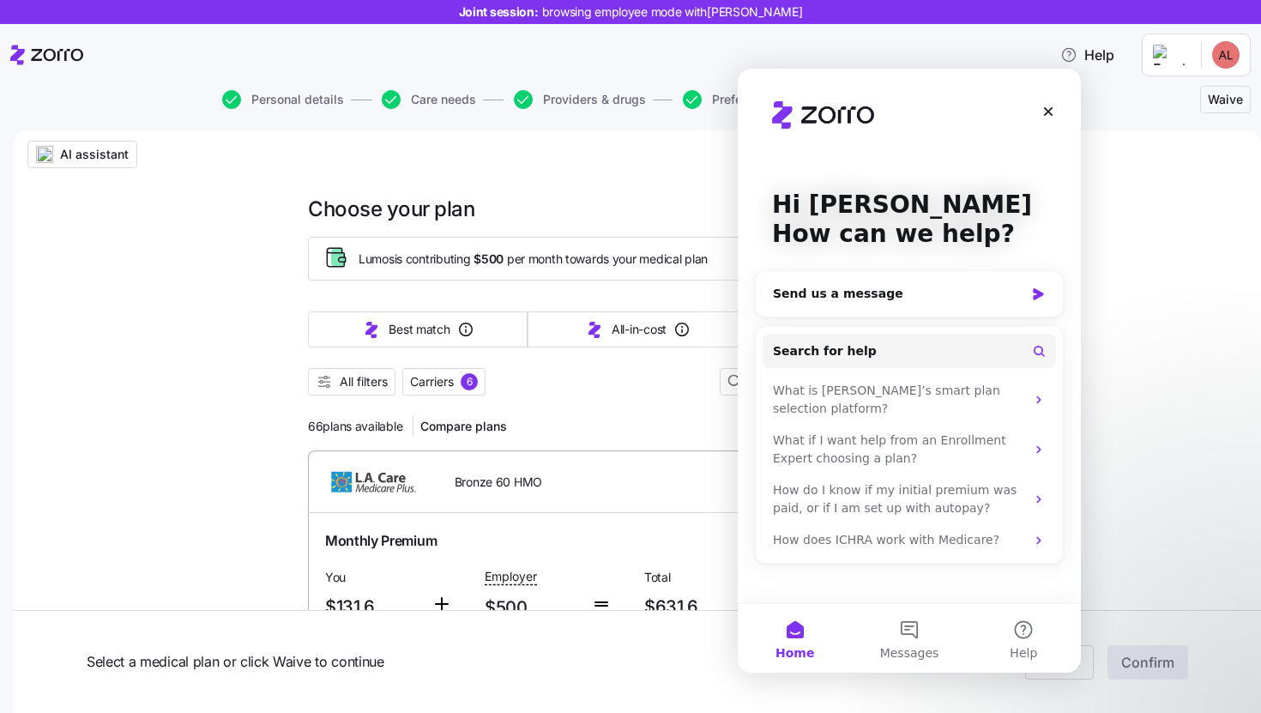
click at [1048, 112] on icon "Close" at bounding box center [1048, 111] width 9 height 9
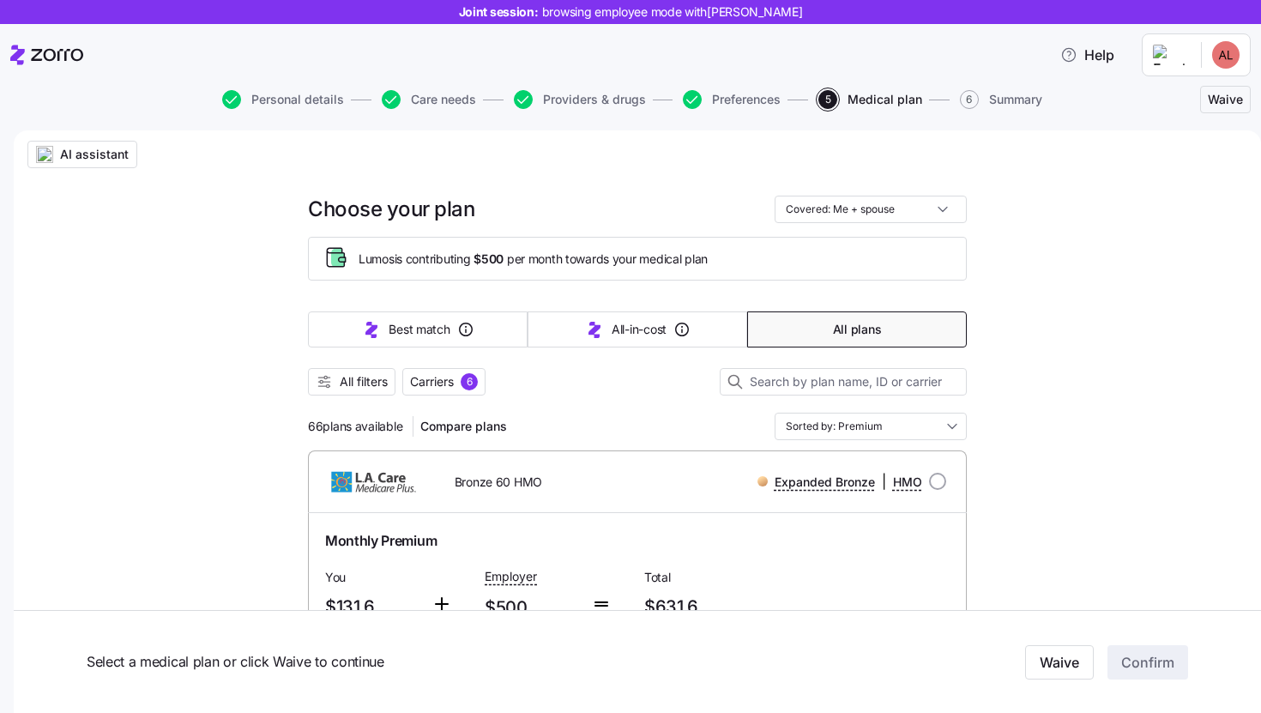
click at [924, 471] on div "Expanded Bronze | HMO" at bounding box center [822, 481] width 250 height 21
click at [929, 483] on input "radio" at bounding box center [937, 481] width 17 height 17
radio input "true"
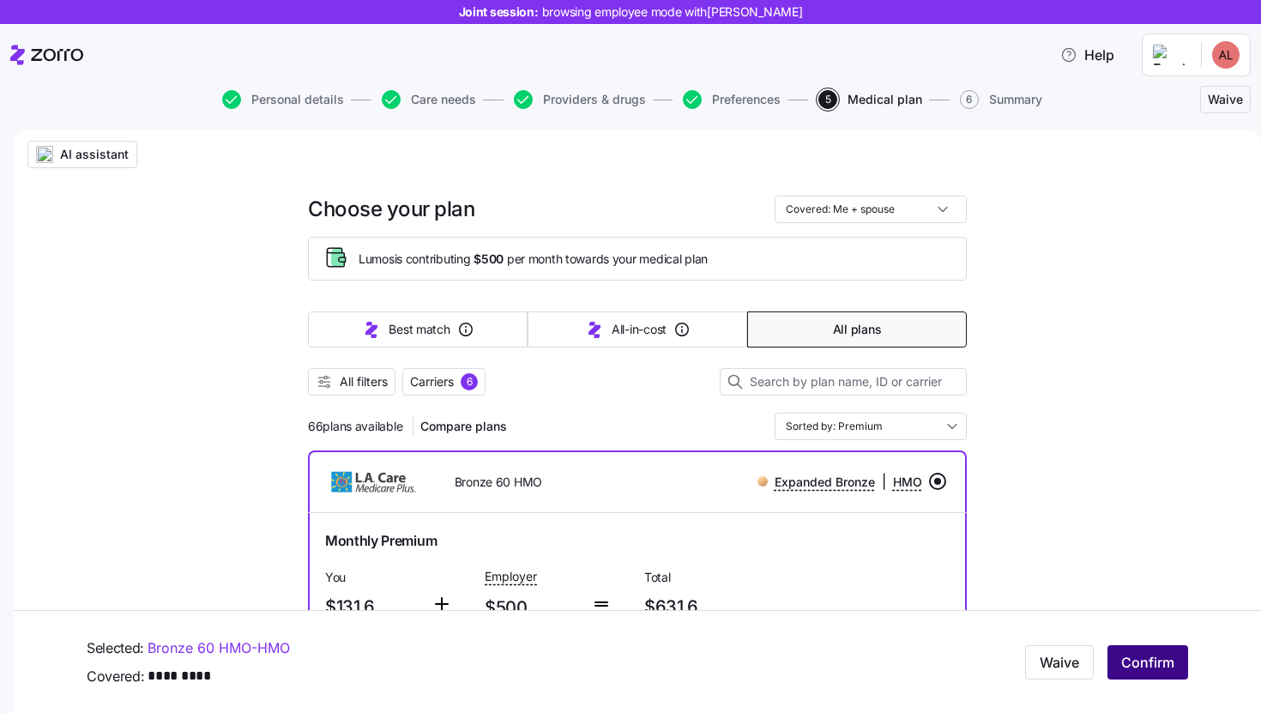
click at [1148, 668] on span "Confirm" at bounding box center [1148, 662] width 53 height 21
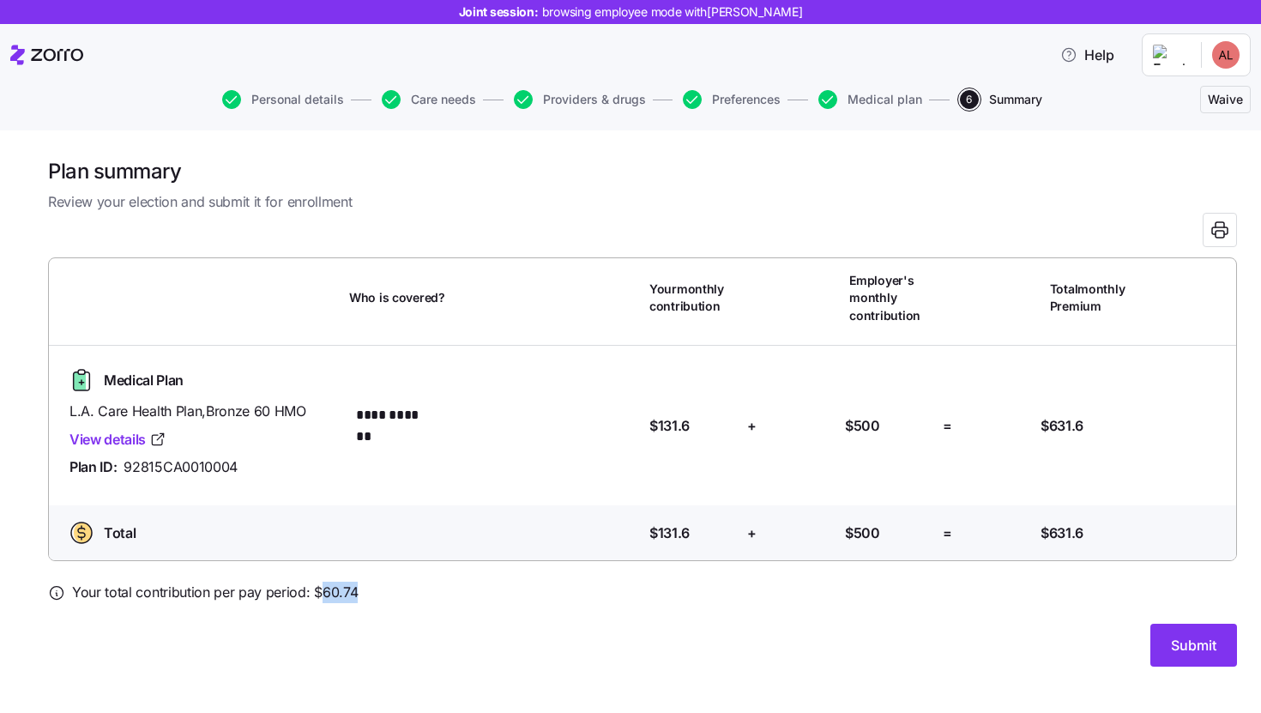
drag, startPoint x: 367, startPoint y: 591, endPoint x: 315, endPoint y: 596, distance: 52.5
click at [315, 596] on div "Your total contribution per pay period: $ 60.74" at bounding box center [642, 592] width 1189 height 21
click at [1167, 649] on button "Submit" at bounding box center [1194, 645] width 87 height 43
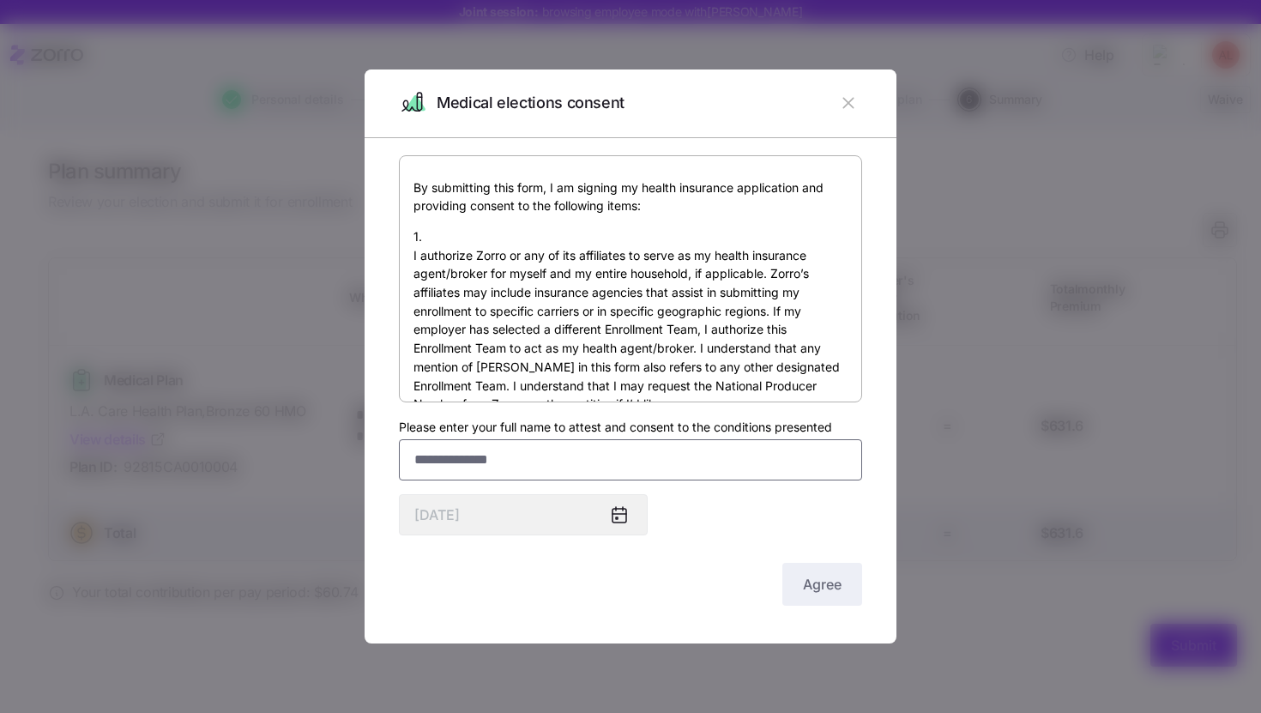
click at [519, 471] on input "Please enter your full name to attest and consent to the conditions presented" at bounding box center [630, 459] width 463 height 41
type input "*******"
click at [596, 602] on div "Agree" at bounding box center [630, 584] width 463 height 43
click at [840, 596] on button "Agree" at bounding box center [823, 584] width 80 height 43
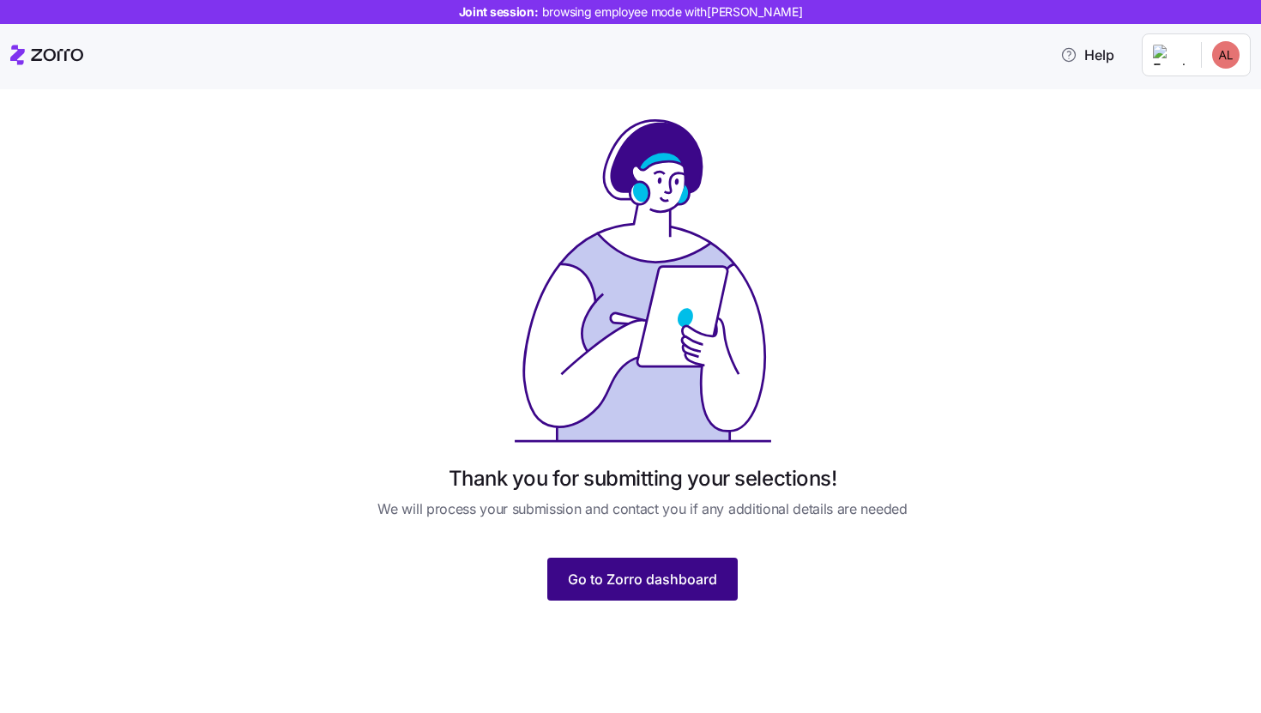
click at [680, 572] on span "Go to Zorro dashboard" at bounding box center [642, 579] width 149 height 21
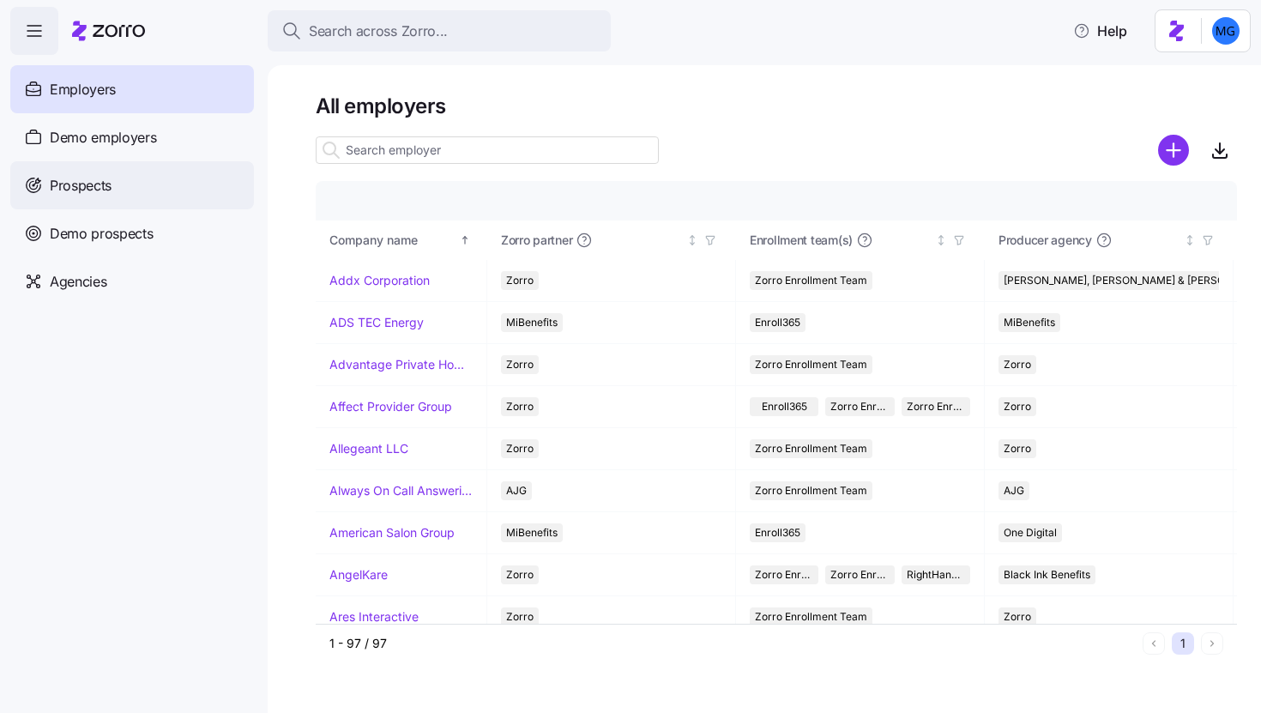
click at [178, 201] on div "Prospects" at bounding box center [132, 185] width 244 height 48
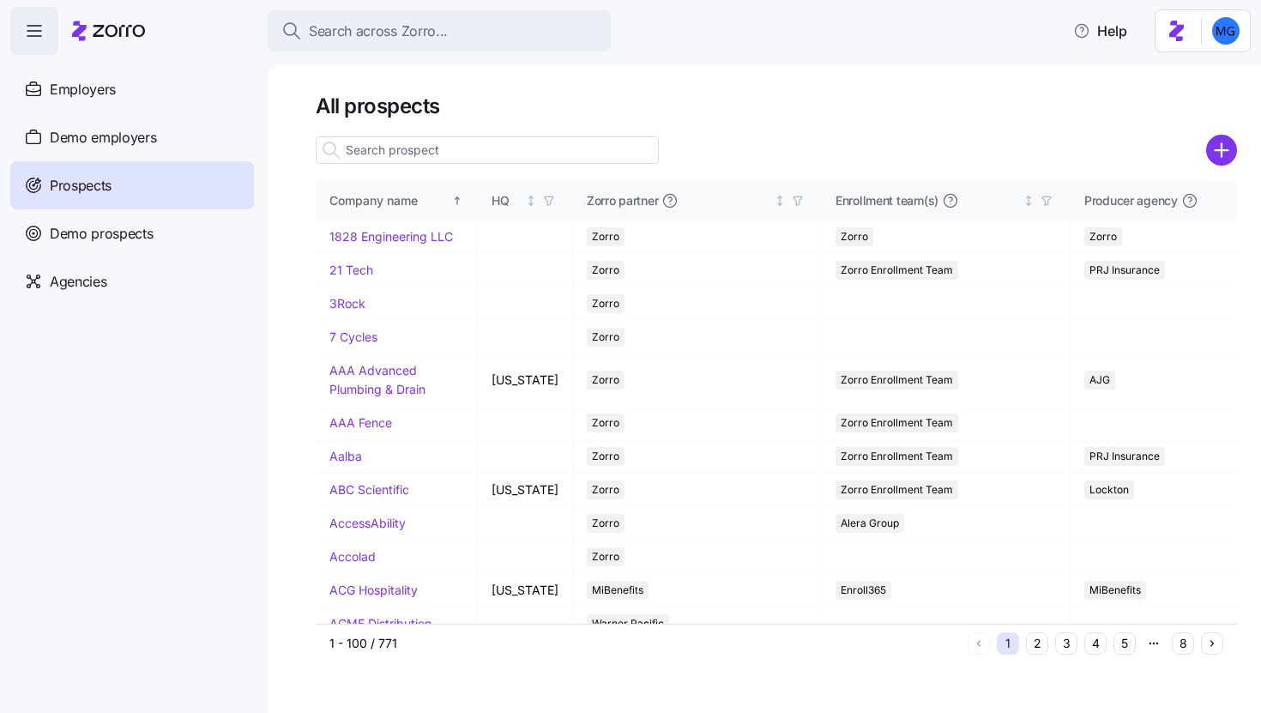
click at [473, 146] on input at bounding box center [487, 149] width 343 height 27
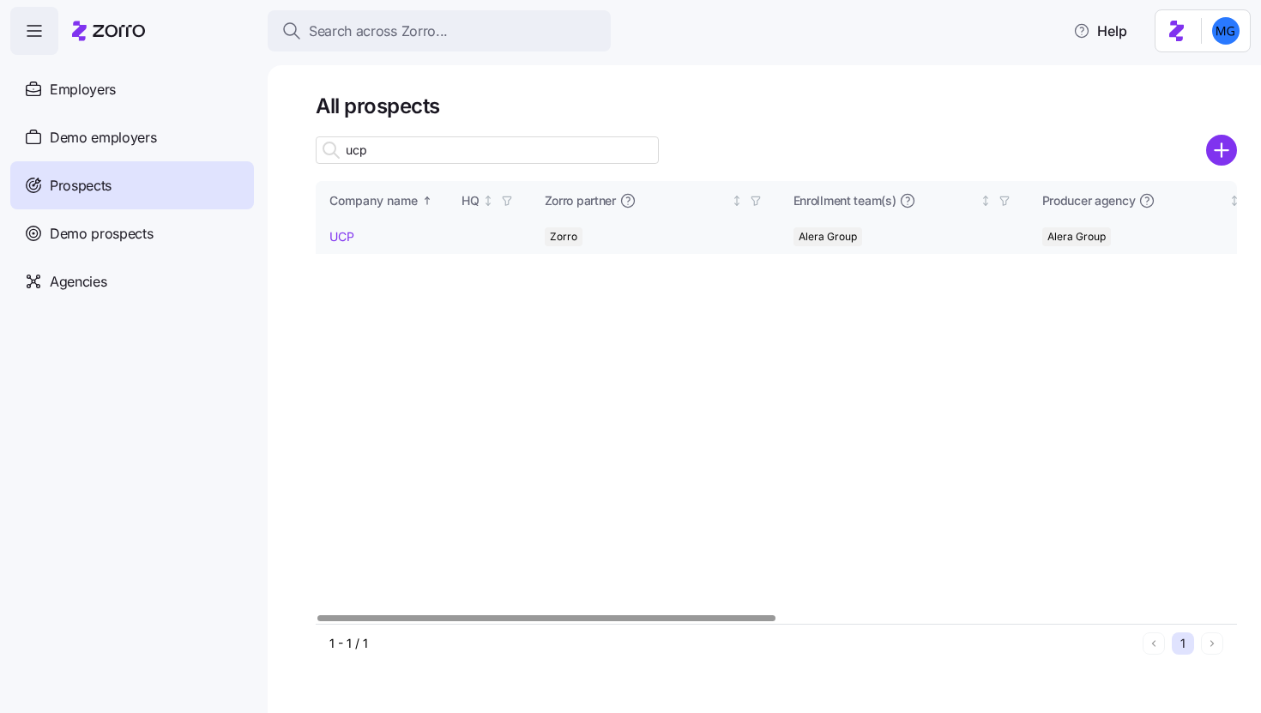
type input "ucp"
click at [342, 239] on link "UCP" at bounding box center [342, 236] width 25 height 15
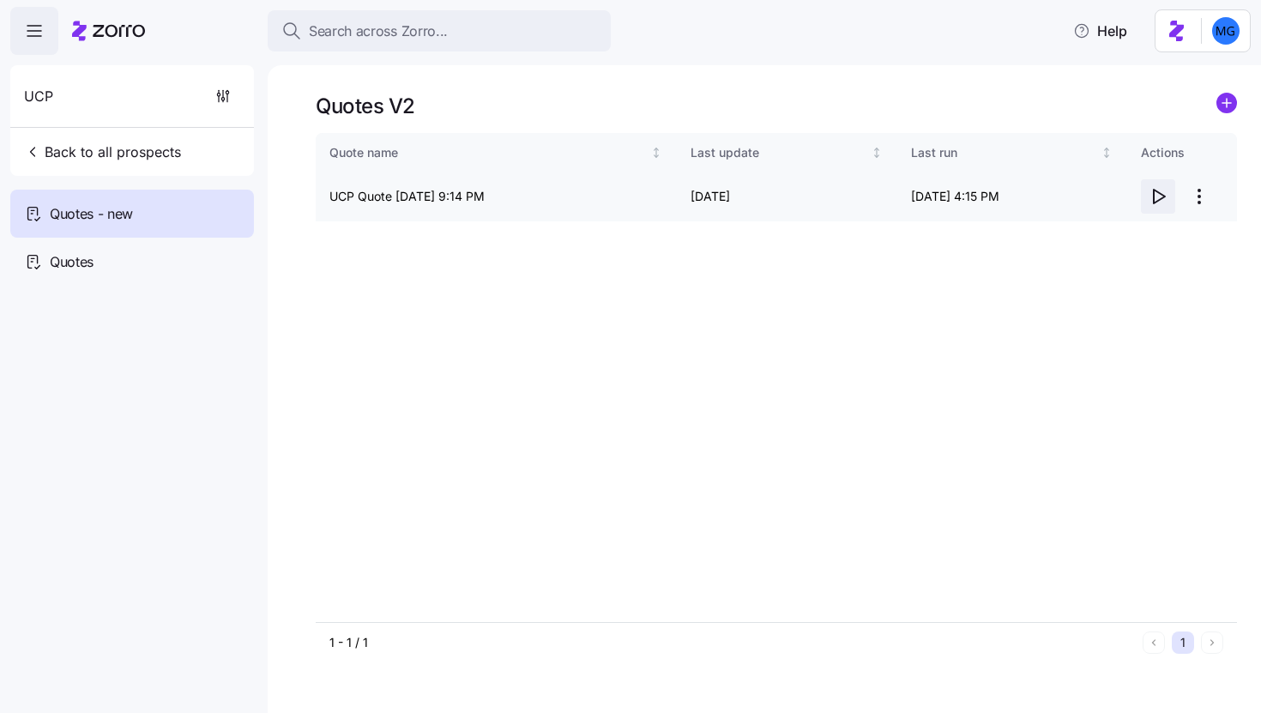
click at [1158, 197] on icon "button" at bounding box center [1158, 196] width 21 height 21
click at [1165, 197] on icon "button" at bounding box center [1158, 196] width 21 height 21
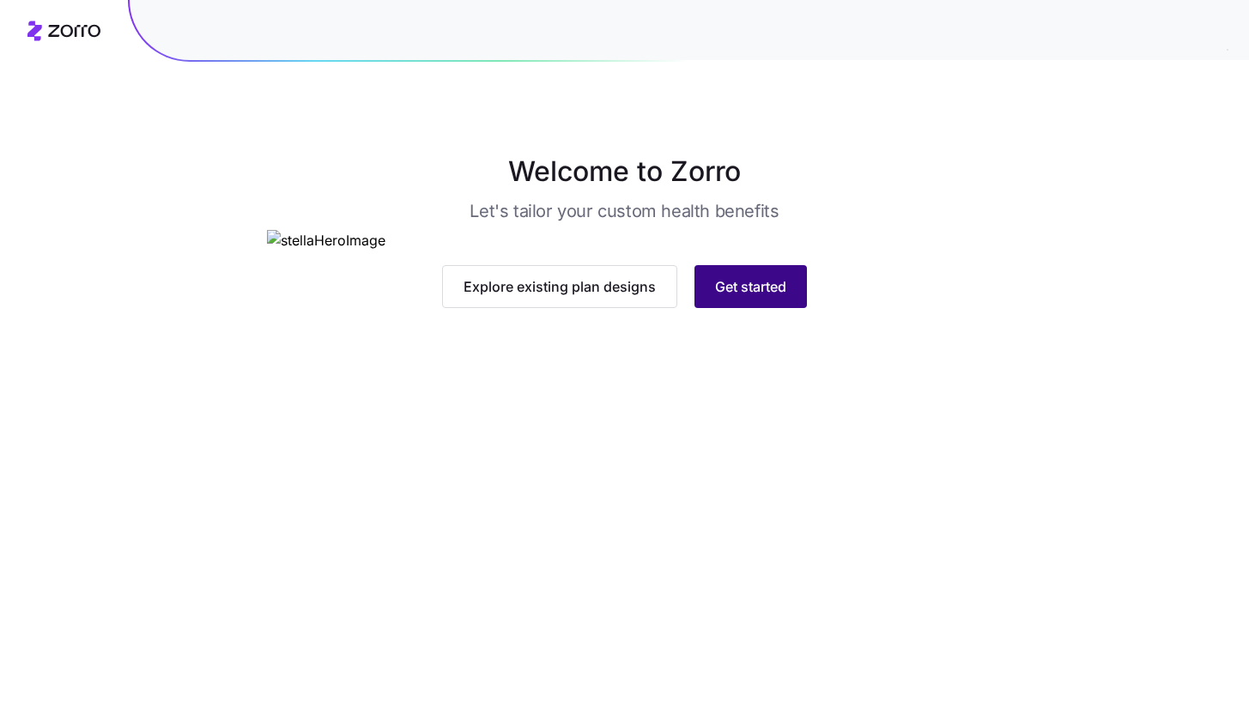
click at [754, 308] on div "Explore existing plan designs Get started" at bounding box center [624, 269] width 715 height 78
click at [753, 297] on span "Get started" at bounding box center [750, 286] width 71 height 21
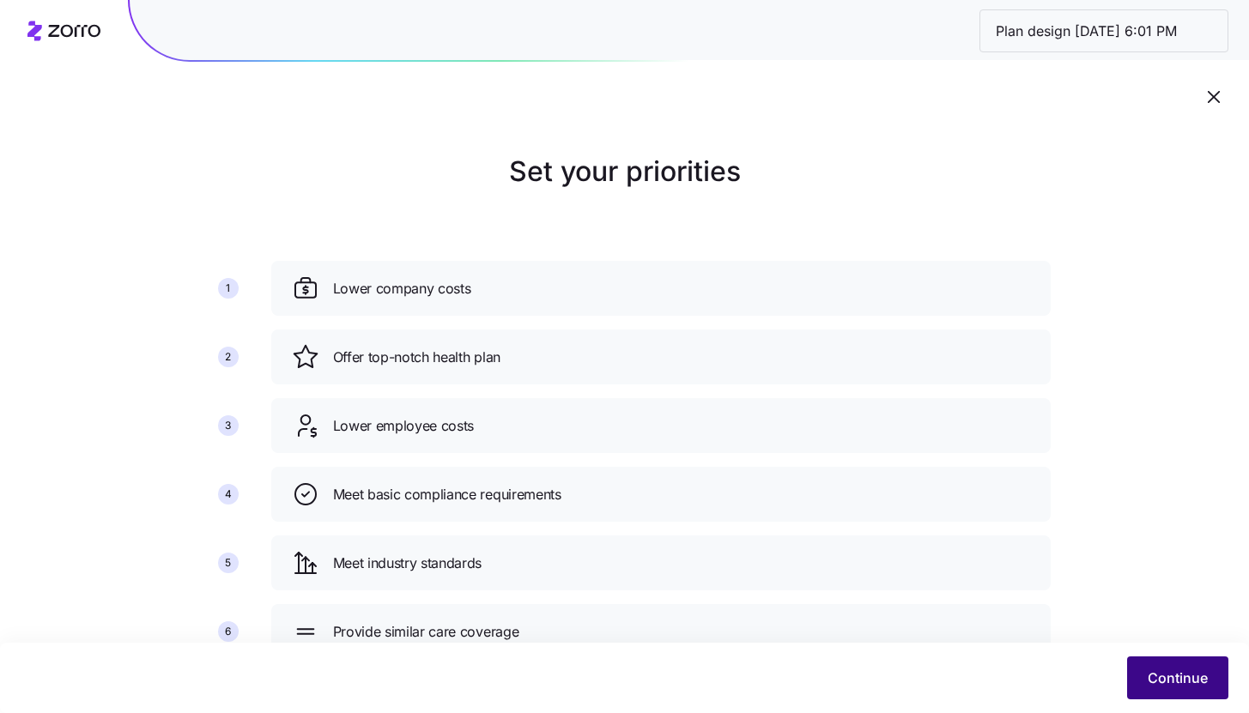
click at [1176, 690] on button "Continue" at bounding box center [1177, 677] width 101 height 43
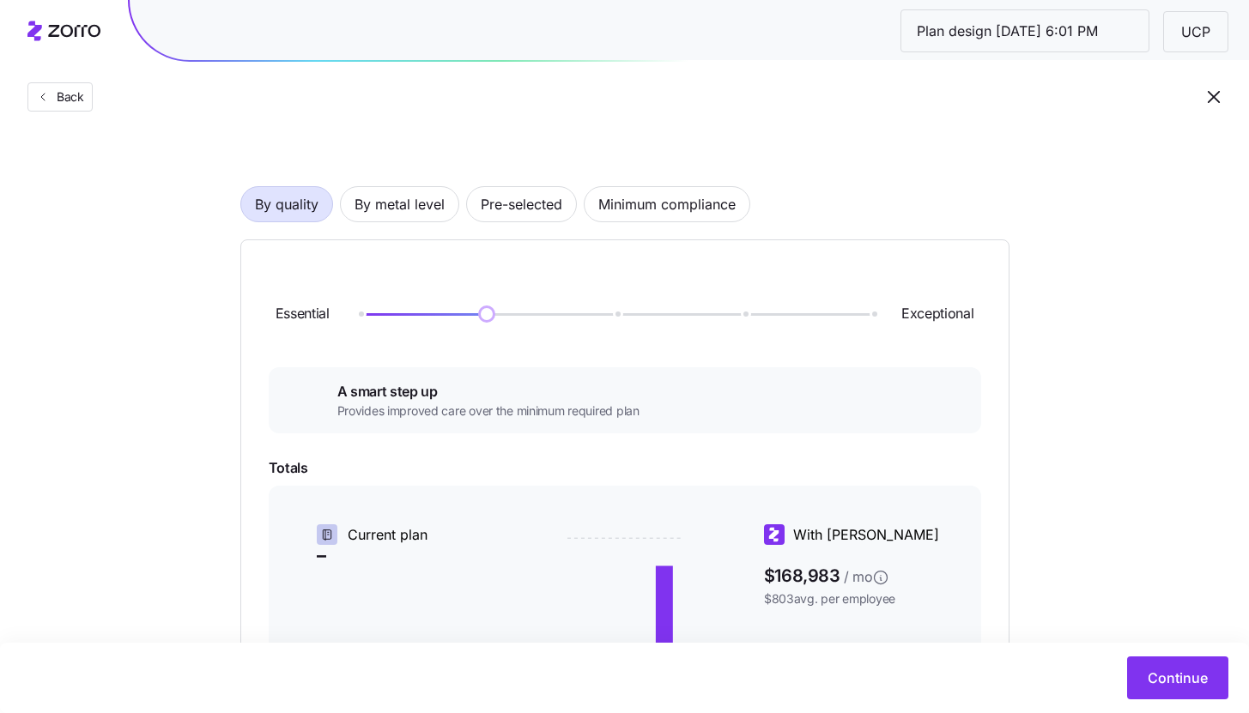
scroll to position [60, 0]
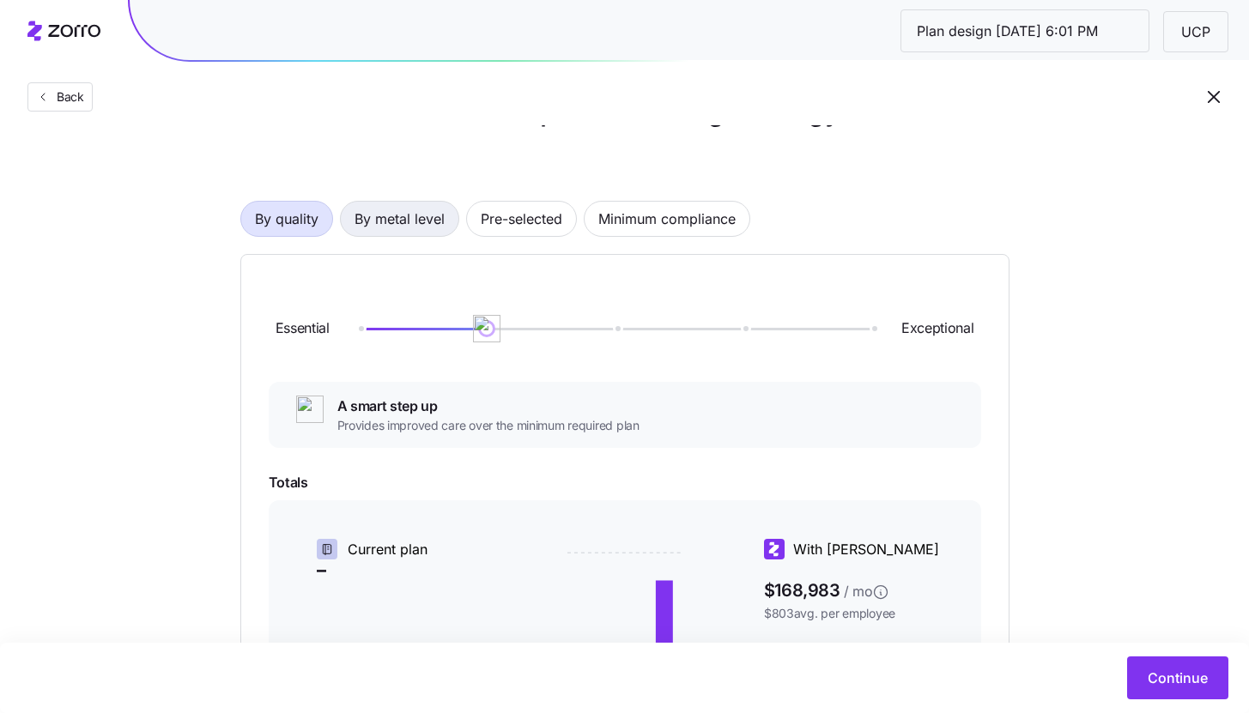
click at [412, 216] on span "By metal level" at bounding box center [399, 219] width 90 height 34
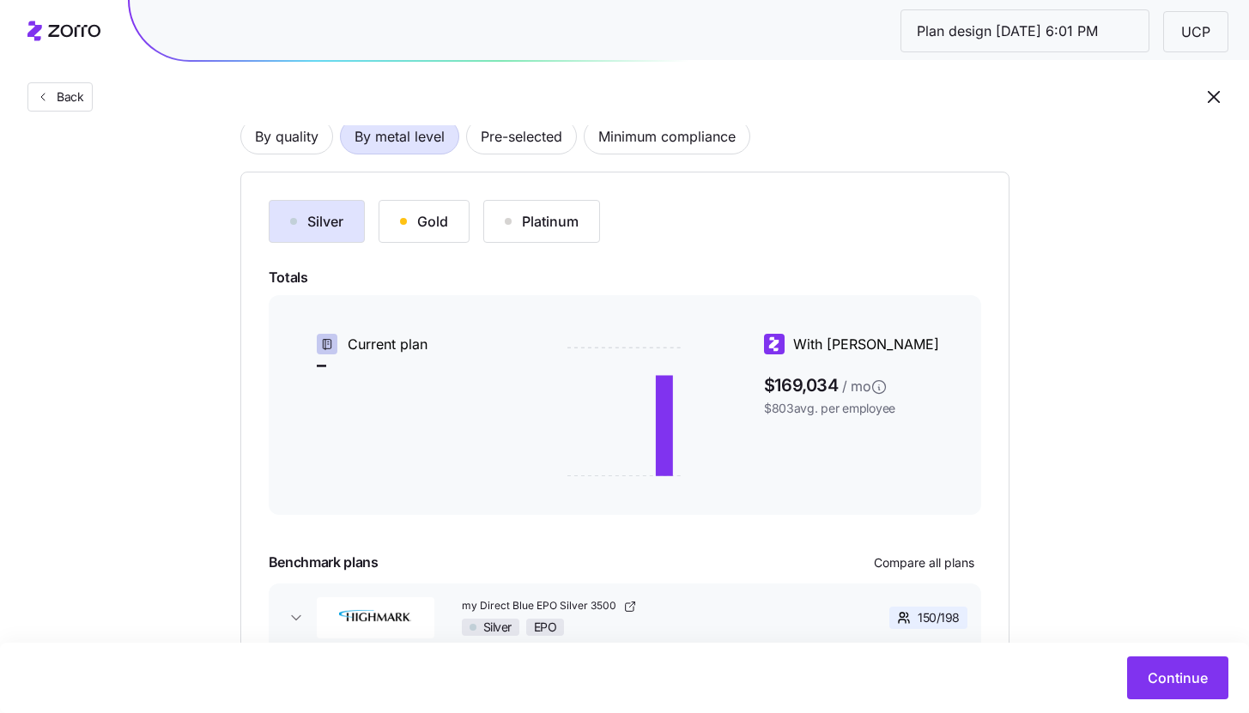
scroll to position [100, 0]
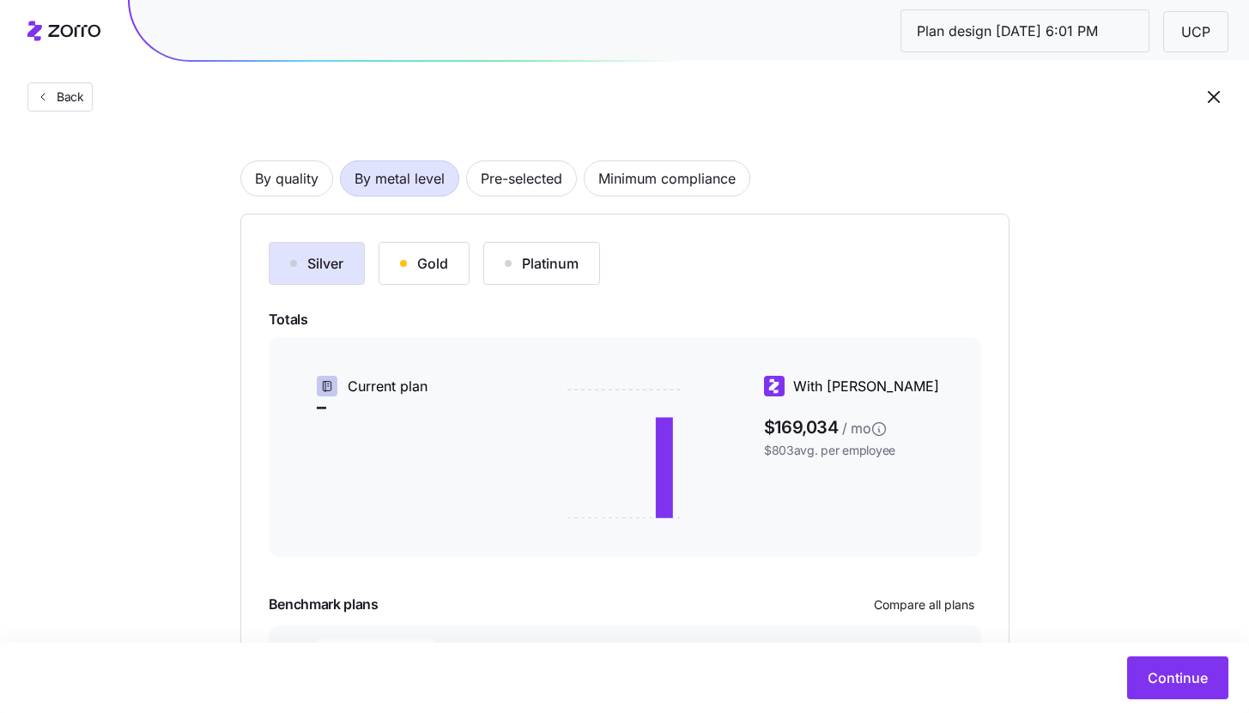
click at [419, 269] on div "Gold" at bounding box center [424, 263] width 48 height 21
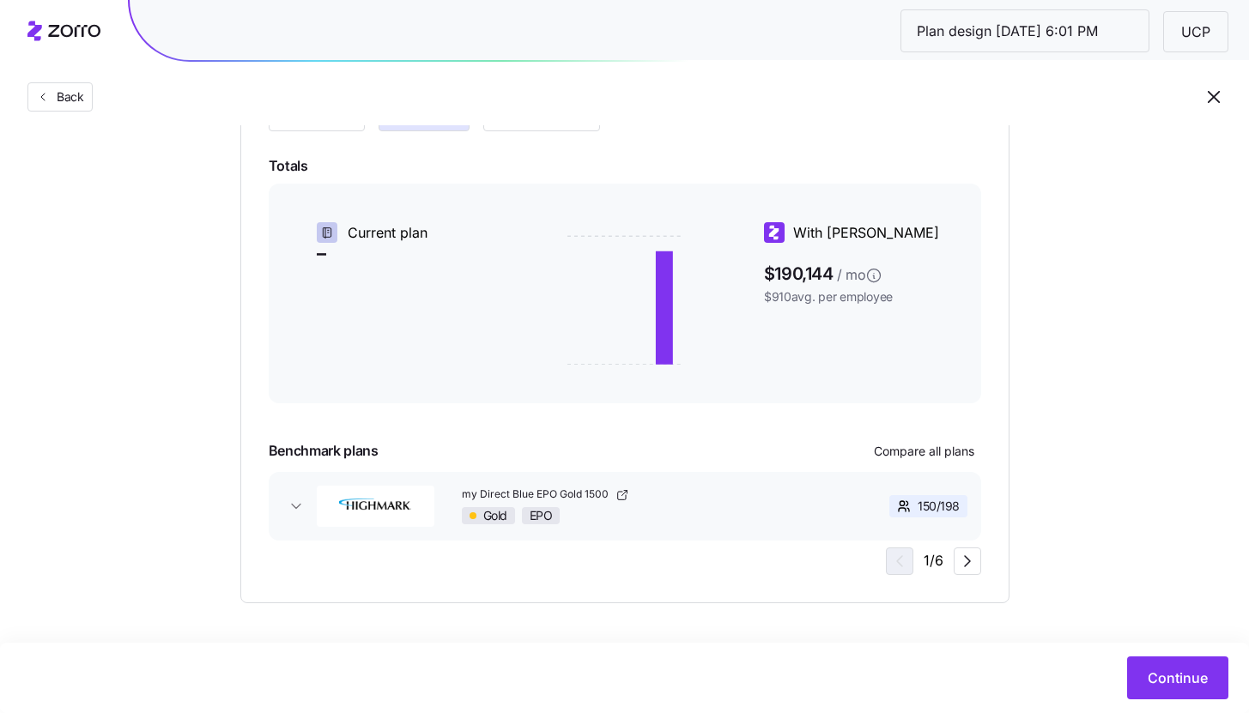
click at [332, 131] on div "Silver Gold Platinum Totals Current plan – With Zorro $190,144 / mo $910 avg. p…" at bounding box center [625, 331] width 712 height 487
click at [331, 128] on button "Silver" at bounding box center [317, 109] width 96 height 43
click at [1160, 672] on span "Continue" at bounding box center [1177, 678] width 60 height 21
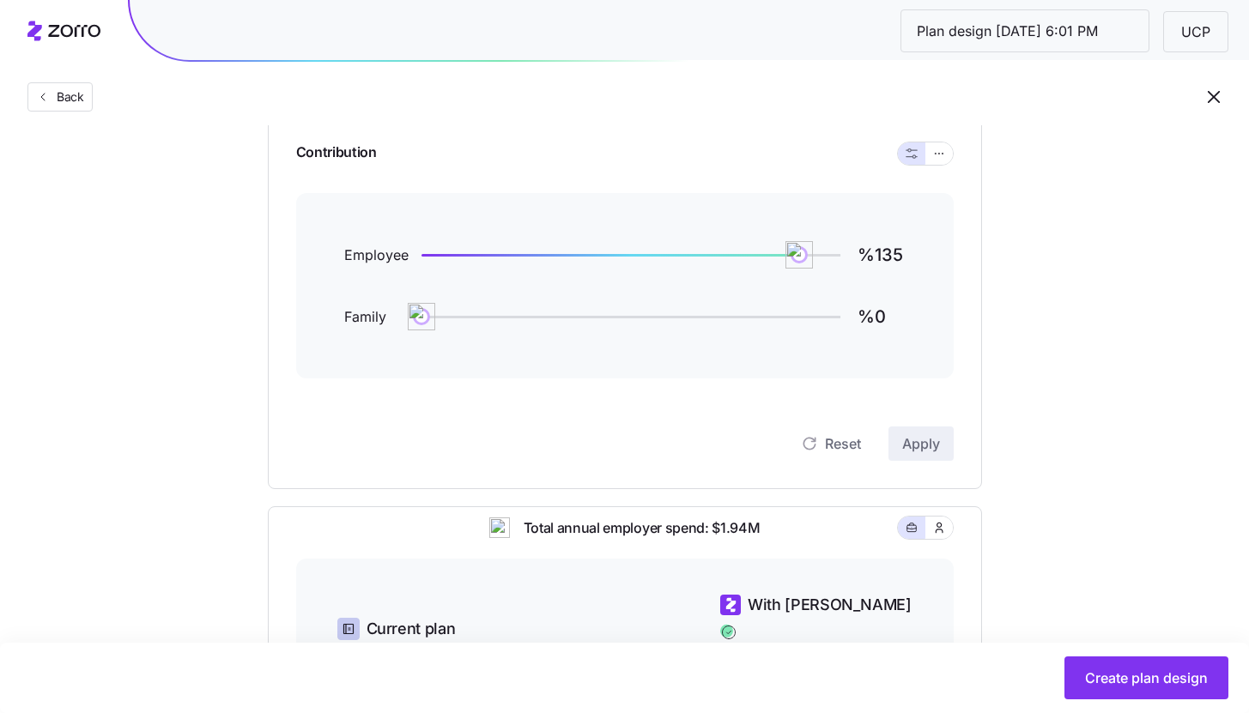
scroll to position [186, 0]
click at [932, 159] on button "button" at bounding box center [939, 155] width 14 height 14
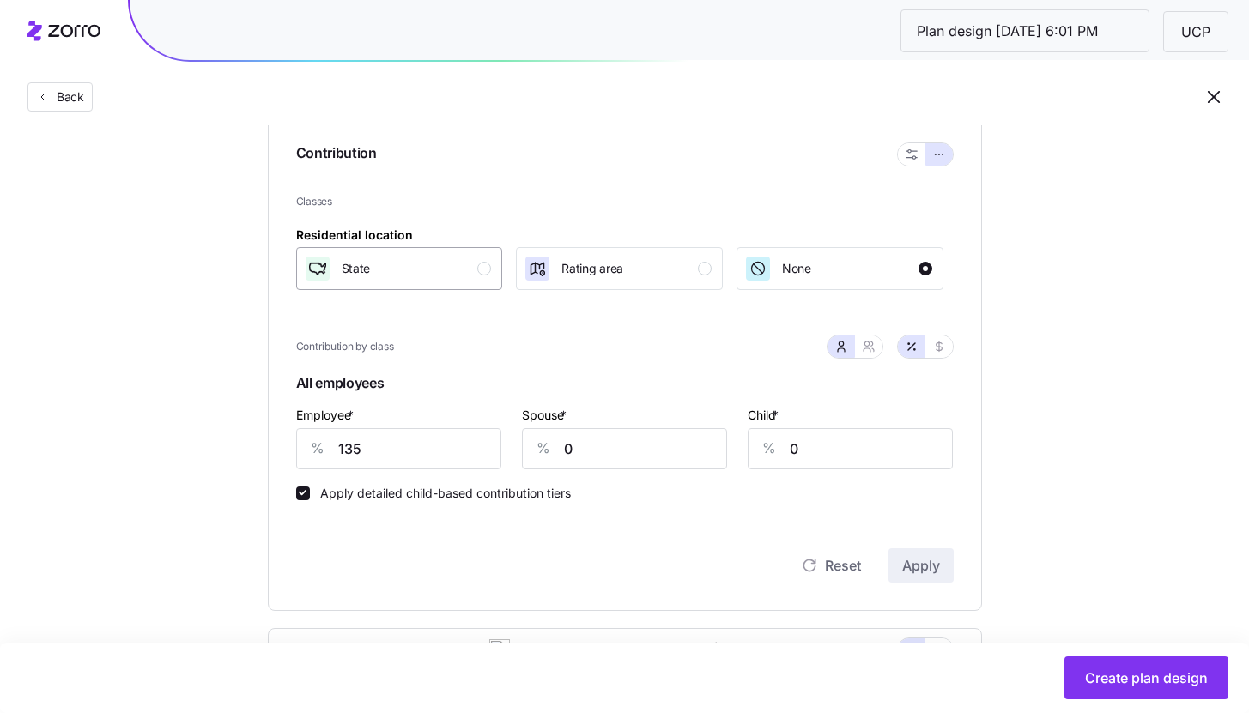
click at [460, 255] on div "State" at bounding box center [398, 268] width 188 height 27
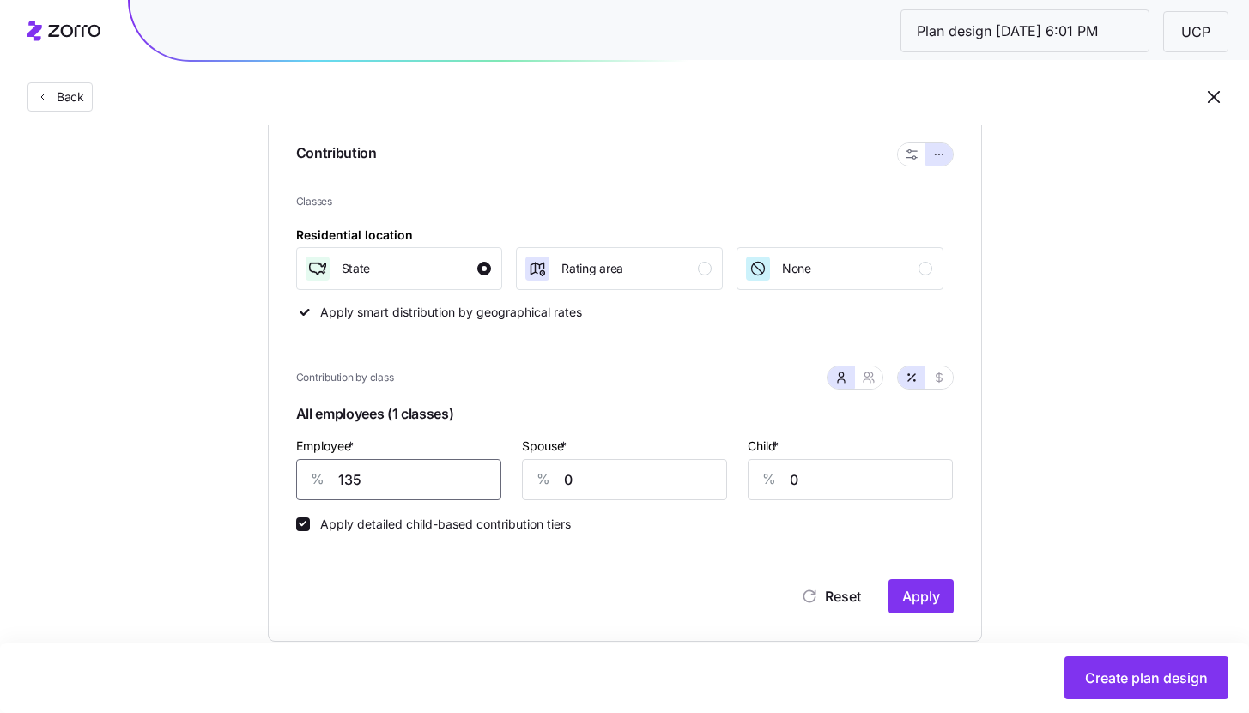
click at [372, 479] on input "135" at bounding box center [398, 479] width 205 height 41
type input "95"
click at [938, 600] on span "Apply" at bounding box center [921, 596] width 38 height 21
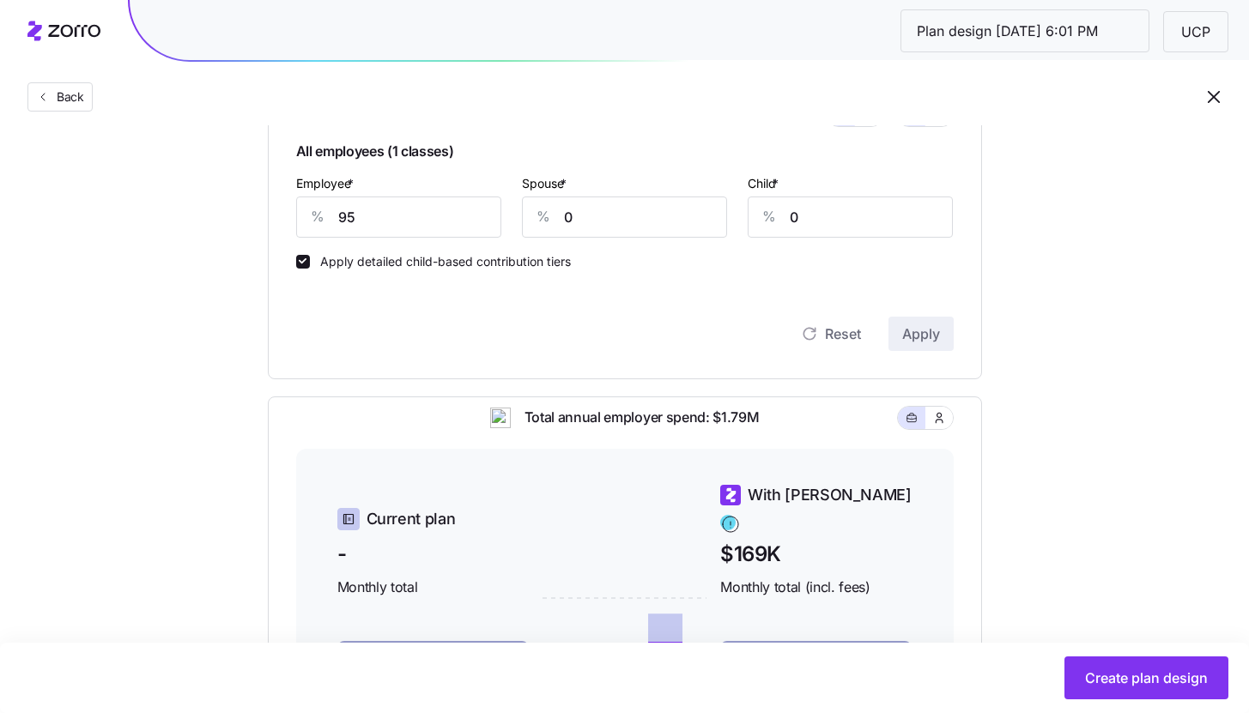
scroll to position [450, 0]
click at [355, 218] on input "95" at bounding box center [398, 216] width 205 height 41
type input "80"
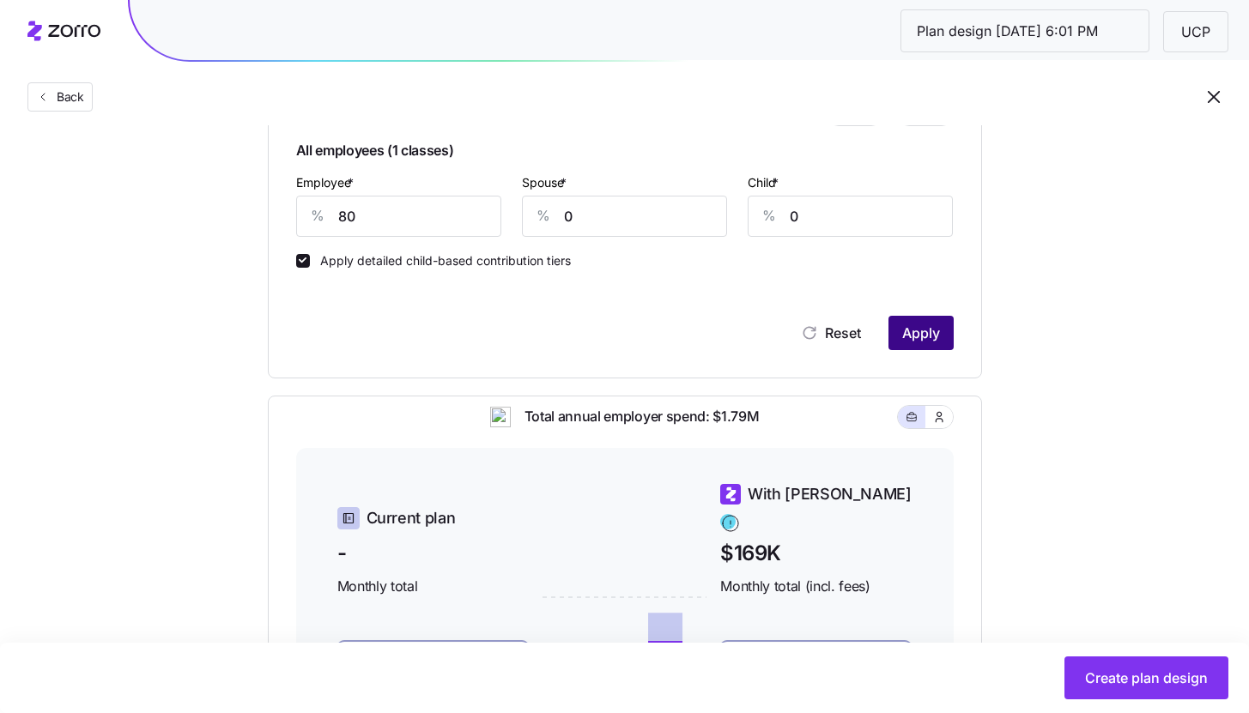
click at [914, 323] on button "Apply" at bounding box center [920, 333] width 65 height 34
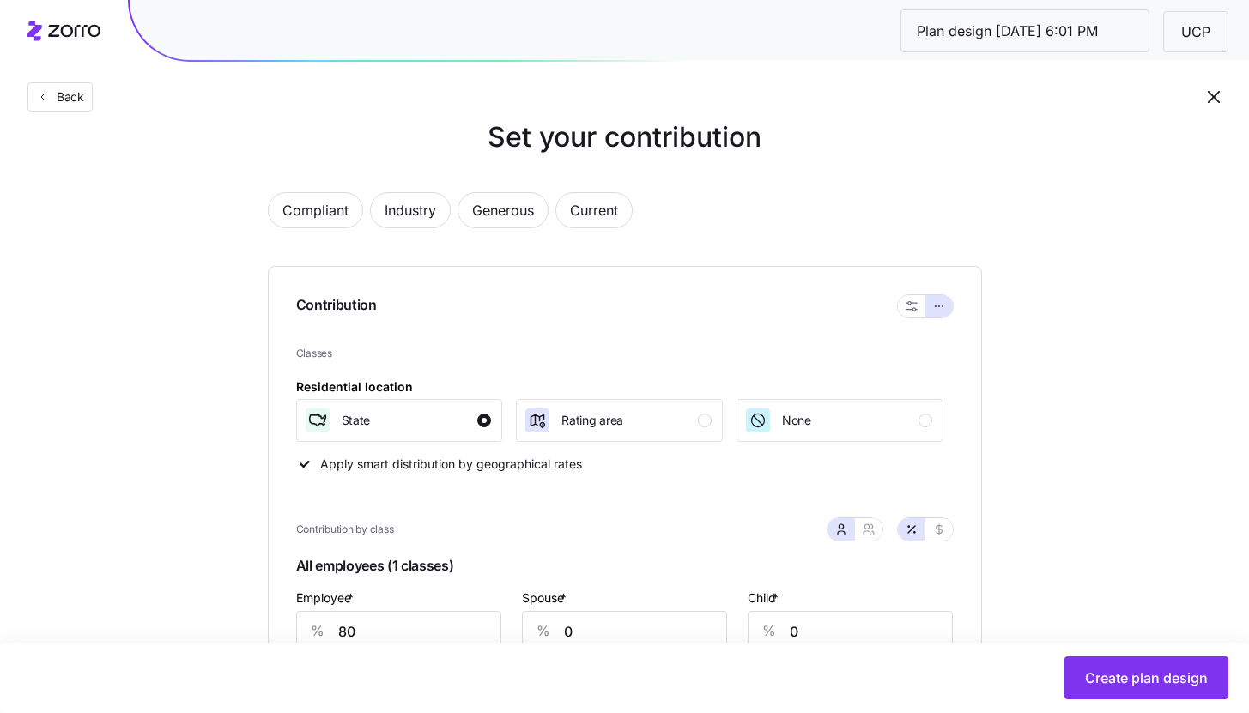
scroll to position [0, 0]
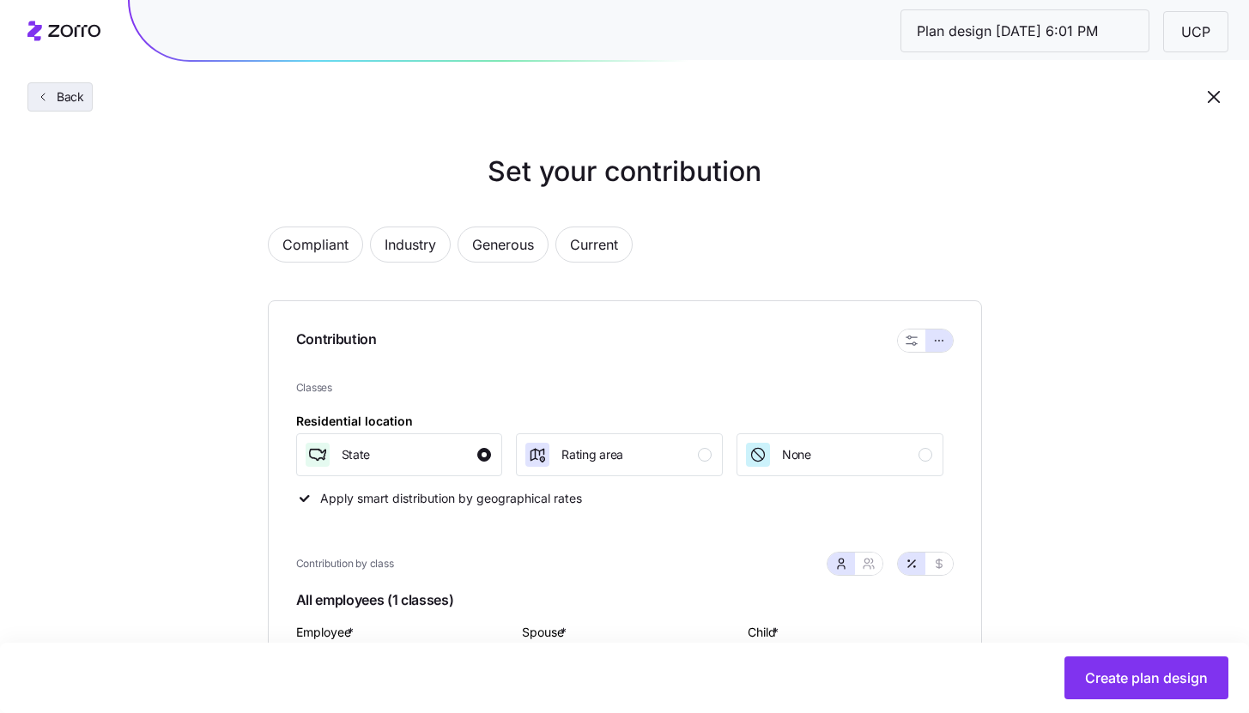
click at [45, 94] on icon "button" at bounding box center [43, 97] width 14 height 14
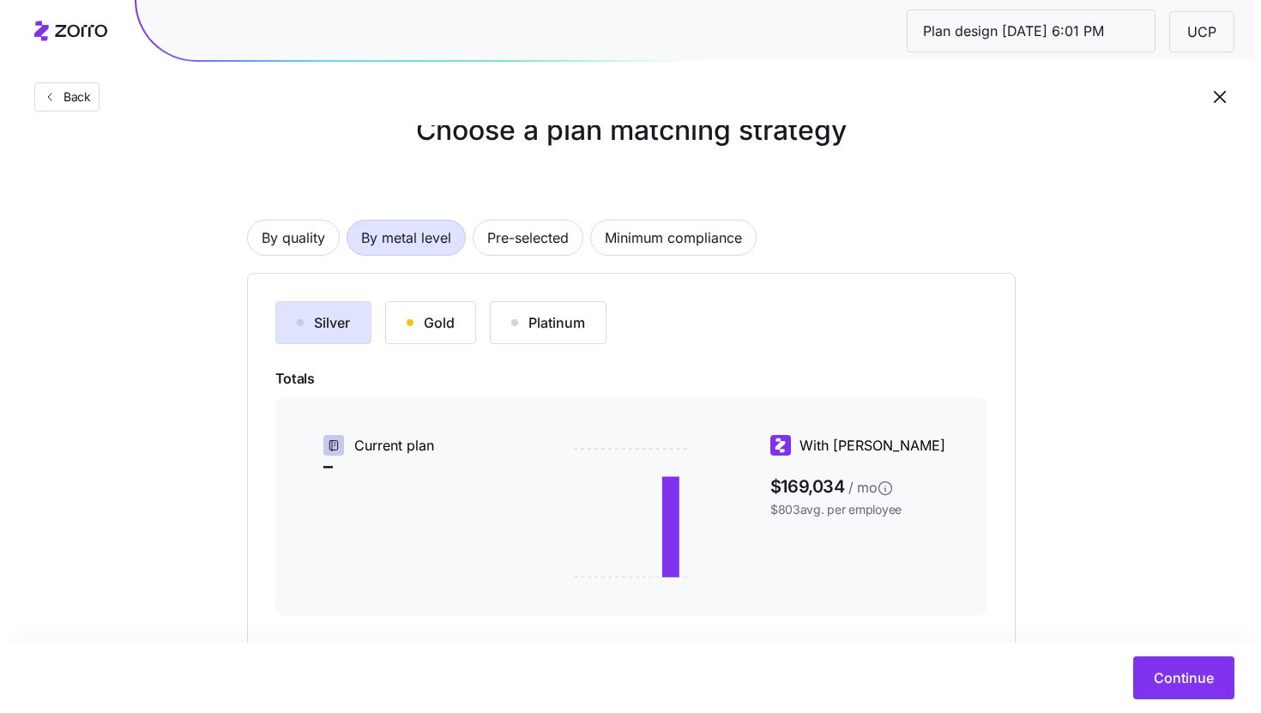
scroll to position [140, 0]
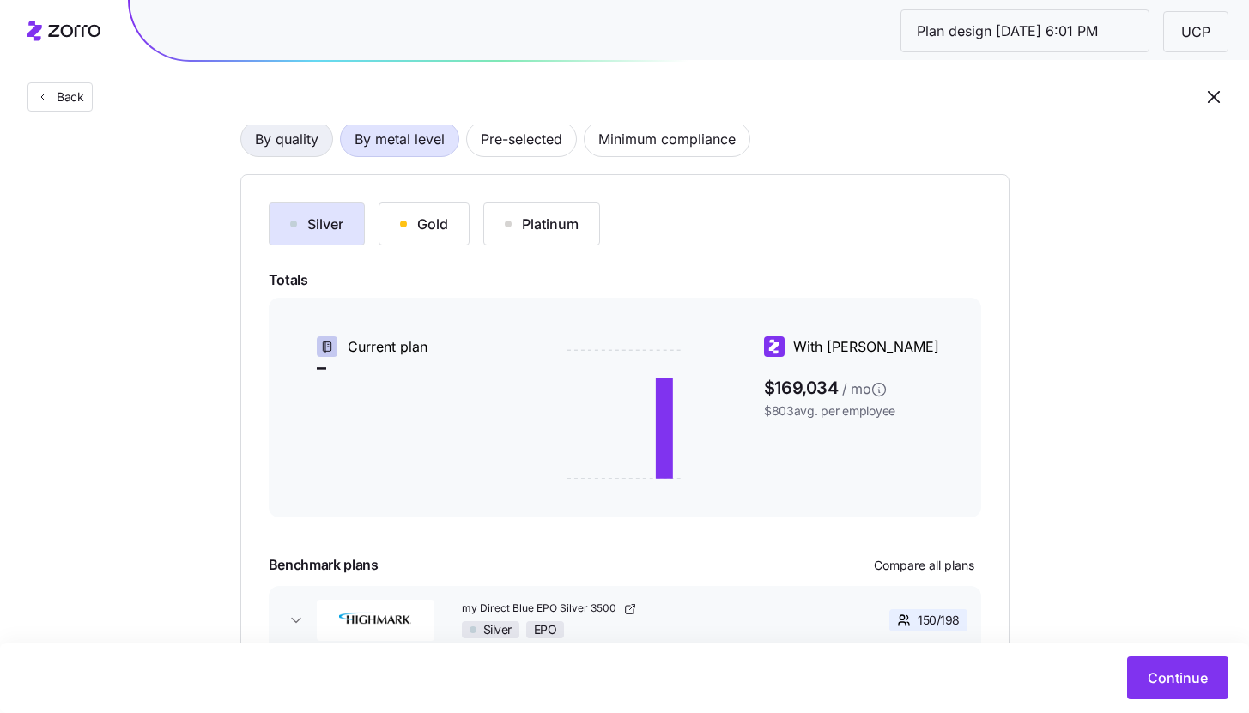
click at [284, 146] on span "By quality" at bounding box center [287, 139] width 64 height 34
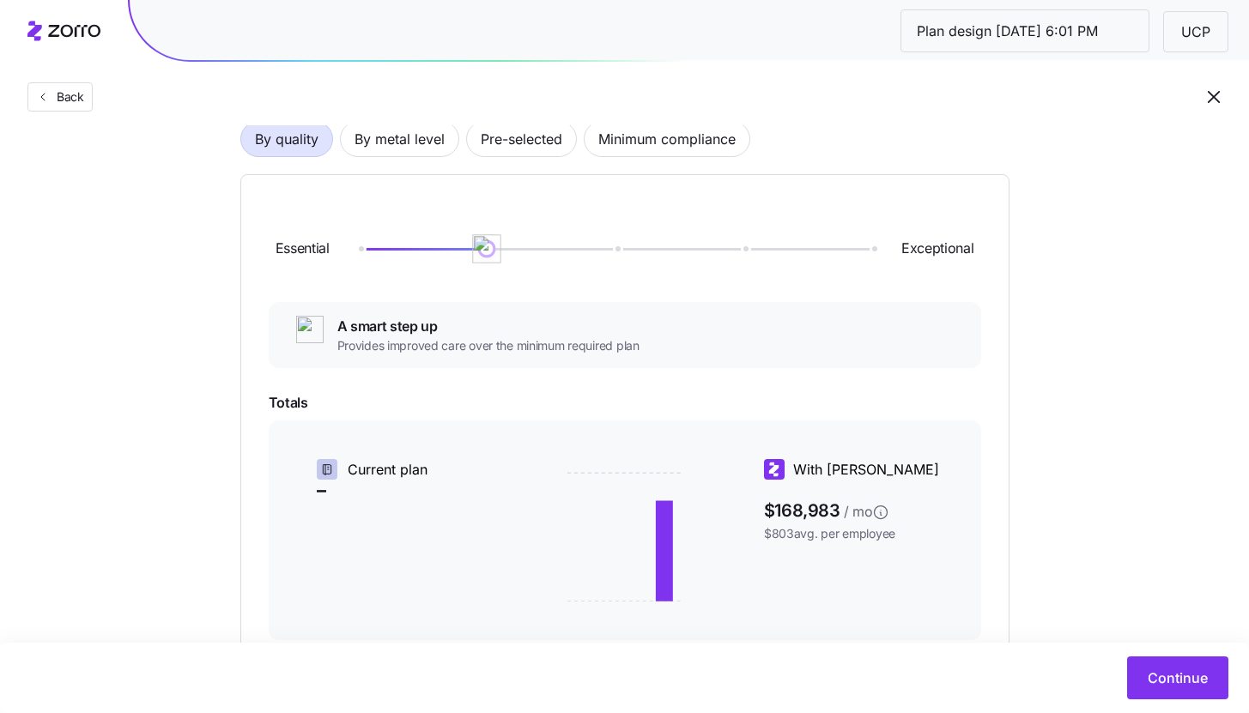
drag, startPoint x: 354, startPoint y: 245, endPoint x: 638, endPoint y: 244, distance: 284.0
click at [638, 244] on div at bounding box center [615, 249] width 513 height 10
click at [431, 142] on span "By metal level" at bounding box center [399, 139] width 90 height 34
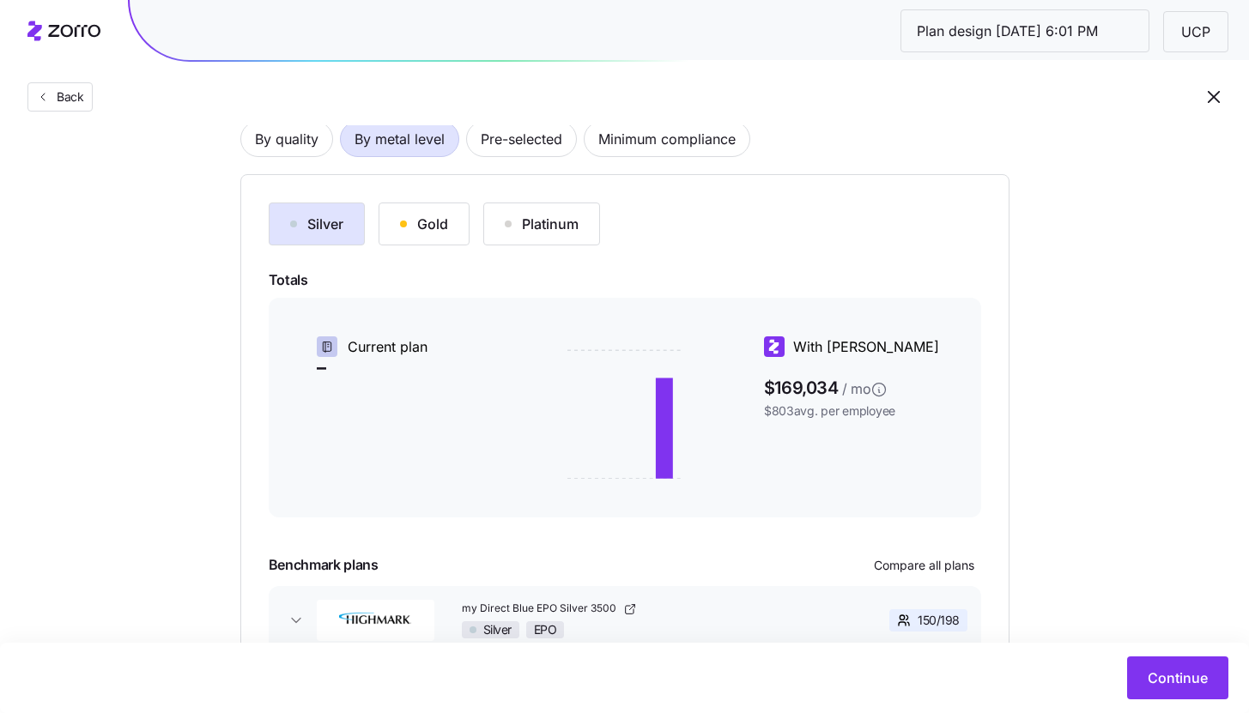
click at [420, 220] on div "Gold" at bounding box center [424, 224] width 48 height 21
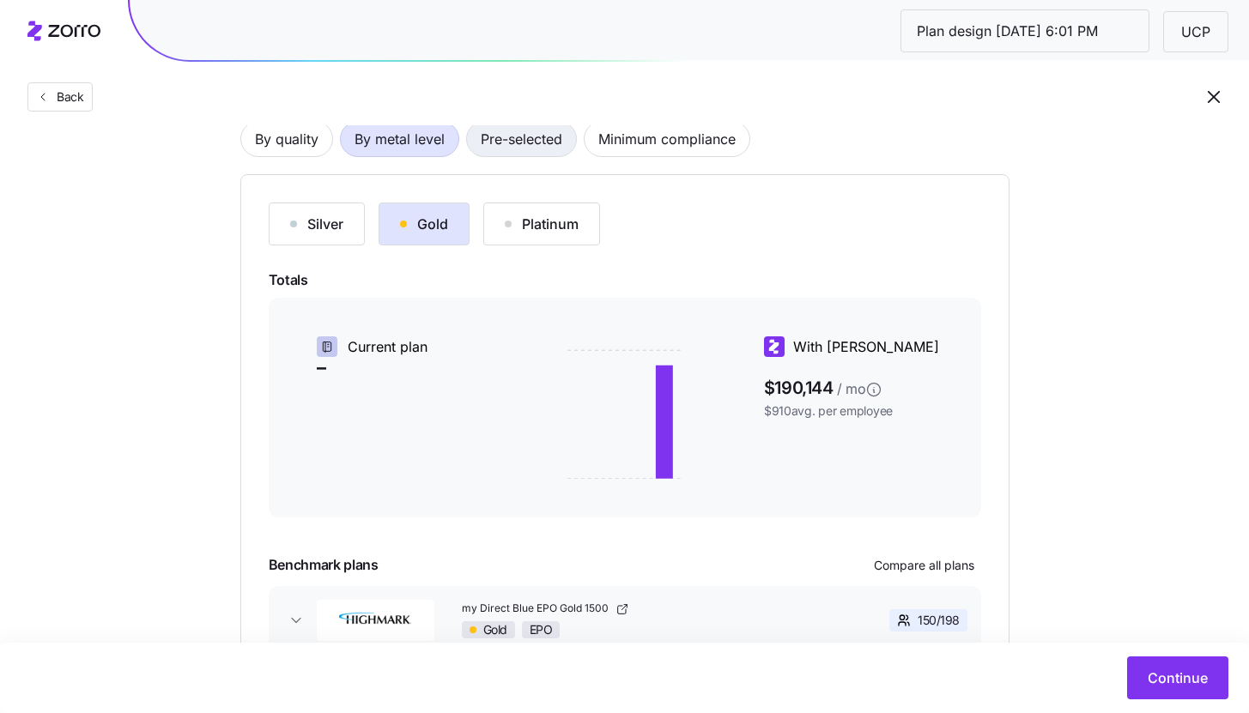
click at [497, 138] on span "Pre-selected" at bounding box center [522, 139] width 82 height 34
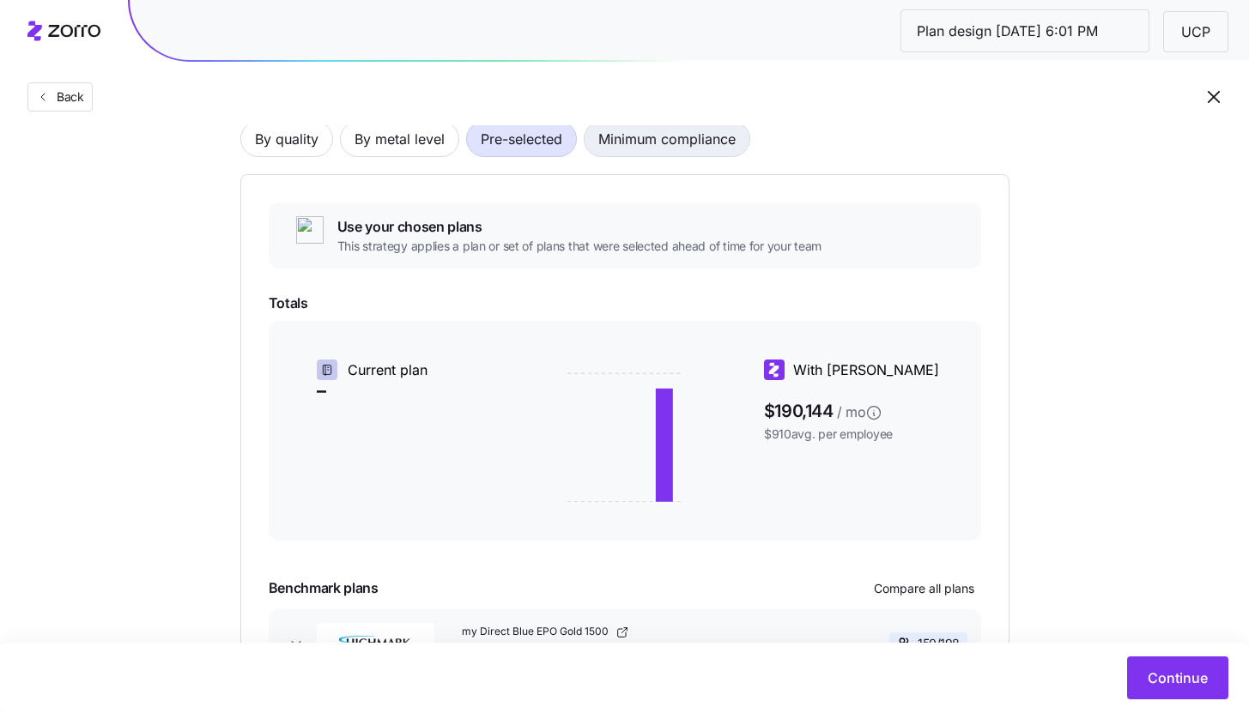
click at [606, 153] on span "Minimum compliance" at bounding box center [666, 139] width 137 height 34
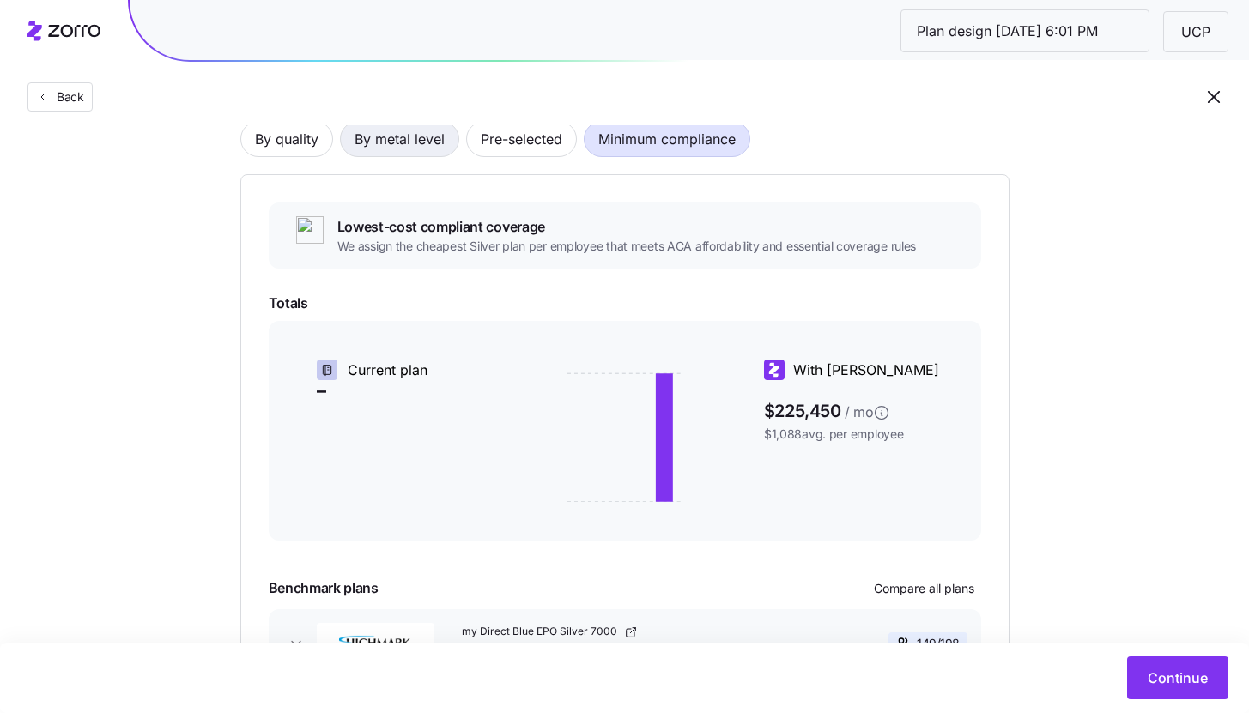
click at [436, 150] on span "By metal level" at bounding box center [399, 139] width 90 height 34
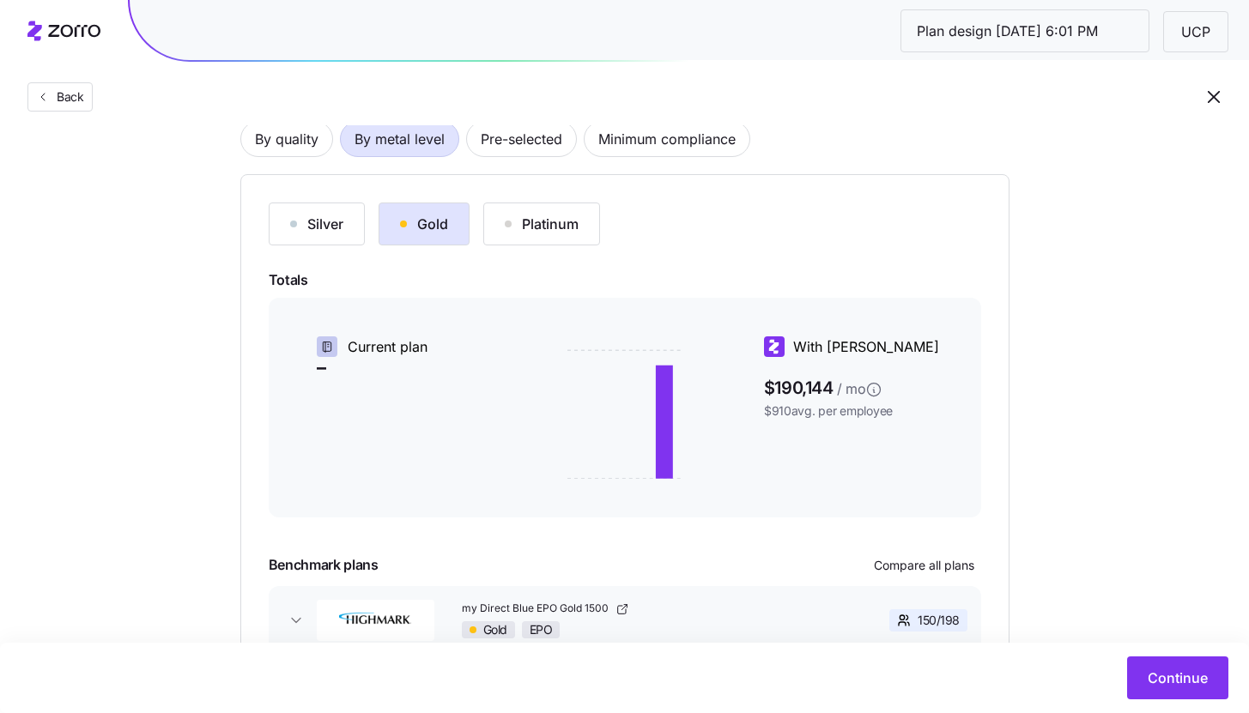
drag, startPoint x: 348, startPoint y: 230, endPoint x: 313, endPoint y: 224, distance: 35.7
click at [356, 227] on button "Silver" at bounding box center [317, 224] width 96 height 43
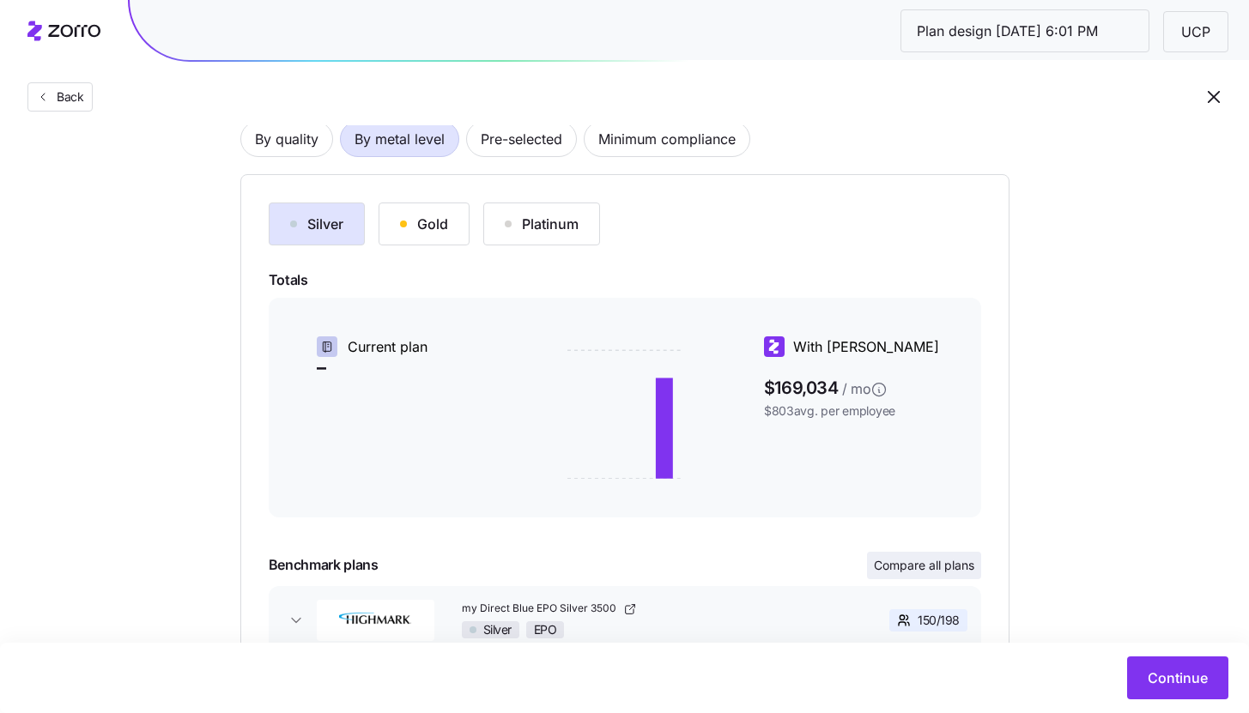
click at [950, 572] on span "Compare all plans" at bounding box center [924, 565] width 100 height 17
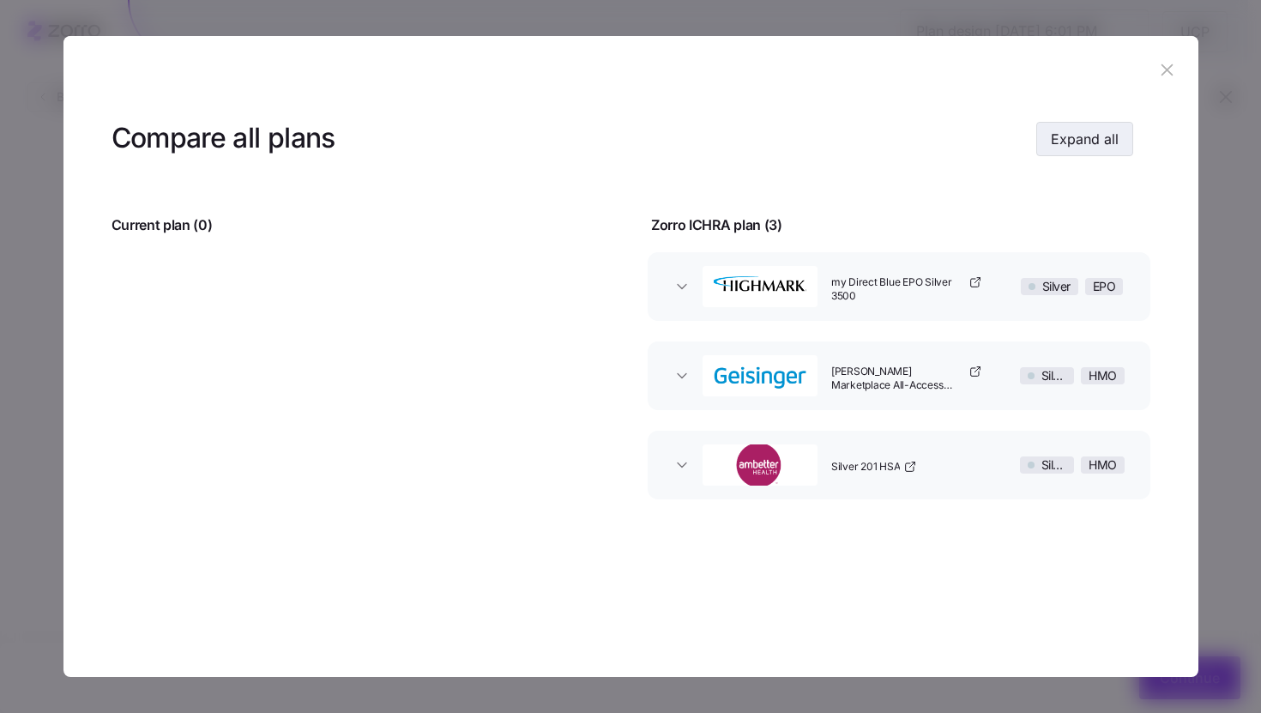
click at [1049, 152] on button "Expand all" at bounding box center [1085, 139] width 97 height 34
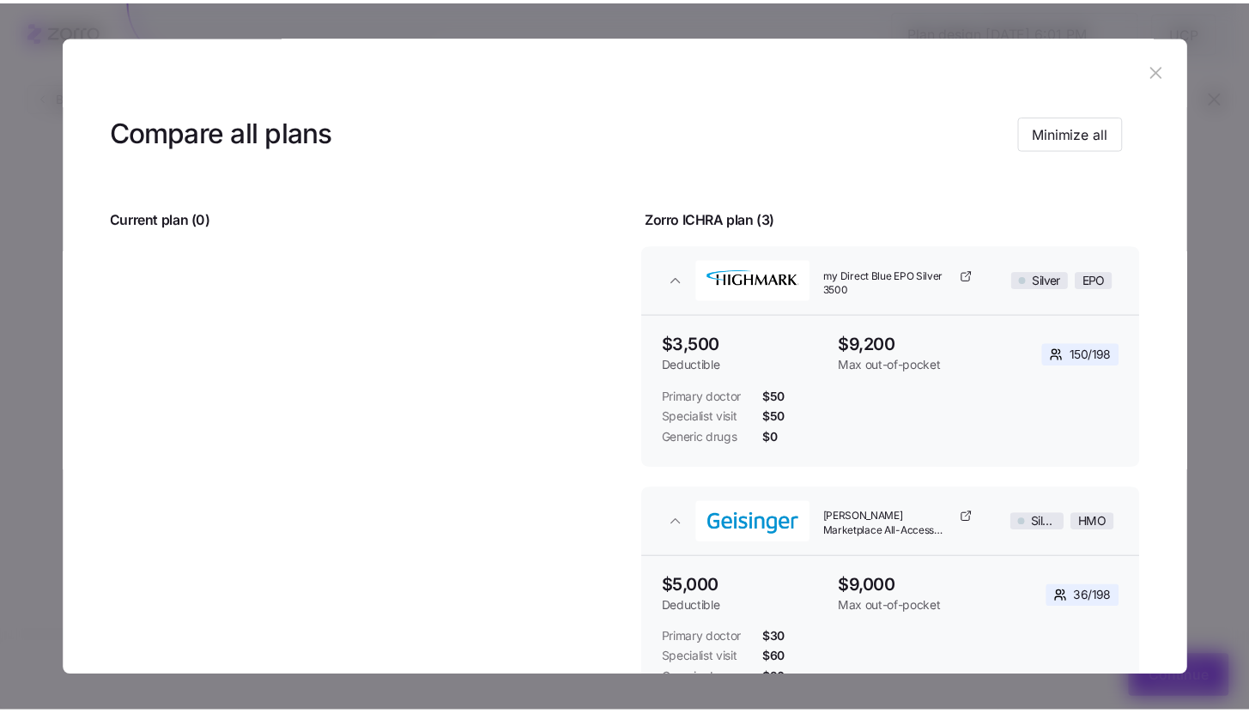
scroll to position [0, 0]
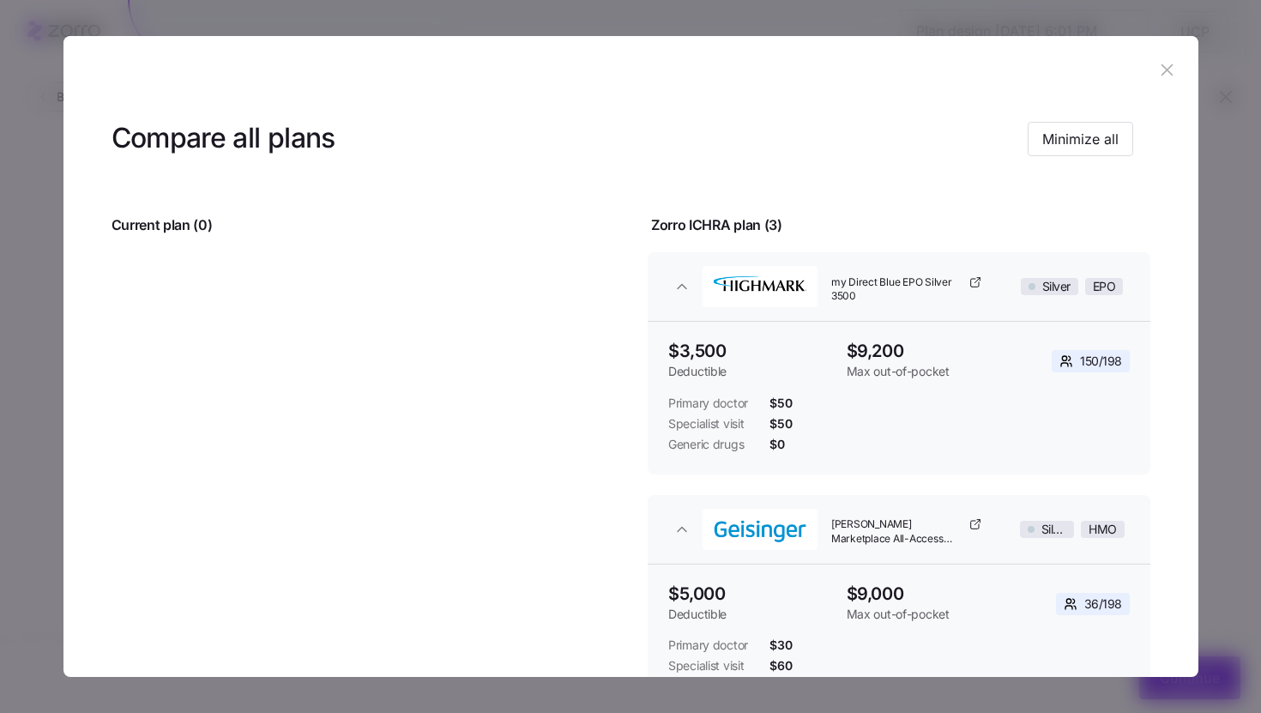
click at [1162, 75] on icon "button" at bounding box center [1167, 69] width 11 height 11
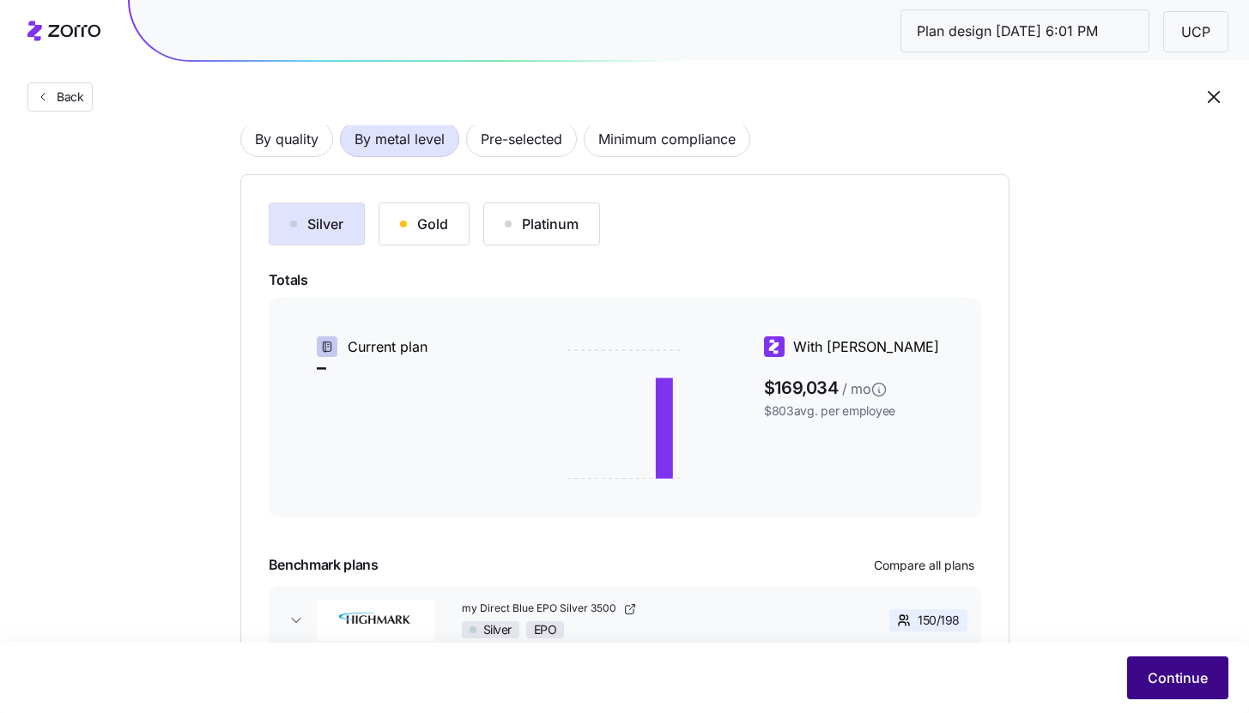
click at [1170, 670] on span "Continue" at bounding box center [1177, 678] width 60 height 21
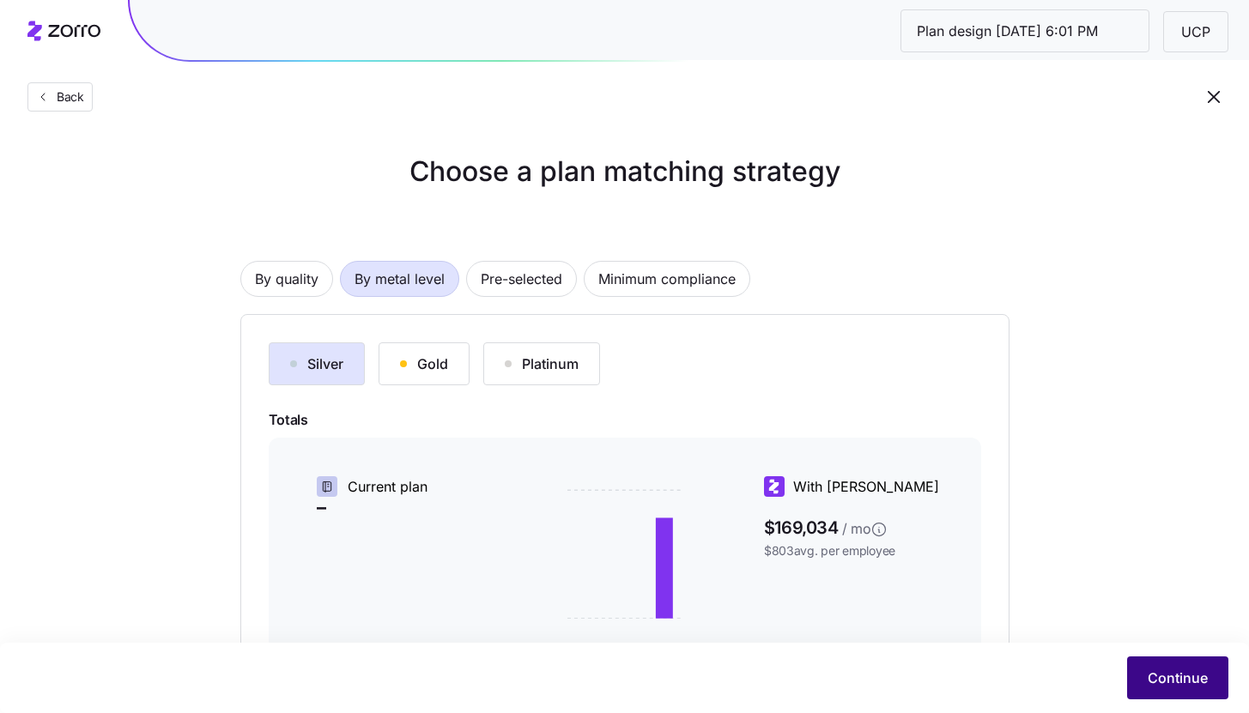
click at [1186, 673] on span "Continue" at bounding box center [1177, 678] width 60 height 21
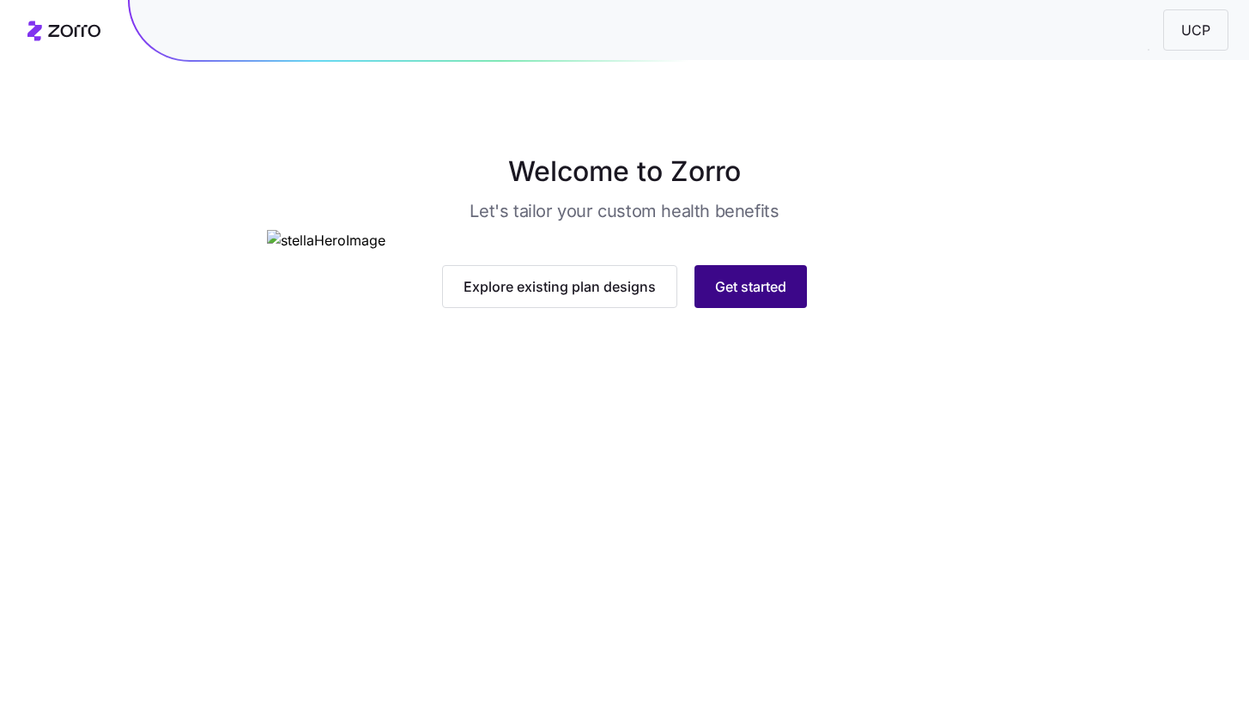
click at [782, 308] on button "Get started" at bounding box center [750, 286] width 112 height 43
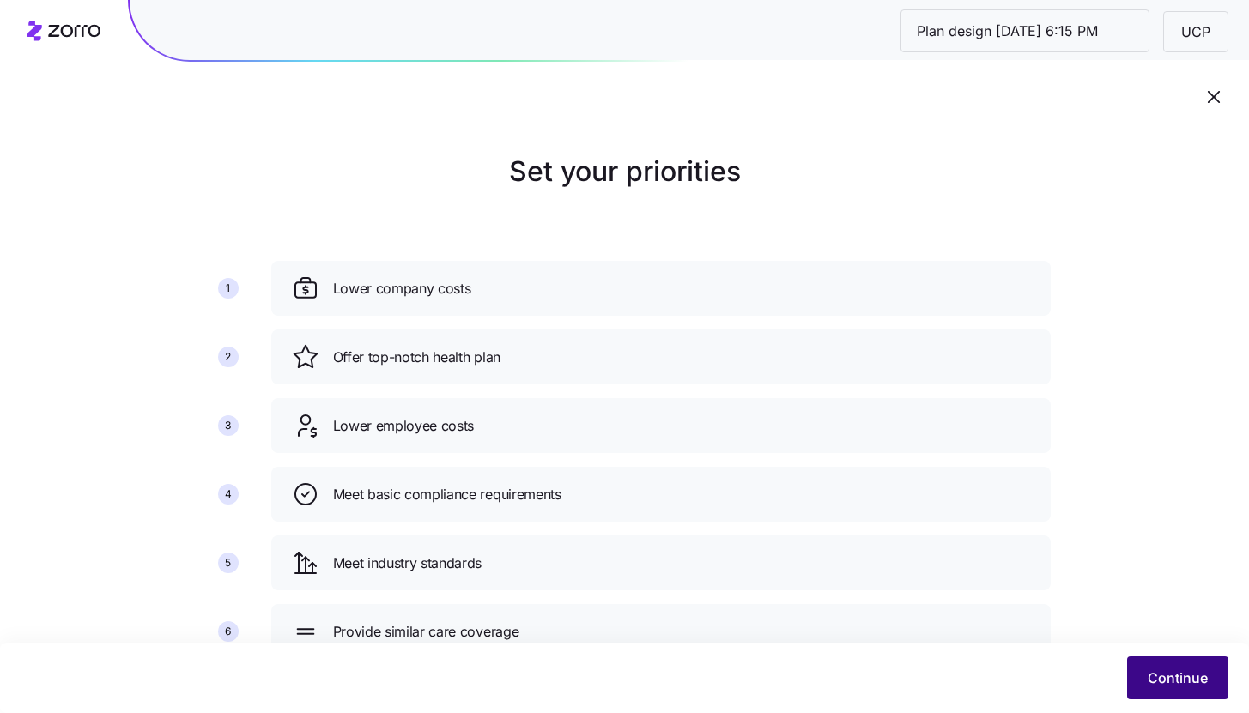
click at [1148, 684] on span "Continue" at bounding box center [1177, 678] width 60 height 21
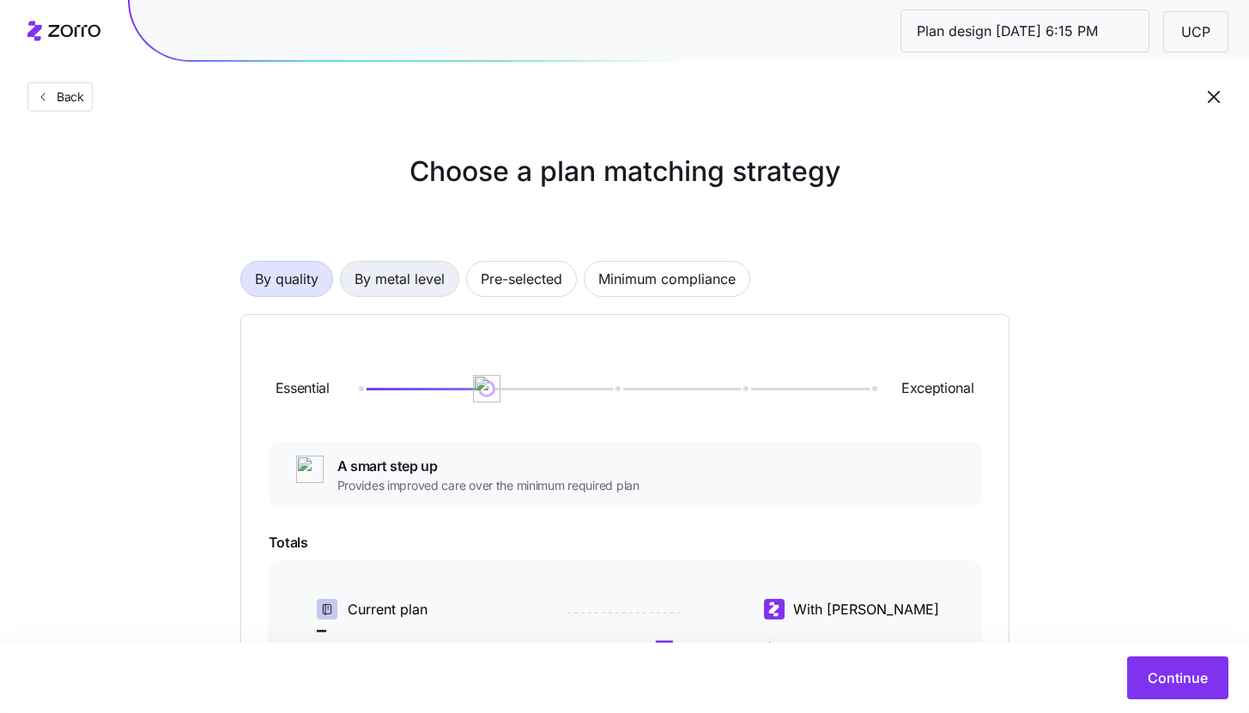
click at [409, 281] on span "By metal level" at bounding box center [399, 279] width 90 height 34
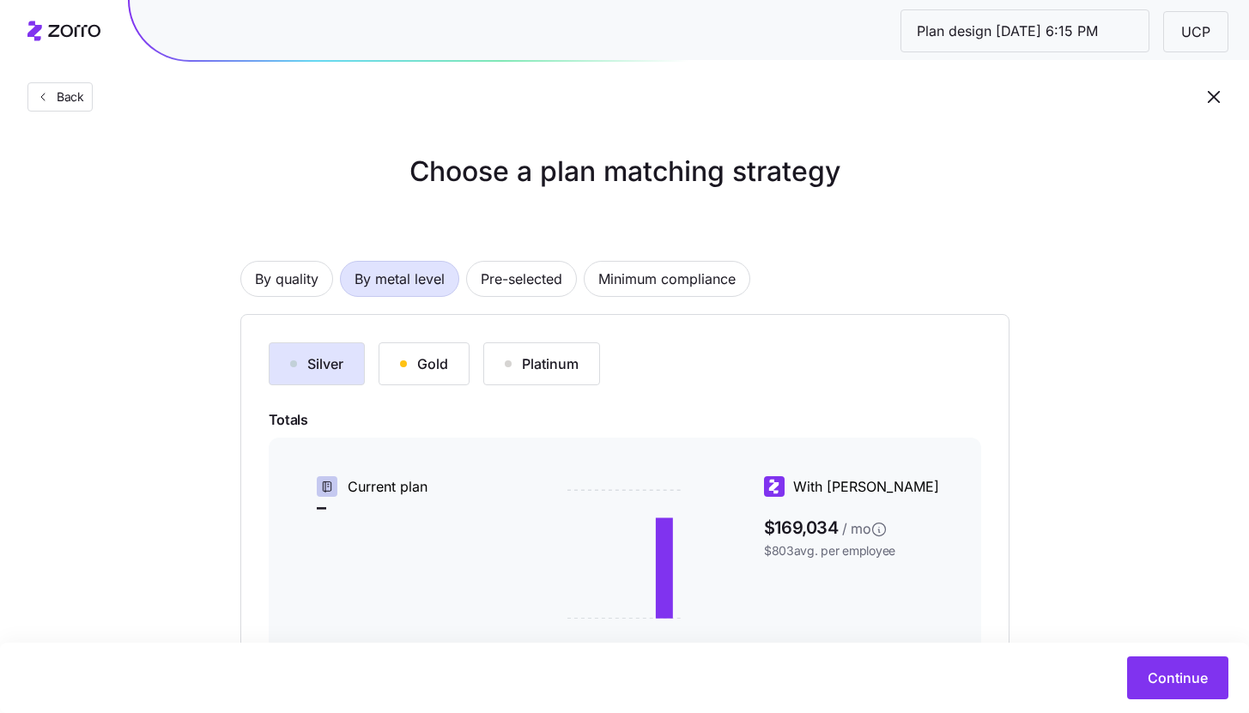
click at [339, 366] on div "Silver" at bounding box center [316, 364] width 53 height 21
click at [1158, 659] on button "Continue" at bounding box center [1177, 677] width 101 height 43
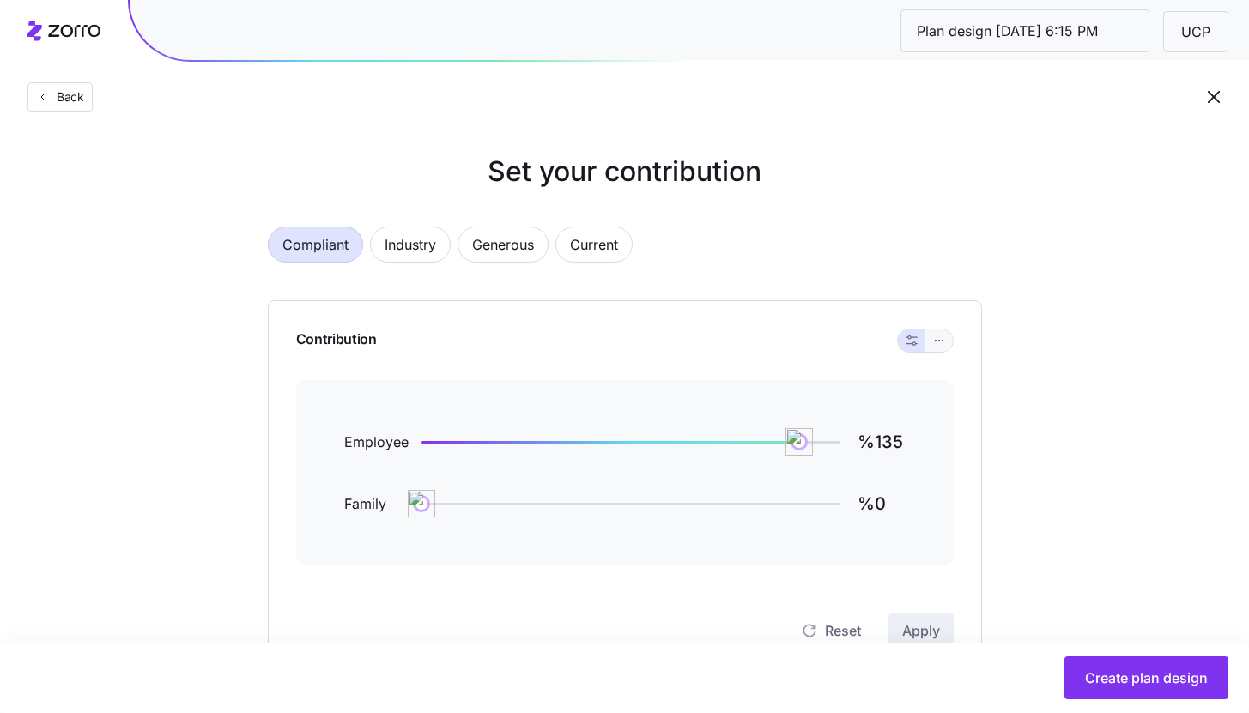
click at [948, 343] on button "button" at bounding box center [938, 341] width 27 height 22
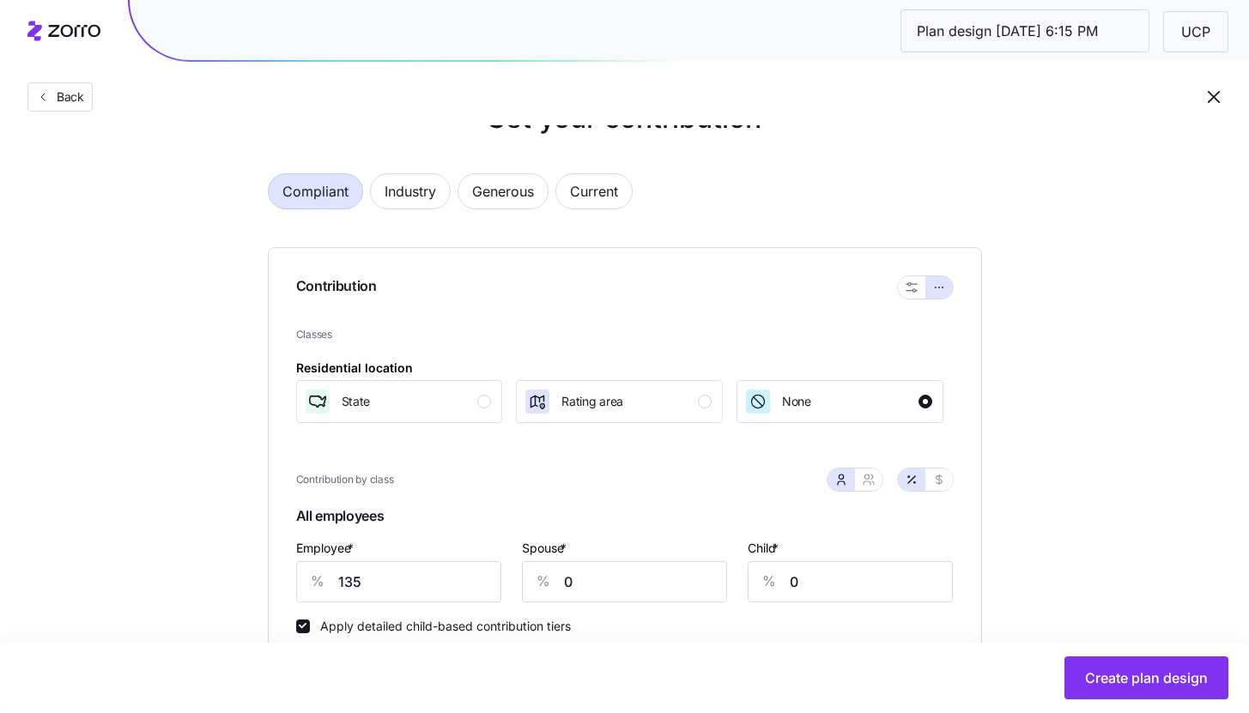
scroll to position [146, 0]
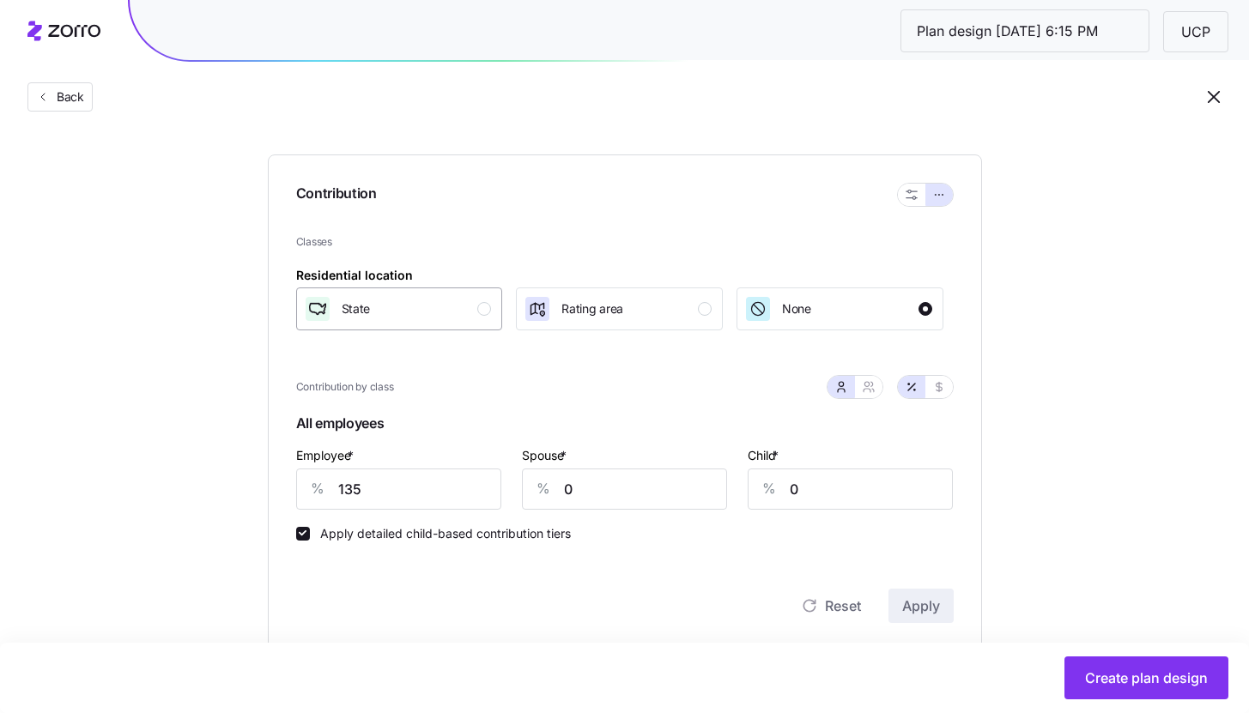
click at [493, 315] on button "State" at bounding box center [399, 308] width 207 height 43
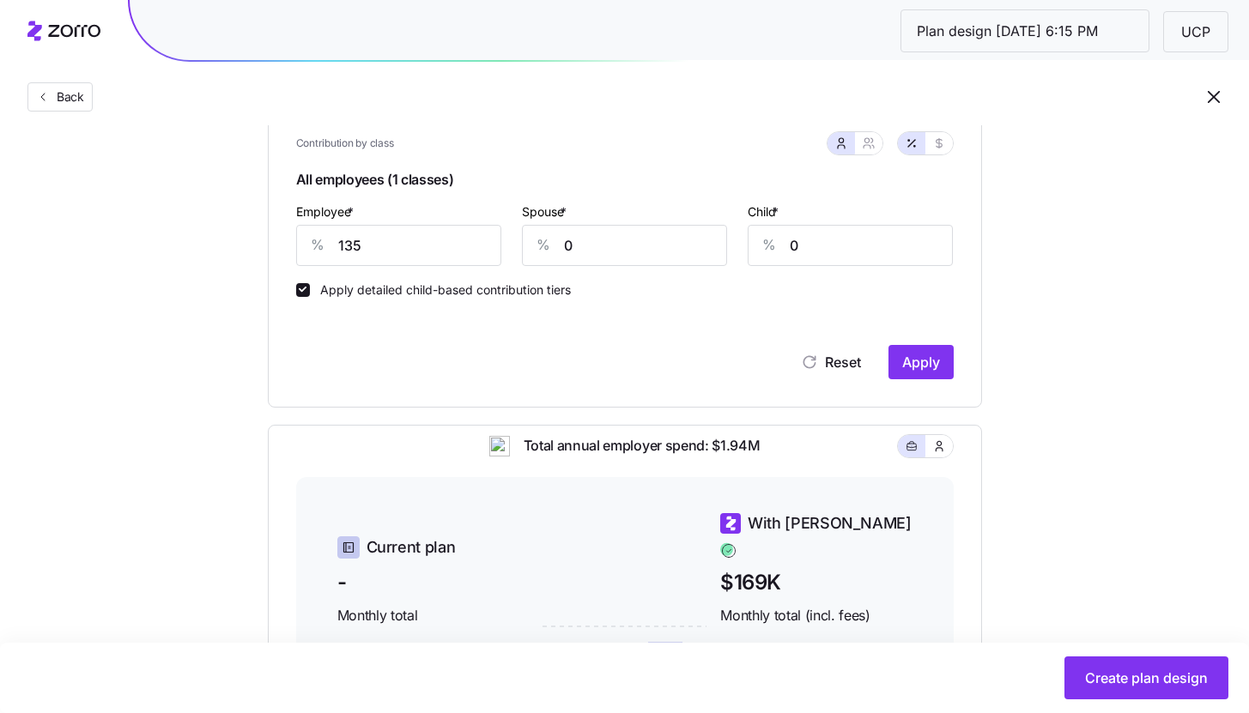
scroll to position [414, 0]
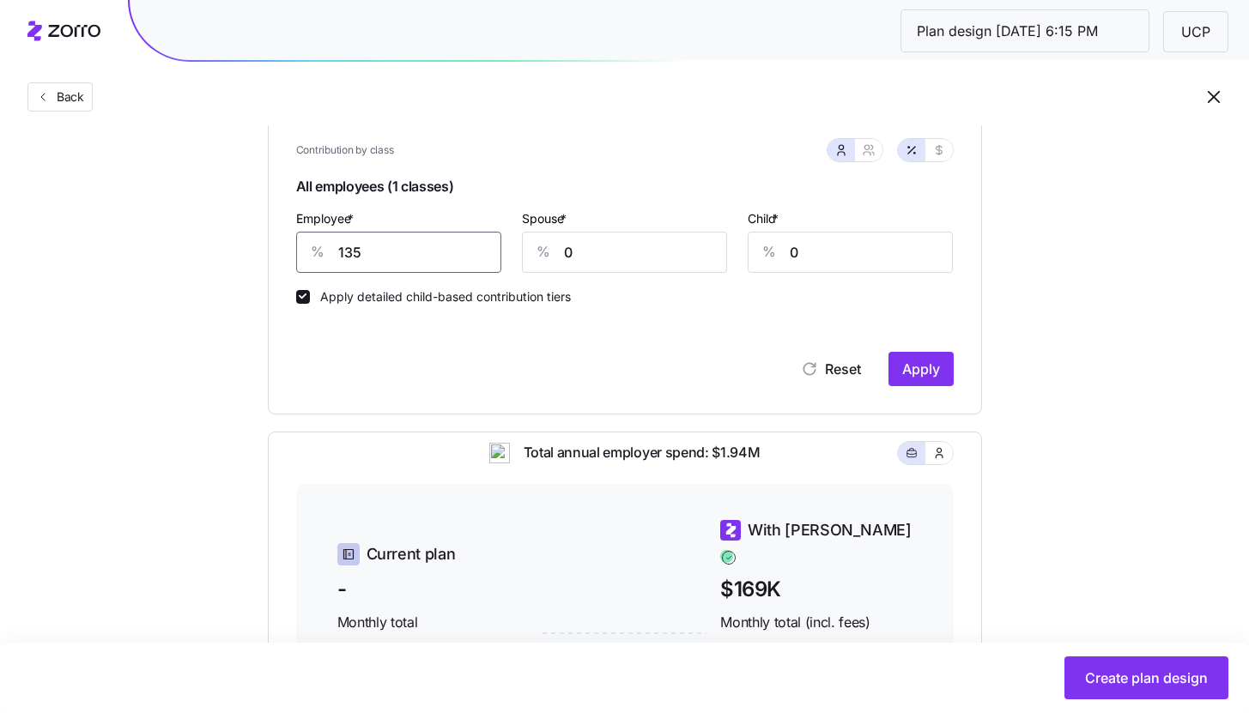
click at [393, 235] on input "135" at bounding box center [398, 252] width 205 height 41
click at [423, 255] on input "135" at bounding box center [398, 252] width 205 height 41
click at [402, 254] on input "135" at bounding box center [398, 252] width 205 height 41
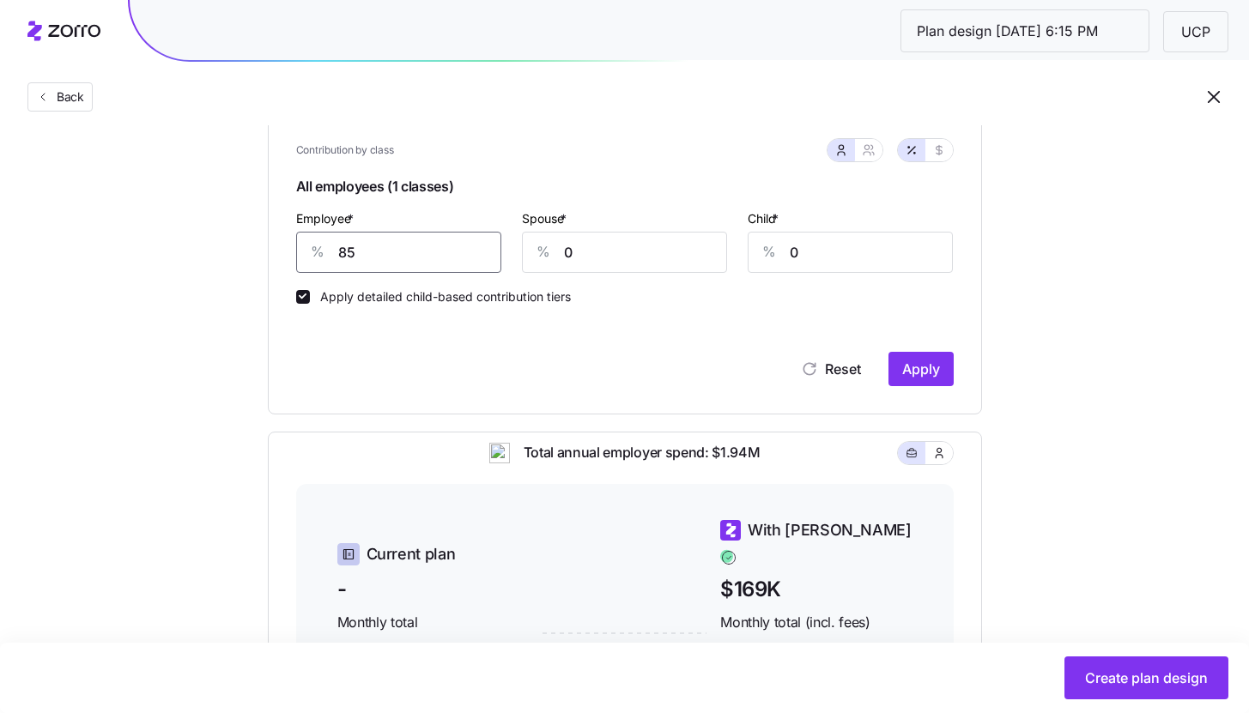
type input "85"
type input "50"
click at [912, 366] on span "Apply" at bounding box center [921, 369] width 38 height 21
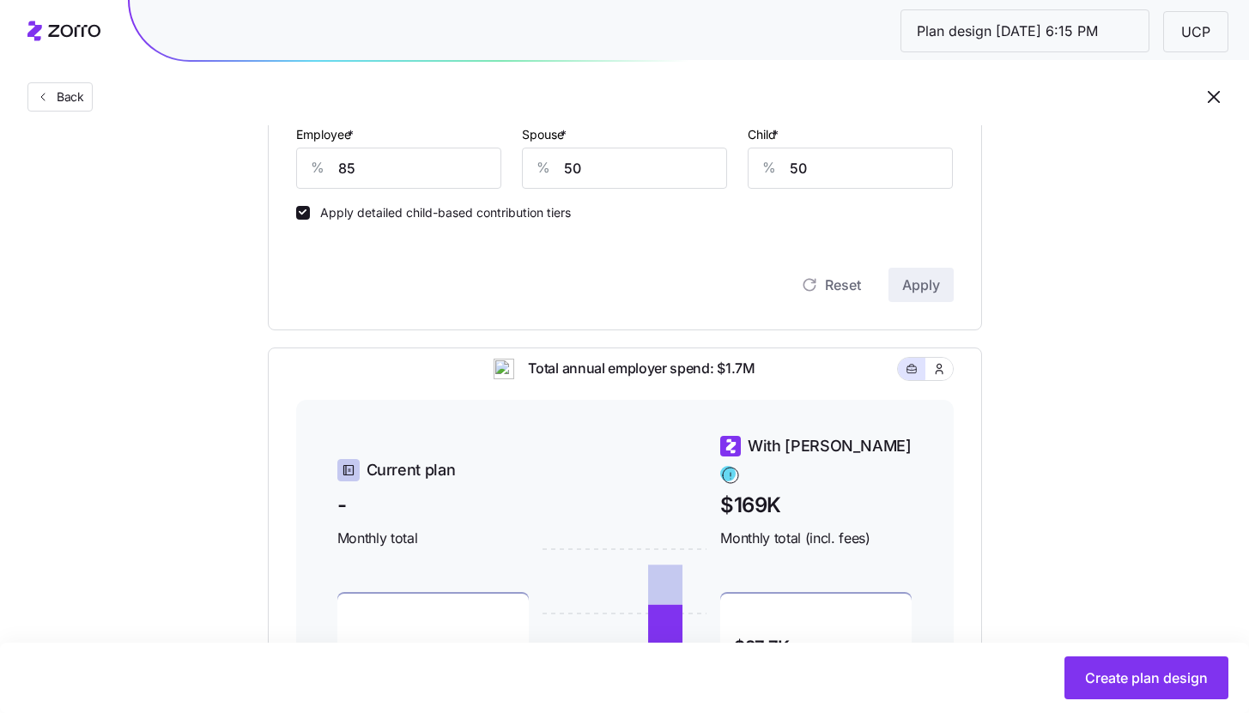
scroll to position [492, 0]
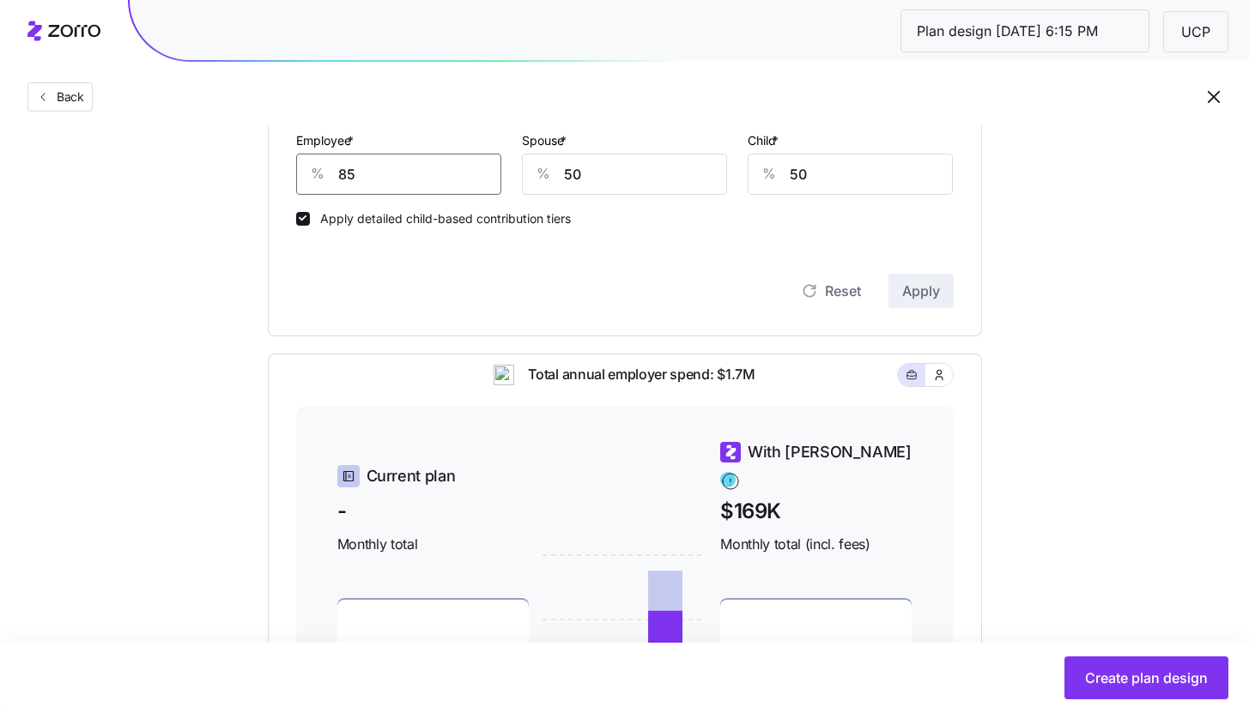
click at [379, 166] on input "85" at bounding box center [398, 174] width 205 height 41
type input "65"
click at [925, 293] on span "Apply" at bounding box center [921, 291] width 38 height 21
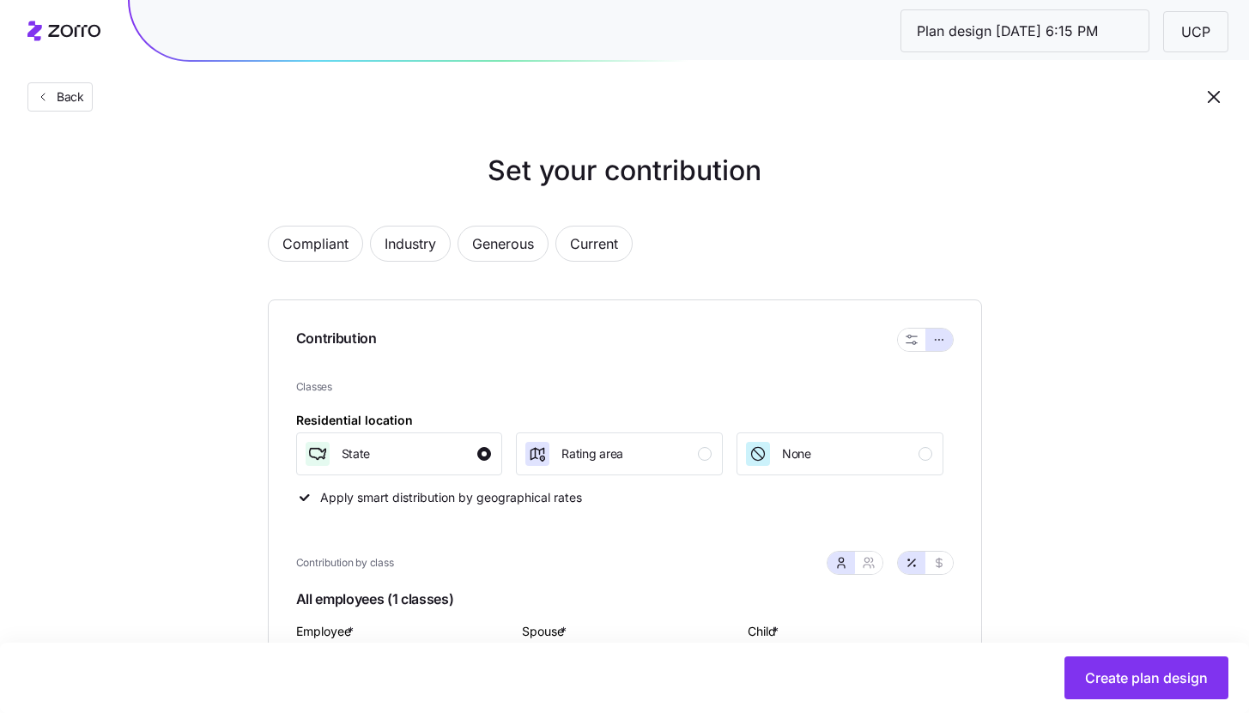
scroll to position [0, 0]
click at [1141, 694] on button "Create plan design" at bounding box center [1146, 677] width 164 height 43
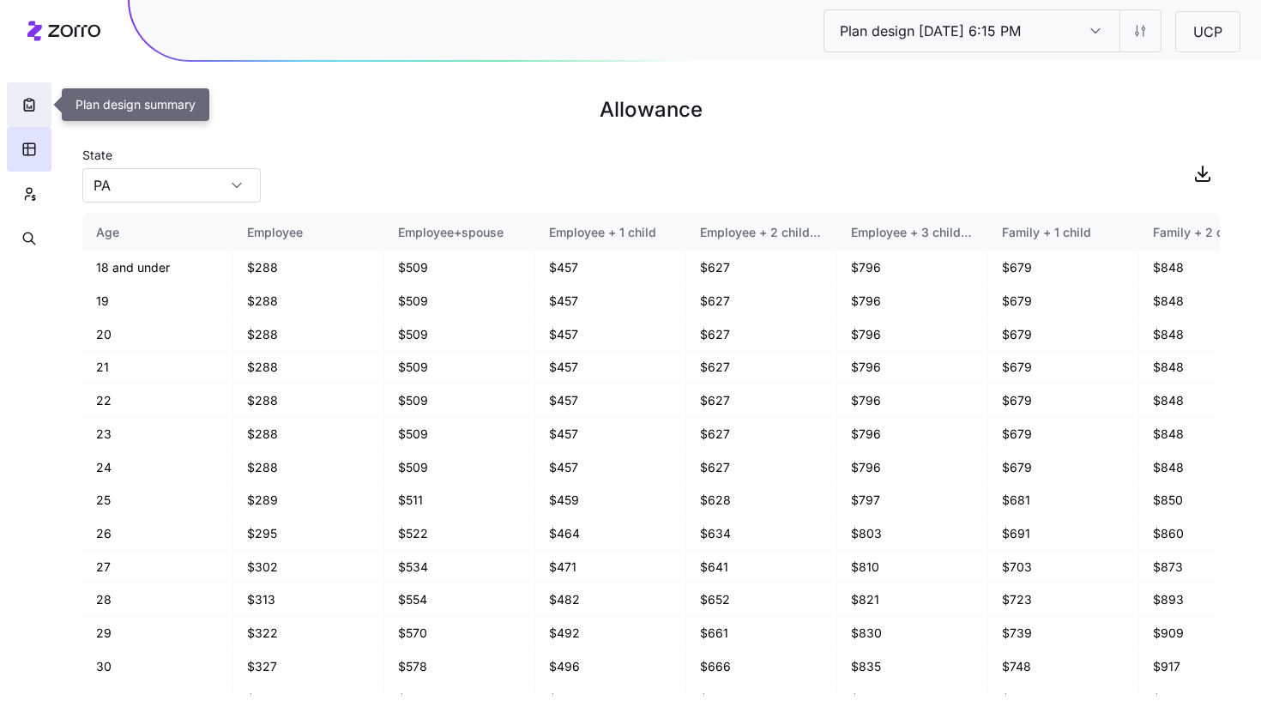
click at [24, 111] on icon "button" at bounding box center [28, 105] width 9 height 11
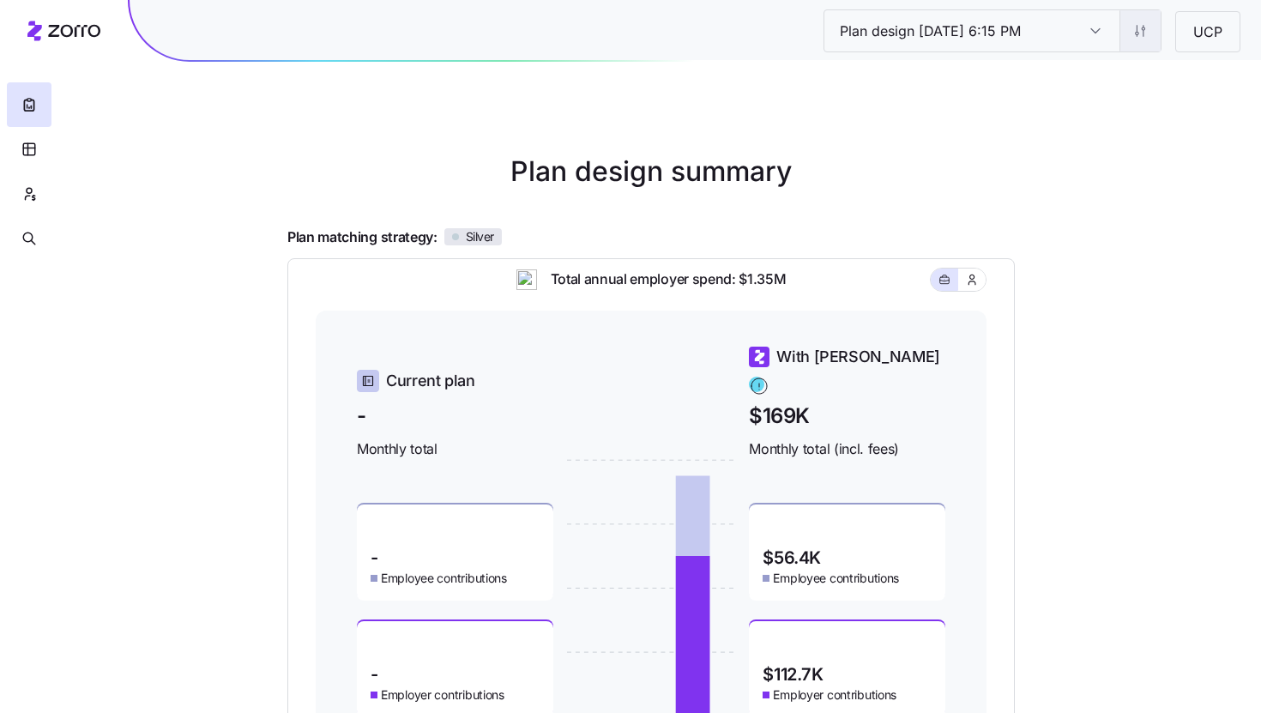
click at [1132, 27] on html "Plan design [DATE] 6:15 PM Plan design [DATE] 6:15 PM UCP Plan design summary P…" at bounding box center [630, 470] width 1261 height 941
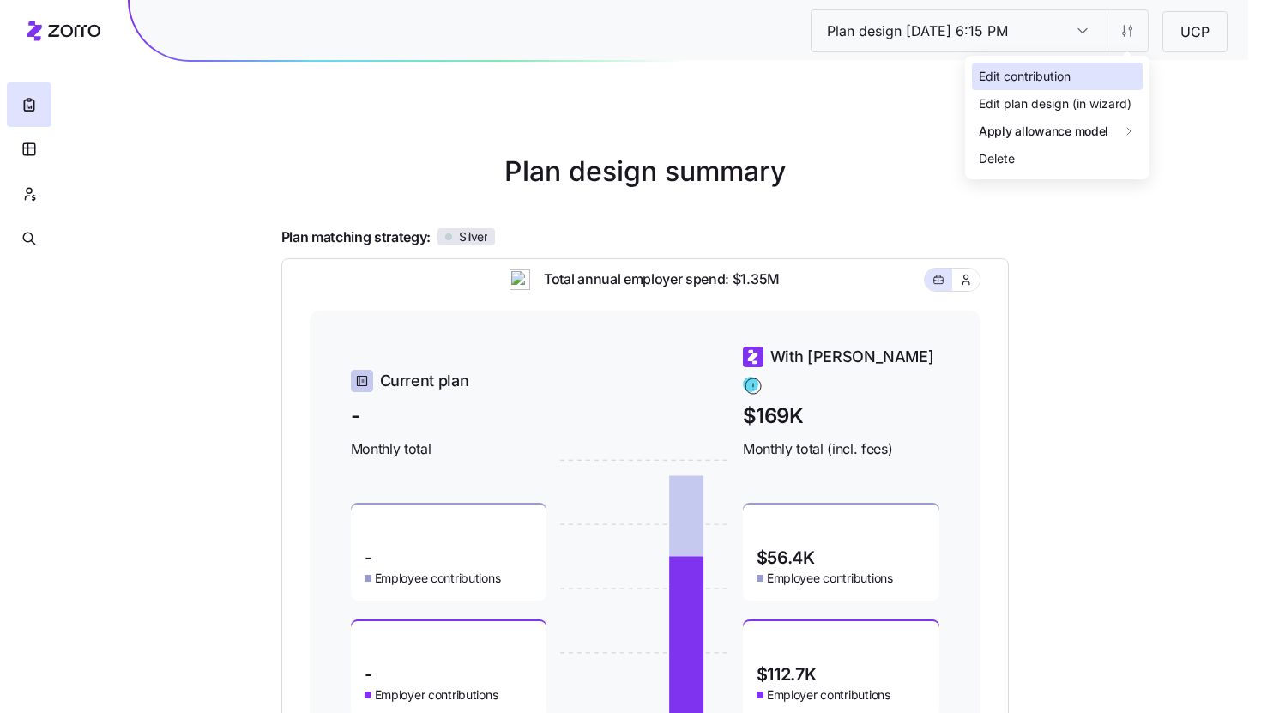
click at [1091, 84] on div "Edit contribution" at bounding box center [1057, 76] width 171 height 27
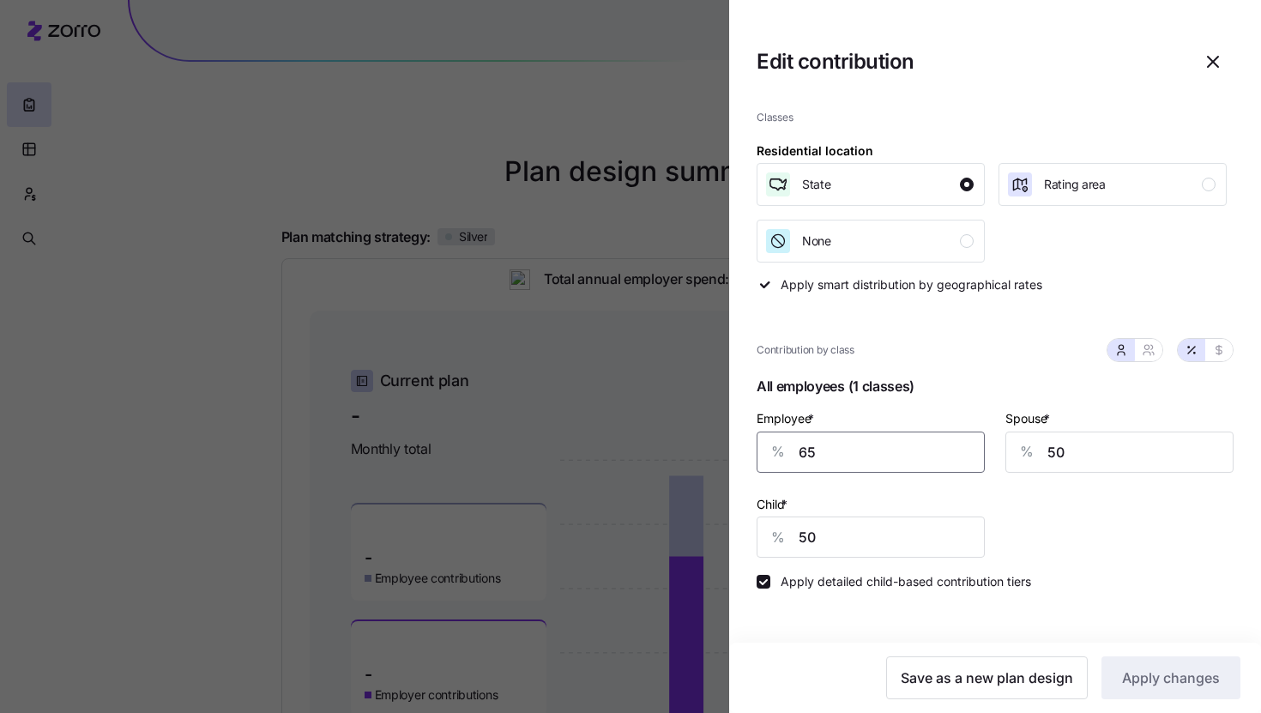
click at [826, 457] on input "65" at bounding box center [871, 452] width 228 height 41
type input "83"
click at [1155, 684] on span "Apply changes" at bounding box center [1171, 678] width 98 height 21
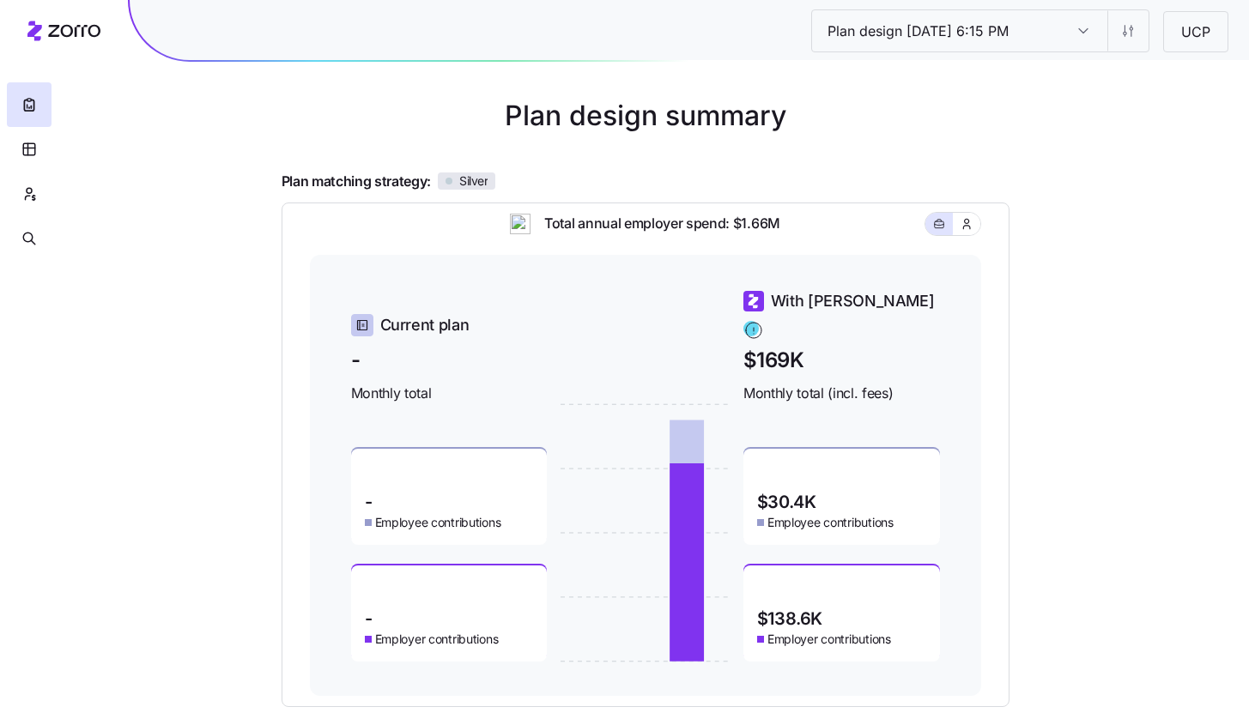
scroll to position [123, 0]
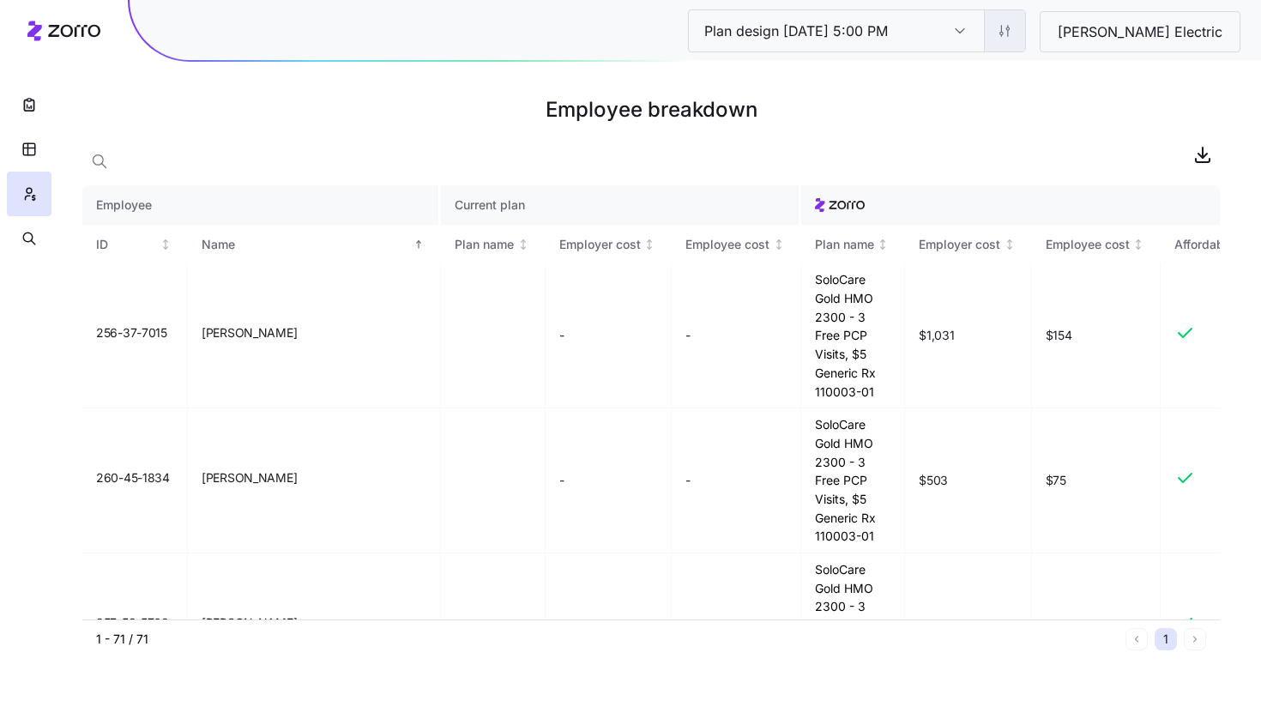
click at [1072, 32] on html "Plan design [DATE] 5:00 PM Plan design [DATE] 5:00 PM [PERSON_NAME] Electric Em…" at bounding box center [630, 356] width 1261 height 713
click at [676, 152] on html "Plan design [DATE] 5:00 PM Plan design [DATE] 5:00 PM [PERSON_NAME] Electric Em…" at bounding box center [630, 356] width 1261 height 713
click at [1061, 34] on html "Plan design [DATE] 5:00 PM Plan design [DATE] 5:00 PM [PERSON_NAME] Electric Em…" at bounding box center [630, 356] width 1261 height 713
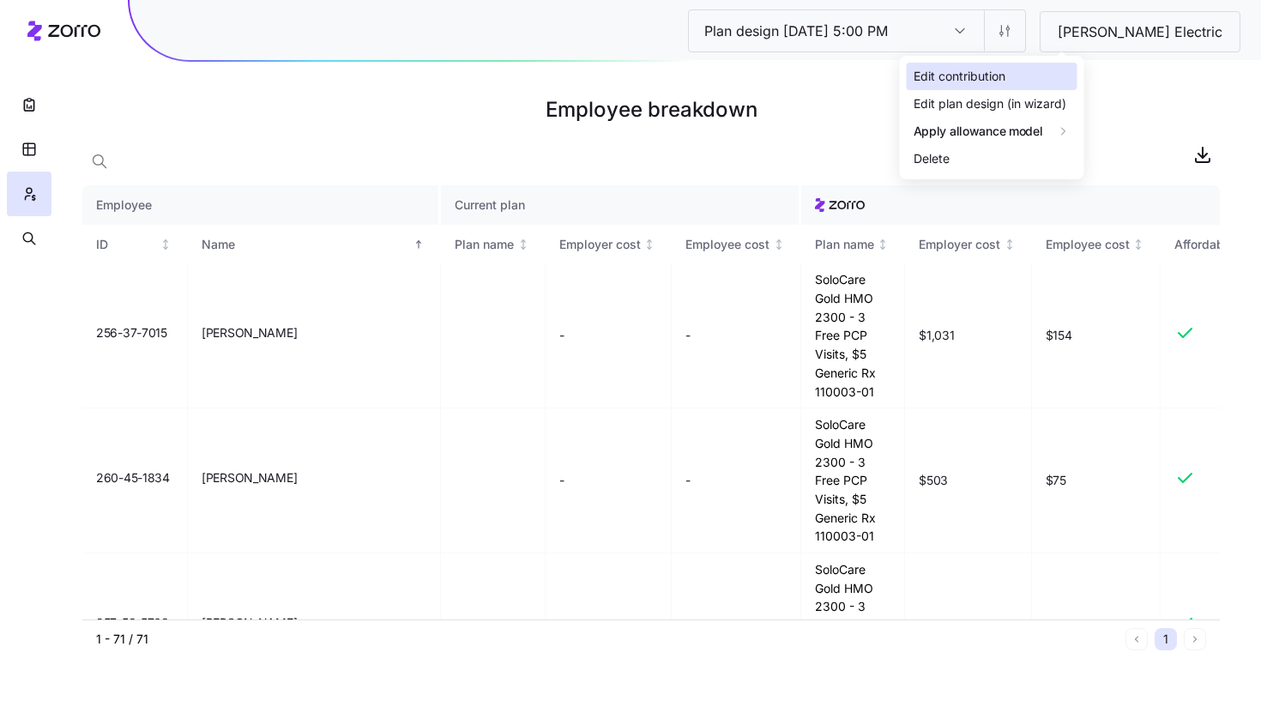
click at [1033, 87] on div "Edit contribution" at bounding box center [992, 76] width 171 height 27
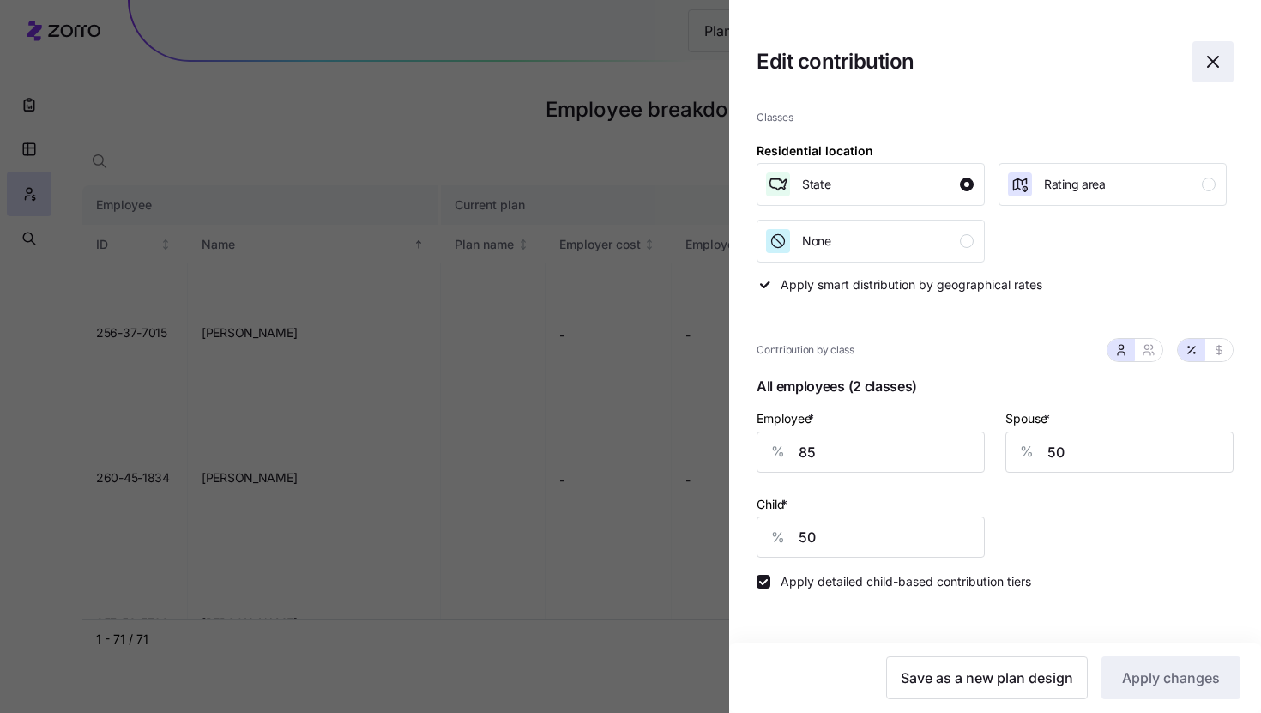
click at [1223, 64] on icon "button" at bounding box center [1213, 61] width 21 height 21
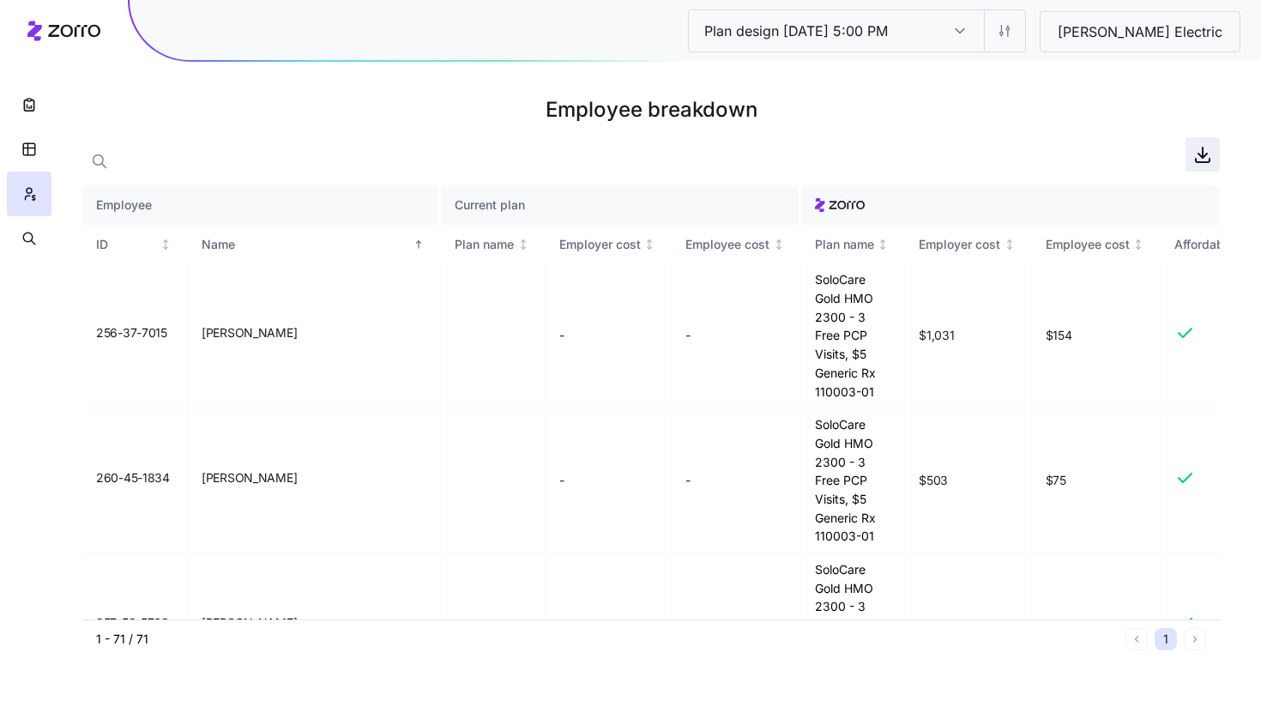
click at [1207, 156] on icon "button" at bounding box center [1203, 154] width 21 height 21
